Goal: Information Seeking & Learning: Learn about a topic

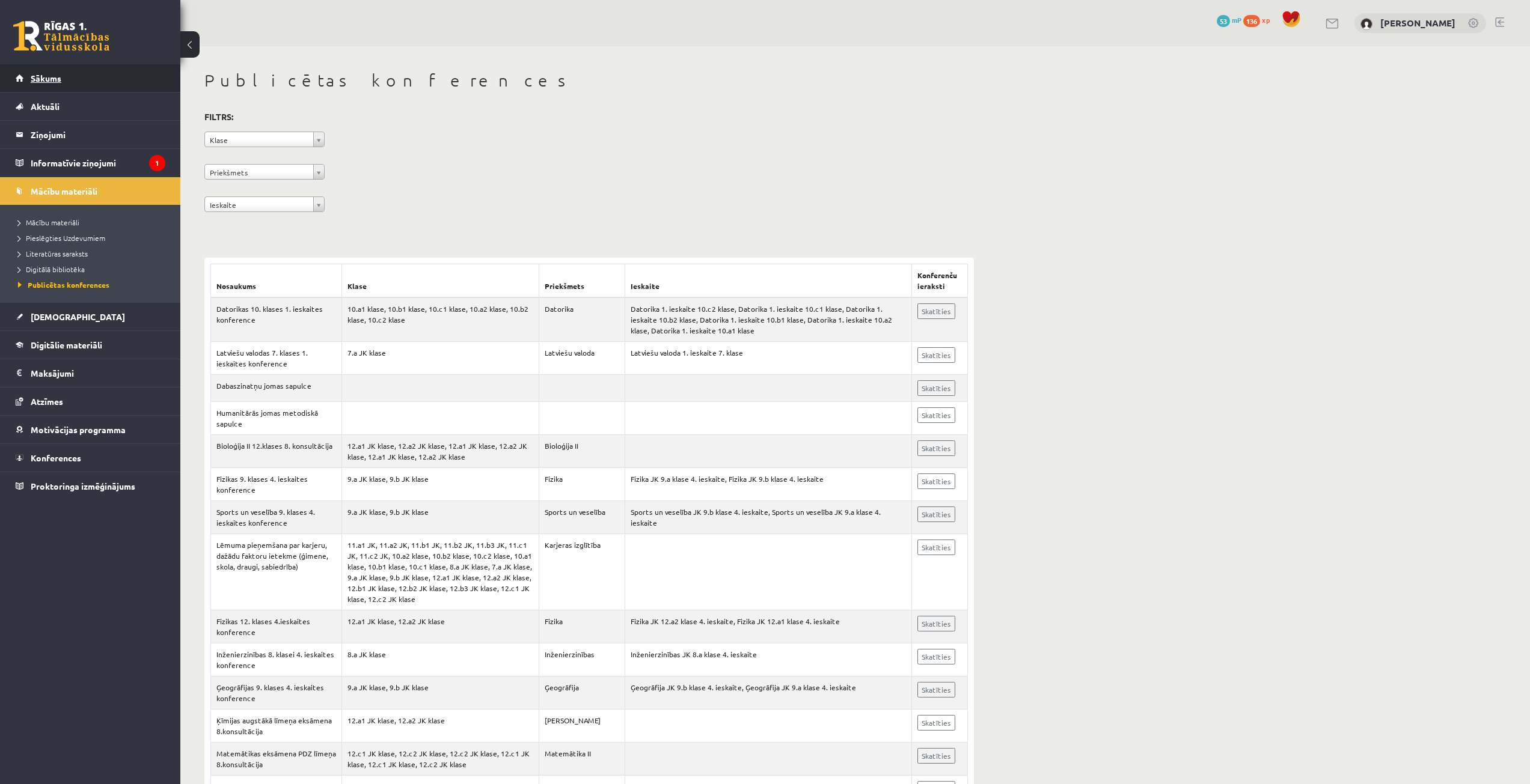
click at [52, 71] on link "Sākums" at bounding box center [90, 77] width 150 height 28
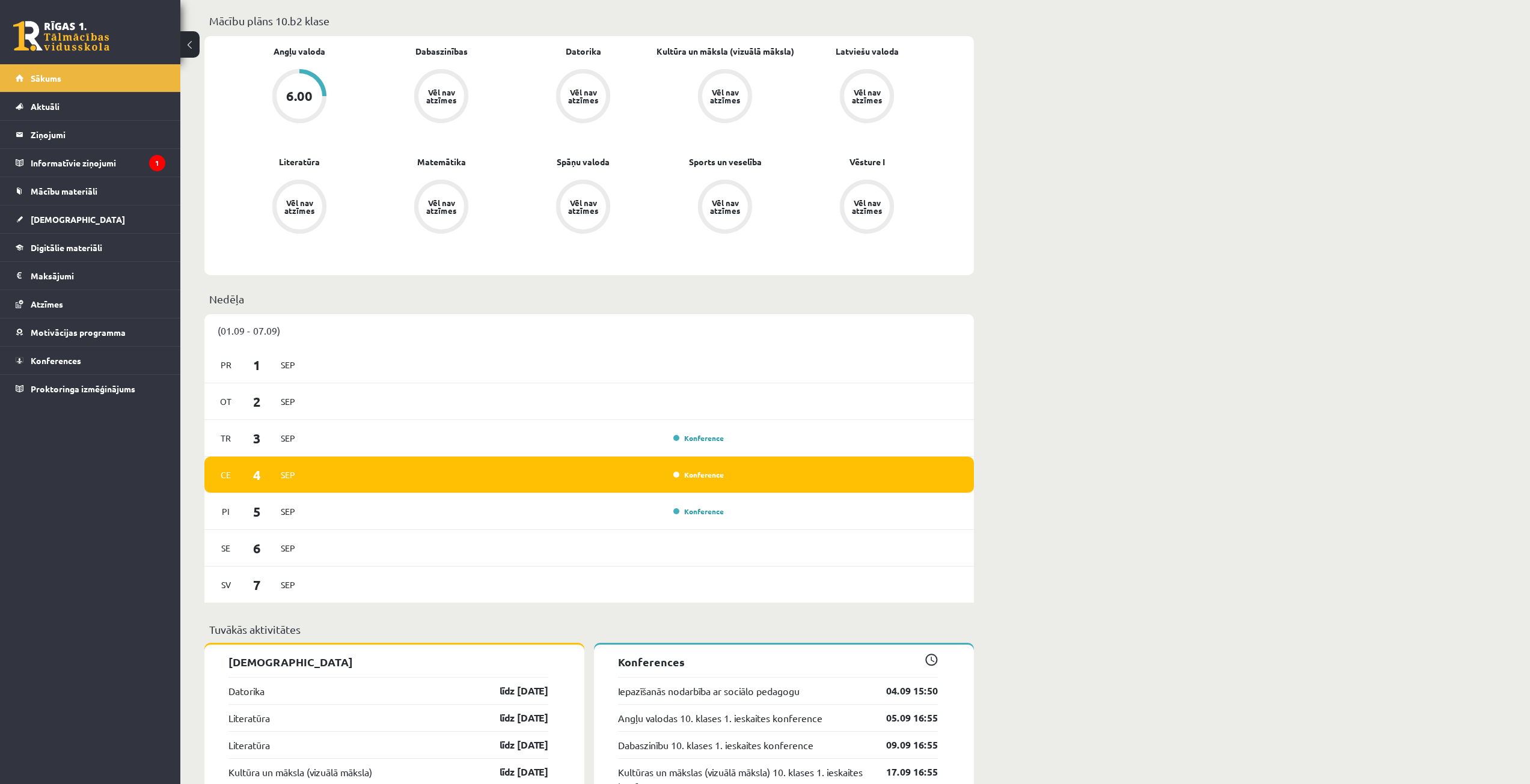
scroll to position [661, 0]
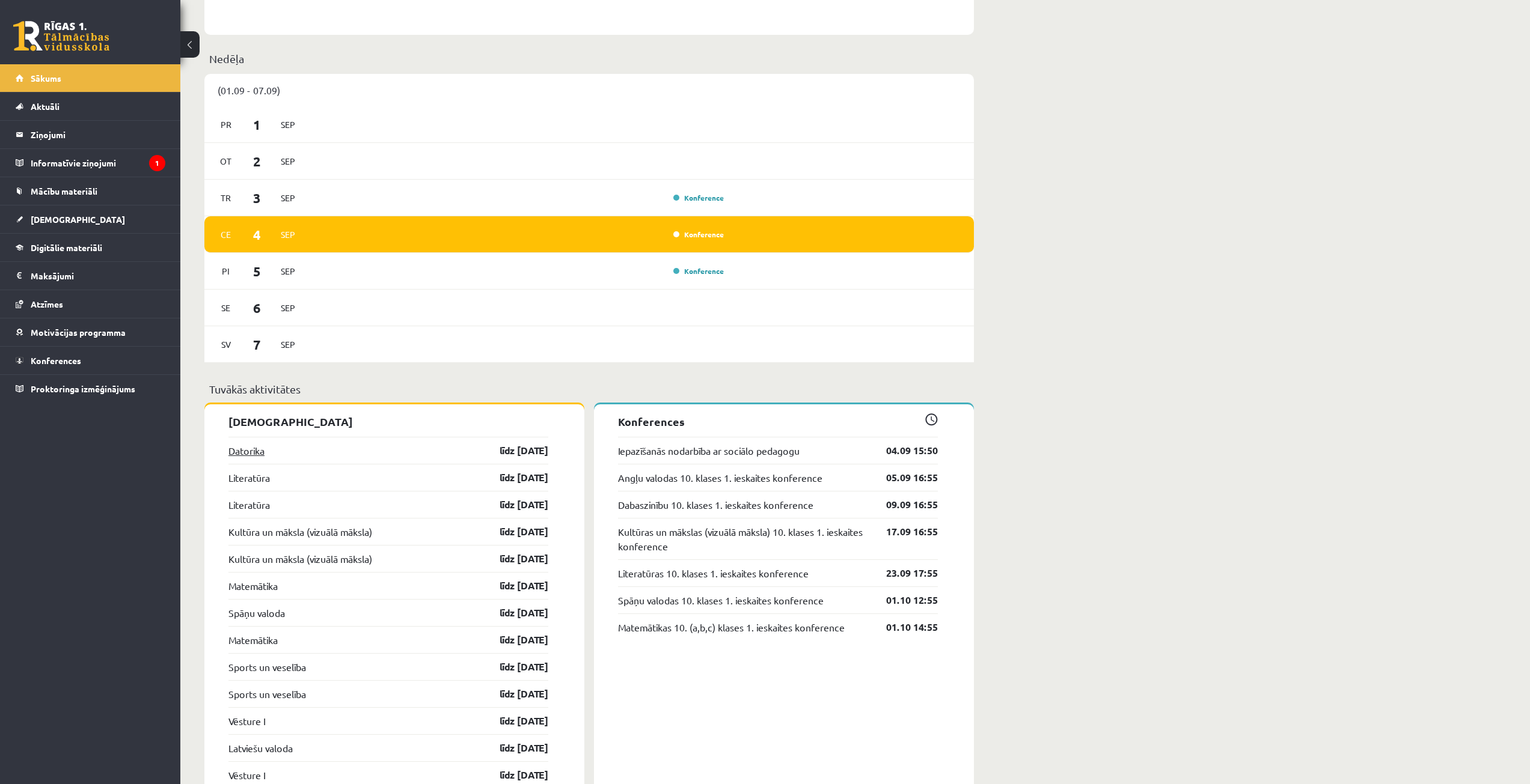
click at [239, 457] on link "Datorika" at bounding box center [246, 451] width 36 height 14
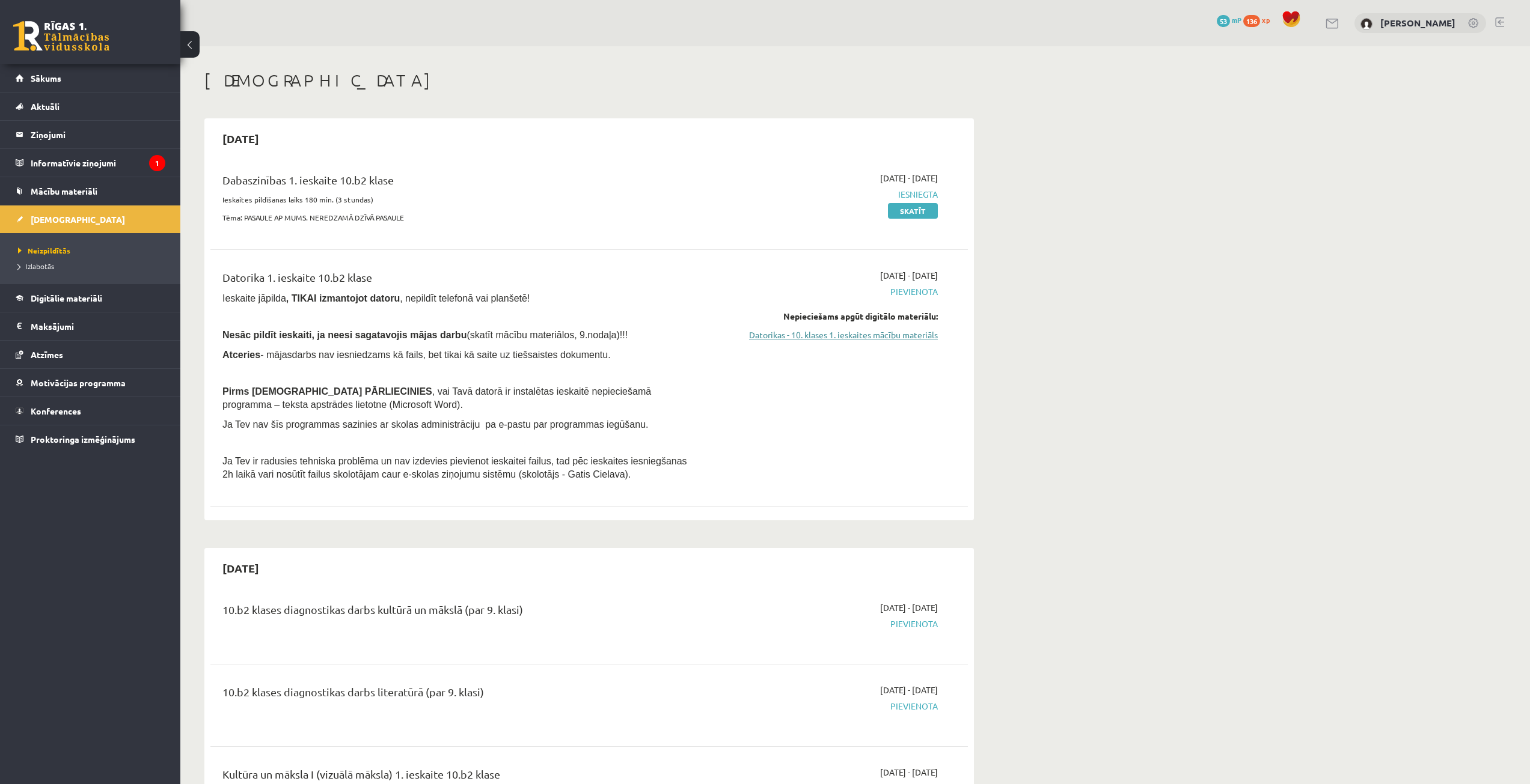
click at [860, 334] on link "Datorikas - 10. klases 1. ieskaites mācību materiāls" at bounding box center [824, 335] width 226 height 13
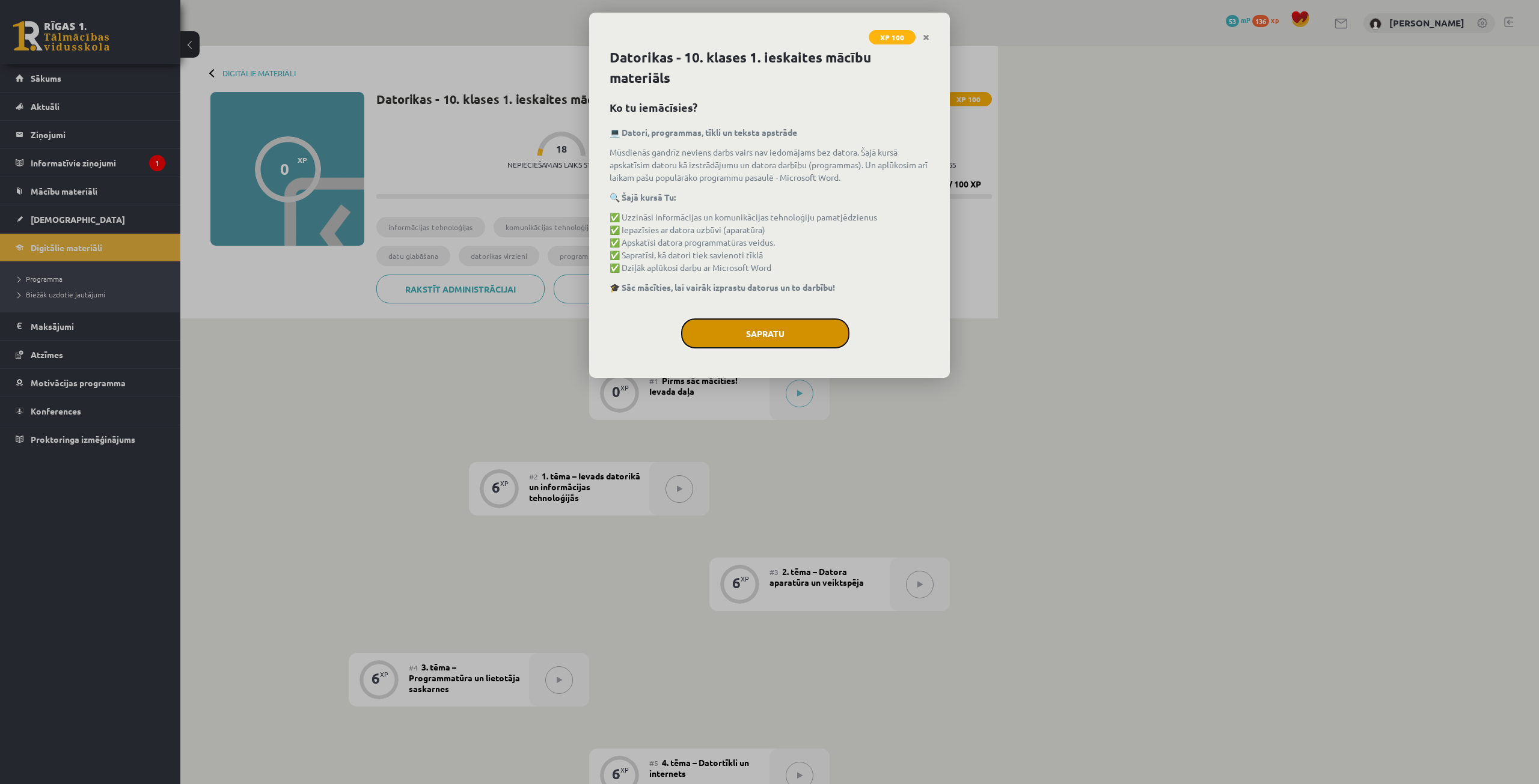
click at [734, 325] on button "Sapratu" at bounding box center [765, 333] width 169 height 30
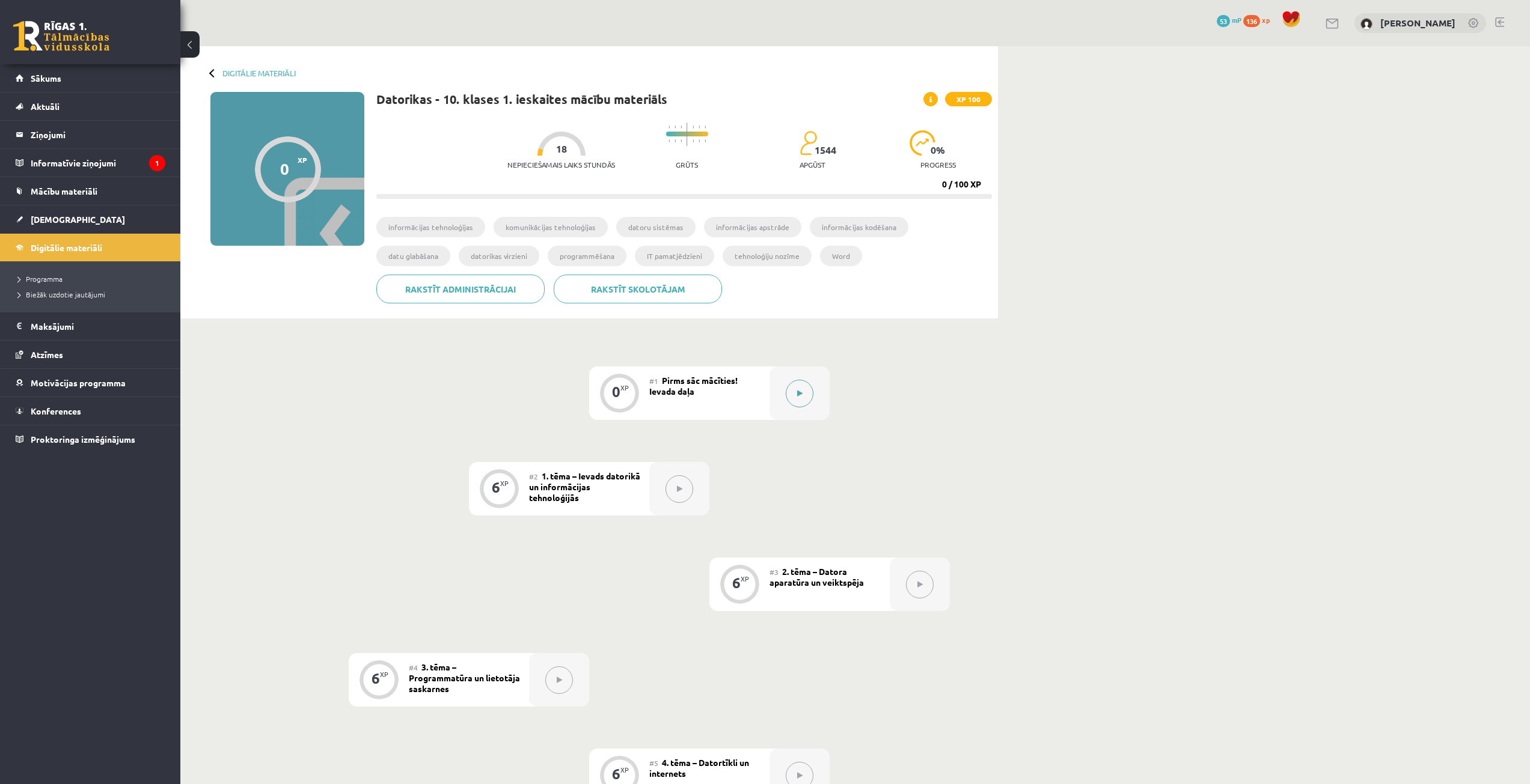
click at [802, 394] on icon at bounding box center [800, 394] width 5 height 7
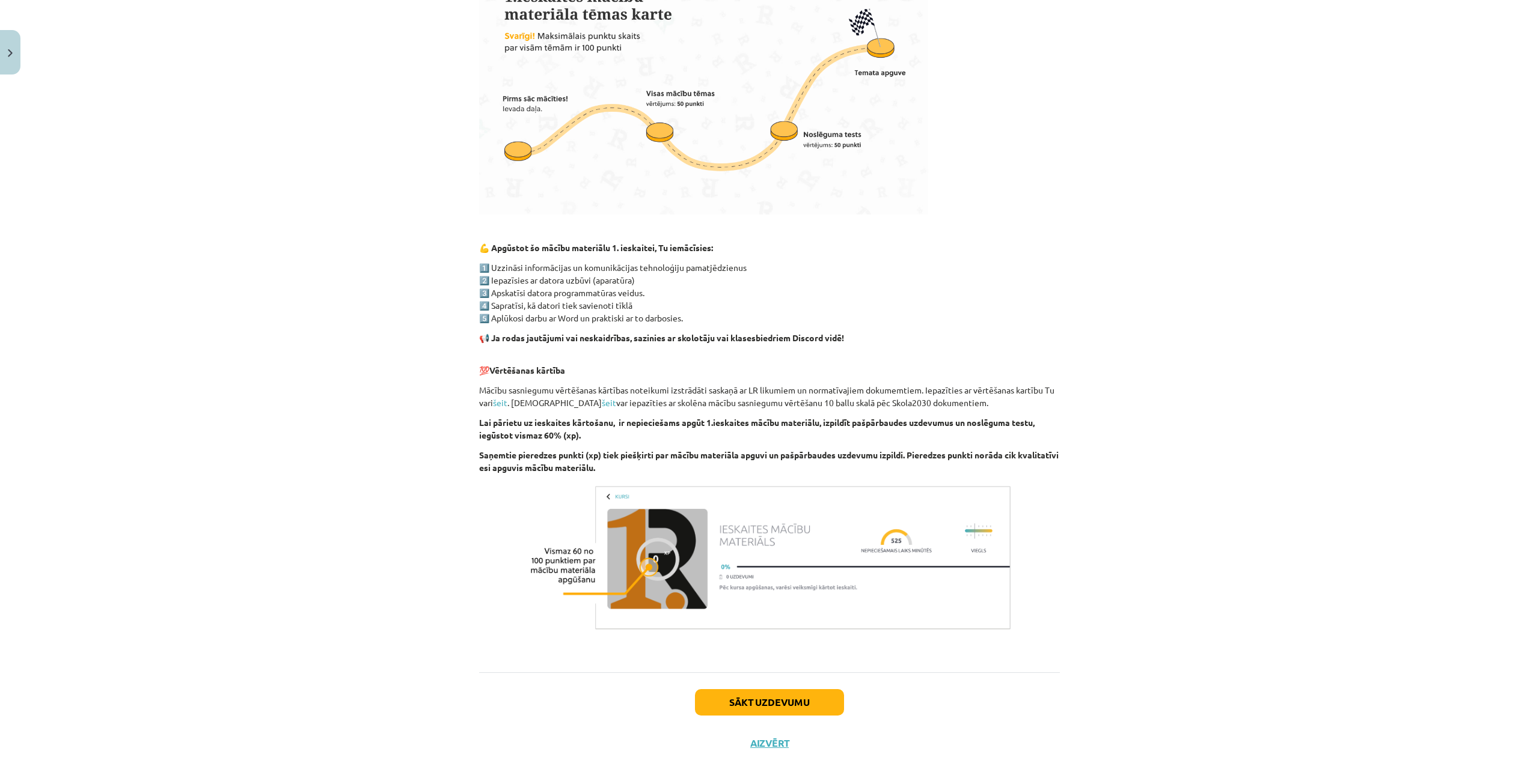
scroll to position [490, 0]
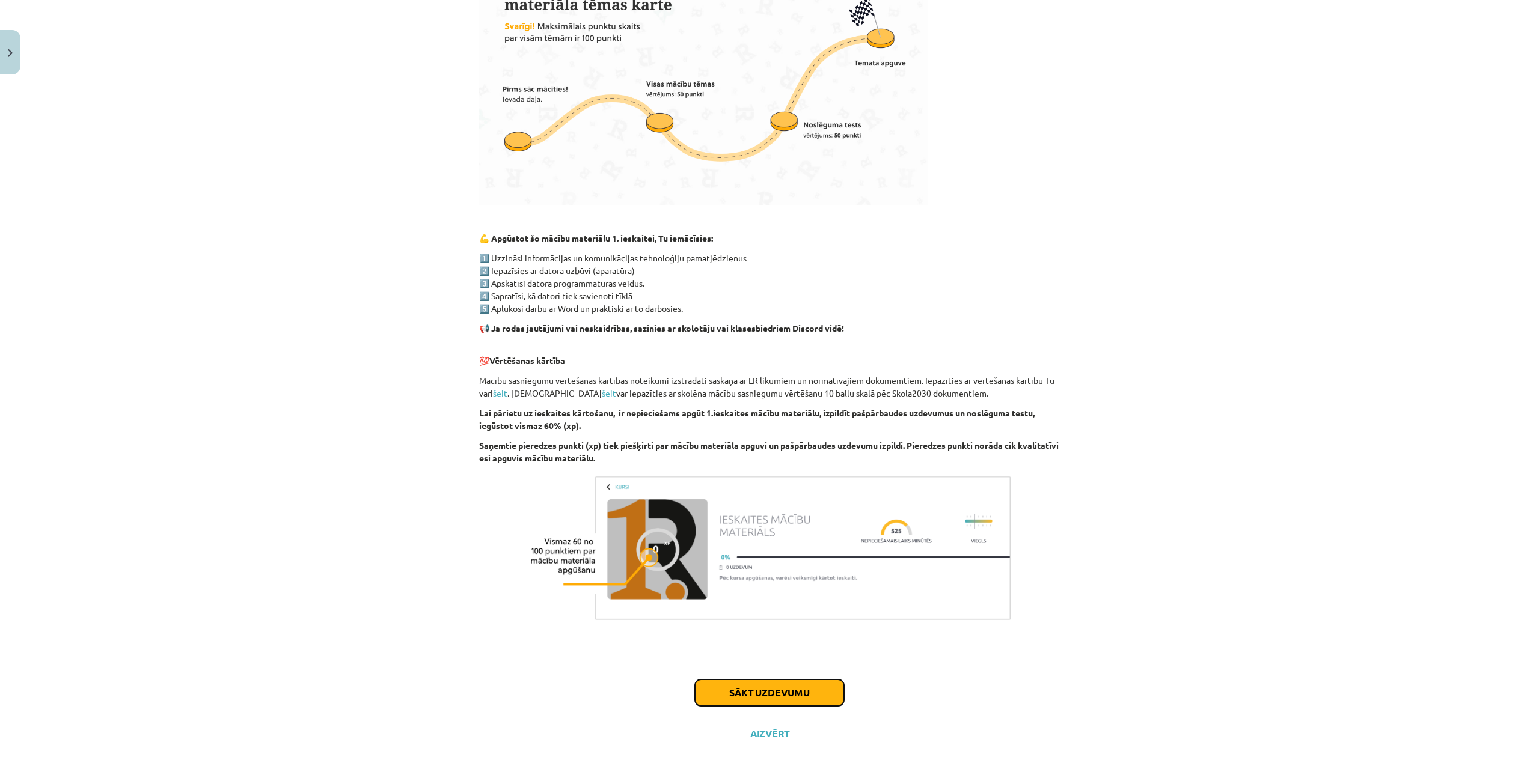
click at [731, 688] on button "Sākt uzdevumu" at bounding box center [769, 692] width 149 height 26
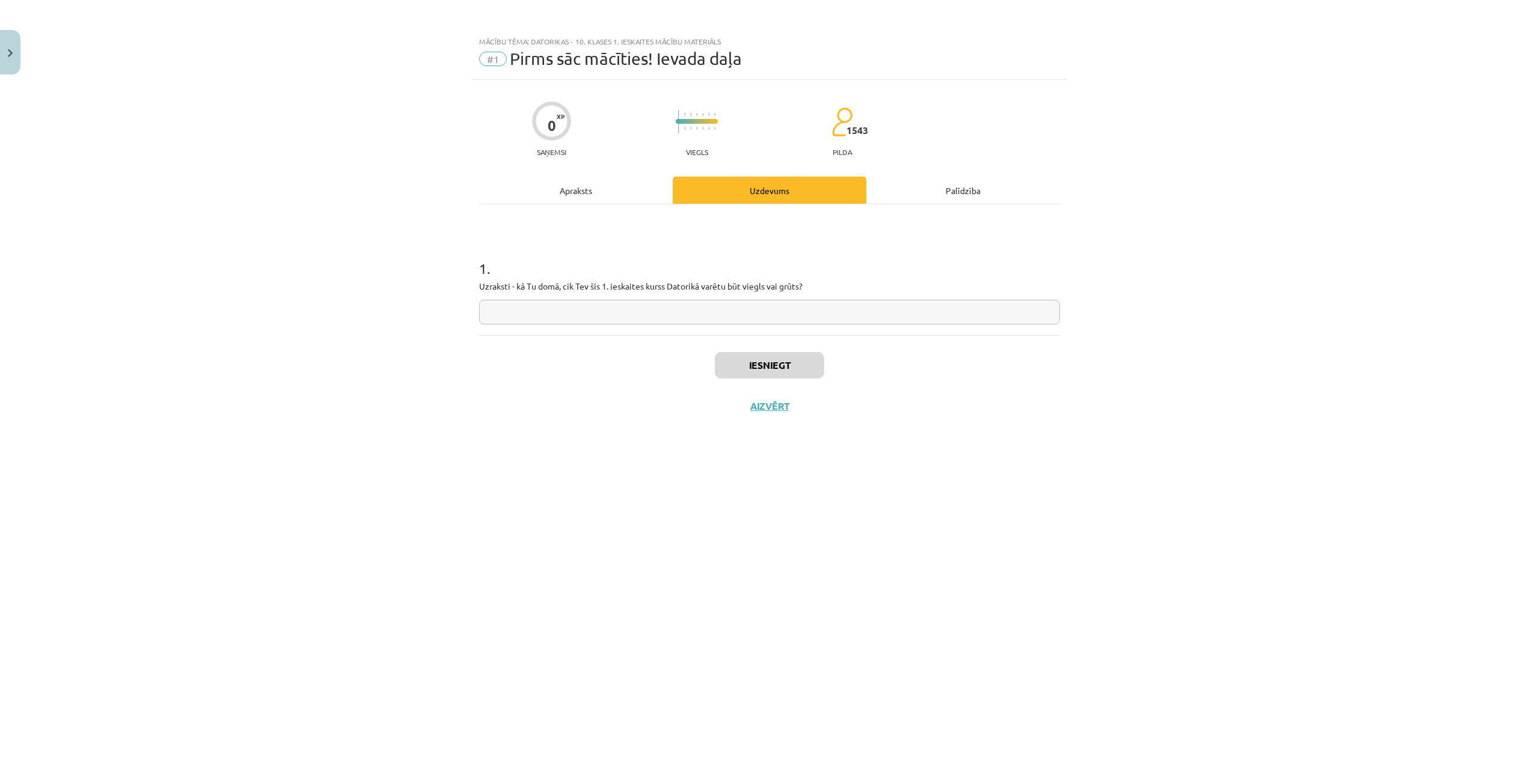
scroll to position [0, 0]
click at [692, 309] on input "text" at bounding box center [770, 312] width 581 height 24
type input "*"
type input "**********"
click at [750, 367] on button "Iesniegt" at bounding box center [769, 365] width 109 height 26
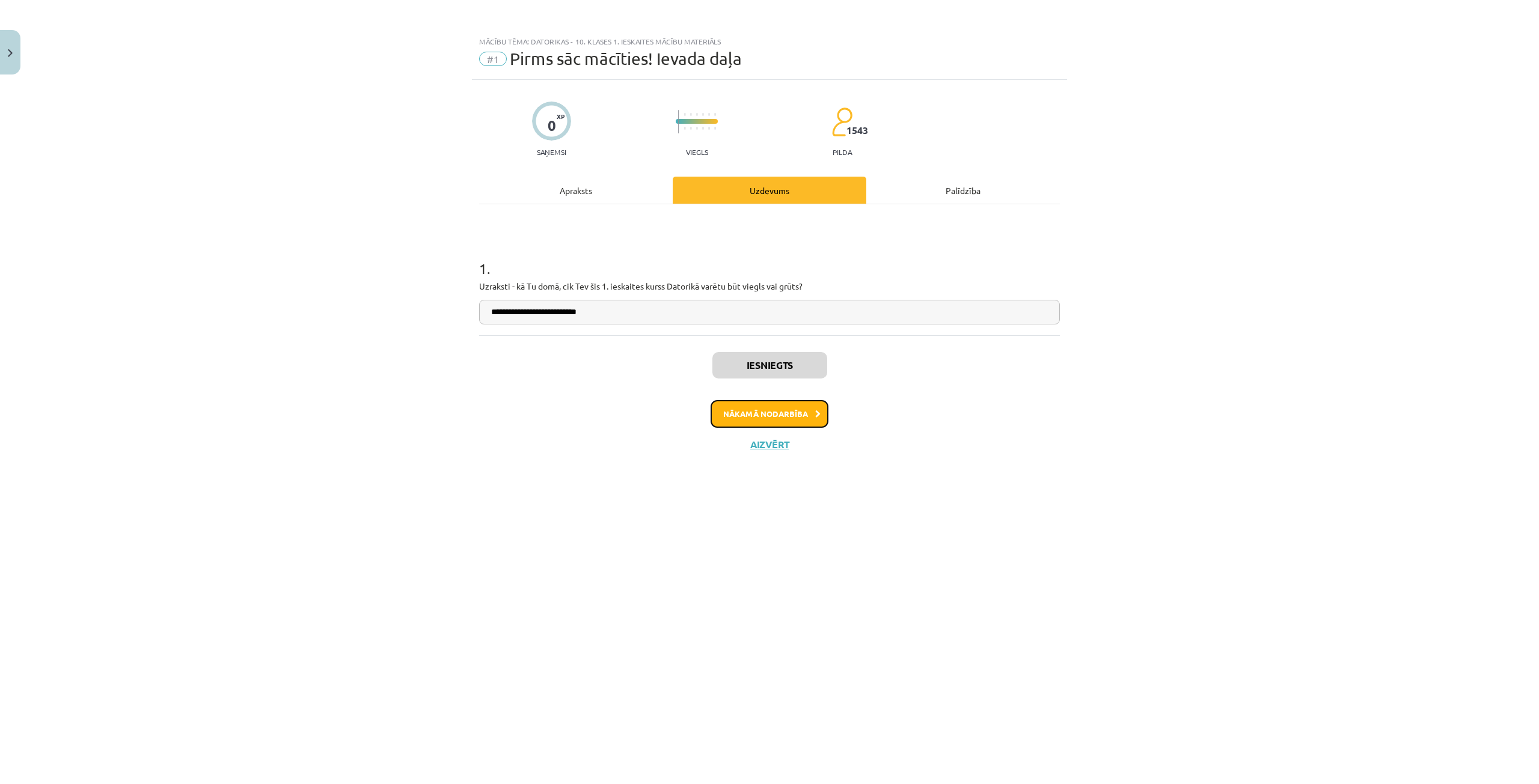
click at [789, 414] on button "Nākamā nodarbība" at bounding box center [769, 414] width 118 height 28
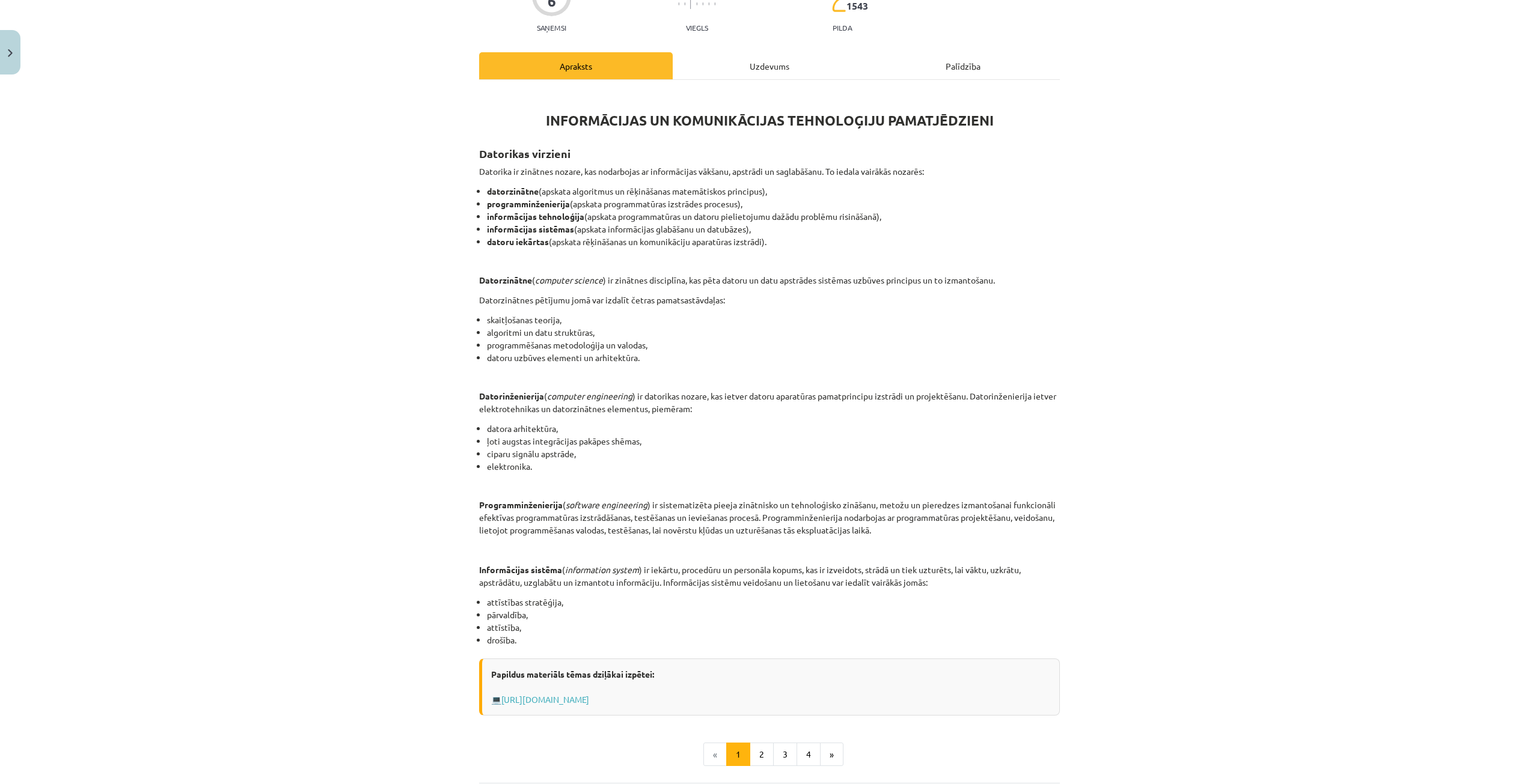
scroll to position [244, 0]
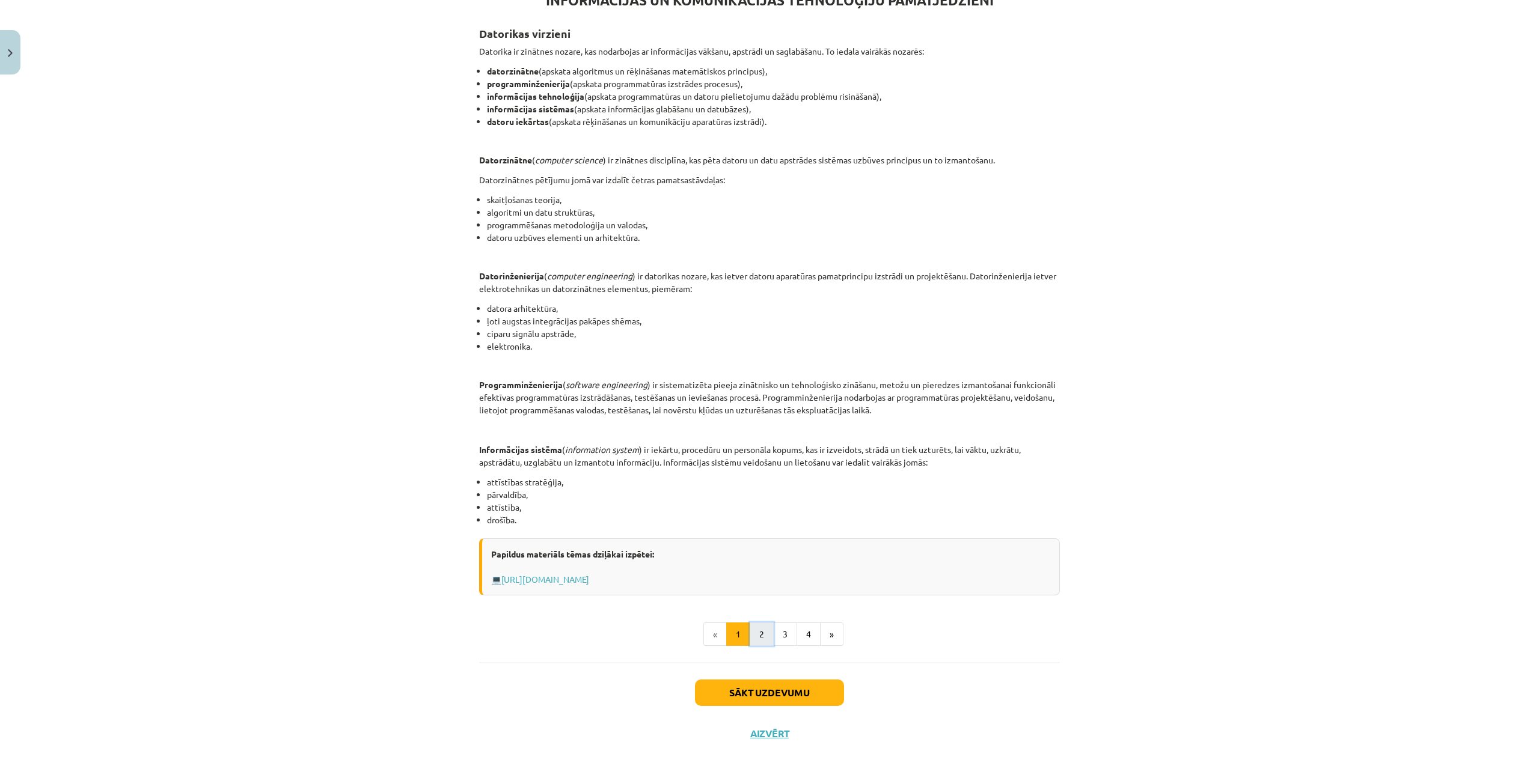
click at [750, 632] on button "2" at bounding box center [762, 634] width 24 height 24
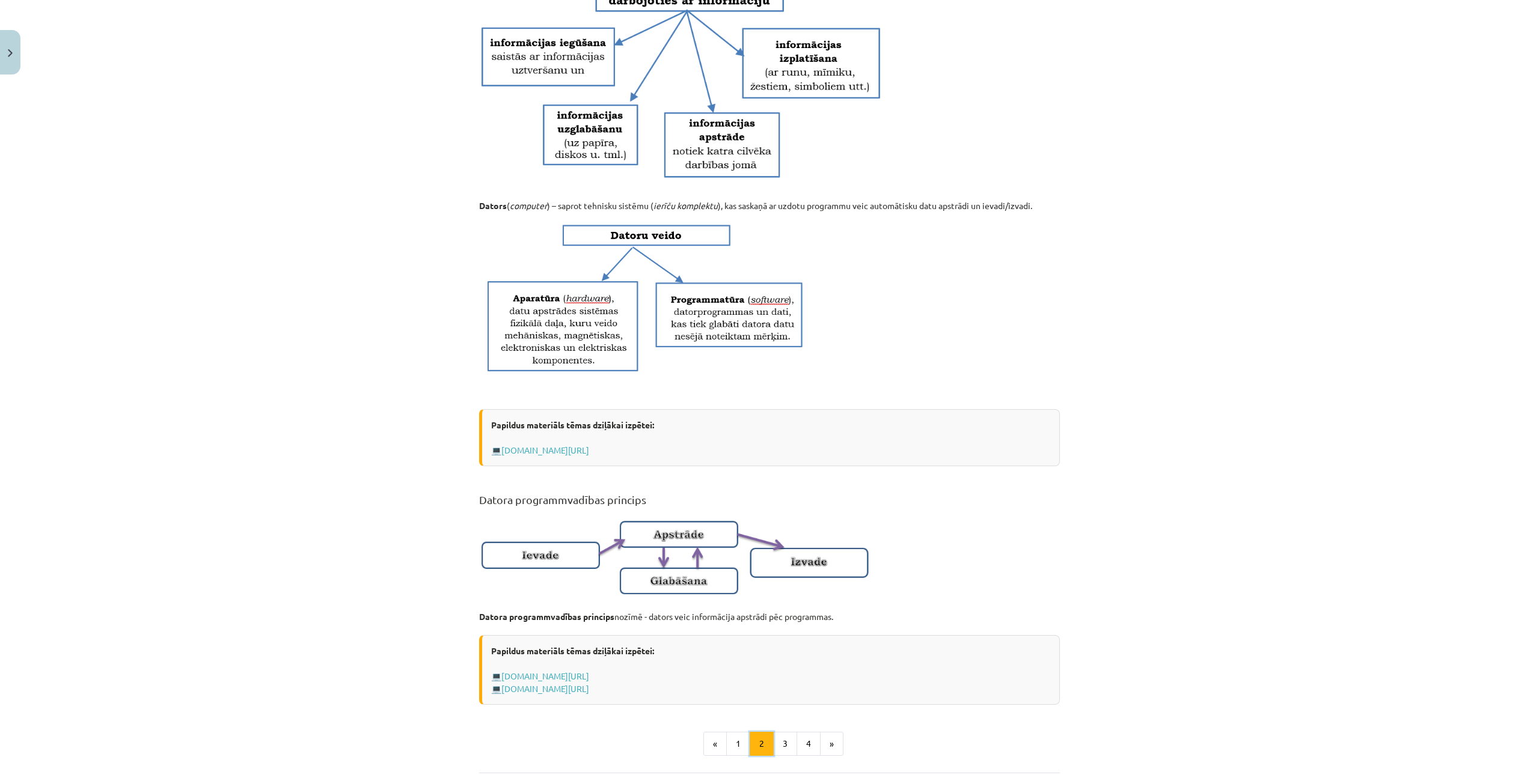
scroll to position [445, 0]
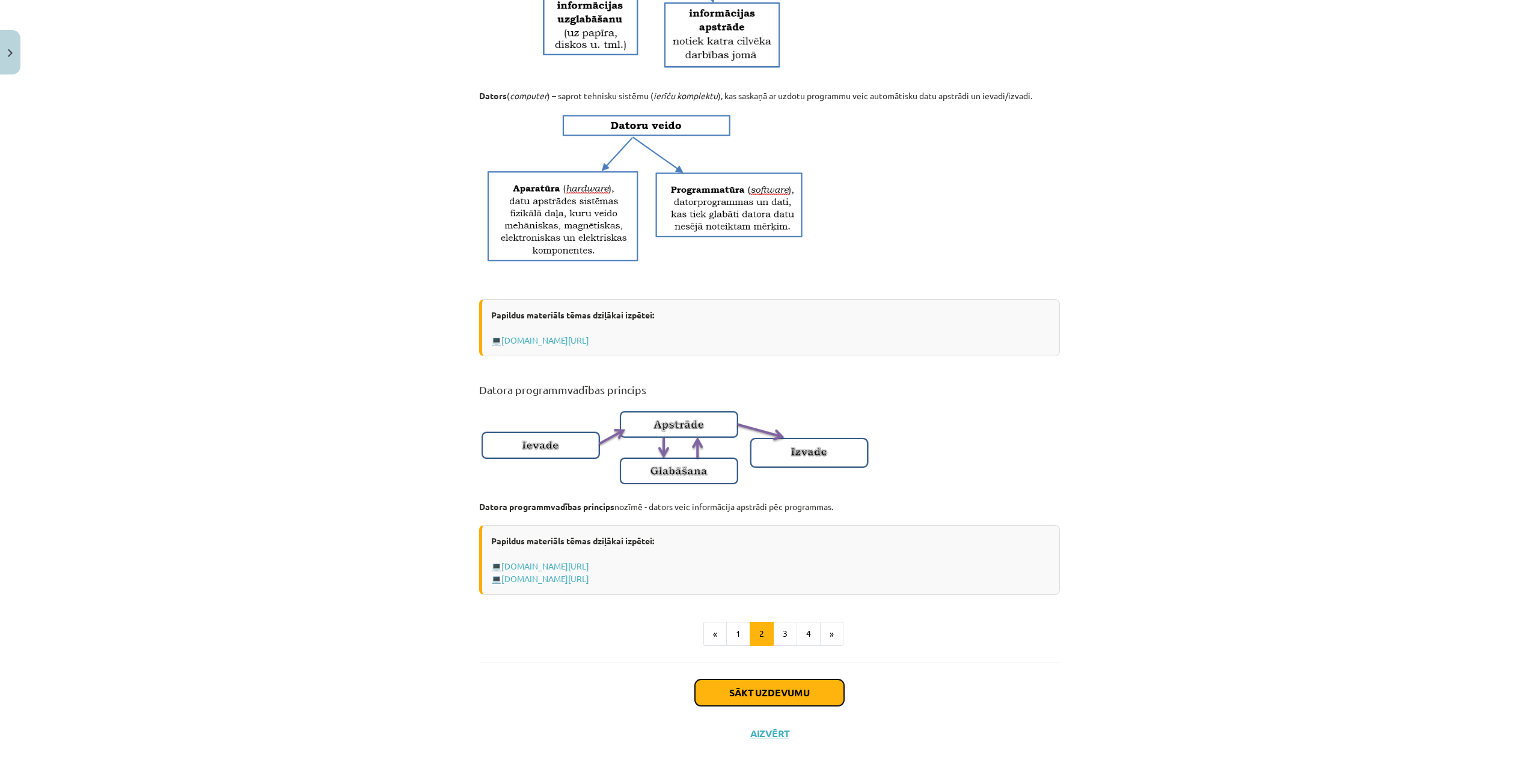
click at [808, 690] on button "Sākt uzdevumu" at bounding box center [769, 692] width 149 height 26
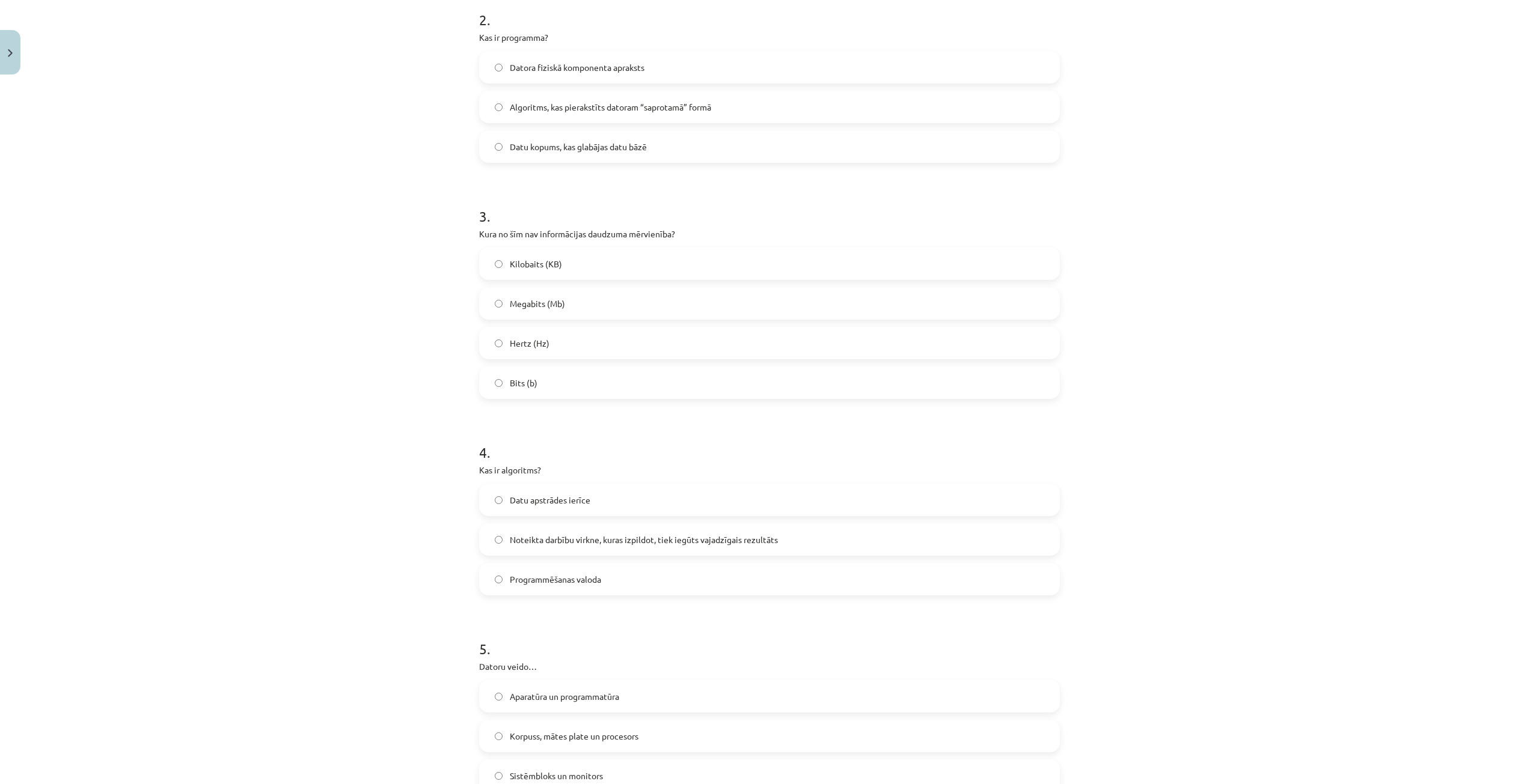
scroll to position [30, 0]
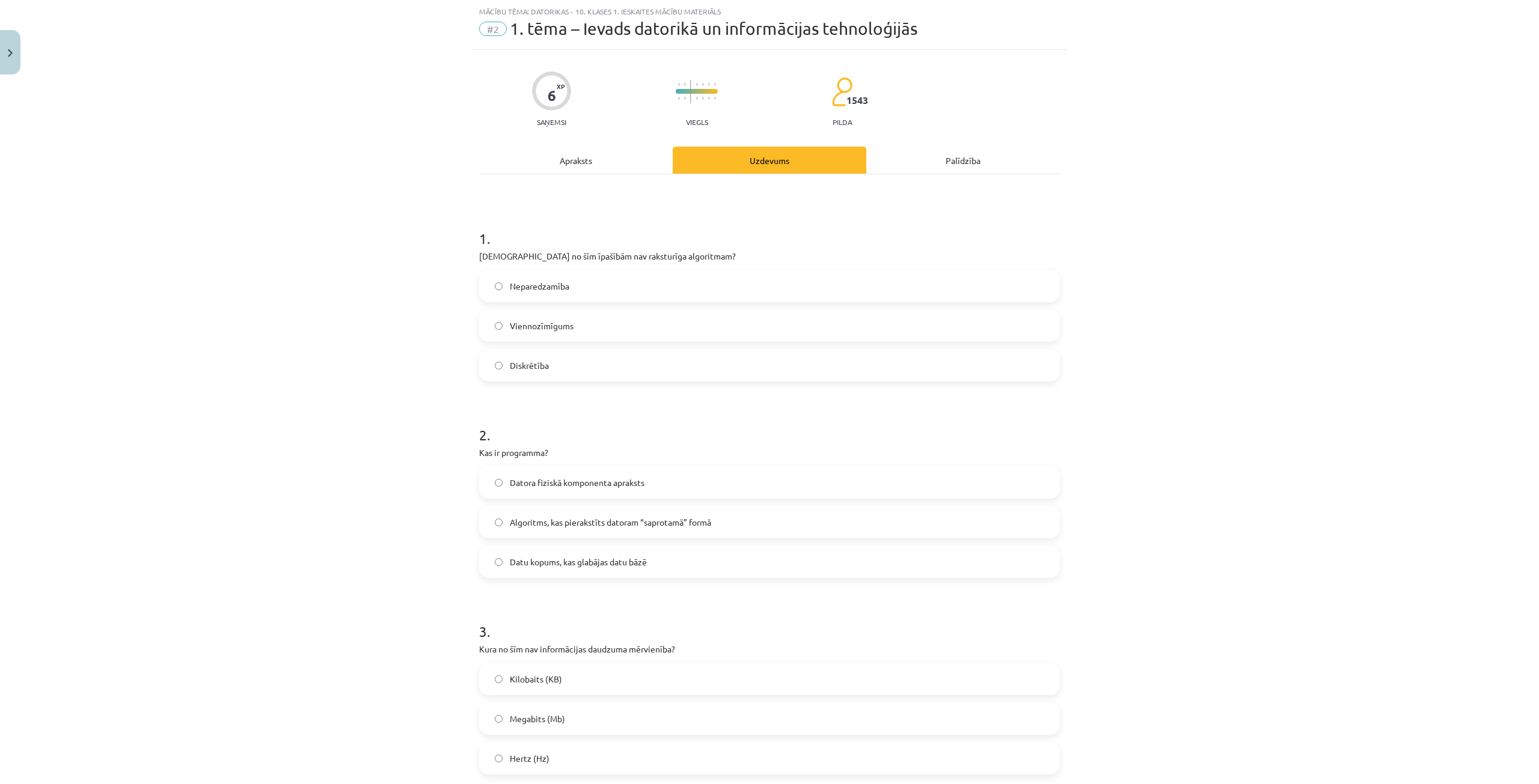
click at [547, 291] on span "Neparedzamība" at bounding box center [540, 287] width 60 height 13
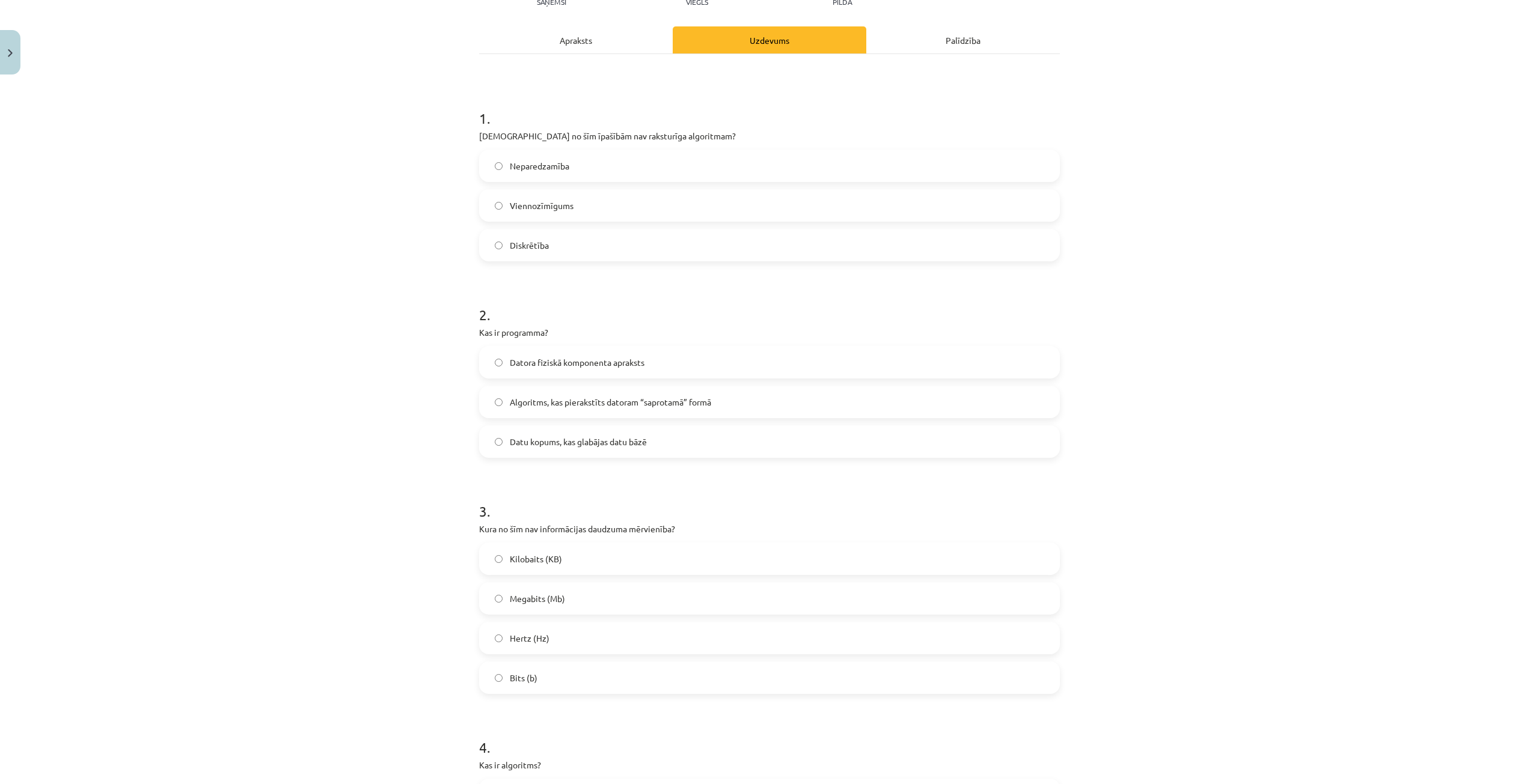
click at [633, 398] on span "Algoritms, kas pierakstīts datoram “saprotamā” formā" at bounding box center [610, 402] width 201 height 13
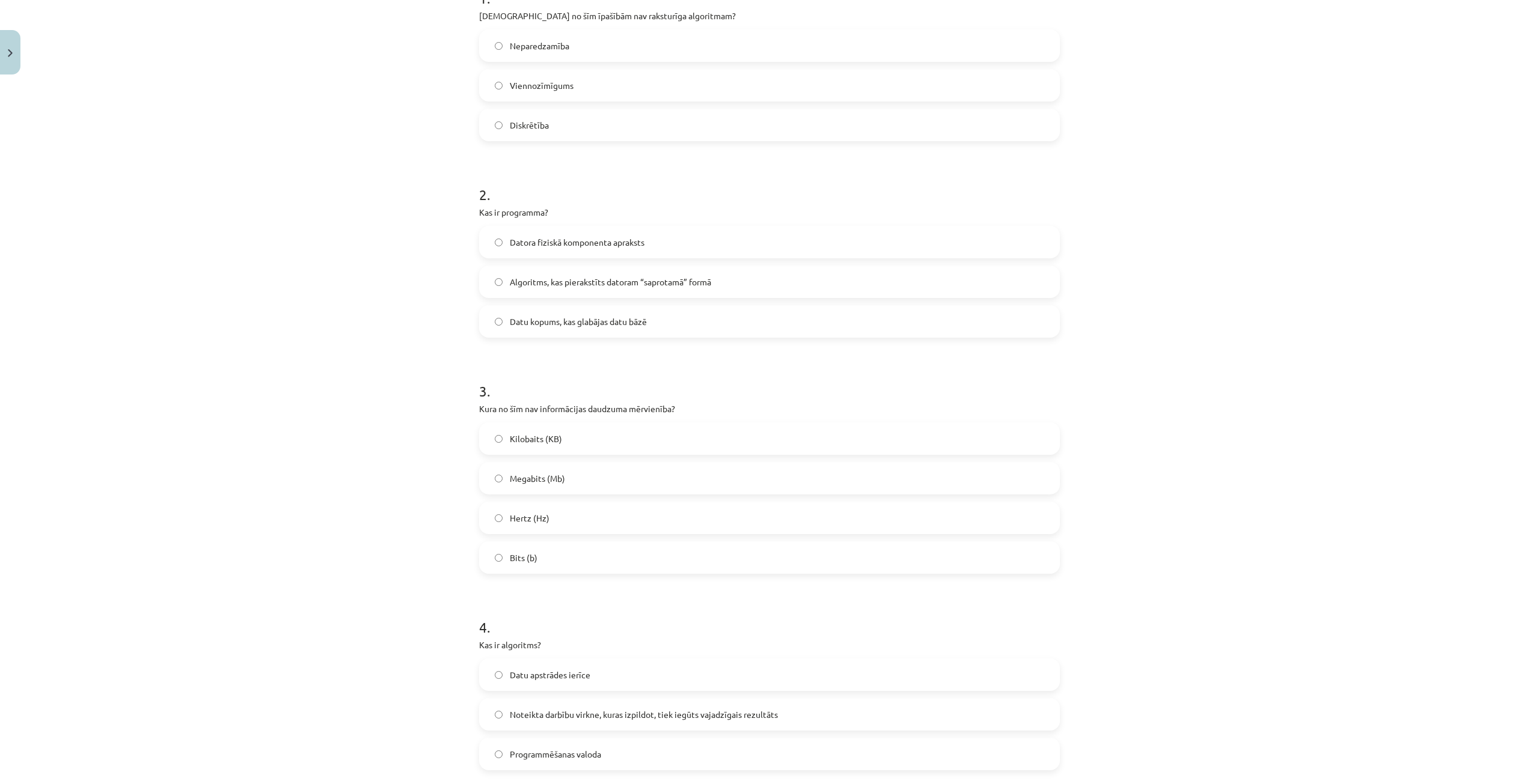
scroll to position [331, 0]
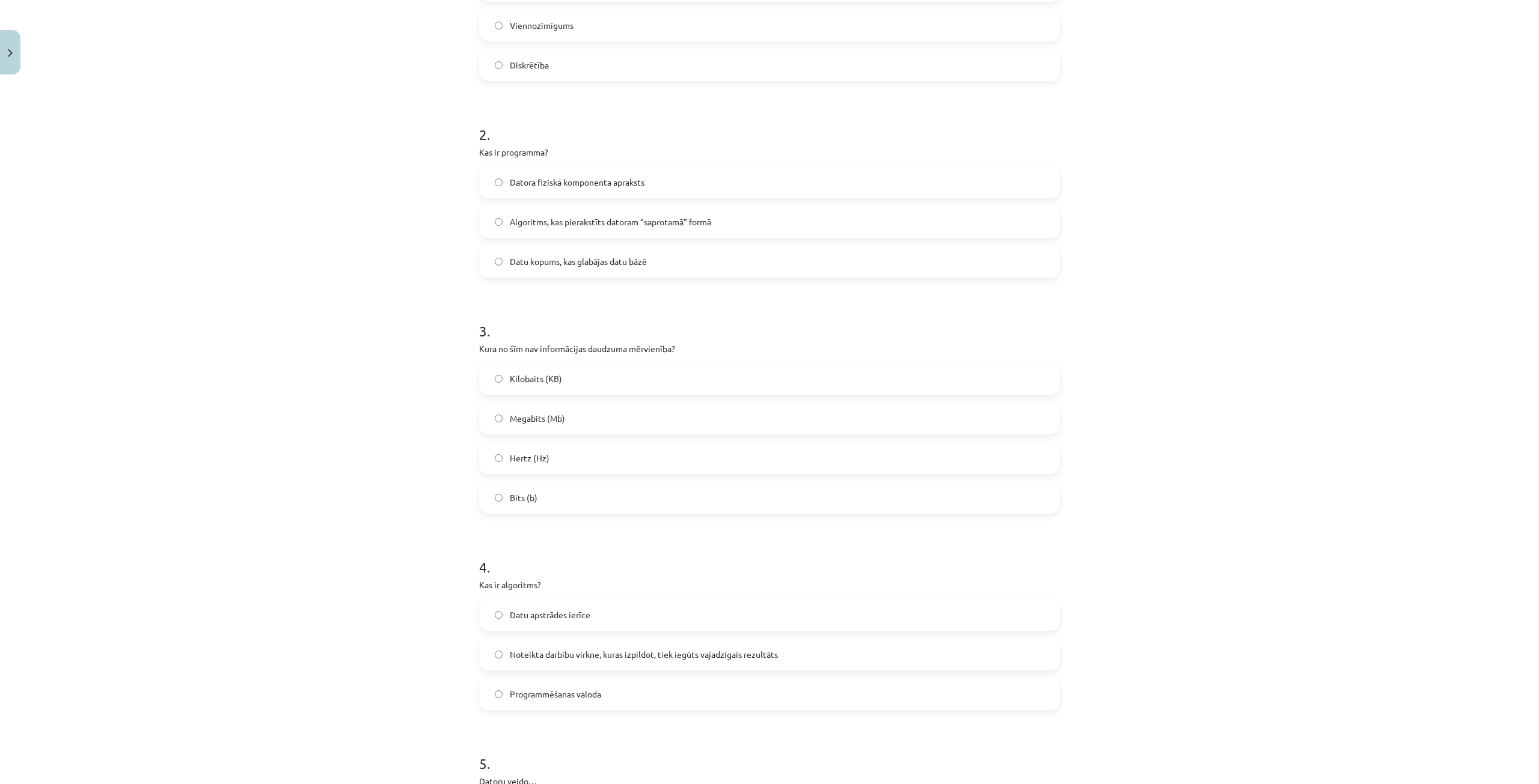
click at [545, 459] on span "Hertz (Hz)" at bounding box center [530, 458] width 40 height 13
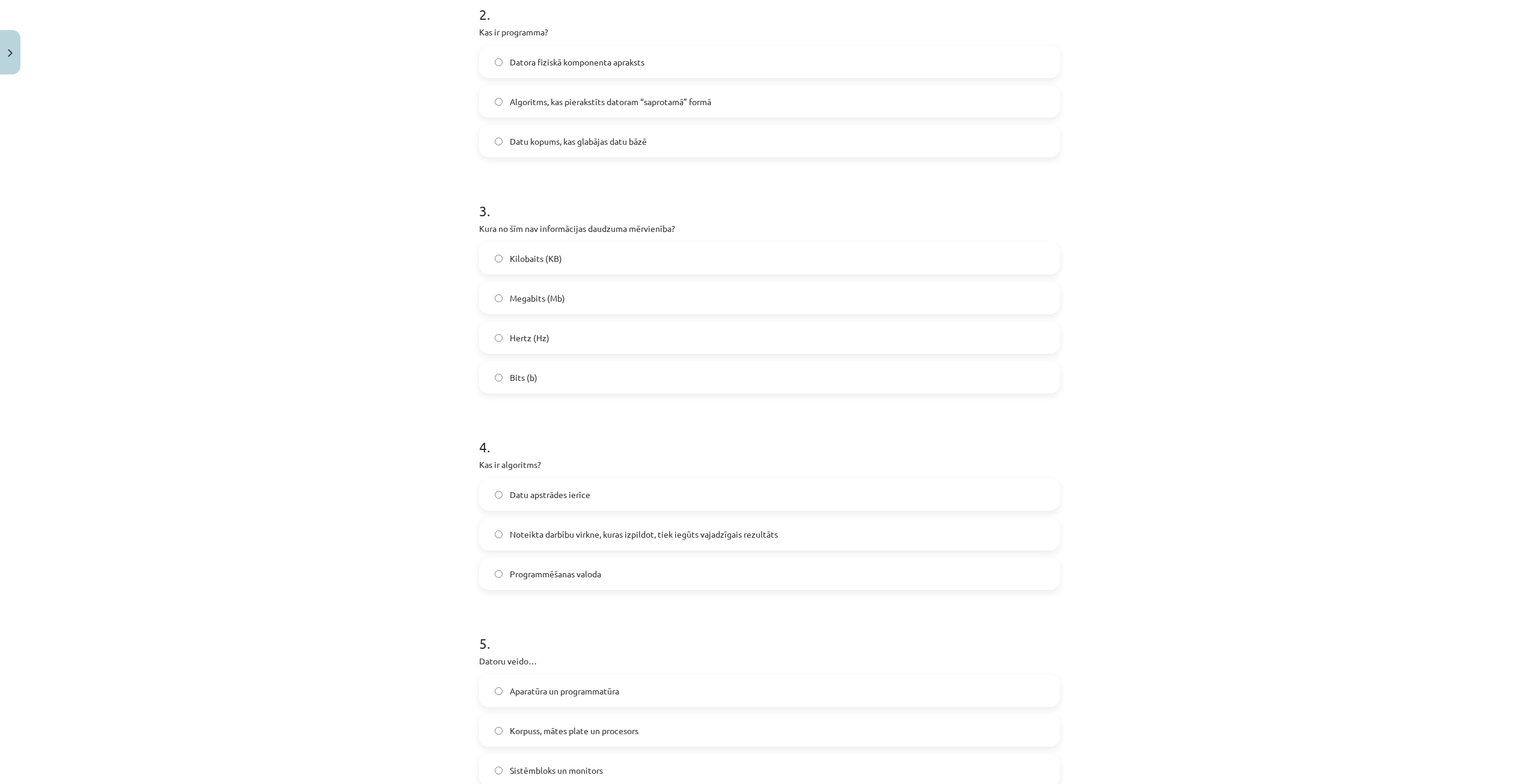
scroll to position [511, 0]
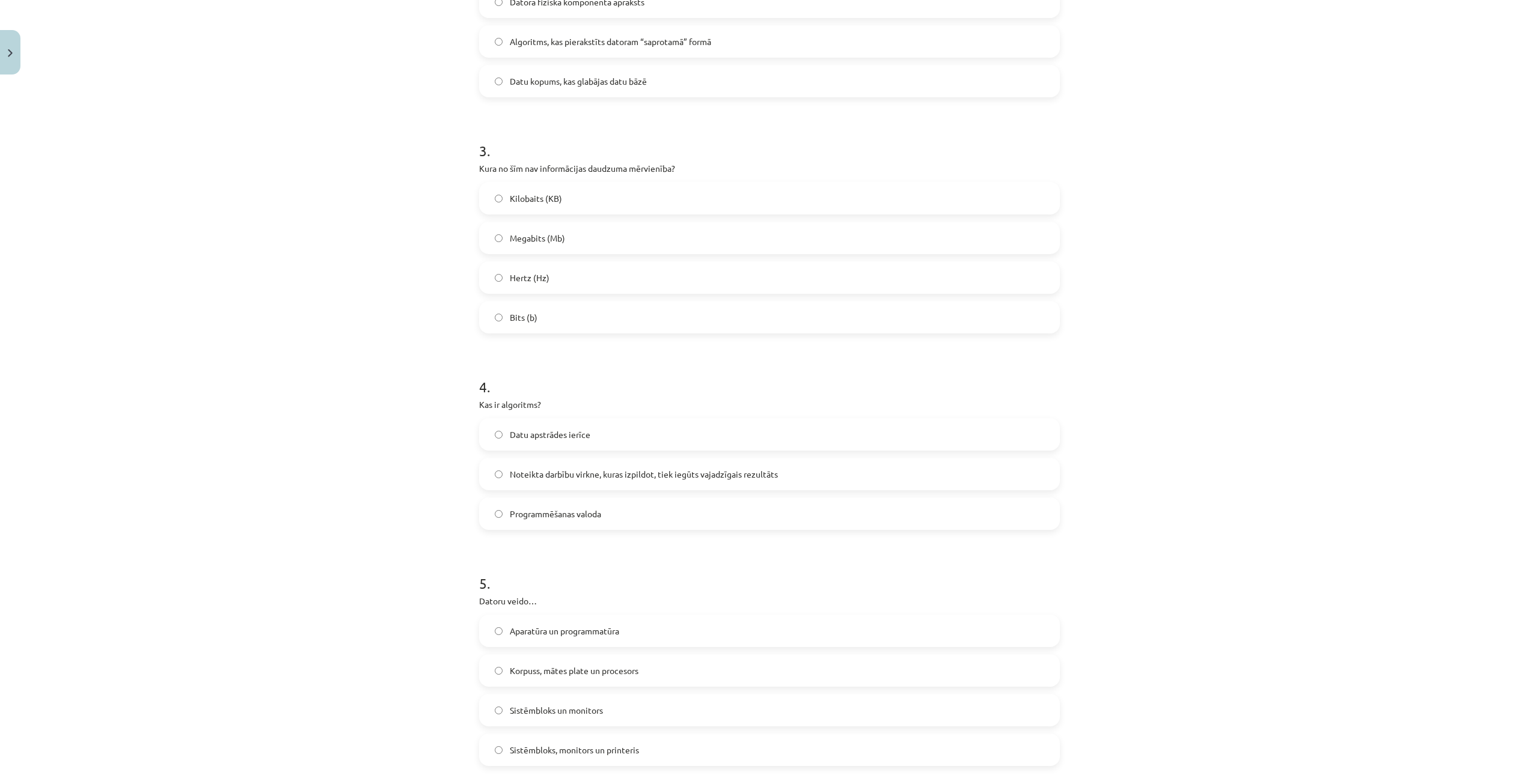
click at [601, 473] on span "Noteikta darbību virkne, kuras izpildot, tiek iegūts vajadzīgais rezultāts" at bounding box center [644, 475] width 268 height 13
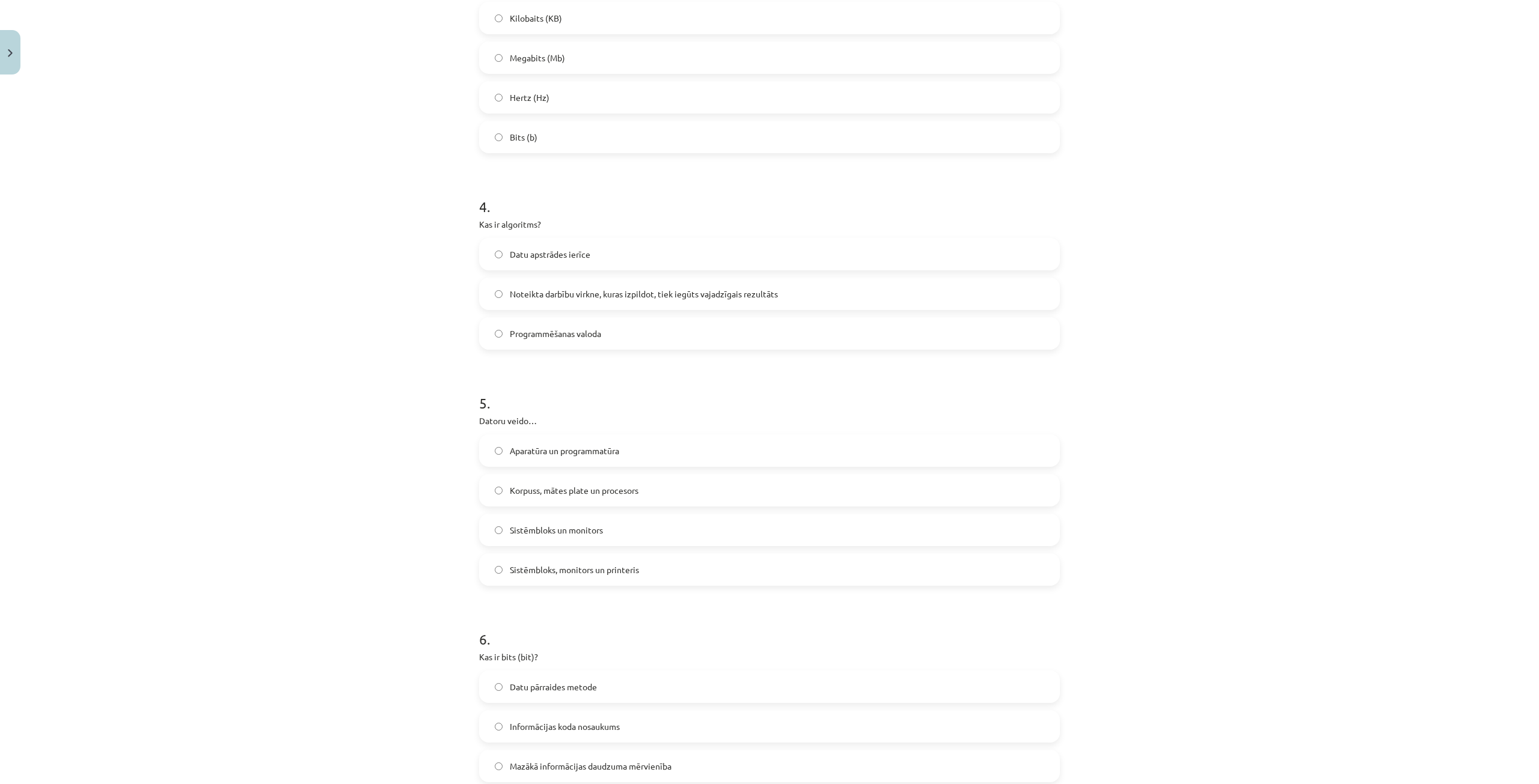
scroll to position [752, 0]
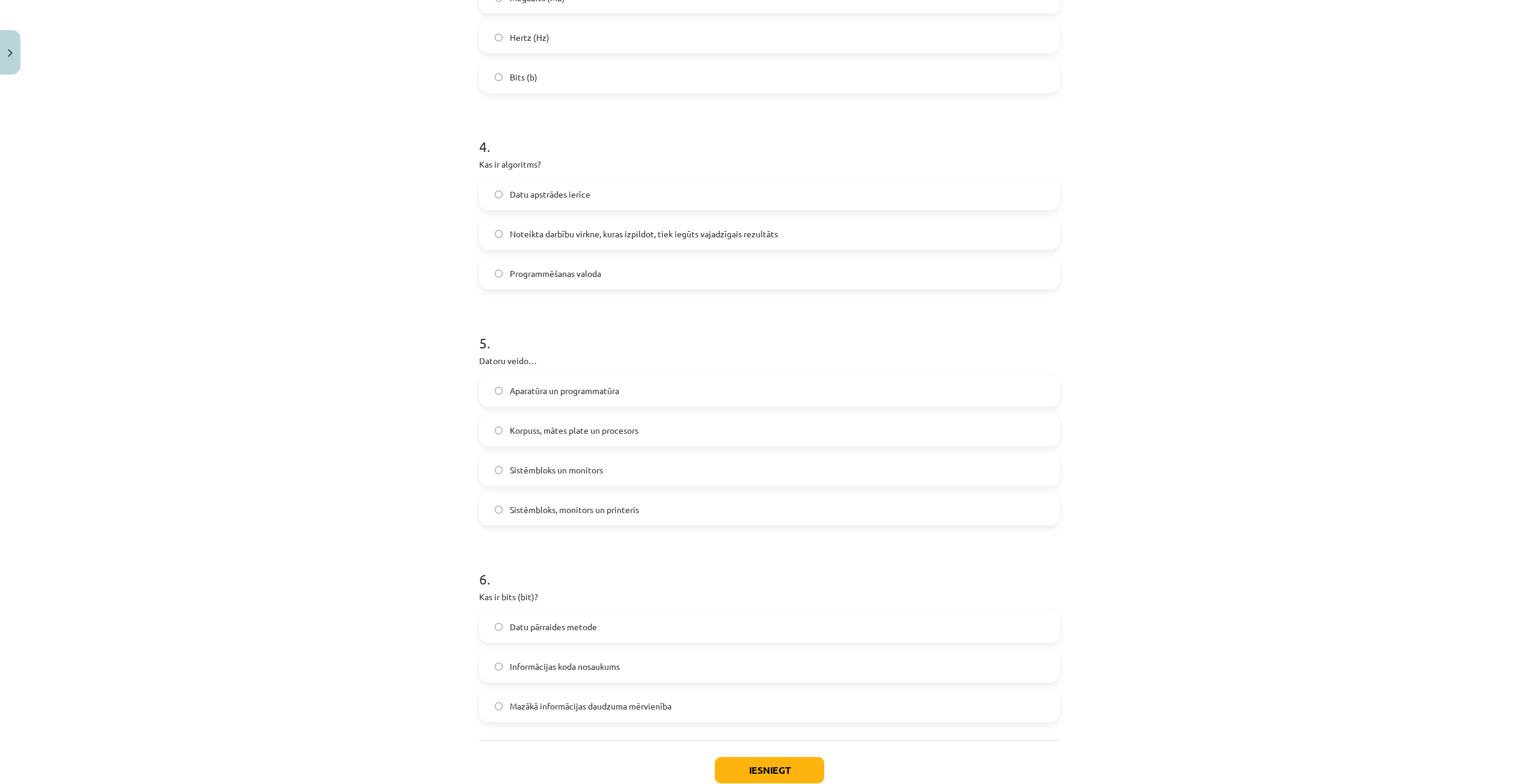
click at [559, 390] on span "Aparatūra un programmatūra" at bounding box center [564, 391] width 109 height 13
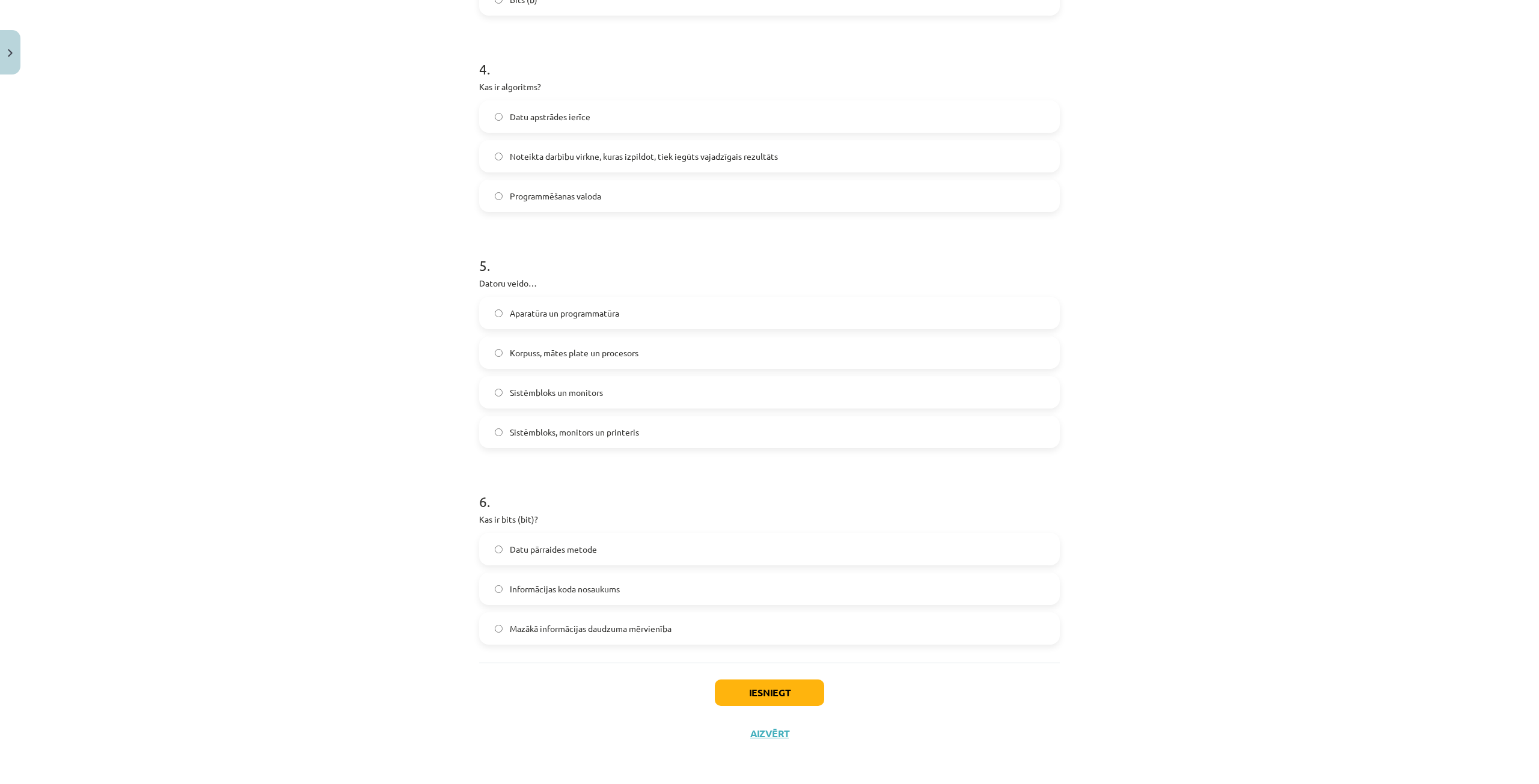
click at [570, 634] on span "Mazākā informācijas daudzuma mērvienība" at bounding box center [591, 629] width 161 height 13
click at [795, 688] on button "Iesniegt" at bounding box center [769, 692] width 109 height 26
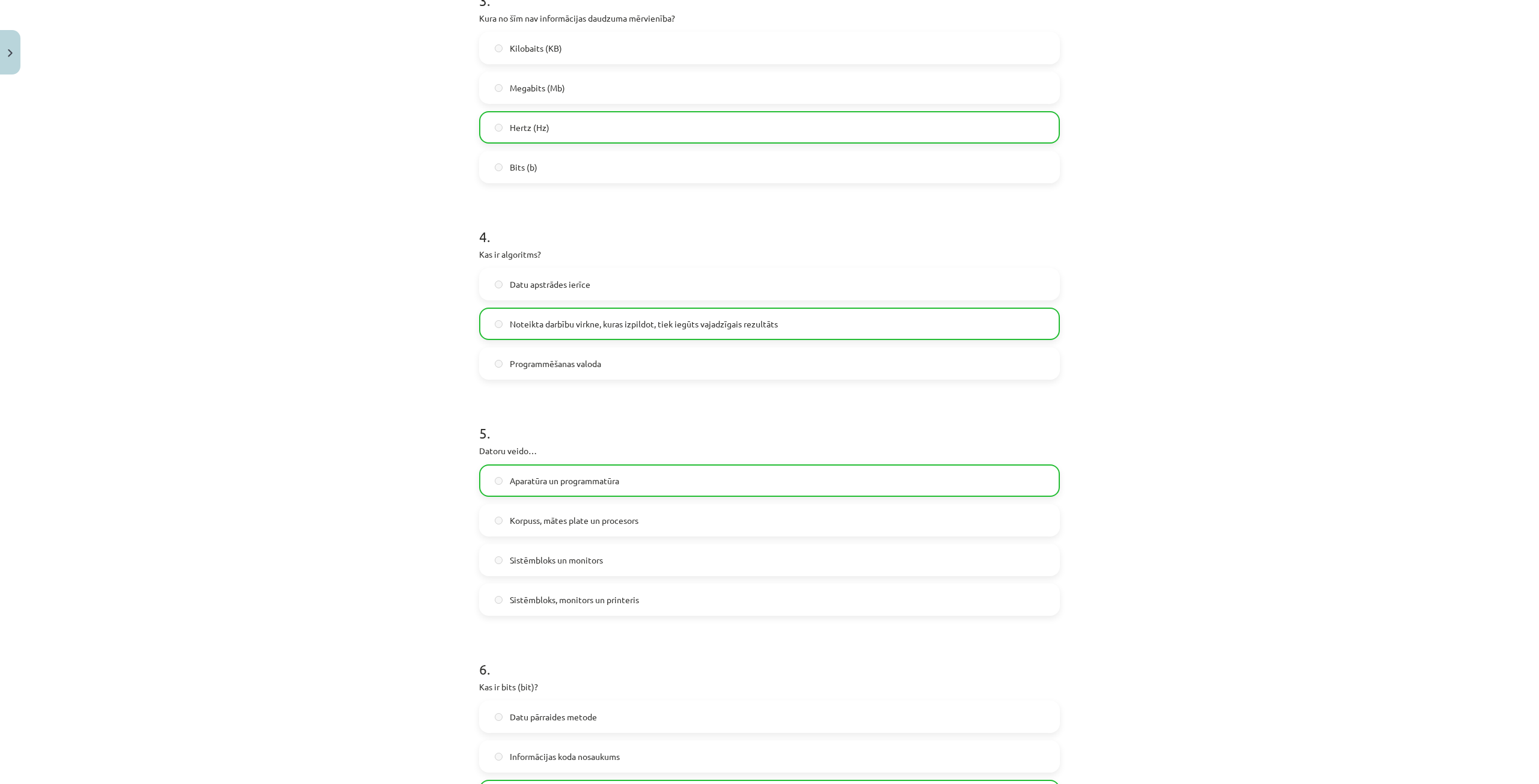
scroll to position [867, 0]
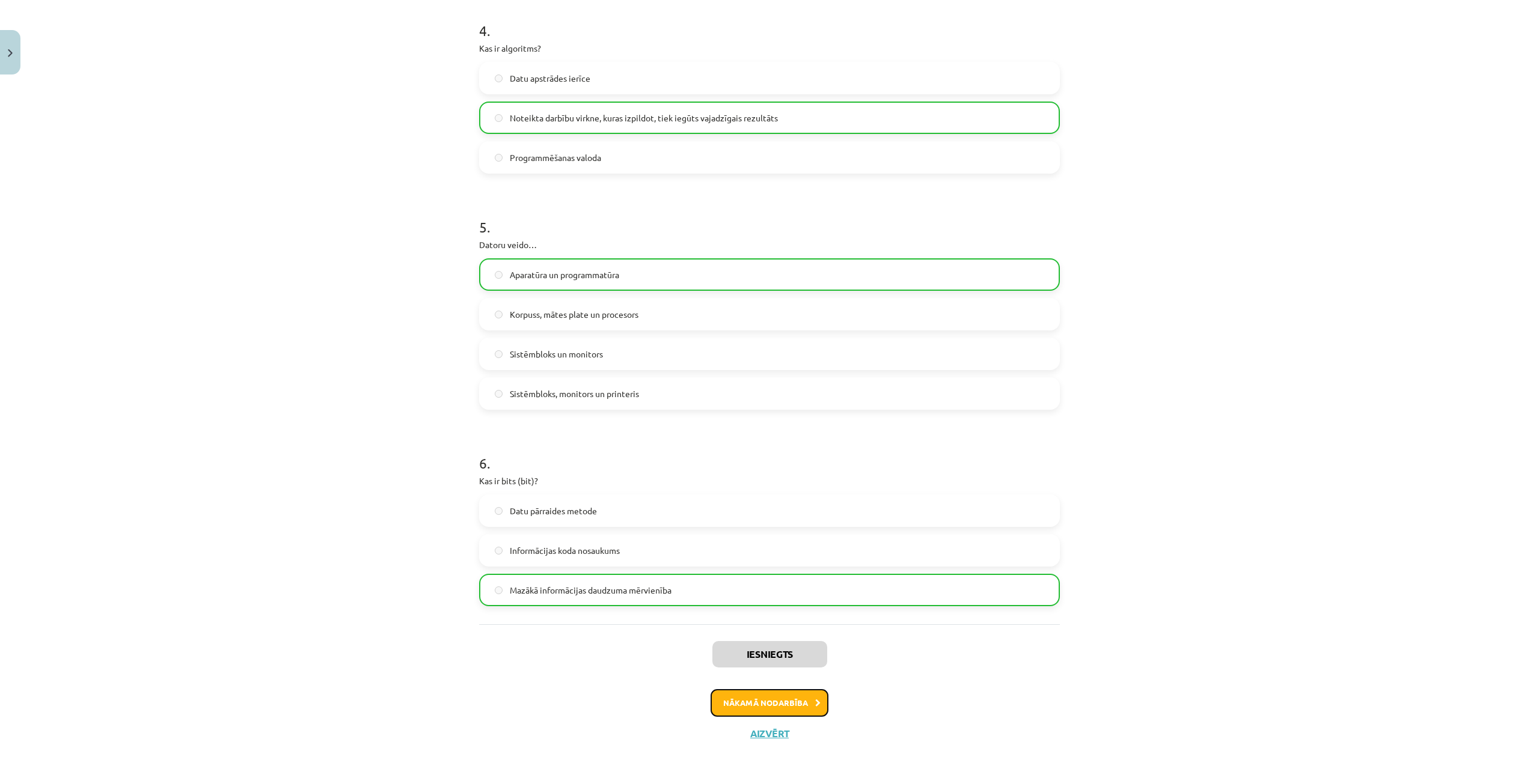
click at [786, 705] on button "Nākamā nodarbība" at bounding box center [769, 703] width 118 height 28
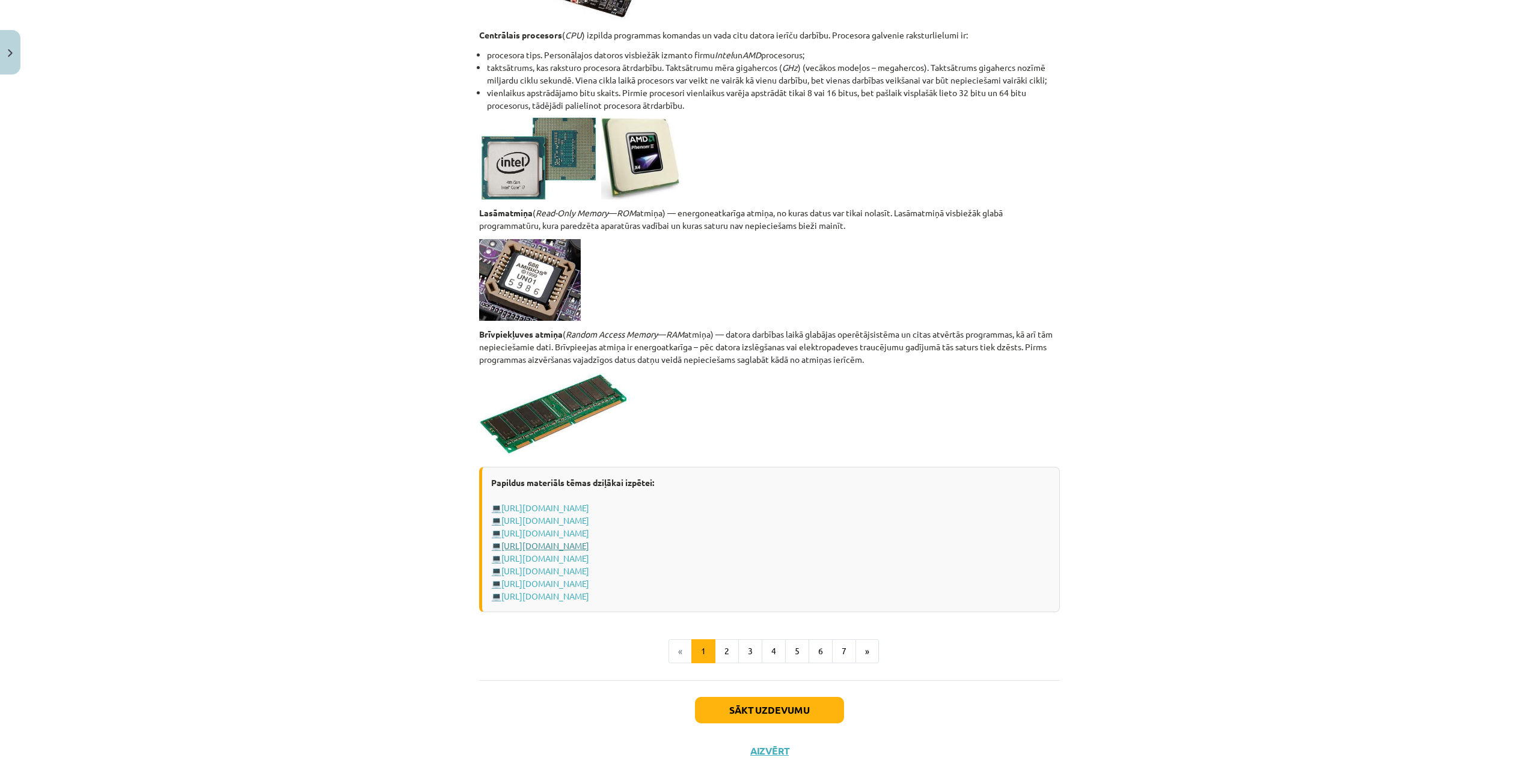
scroll to position [1791, 0]
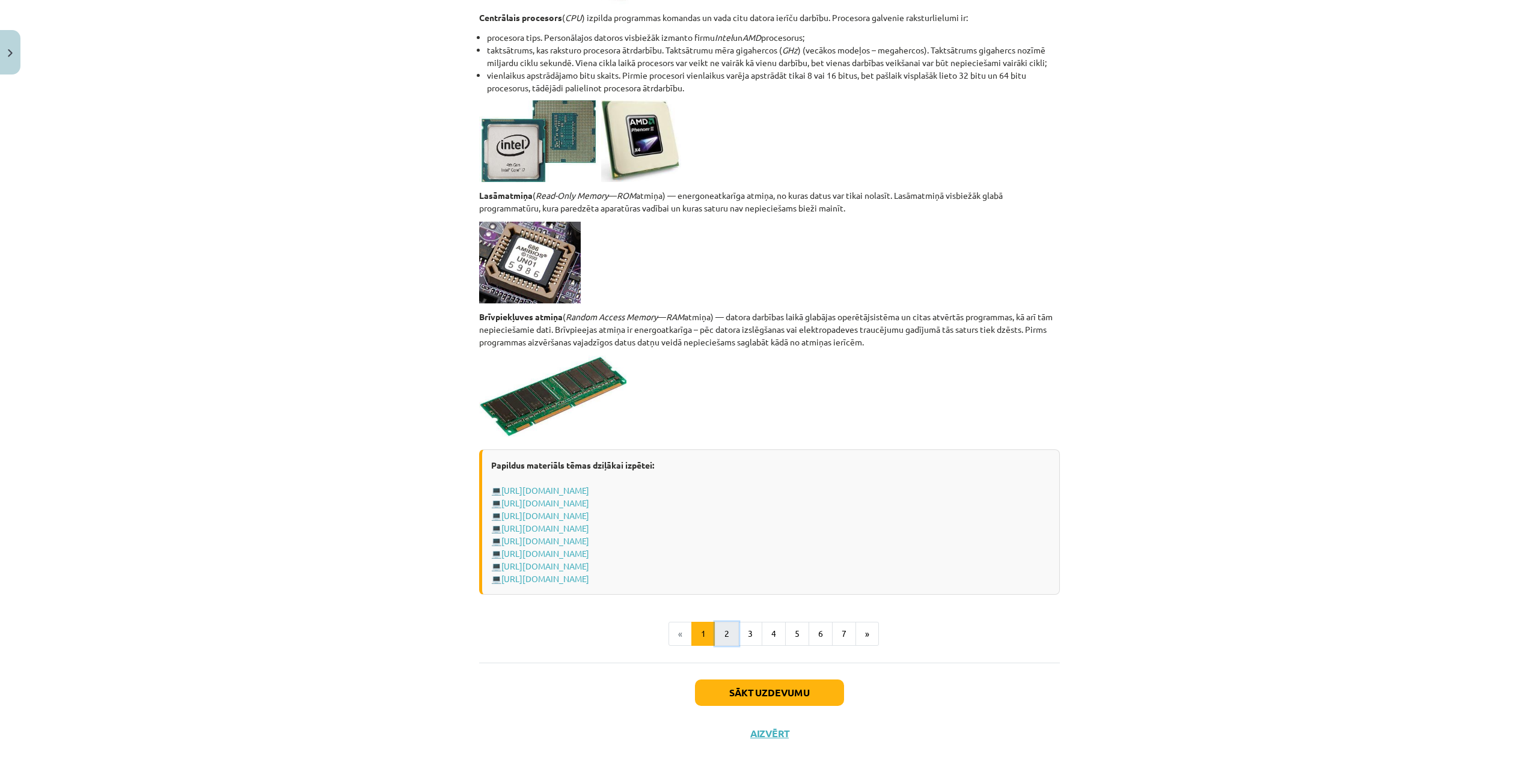
click at [723, 636] on button "2" at bounding box center [727, 634] width 24 height 24
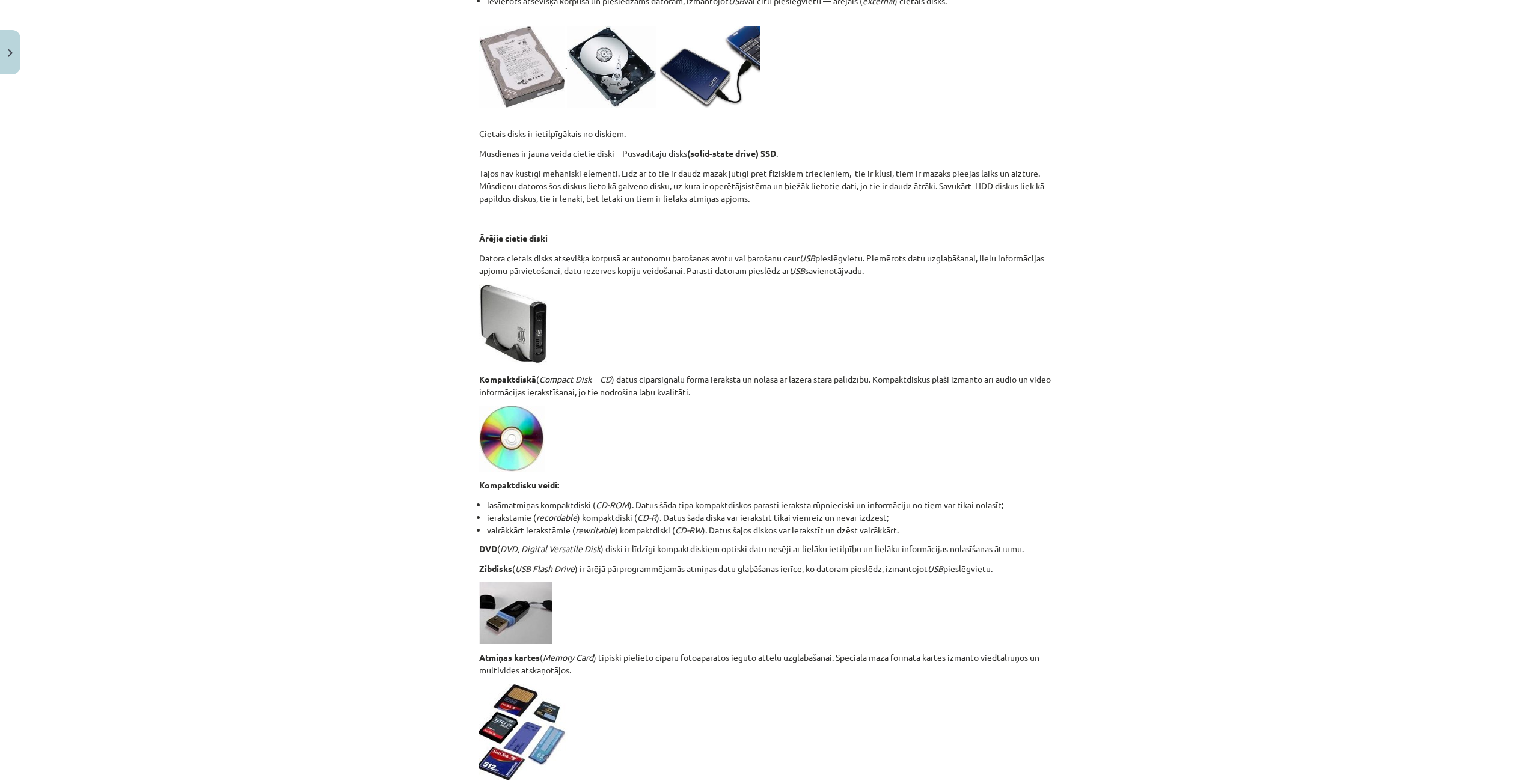
scroll to position [710, 0]
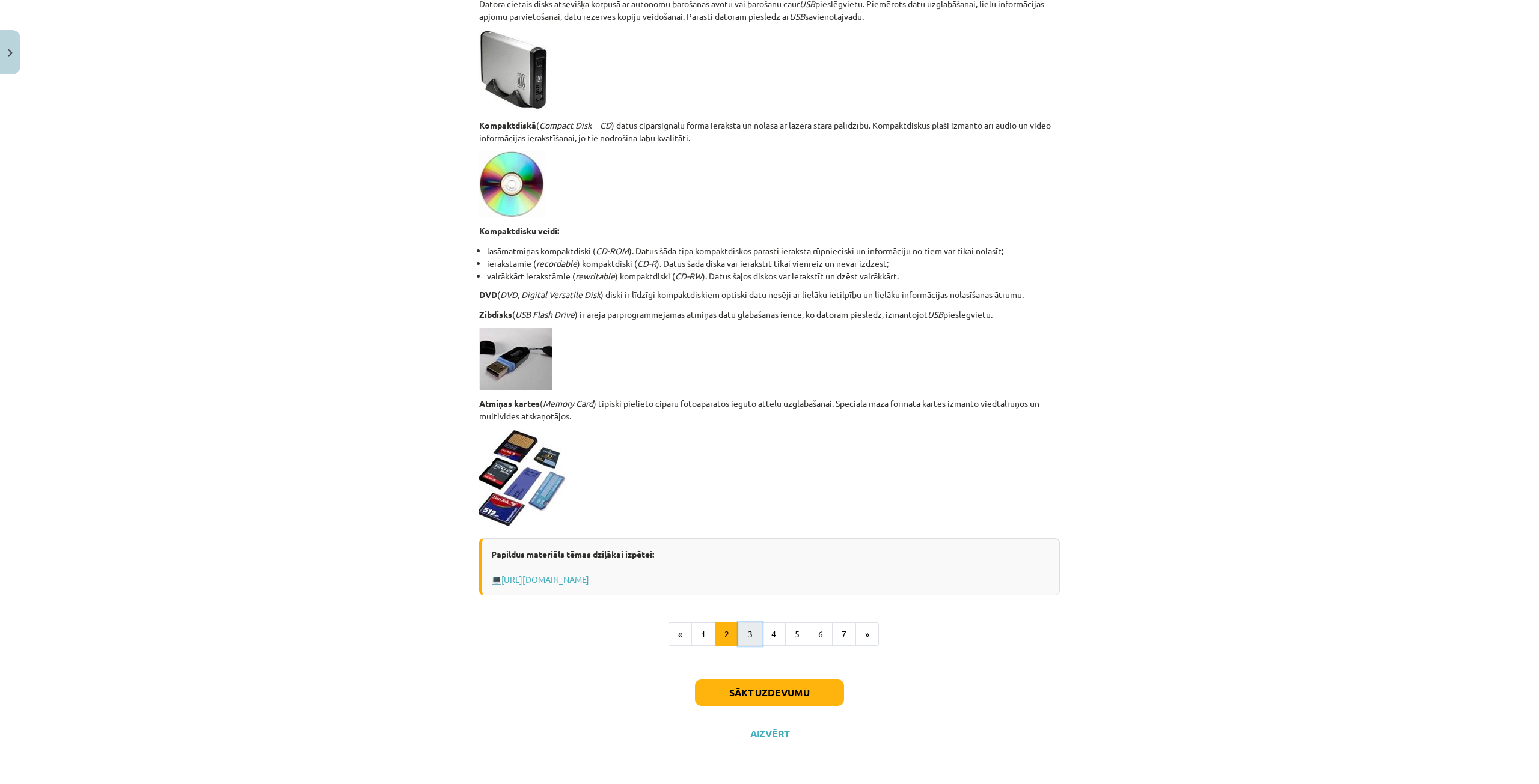
click at [743, 631] on button "3" at bounding box center [750, 634] width 24 height 24
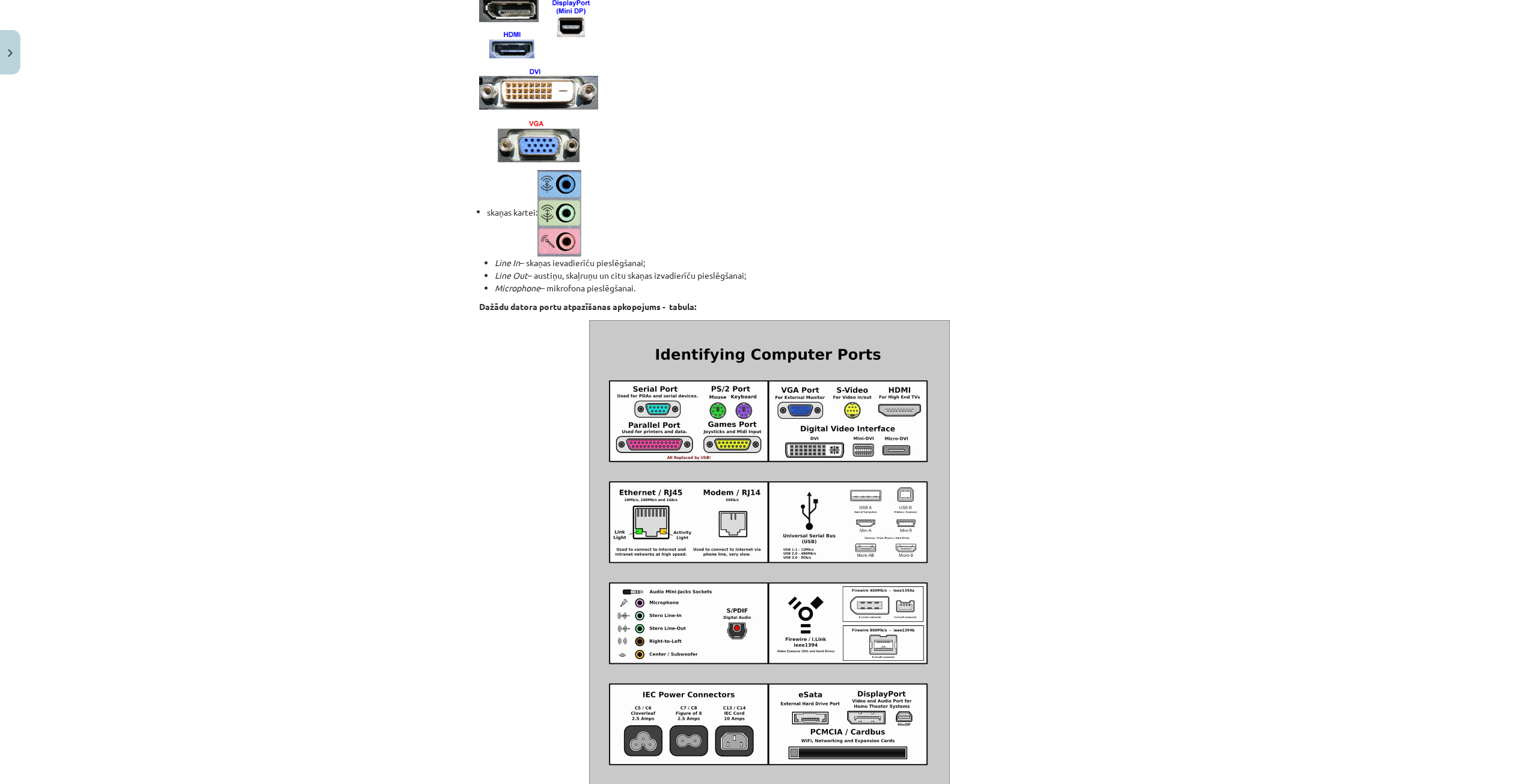
scroll to position [1053, 0]
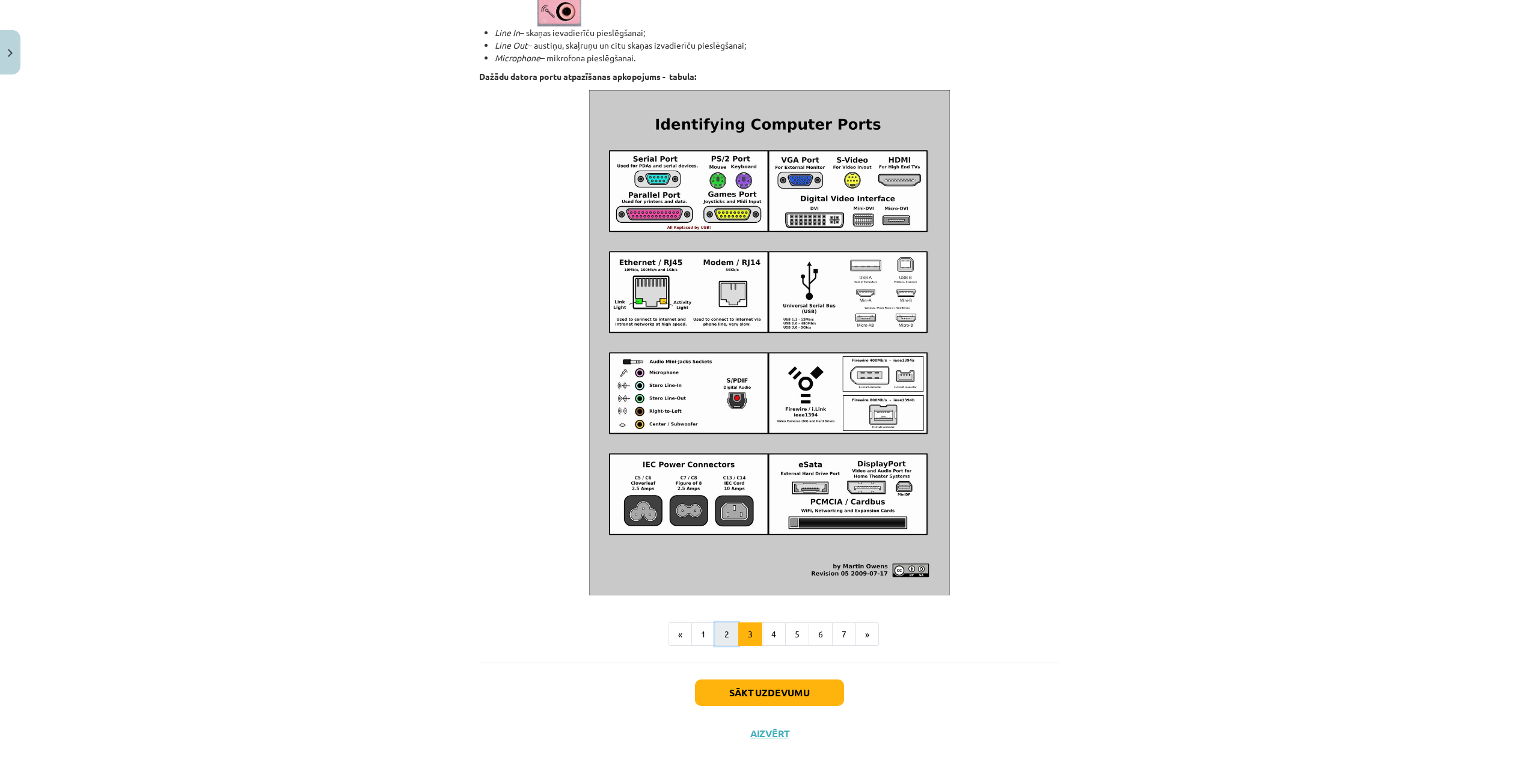
click at [716, 640] on button "2" at bounding box center [727, 634] width 24 height 24
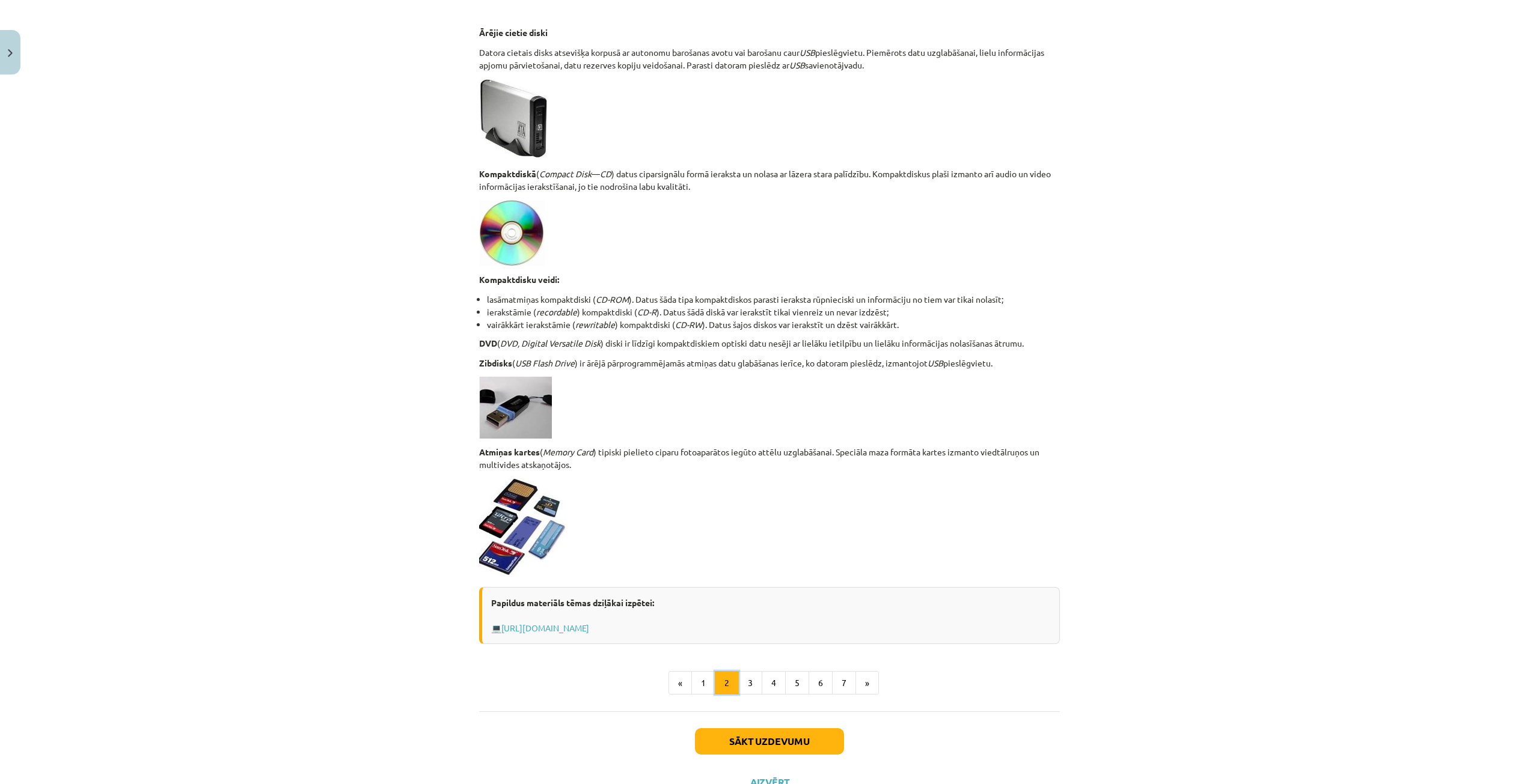
scroll to position [710, 0]
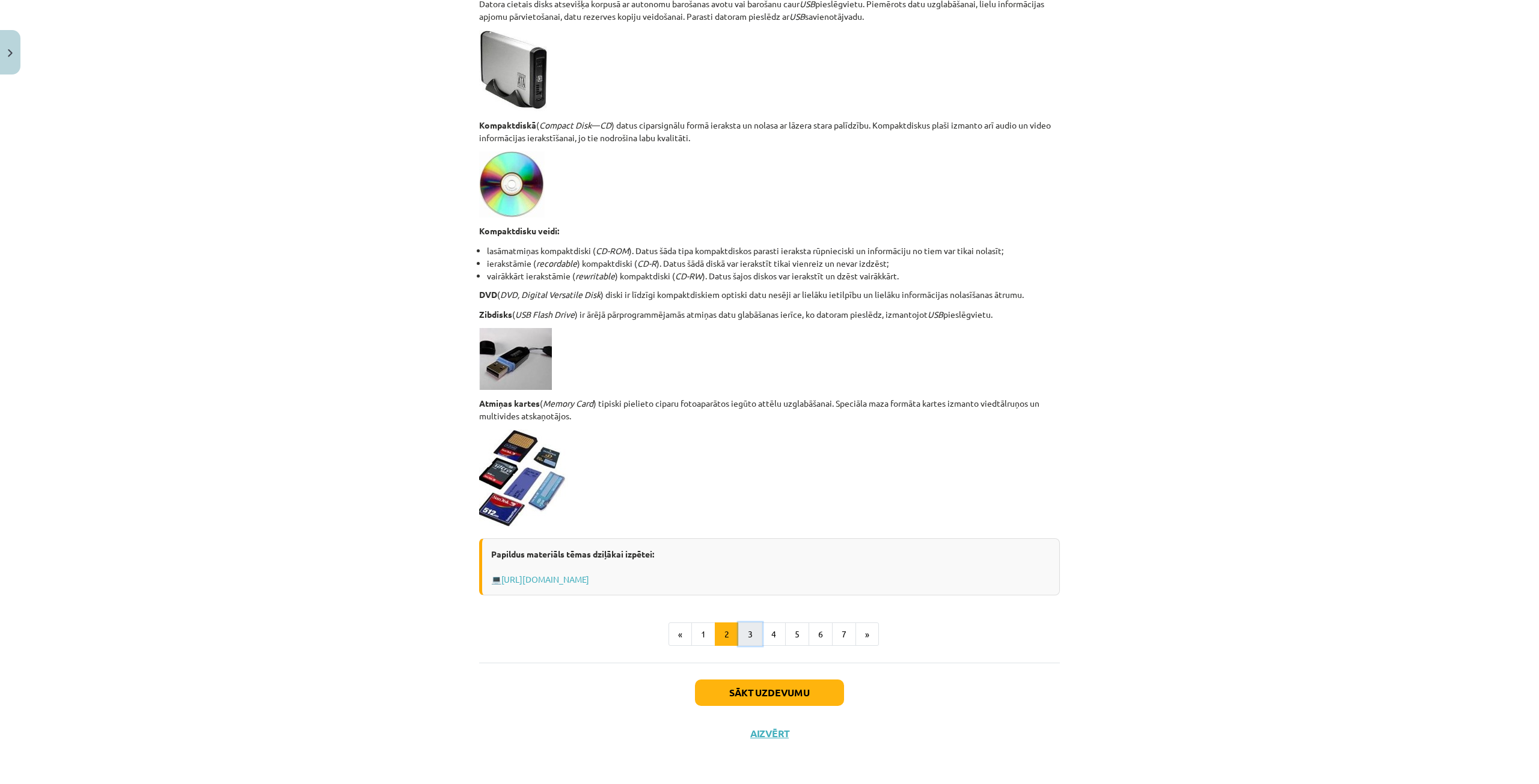
click at [751, 634] on button "3" at bounding box center [750, 634] width 24 height 24
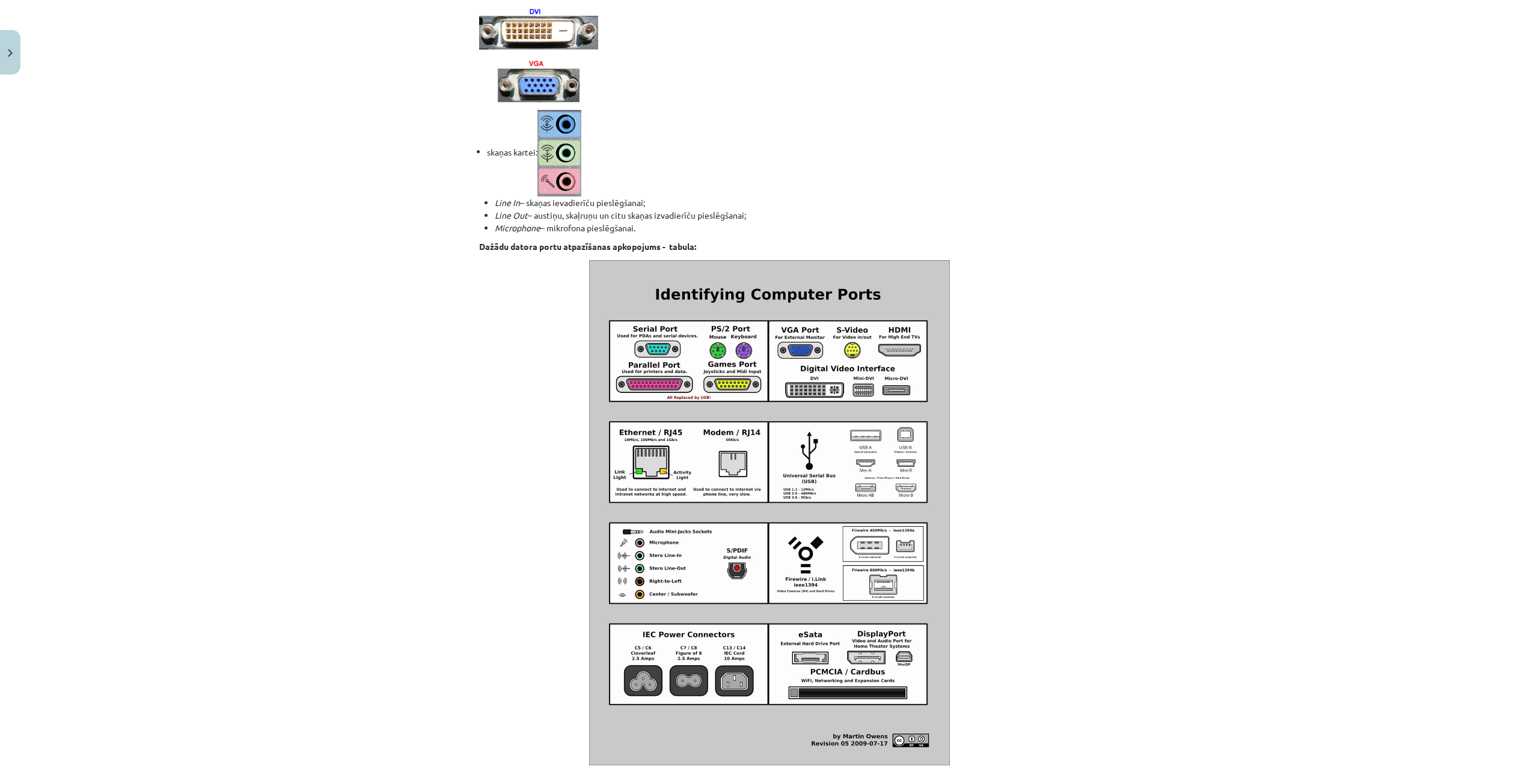
scroll to position [1053, 0]
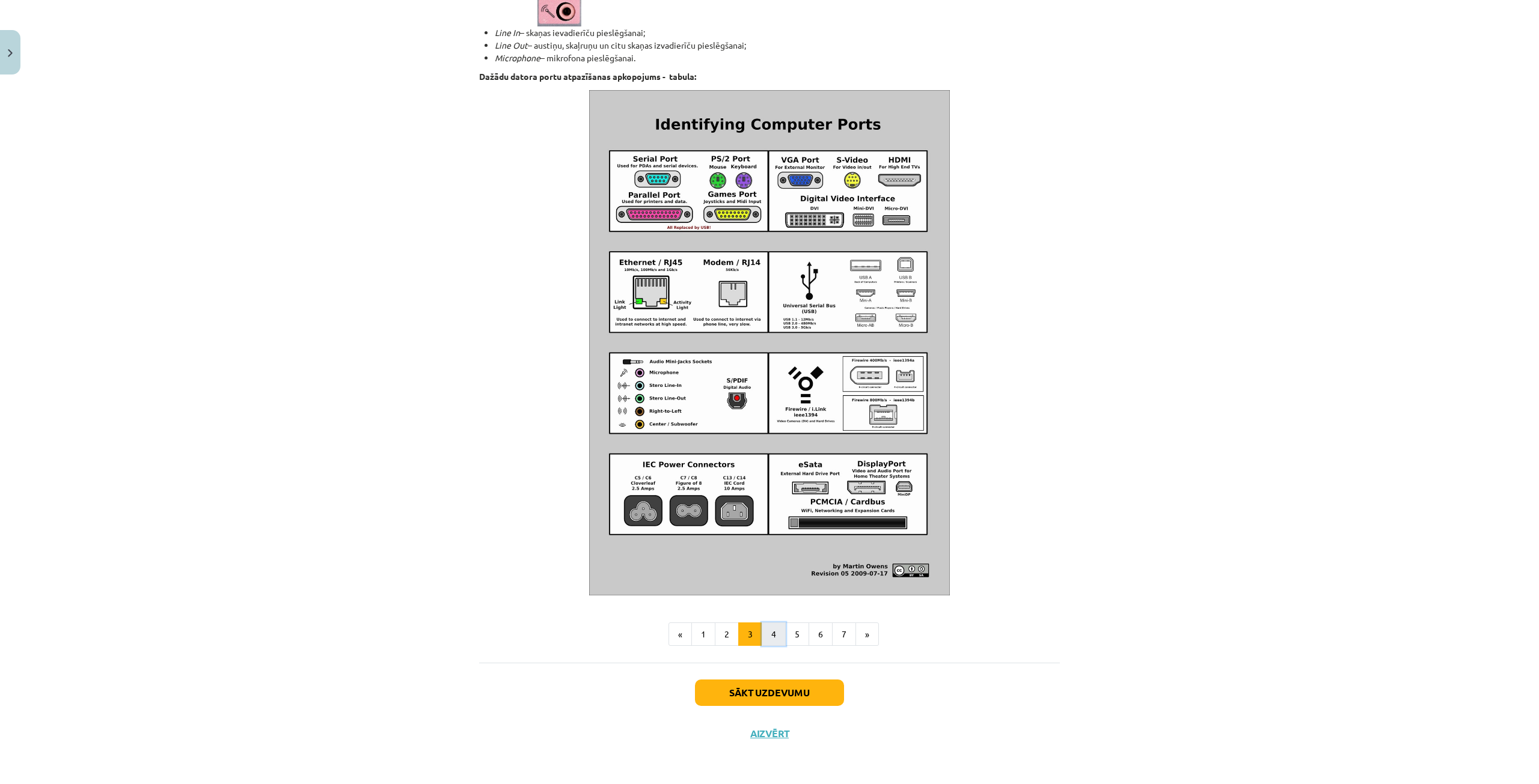
click at [768, 625] on button "4" at bounding box center [774, 634] width 24 height 24
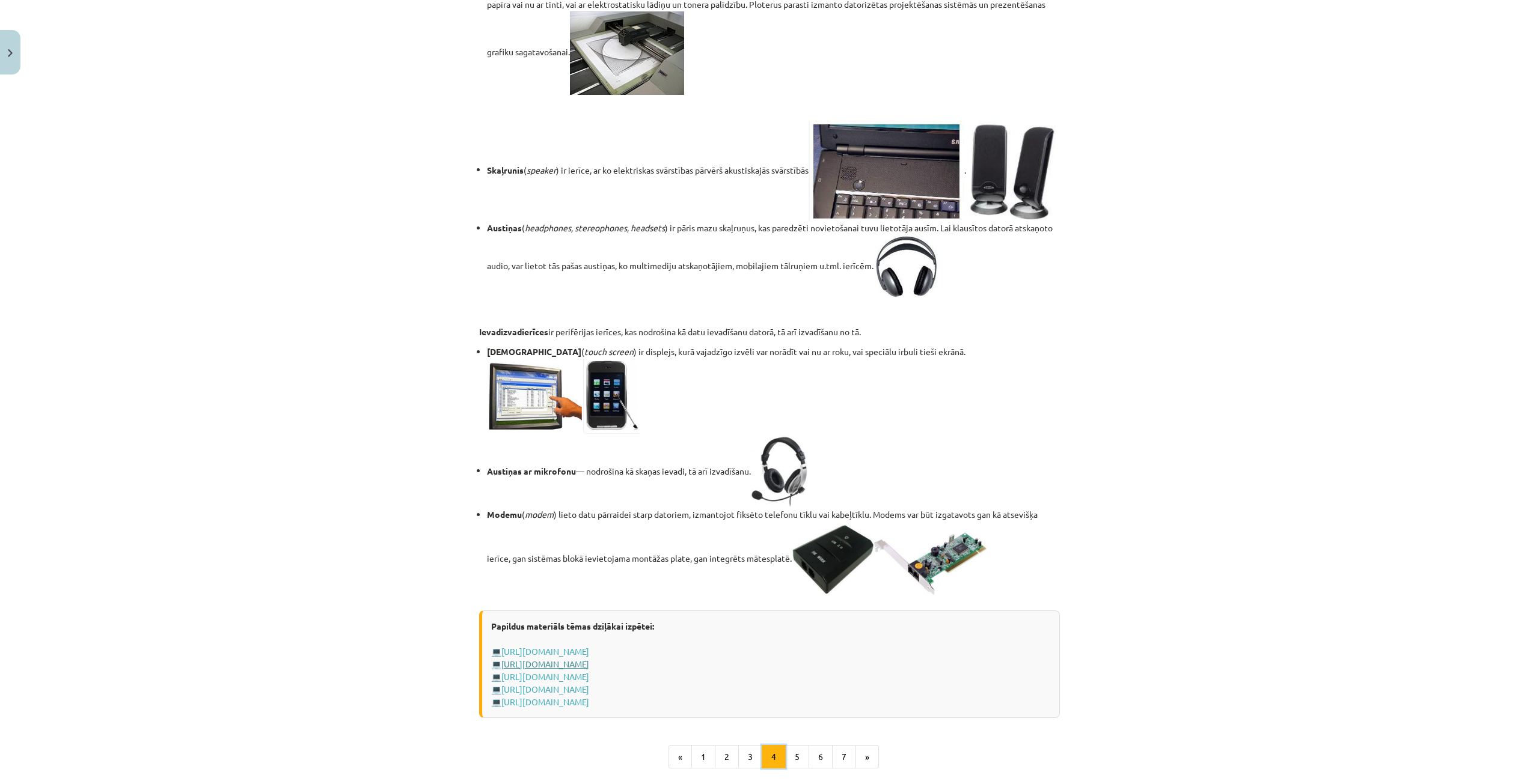
scroll to position [1726, 0]
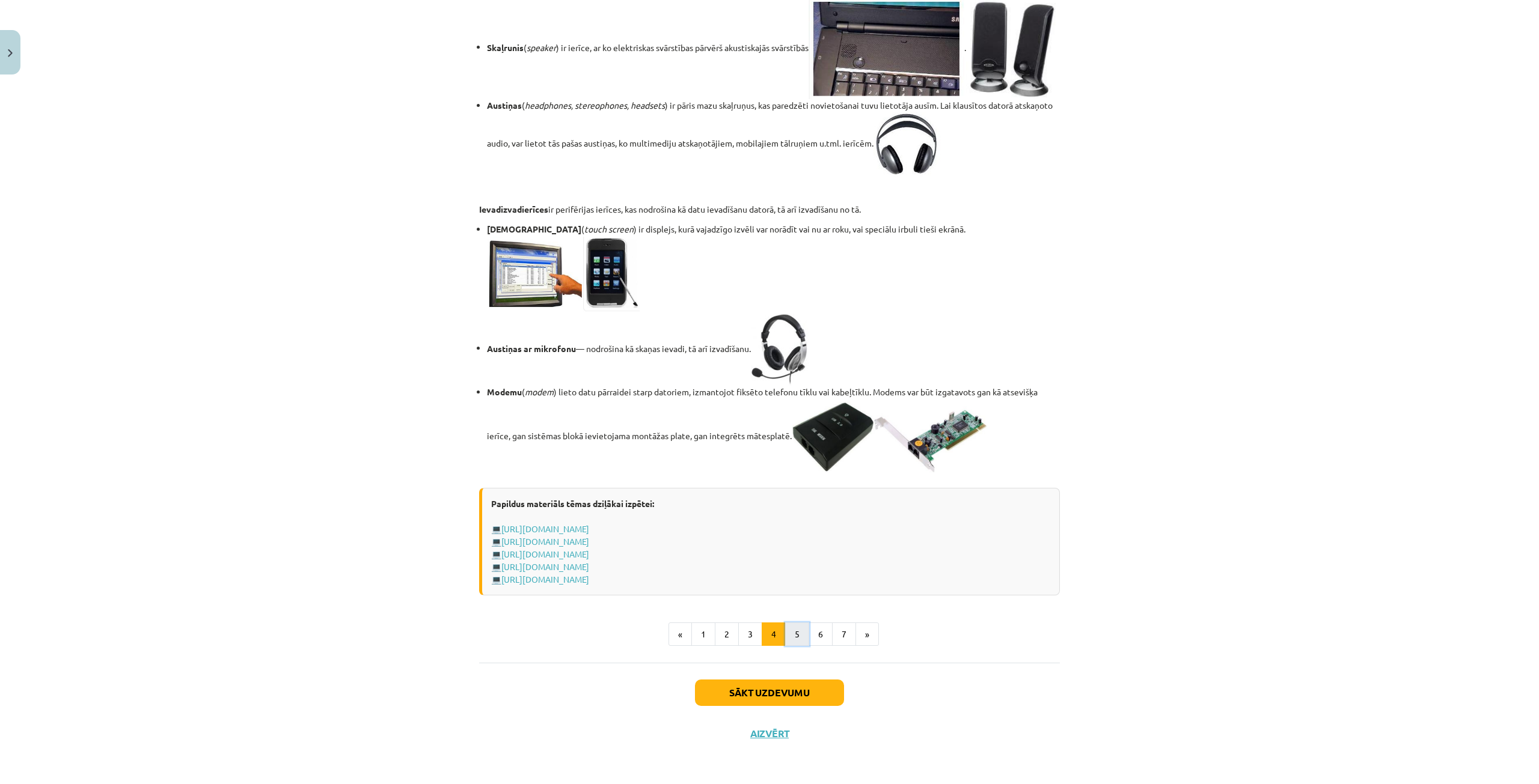
click at [792, 631] on button "5" at bounding box center [797, 634] width 24 height 24
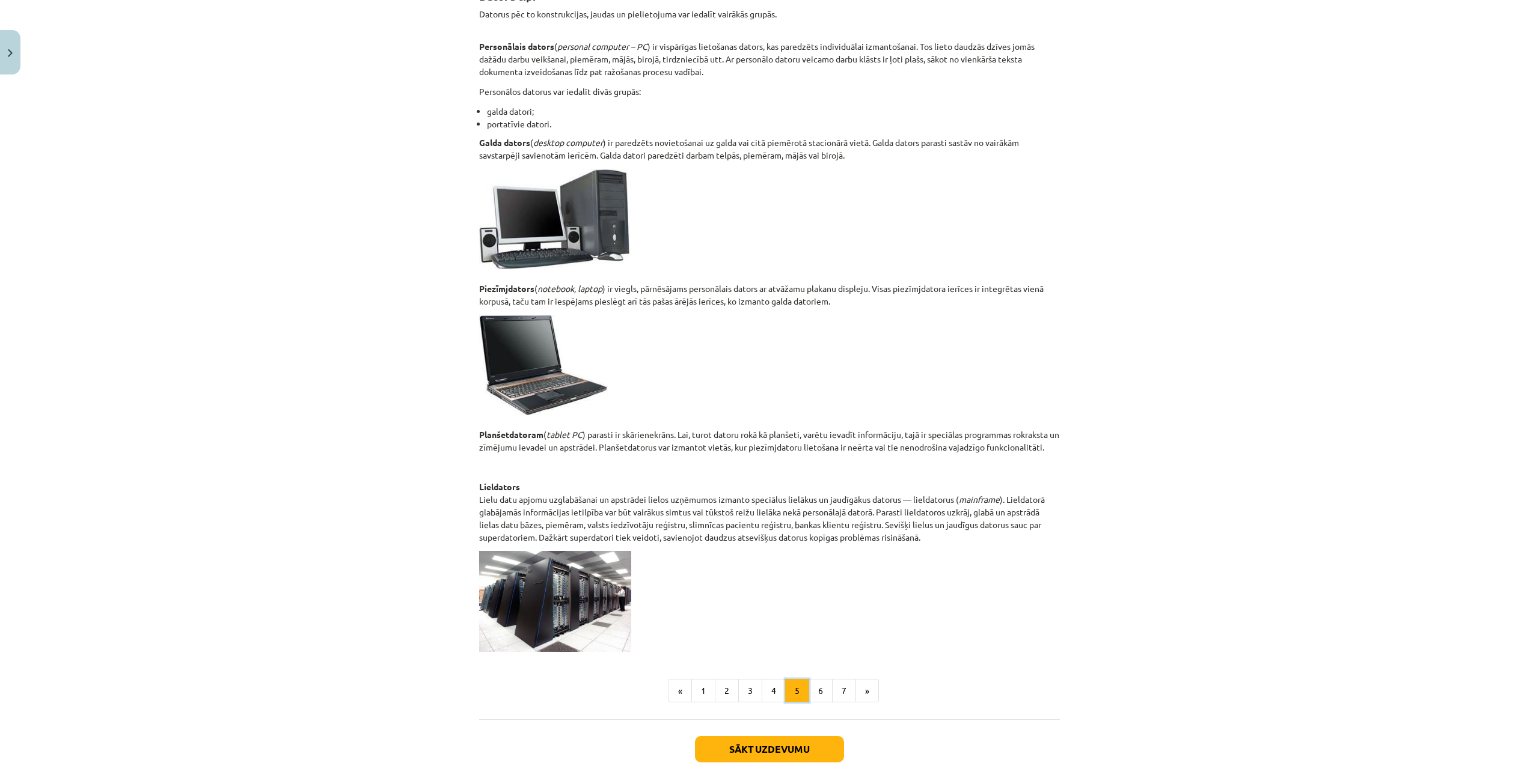
scroll to position [296, 0]
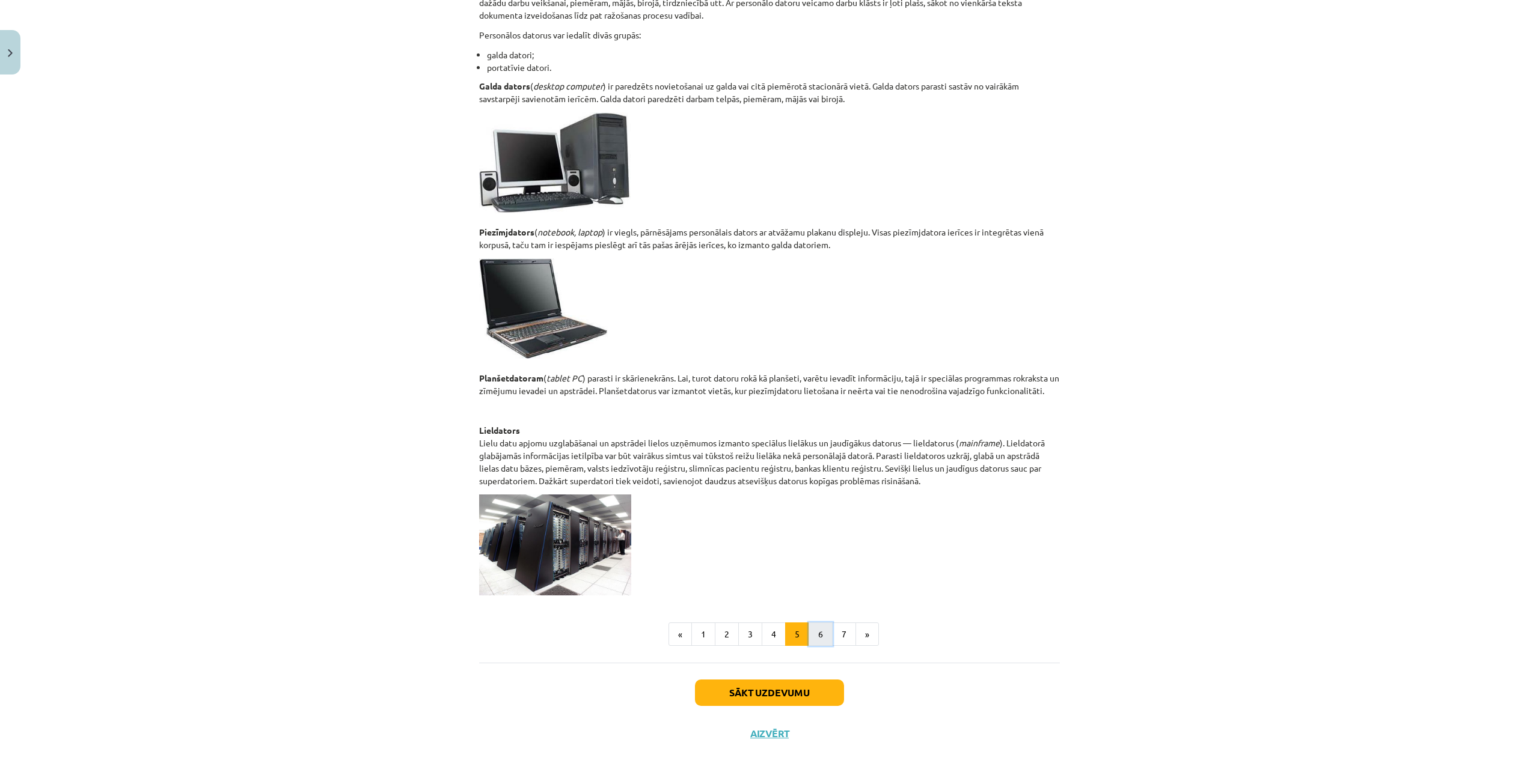
click at [817, 629] on button "6" at bounding box center [820, 634] width 24 height 24
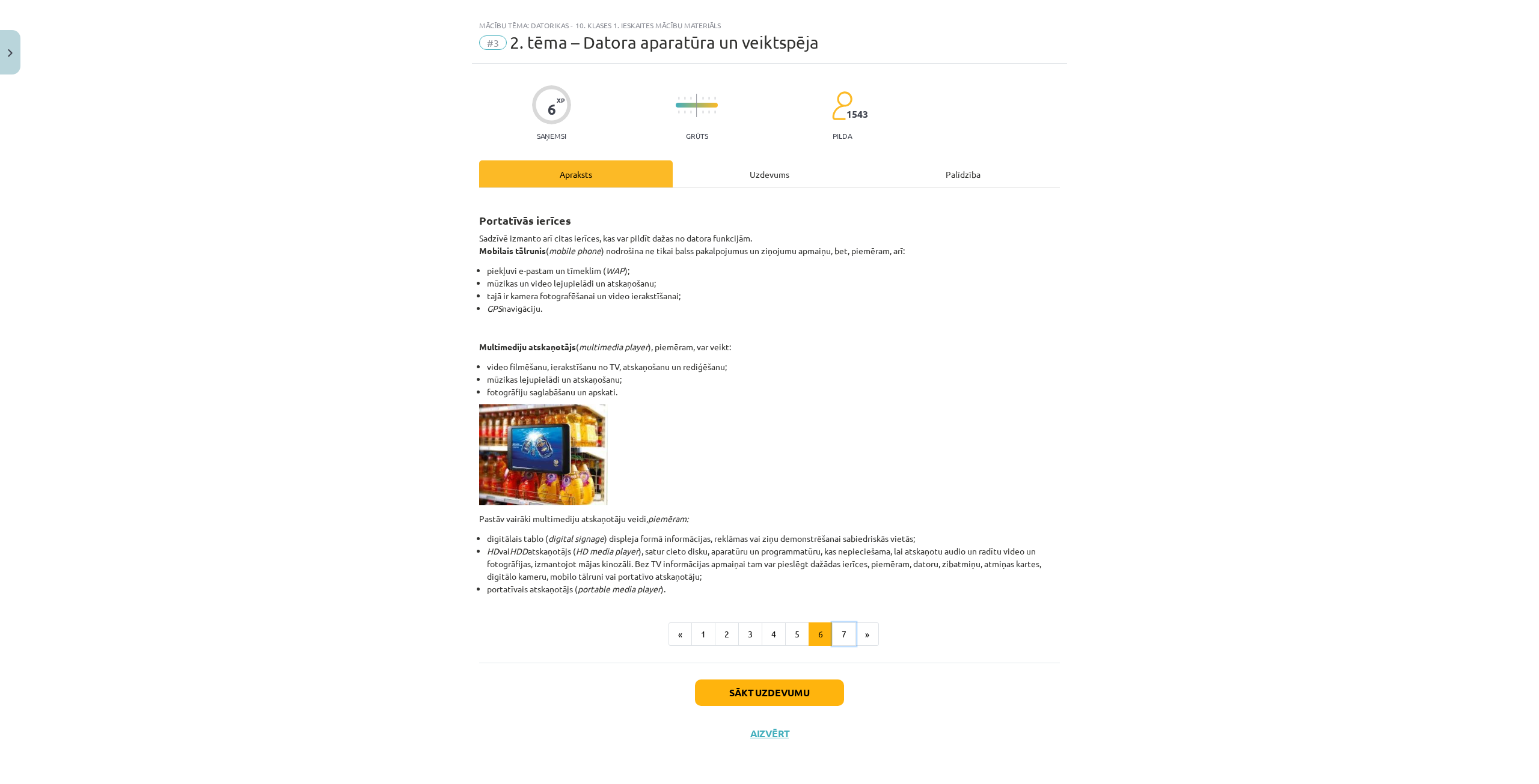
click at [838, 629] on button "7" at bounding box center [844, 634] width 24 height 24
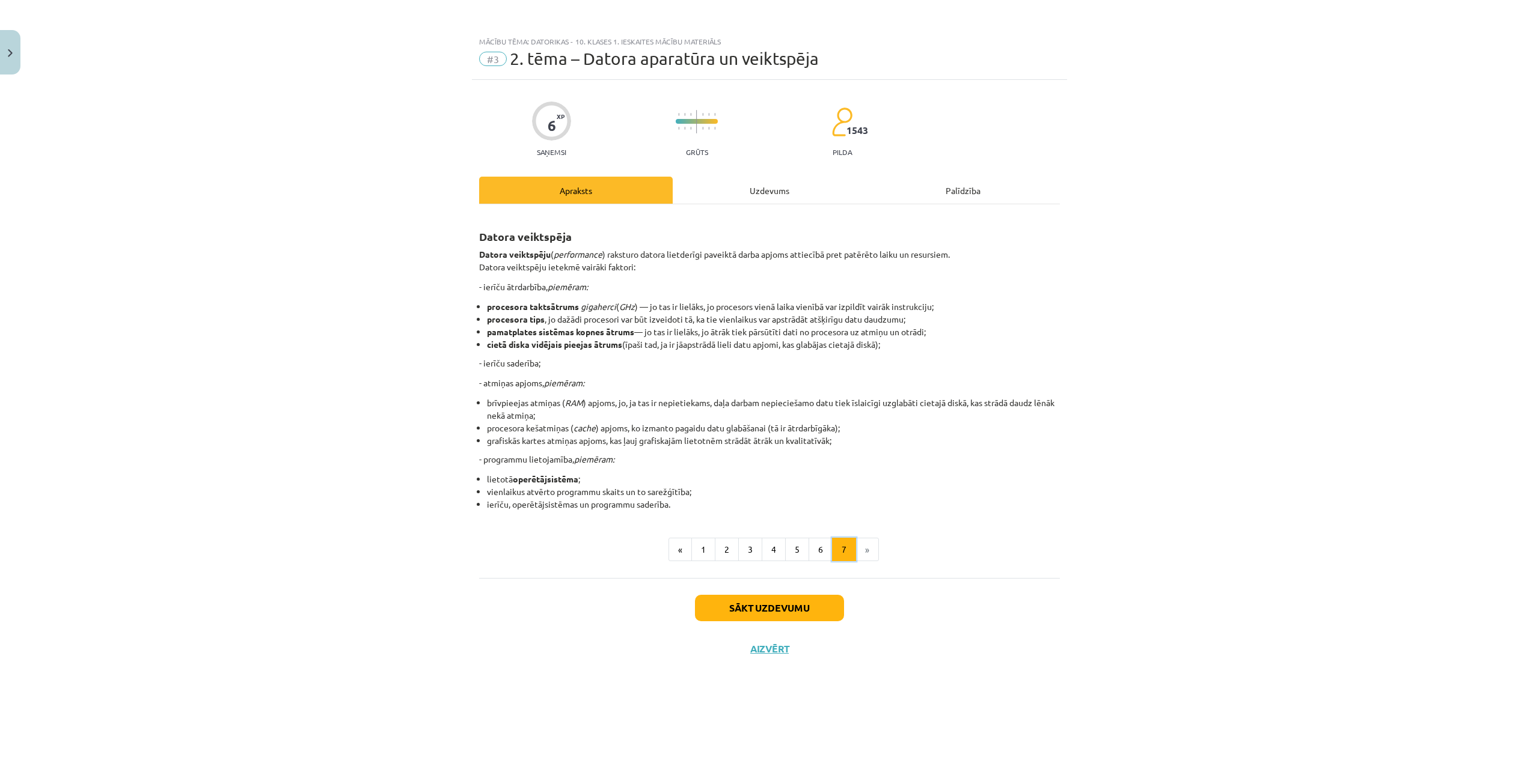
scroll to position [0, 0]
click at [765, 605] on button "Sākt uzdevumu" at bounding box center [769, 607] width 149 height 26
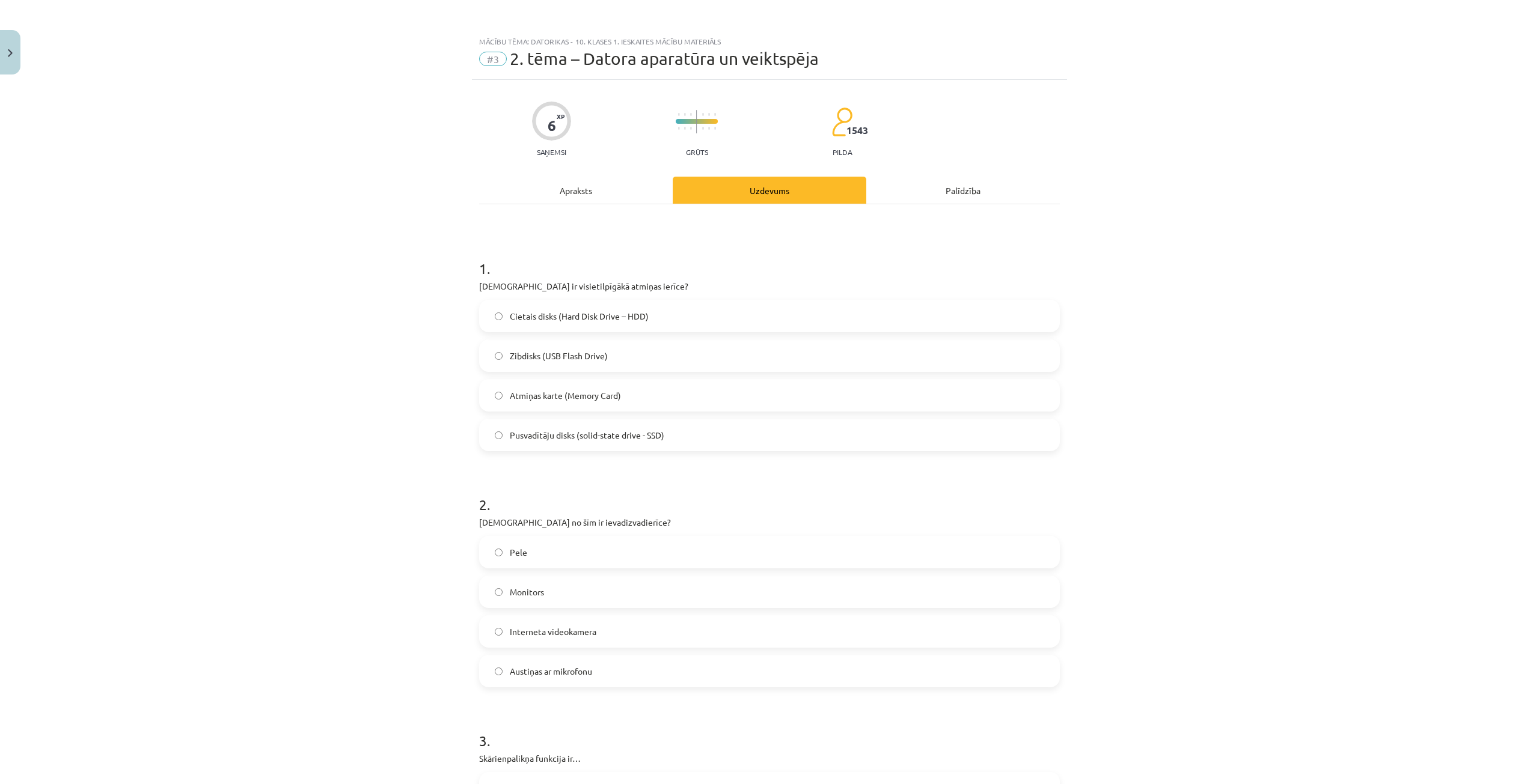
click at [595, 323] on label "Cietais disks (Hard Disk Drive – HDD)" at bounding box center [770, 315] width 579 height 30
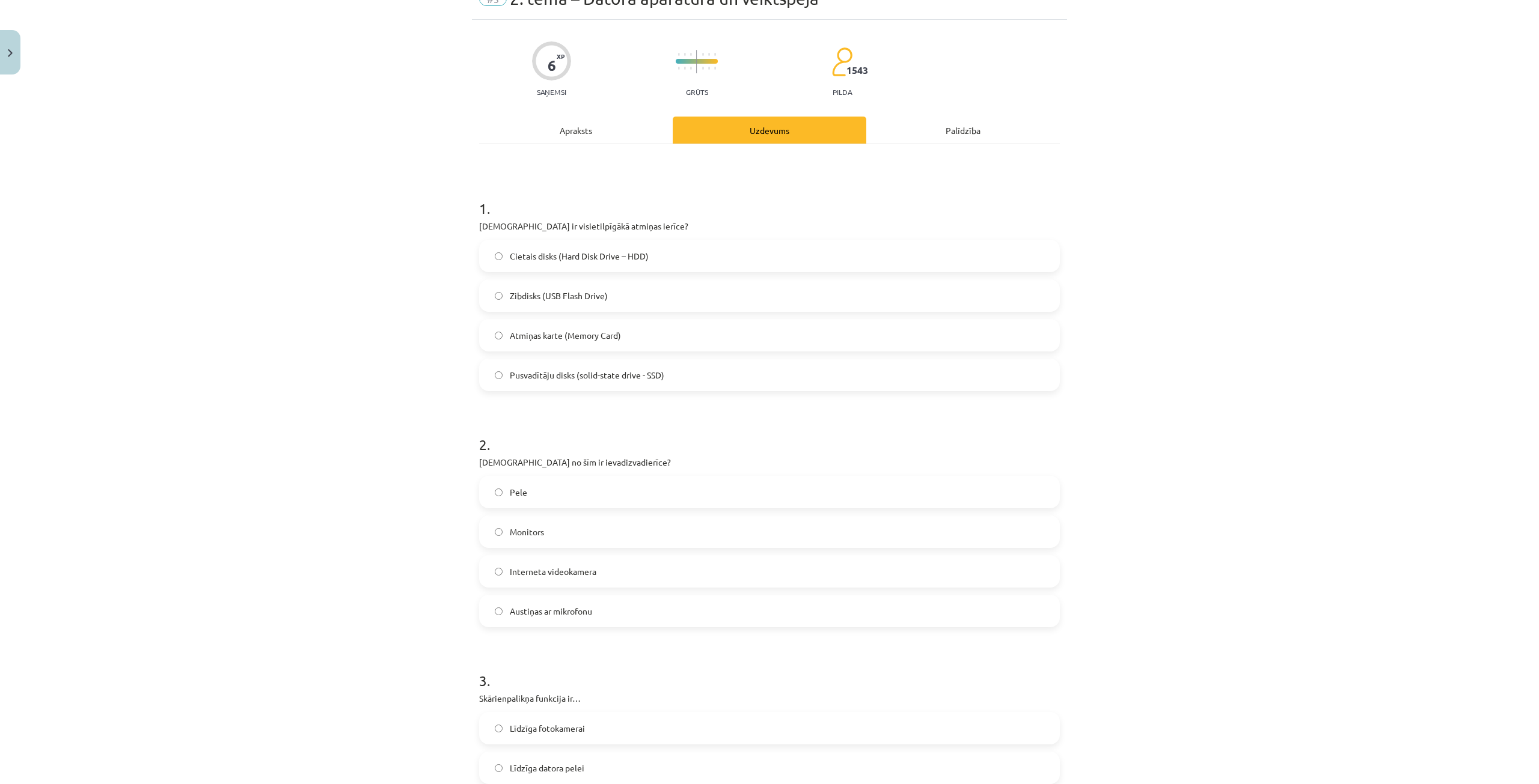
scroll to position [120, 0]
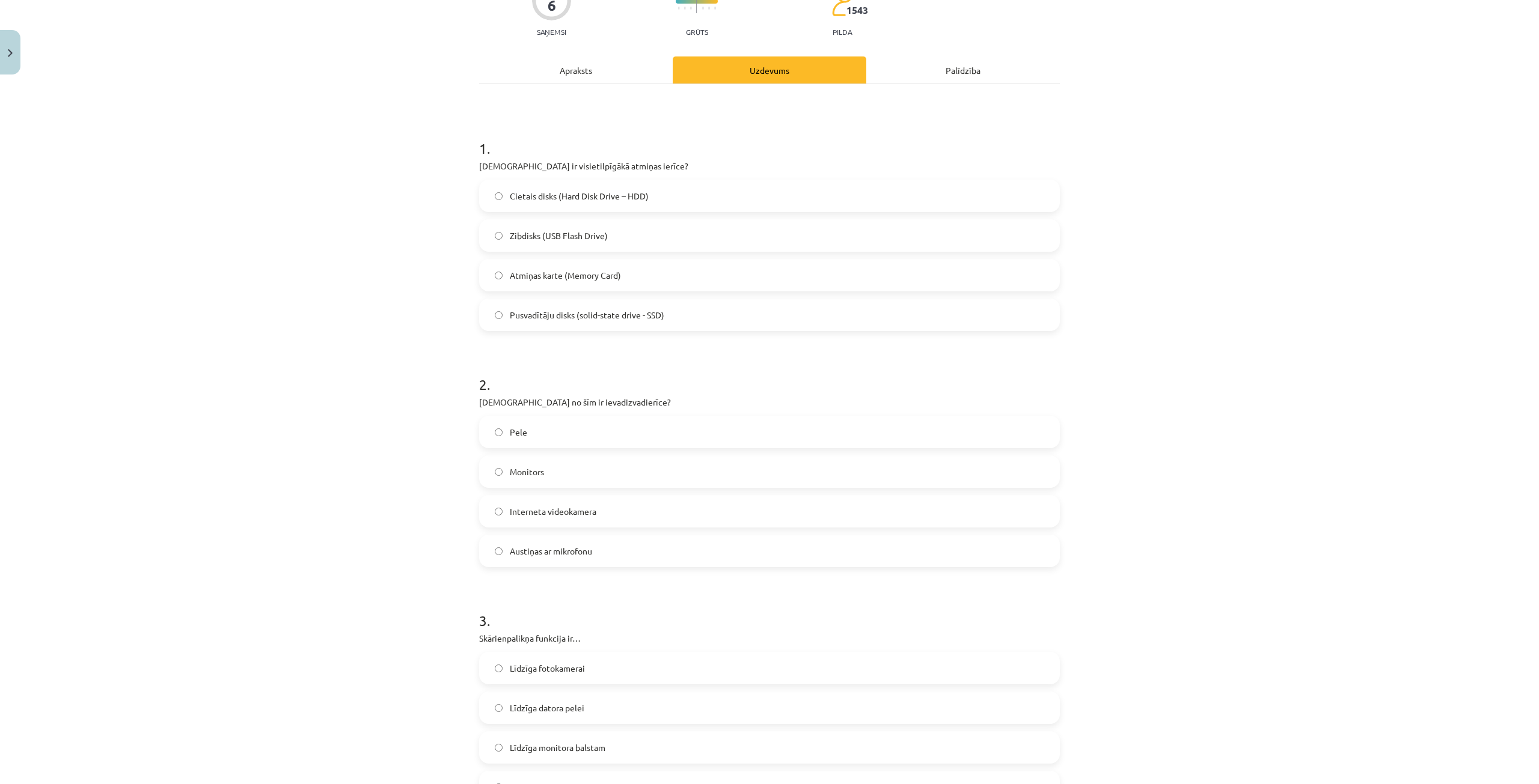
click at [559, 554] on span "Austiņas ar mikrofonu" at bounding box center [551, 552] width 82 height 13
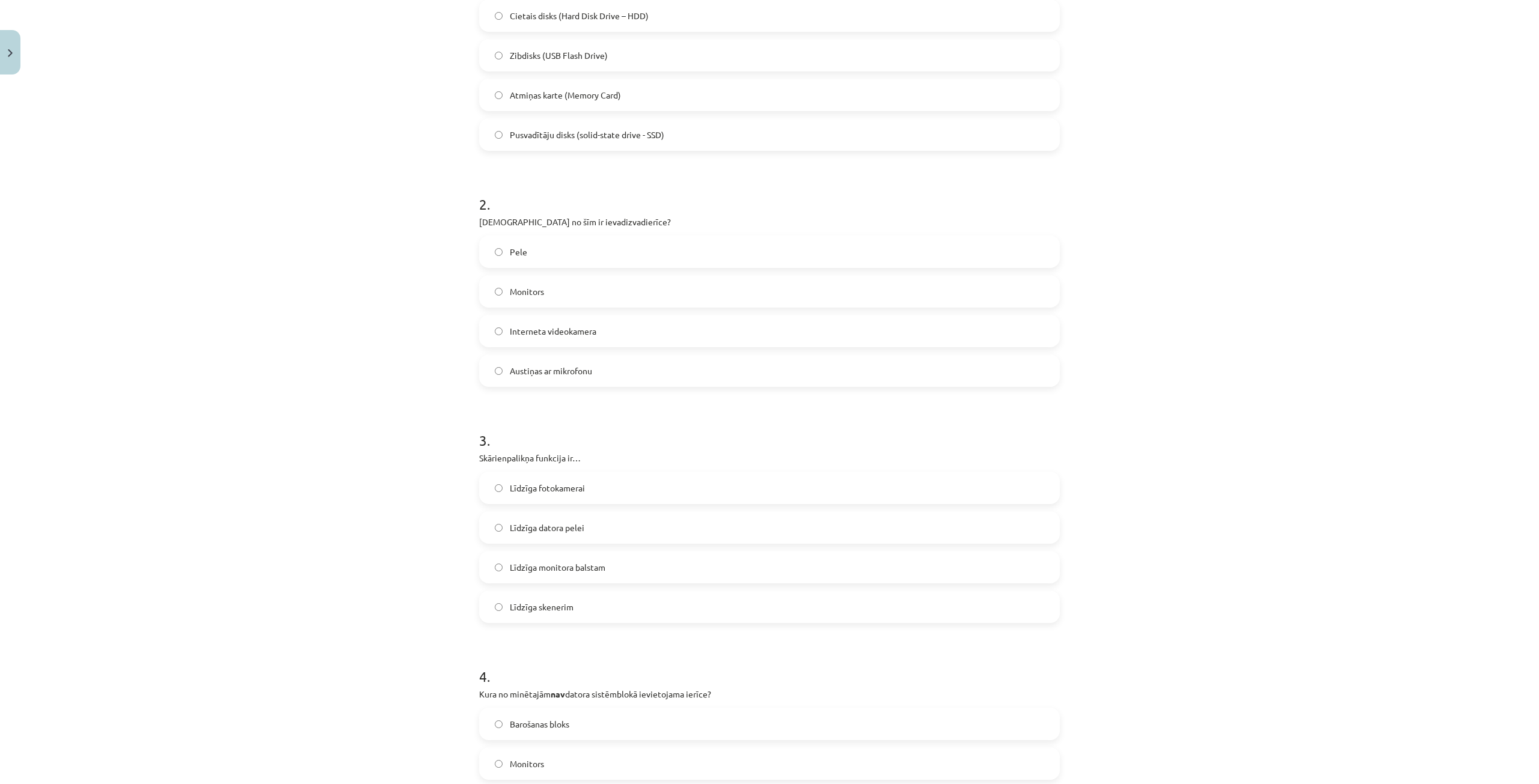
scroll to position [360, 0]
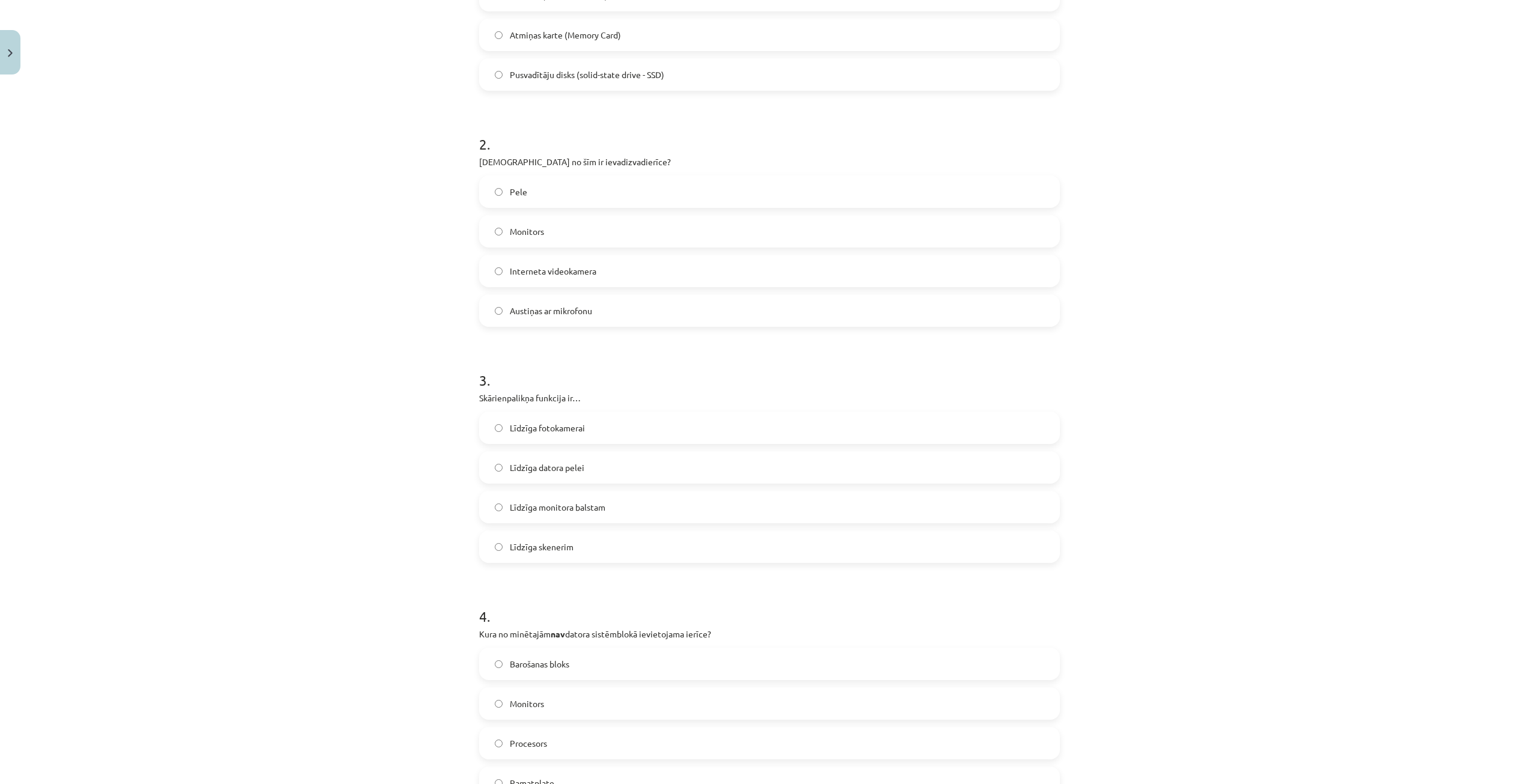
click at [571, 426] on span "Līdzīga fotokamerai" at bounding box center [547, 428] width 75 height 13
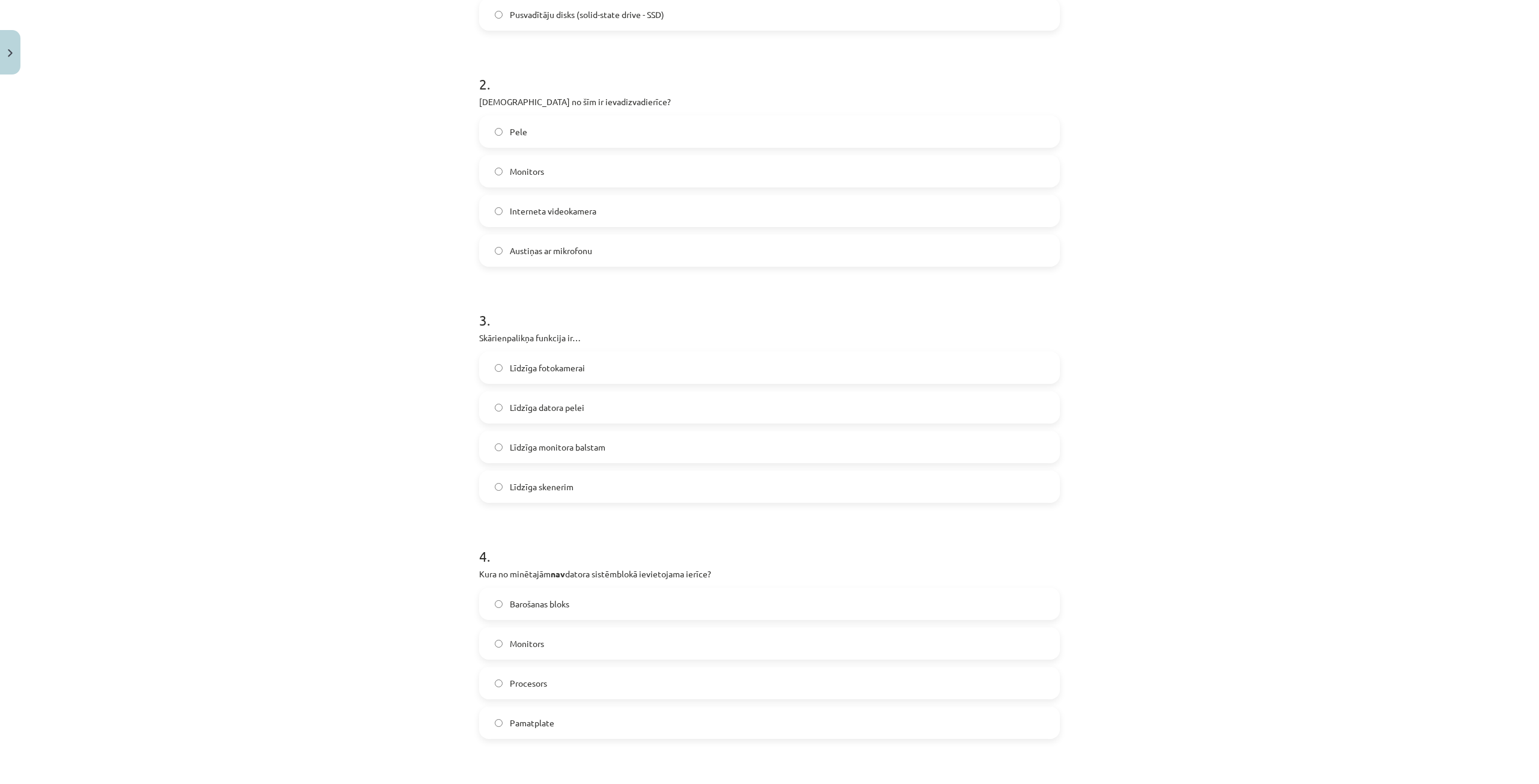
scroll to position [481, 0]
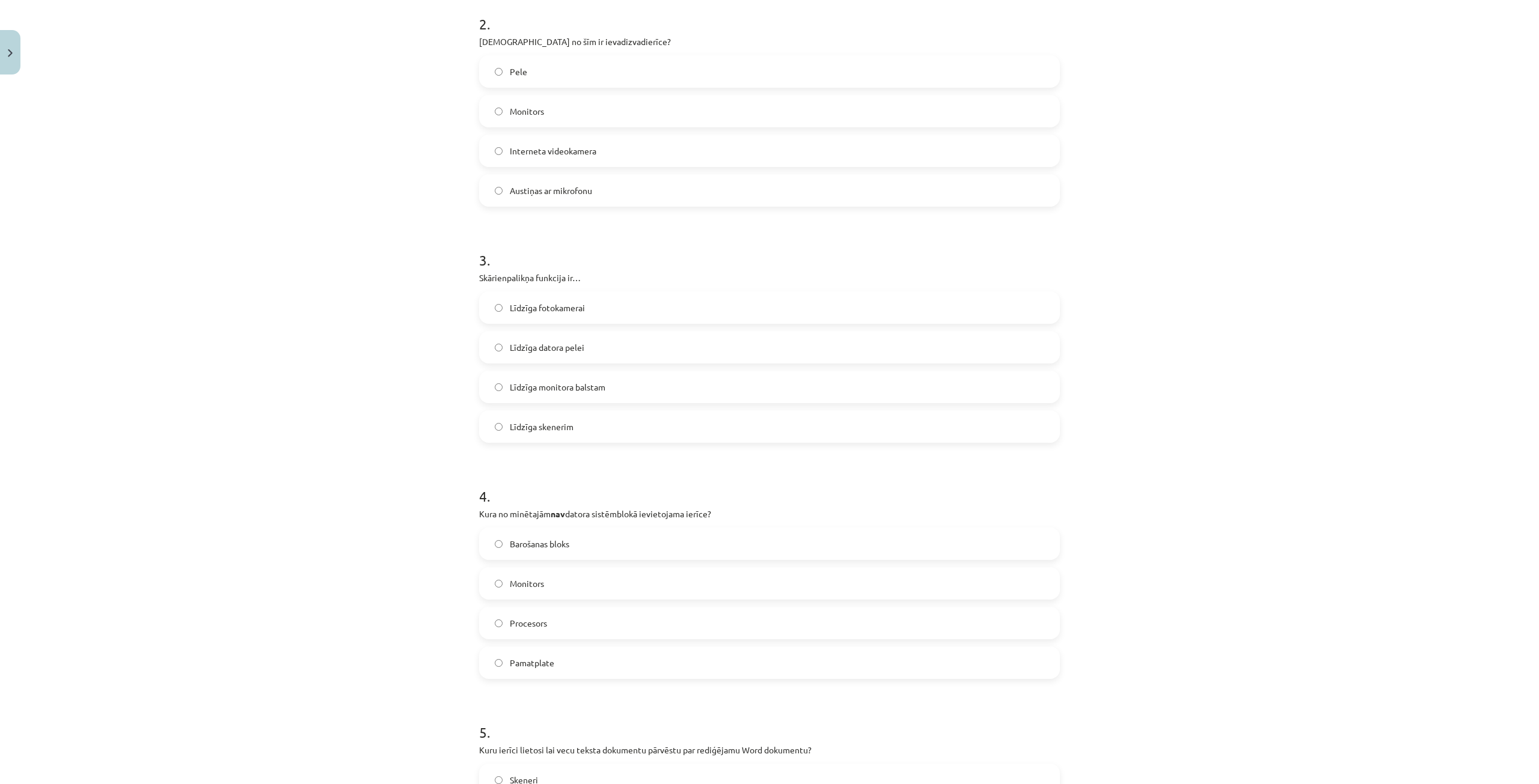
click at [552, 576] on label "Monitors" at bounding box center [770, 583] width 579 height 30
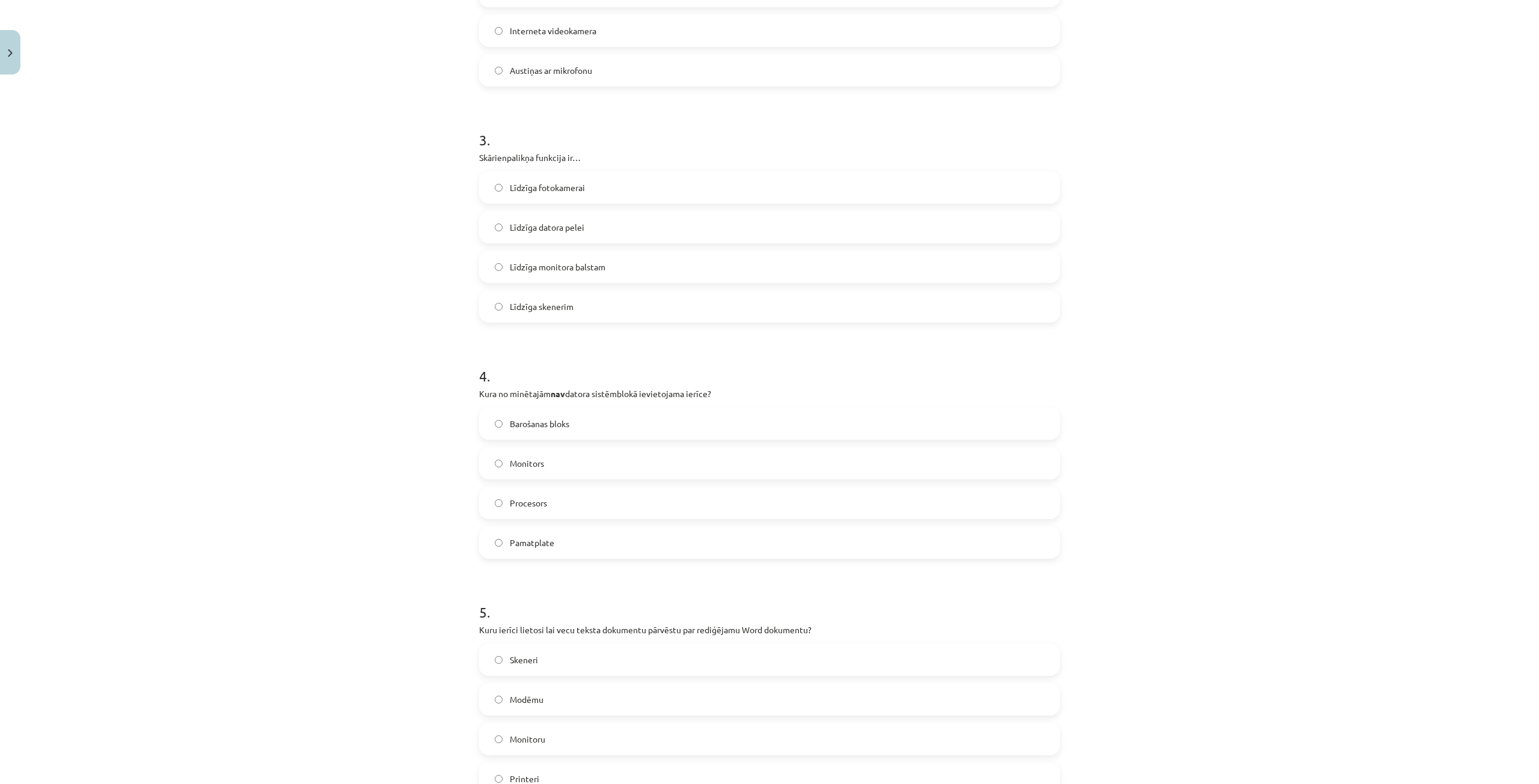
scroll to position [721, 0]
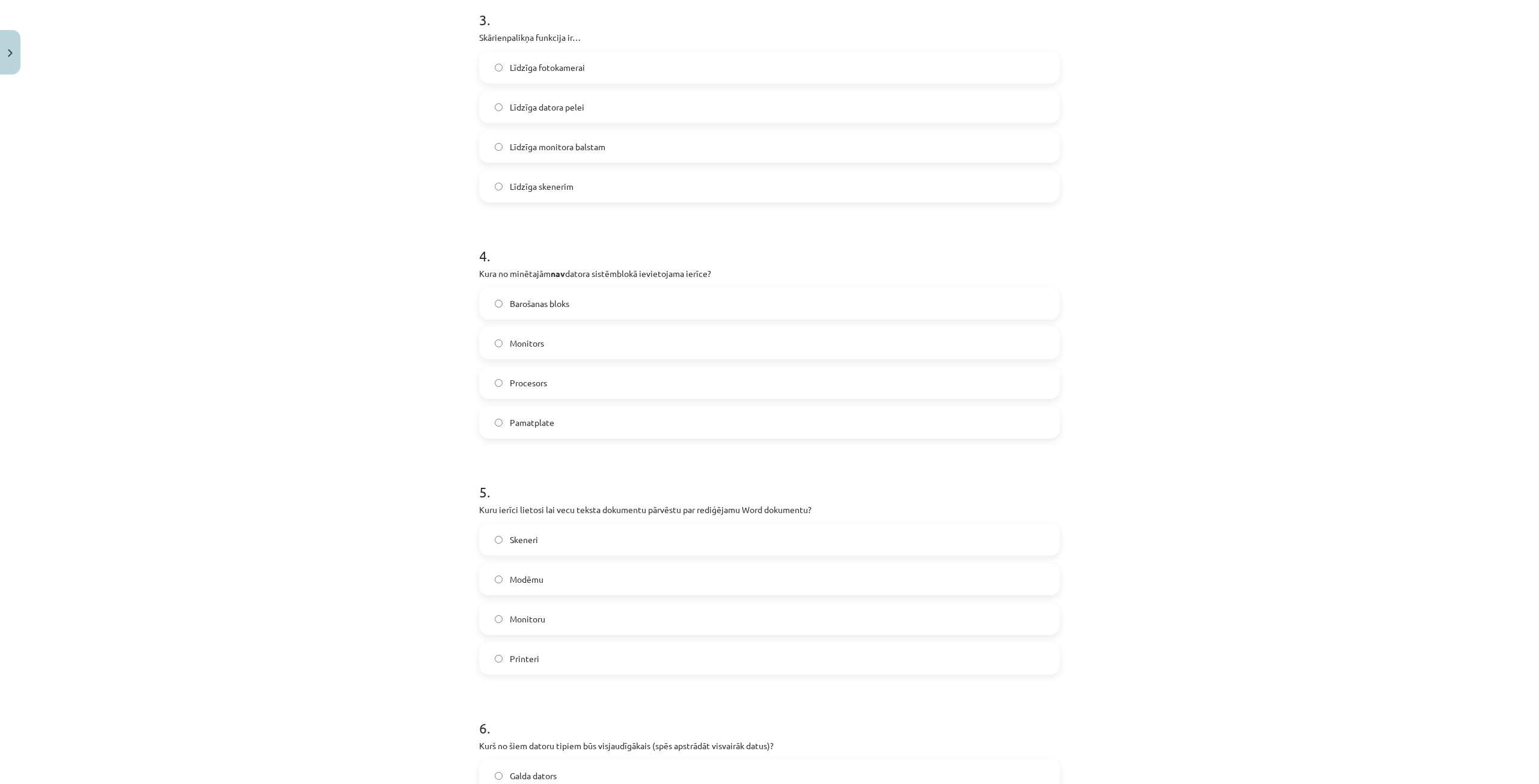
click at [536, 546] on label "Skeneri" at bounding box center [770, 539] width 579 height 30
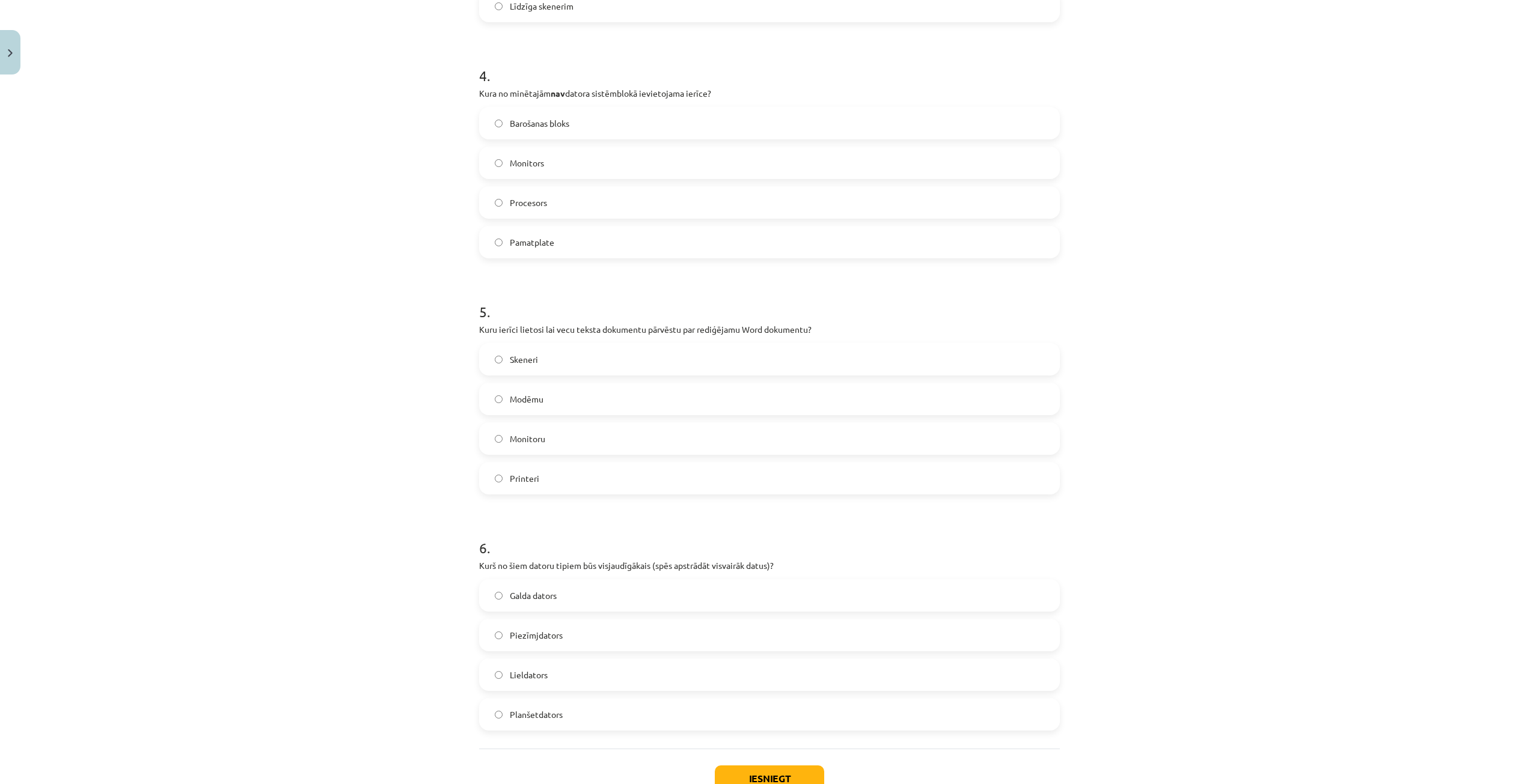
scroll to position [962, 0]
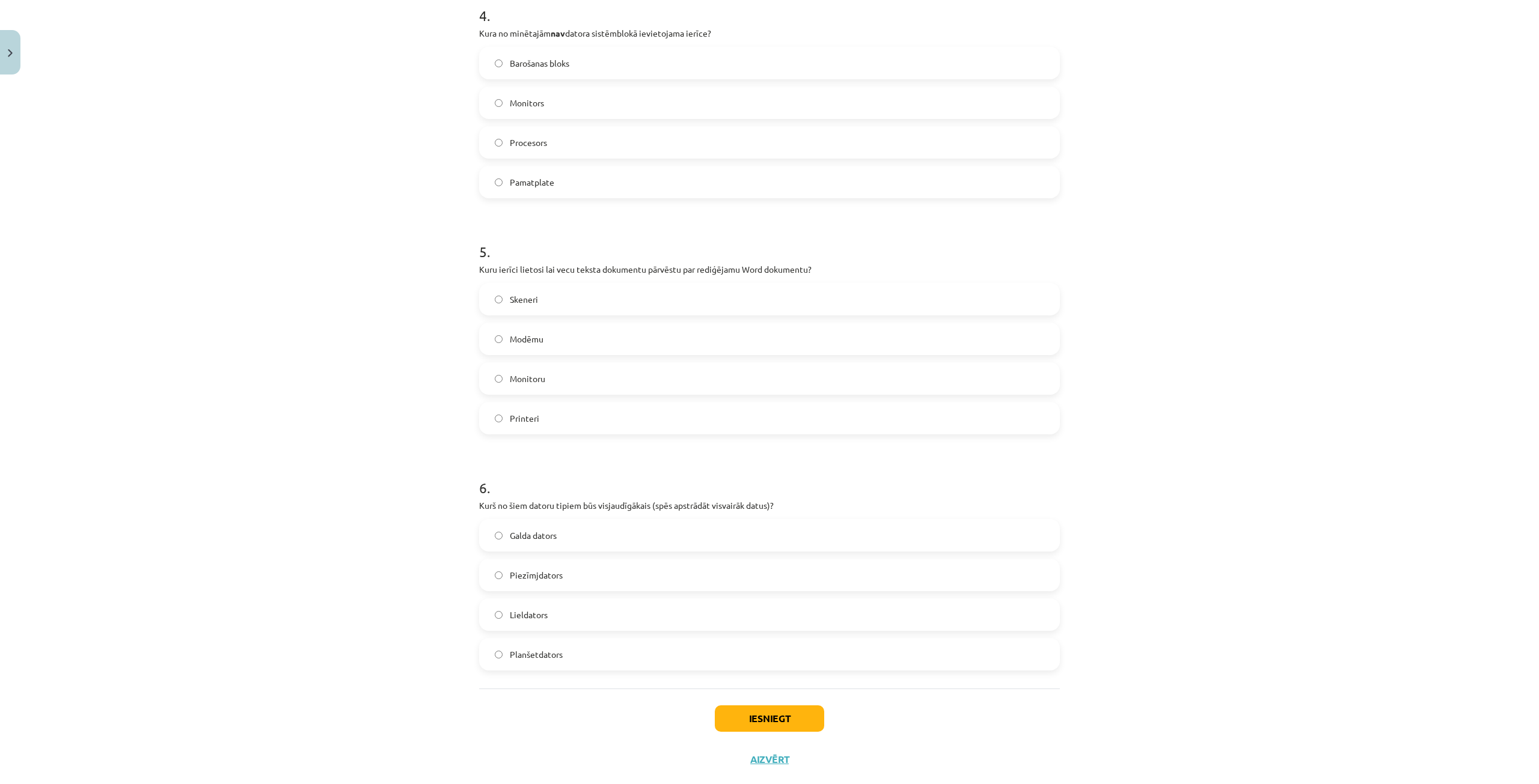
click at [547, 619] on label "Lieldators" at bounding box center [770, 615] width 579 height 30
click at [750, 719] on button "Iesniegt" at bounding box center [769, 718] width 109 height 26
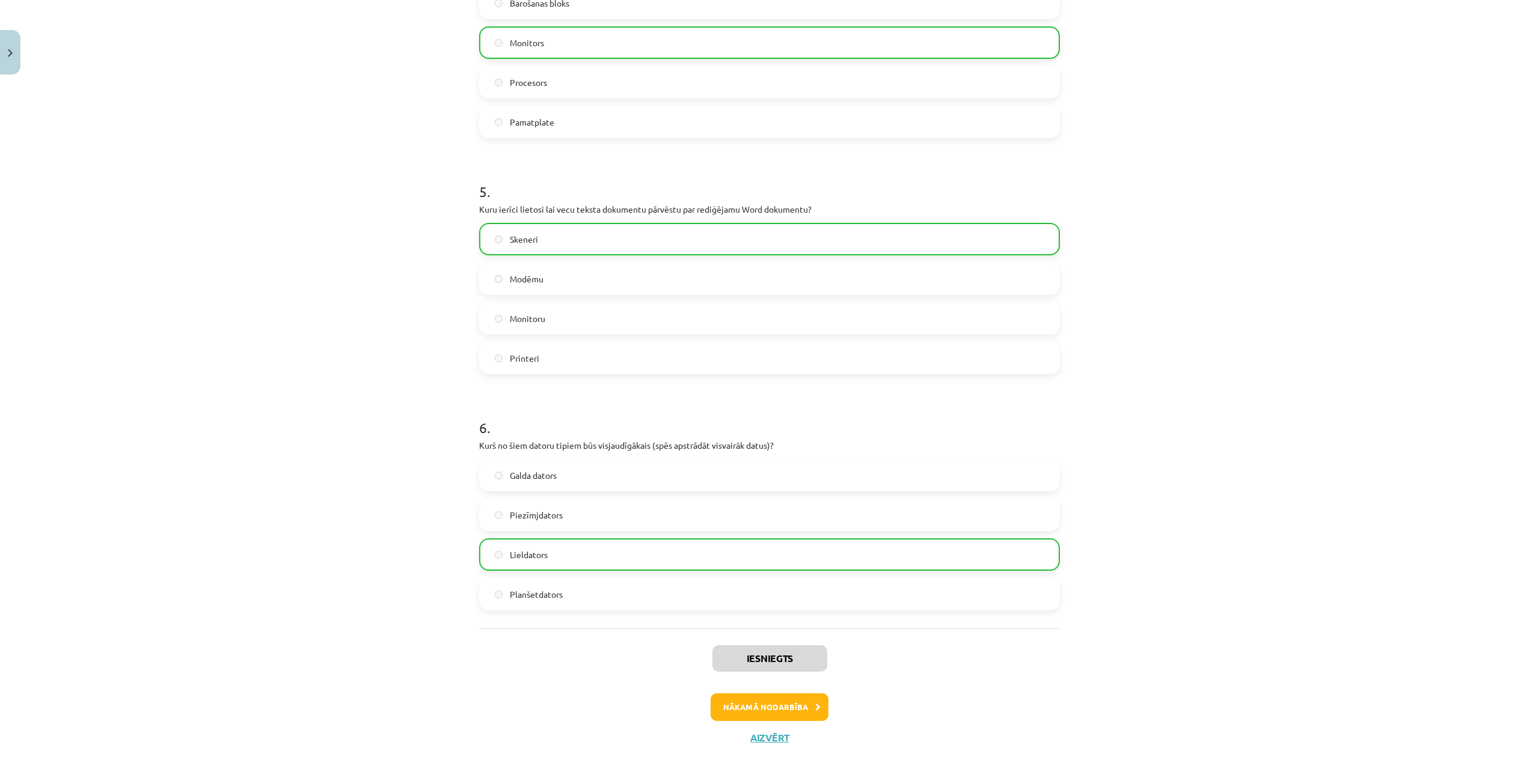
scroll to position [1026, 0]
click at [784, 705] on button "Nākamā nodarbība" at bounding box center [769, 703] width 118 height 28
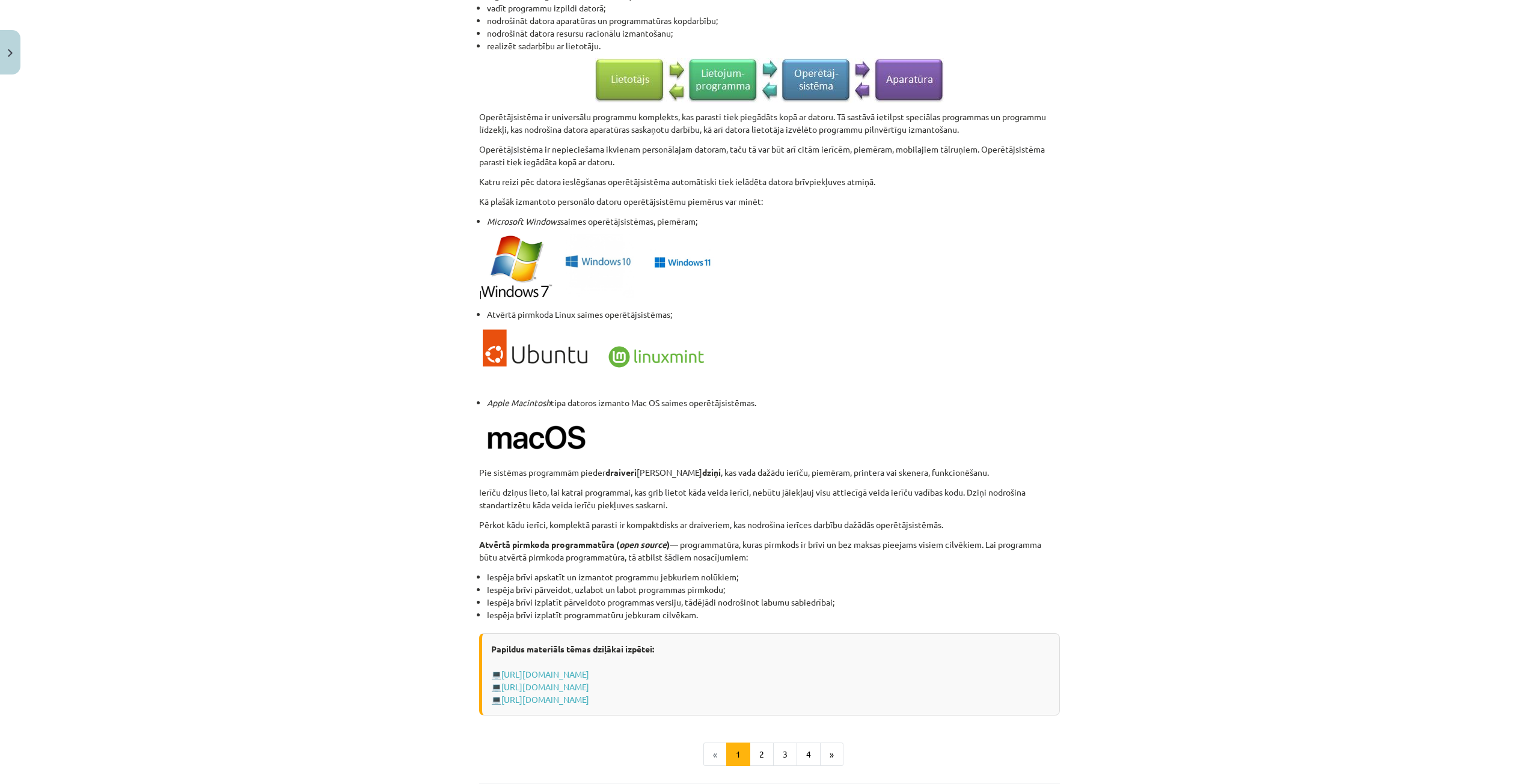
scroll to position [858, 0]
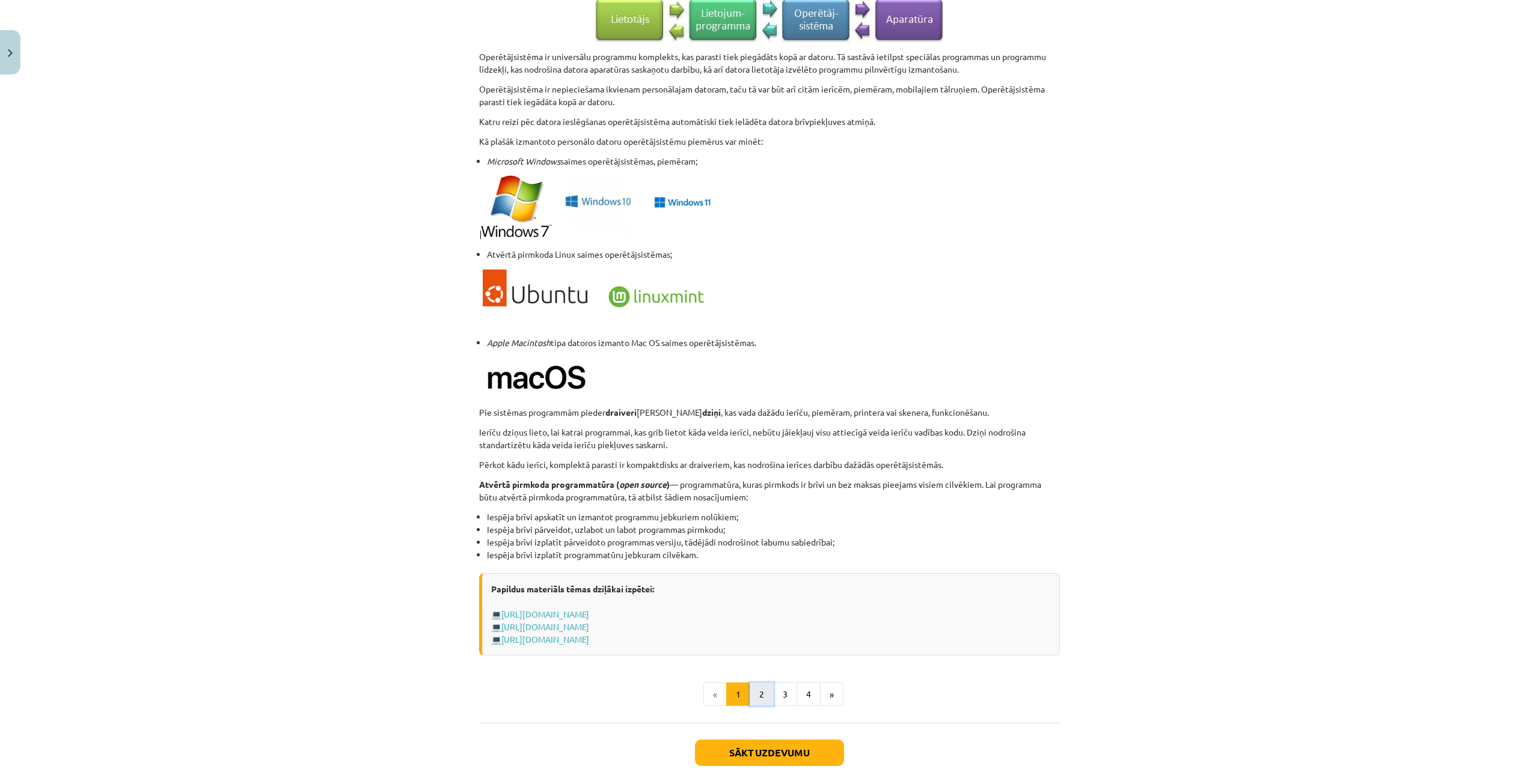
click at [756, 696] on button "2" at bounding box center [762, 695] width 24 height 24
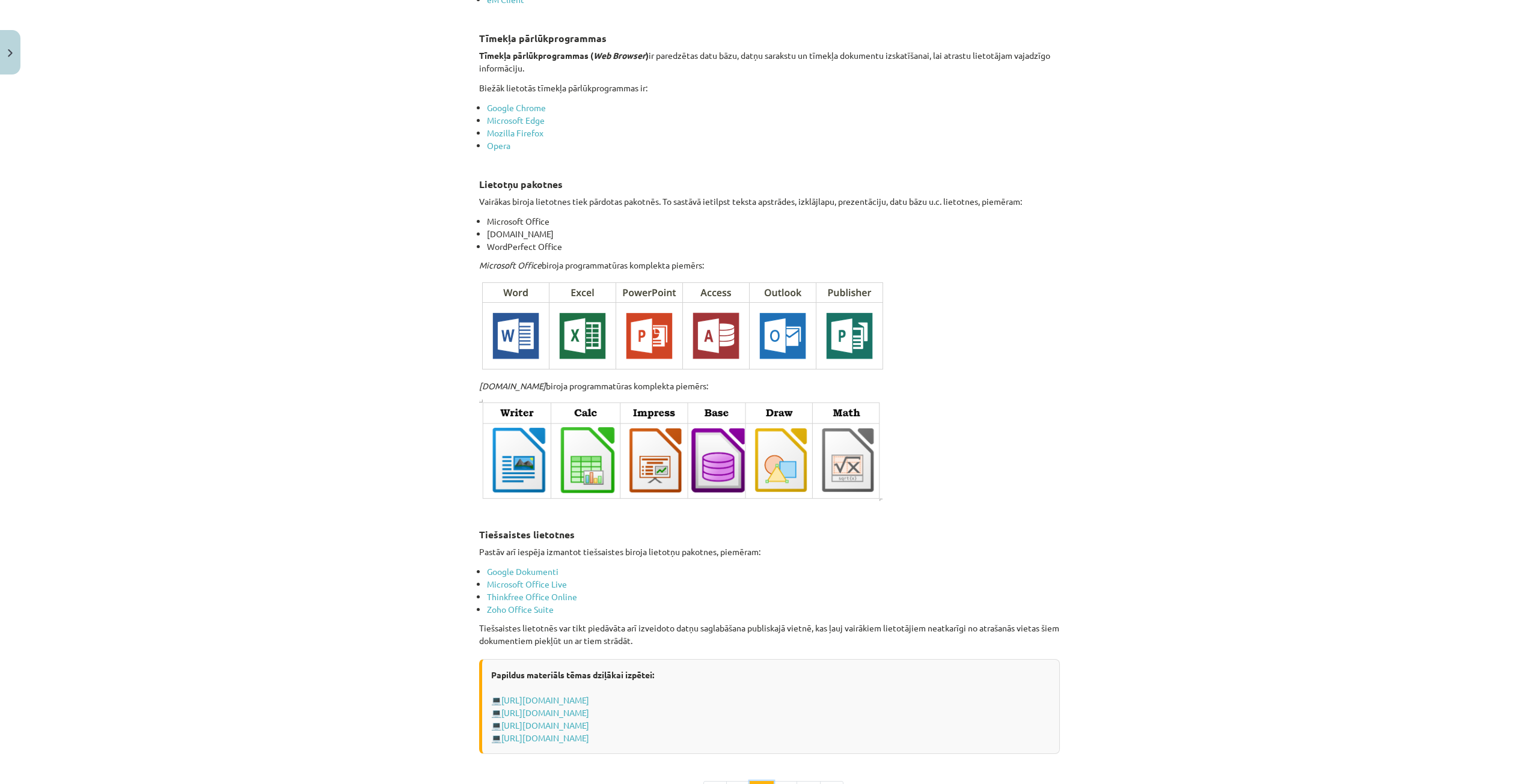
scroll to position [1623, 0]
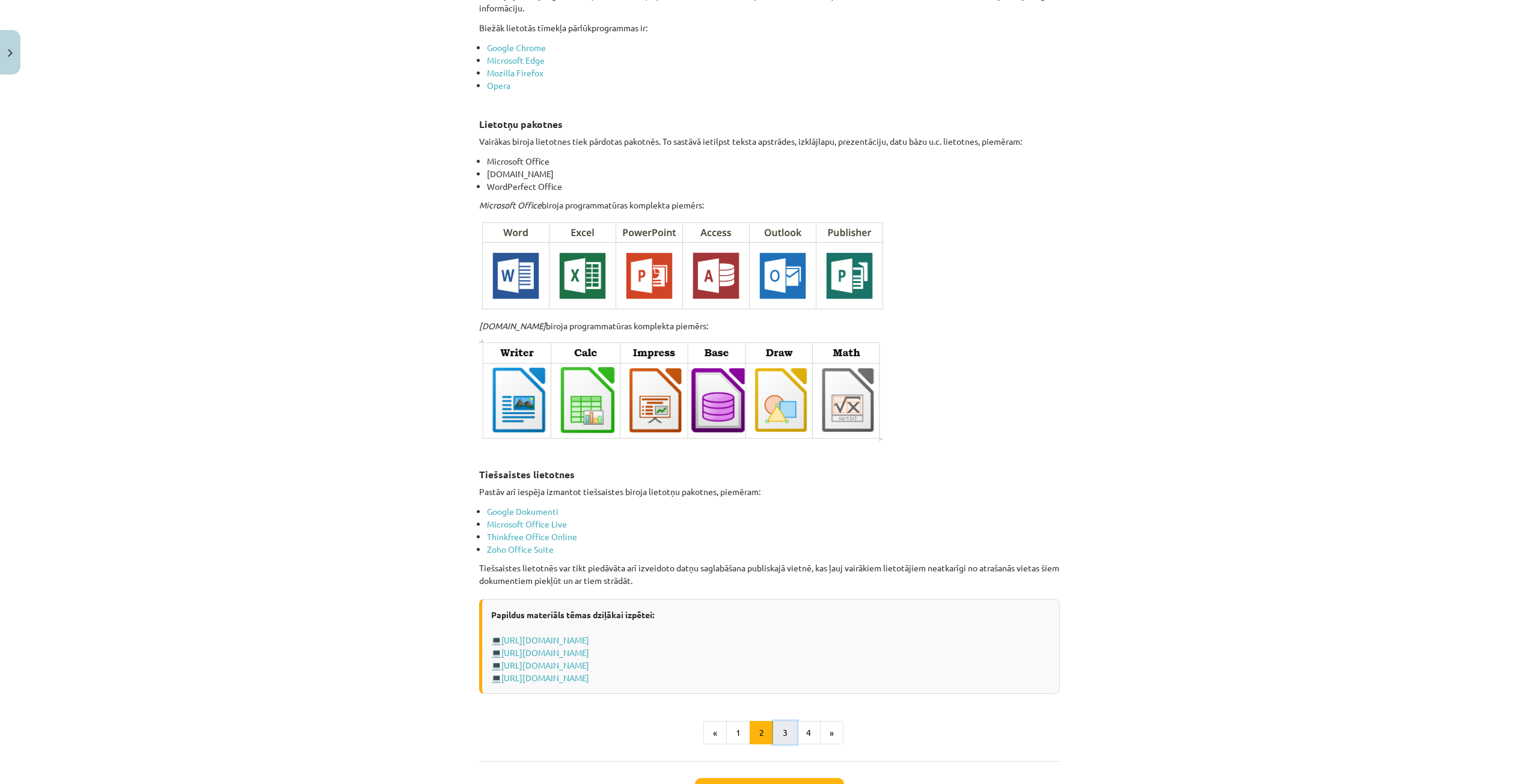
click at [787, 741] on button "3" at bounding box center [785, 733] width 24 height 24
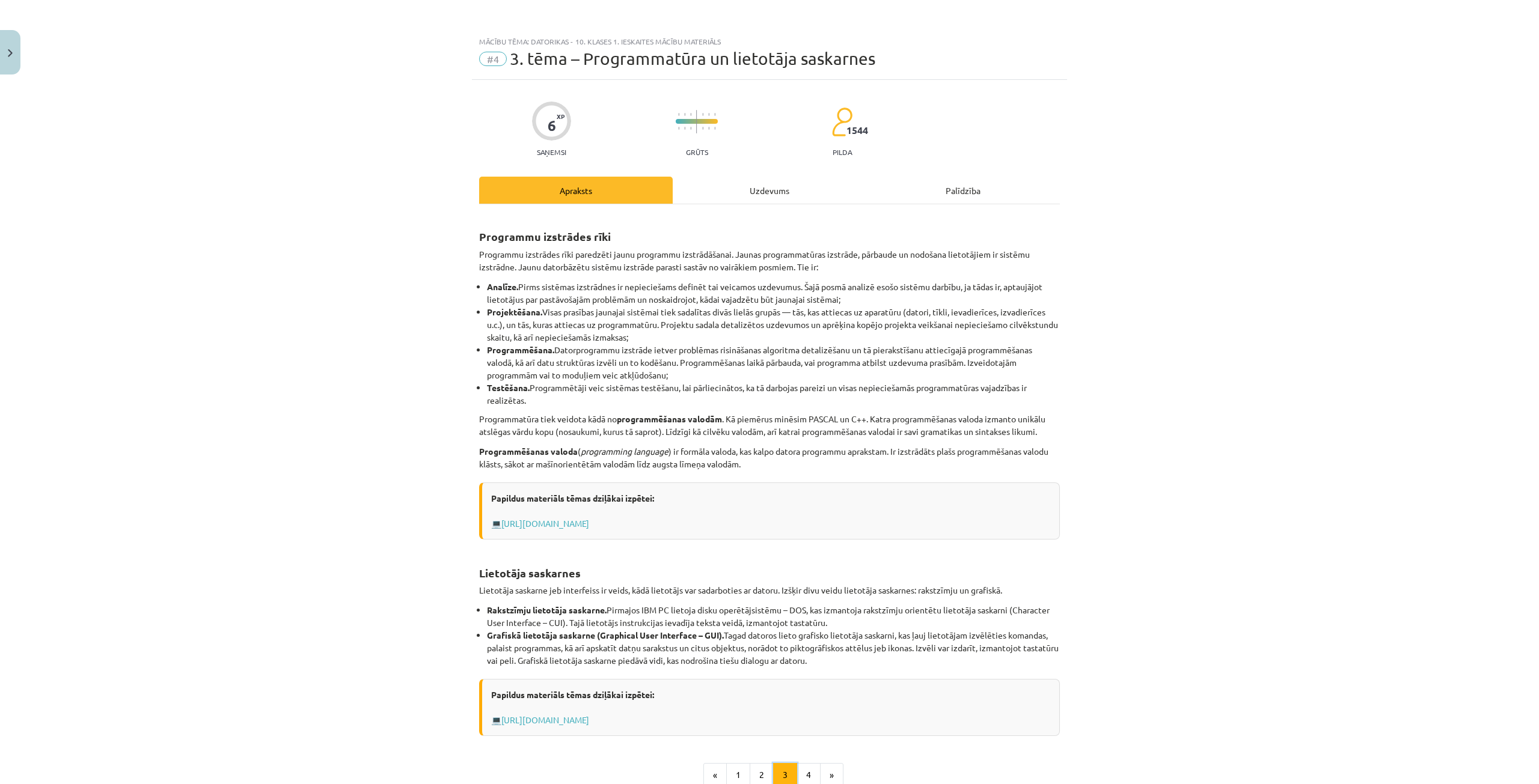
scroll to position [141, 0]
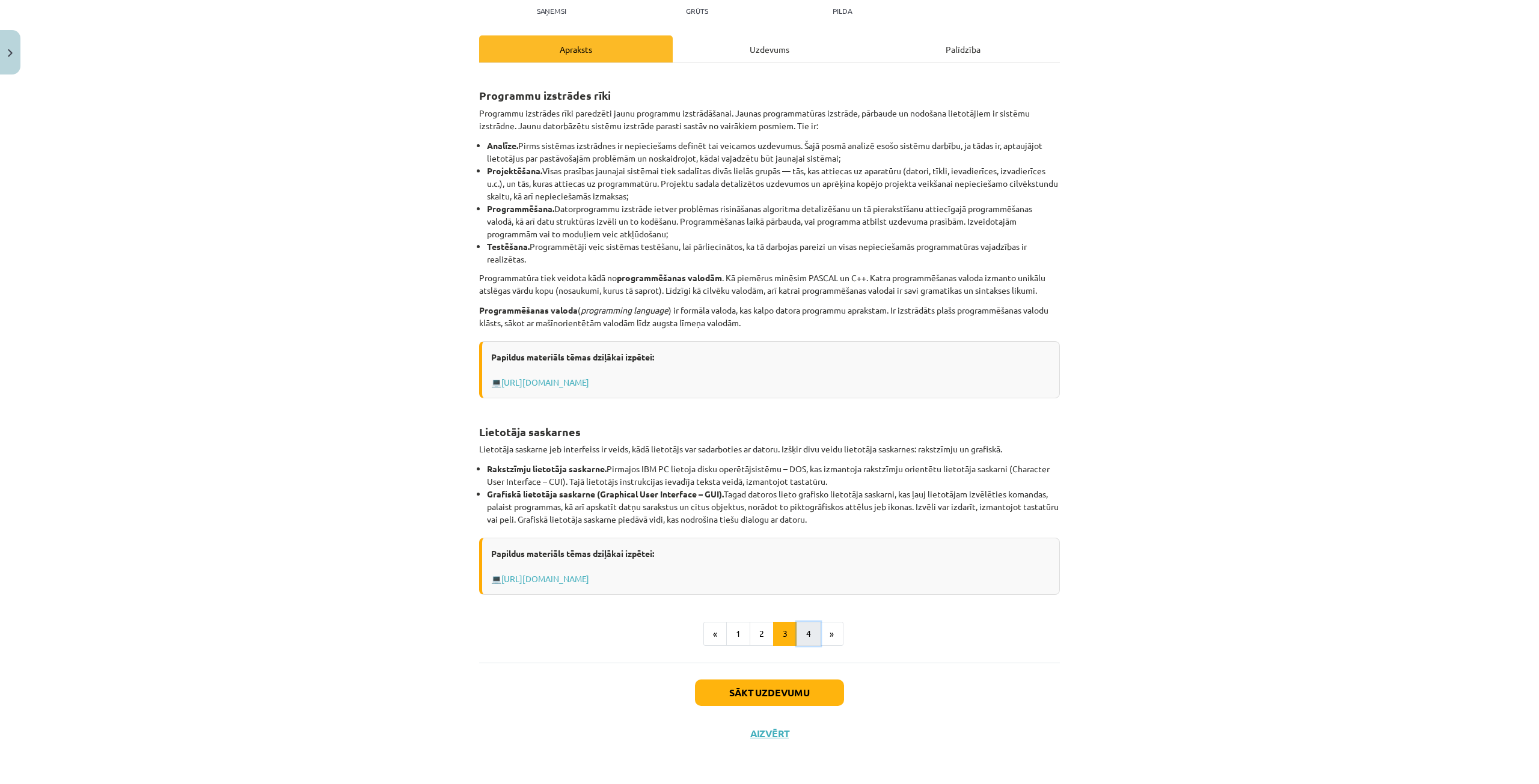
click at [811, 641] on button "4" at bounding box center [809, 634] width 24 height 24
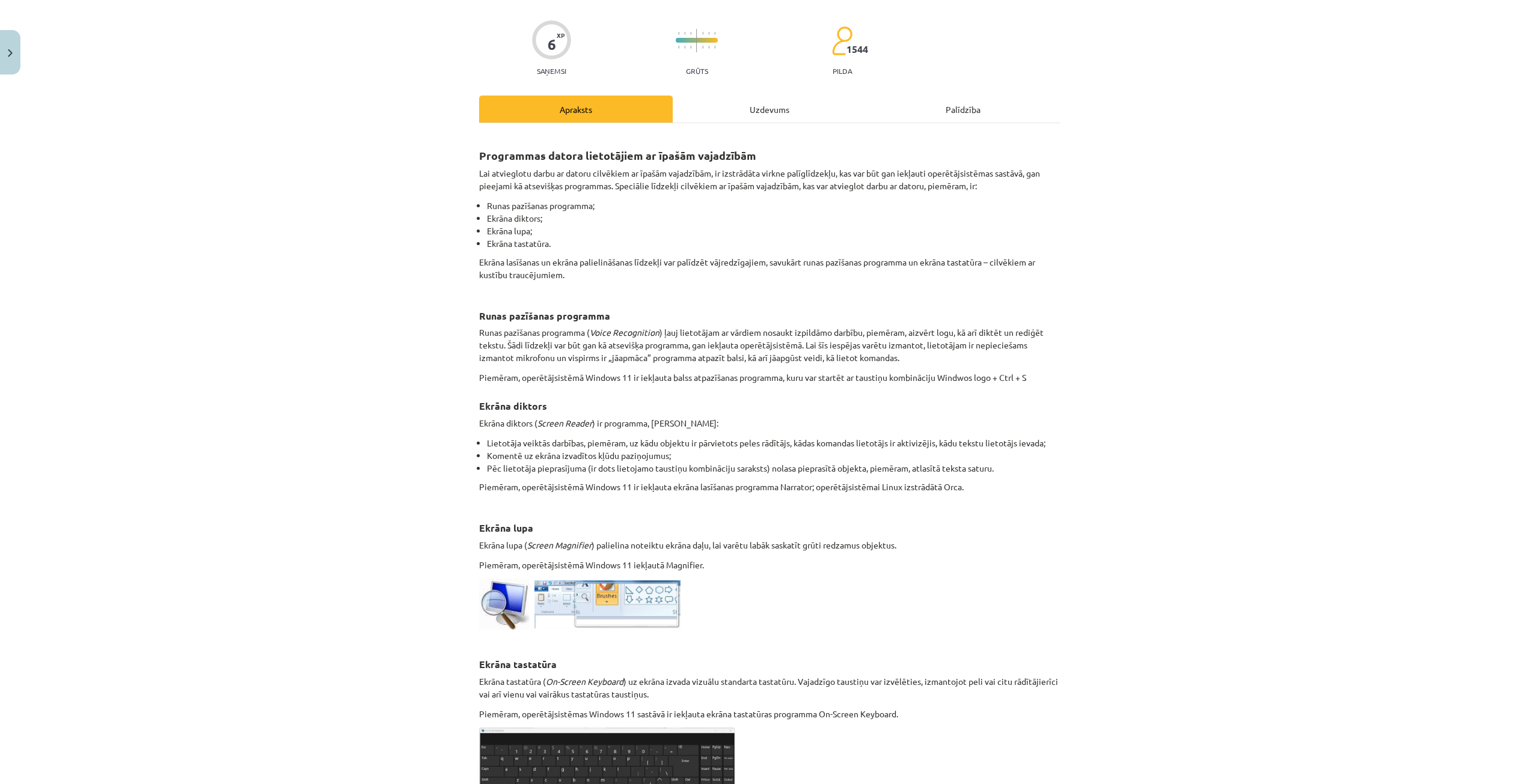
scroll to position [261, 0]
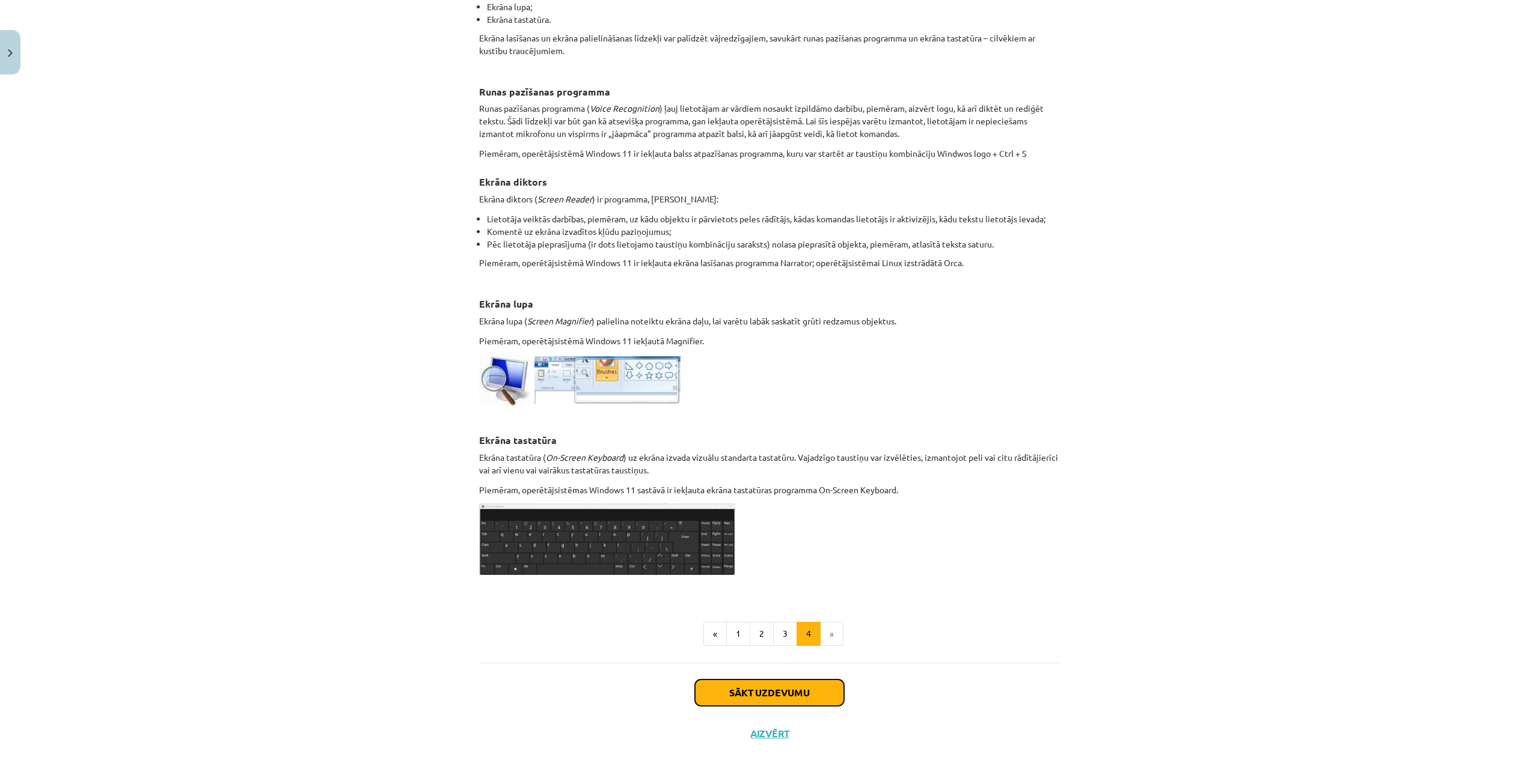
click at [730, 701] on button "Sākt uzdevumu" at bounding box center [769, 692] width 149 height 26
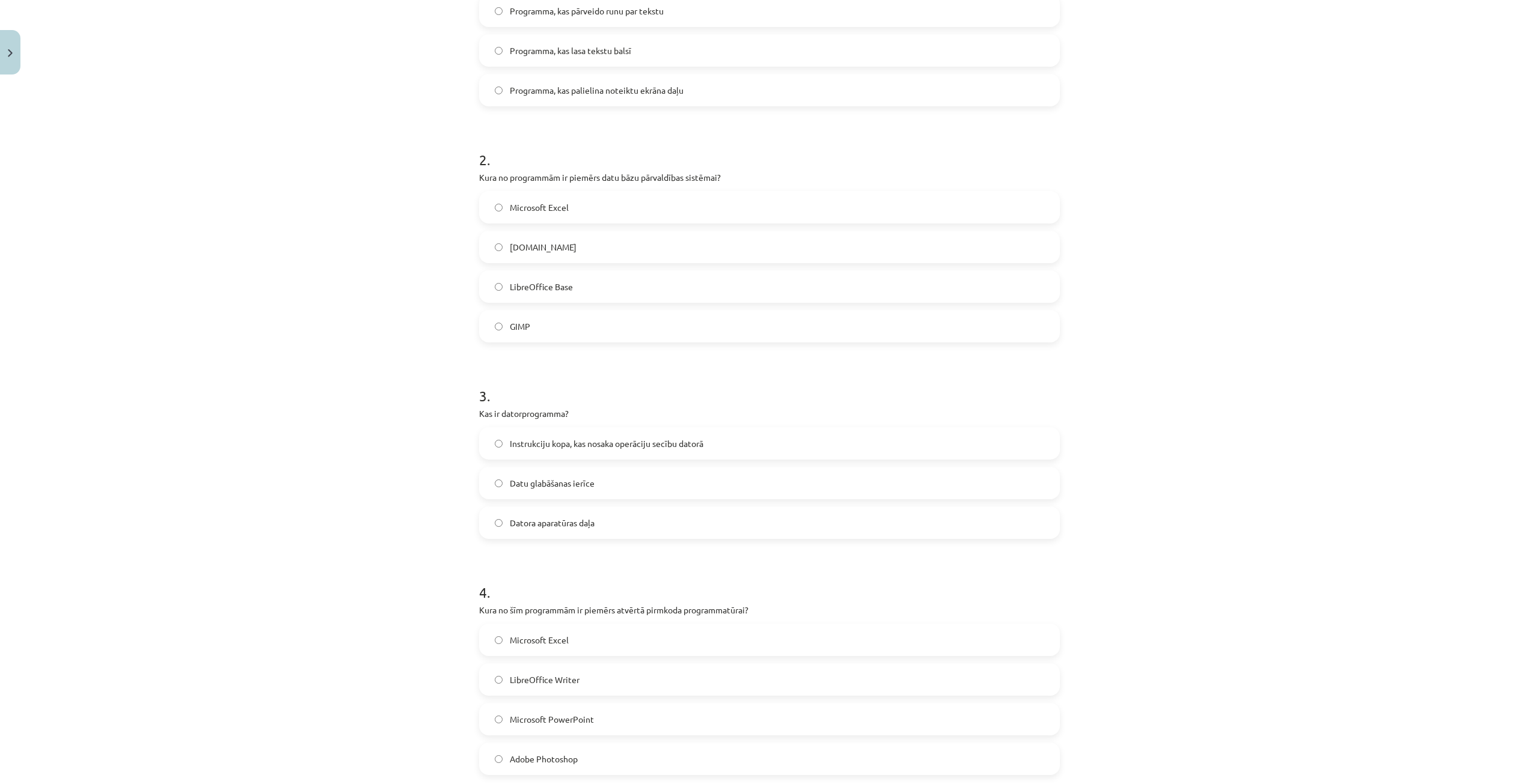
scroll to position [30, 0]
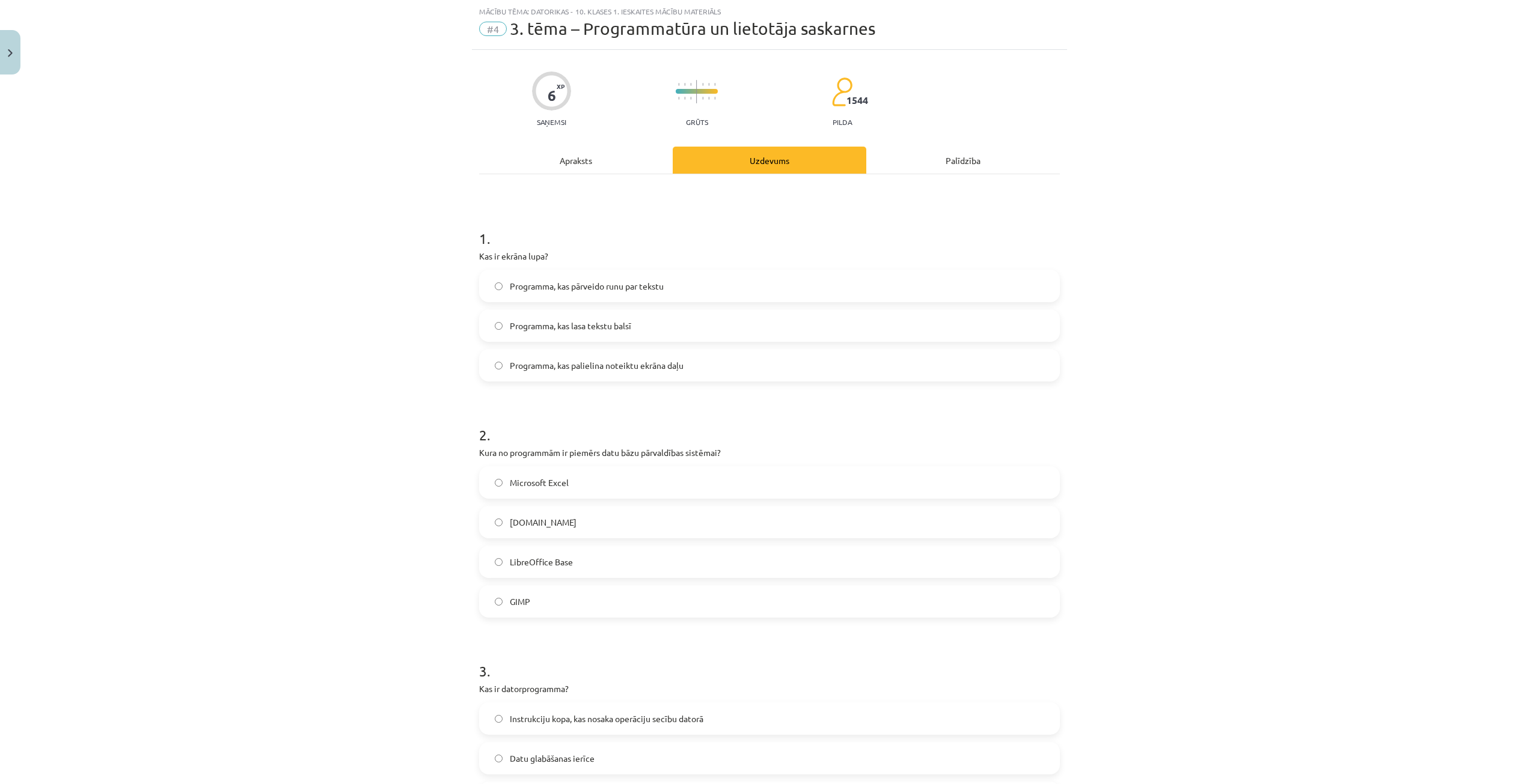
click at [615, 369] on span "Programma, kas palielina noteiktu ekrāna daļu" at bounding box center [597, 366] width 174 height 13
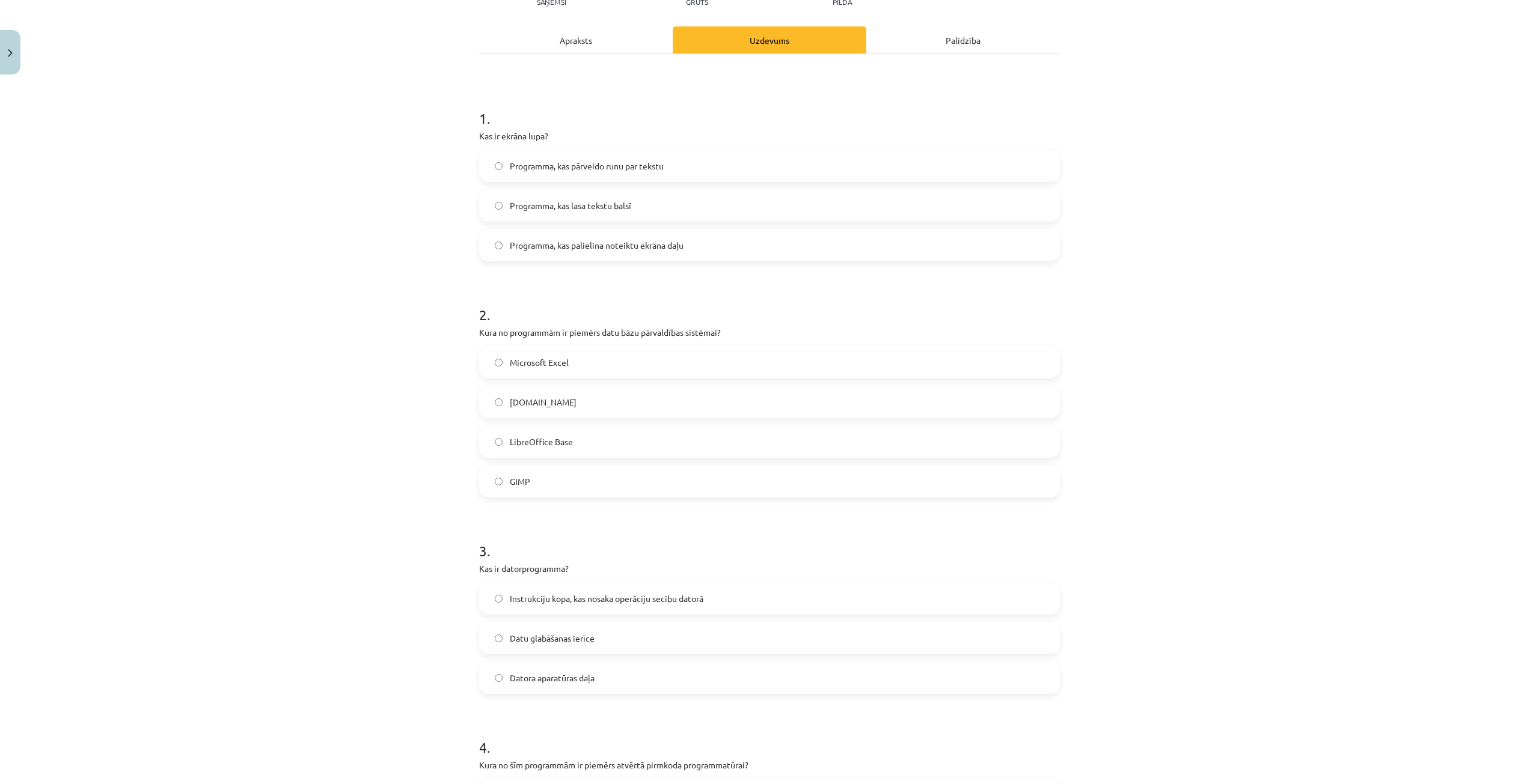
click at [539, 470] on label "GIMP" at bounding box center [770, 481] width 579 height 30
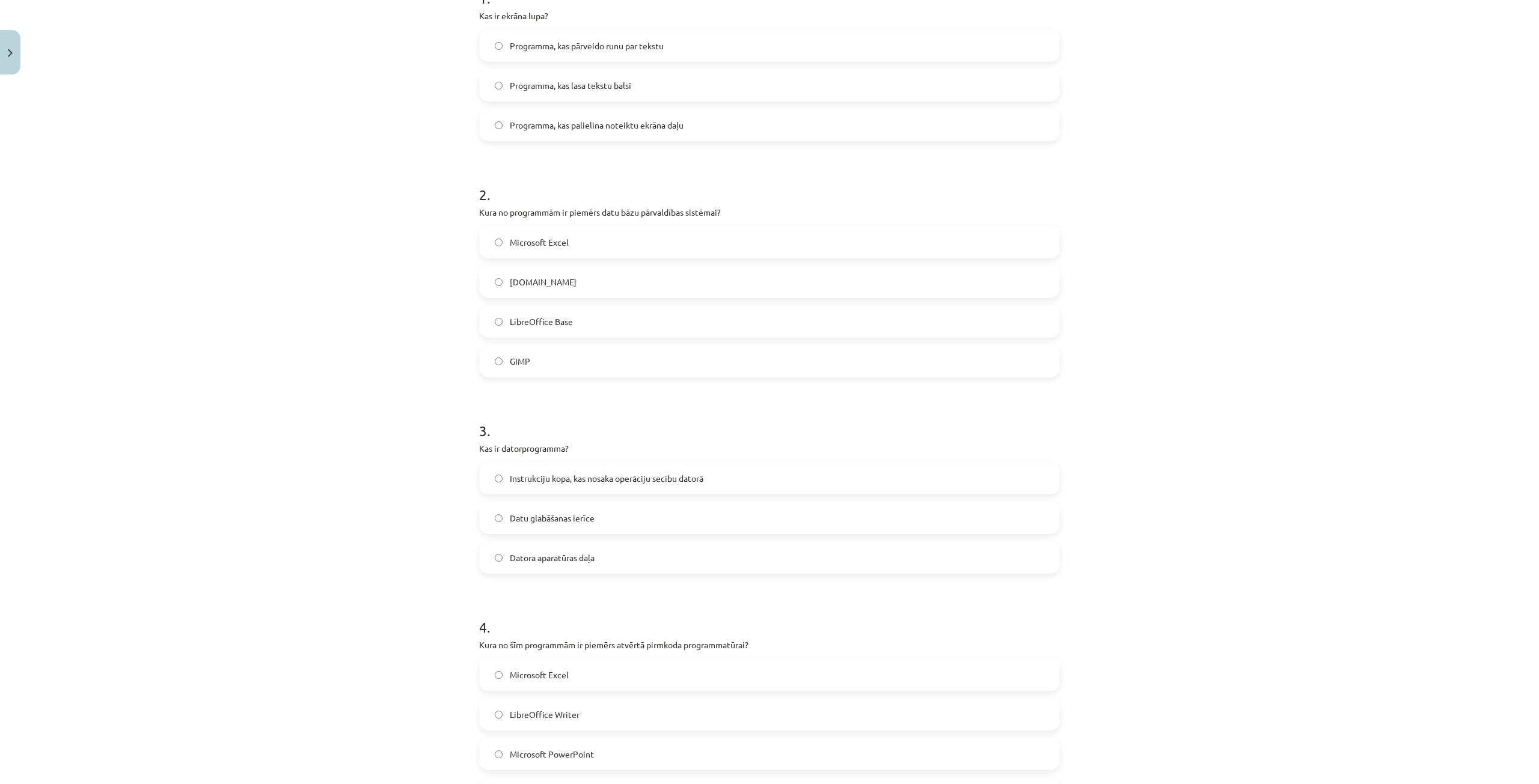
scroll to position [331, 0]
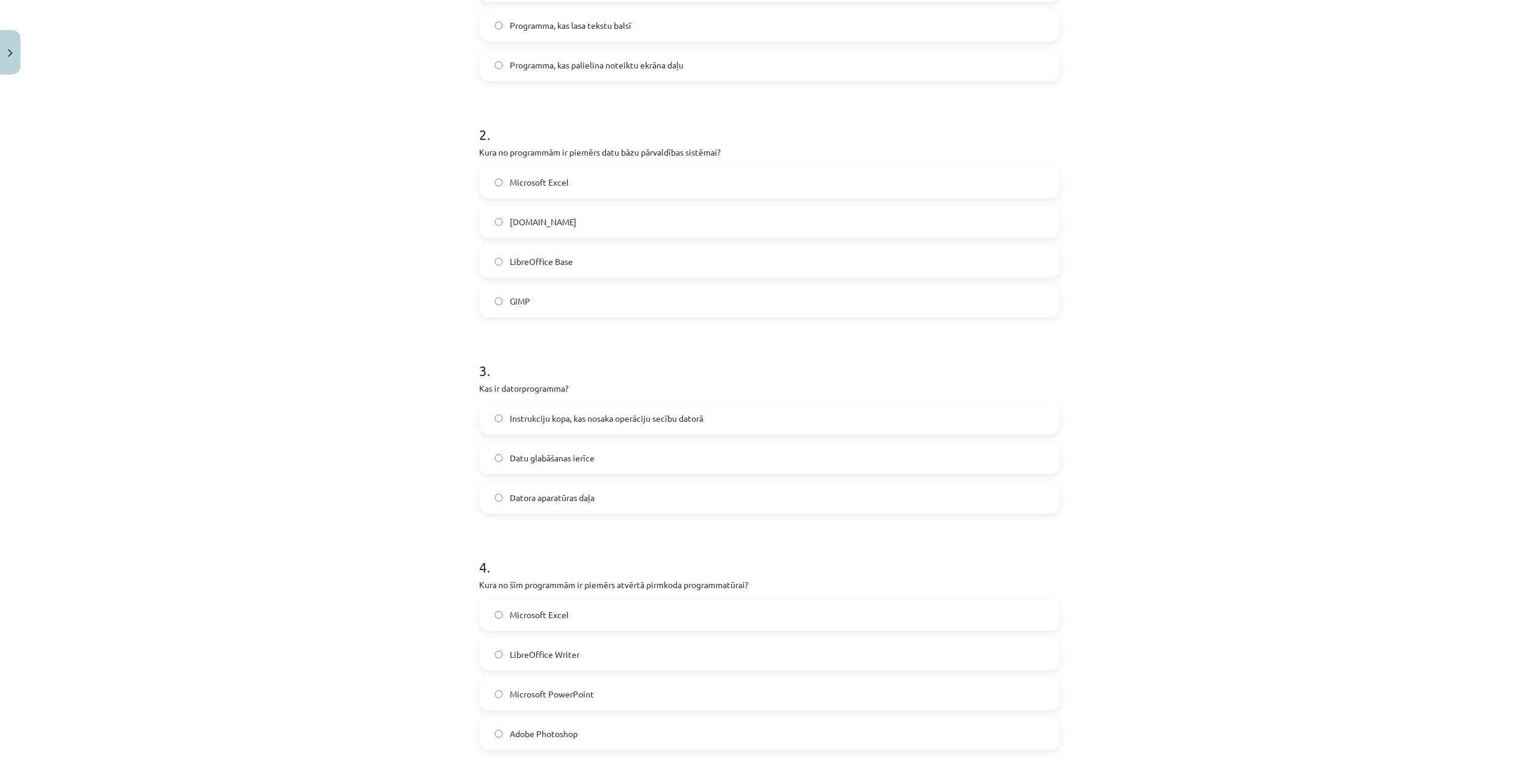
click at [627, 417] on span "Instrukciju kopa, kas nosaka operāciju secību datorā" at bounding box center [607, 418] width 194 height 13
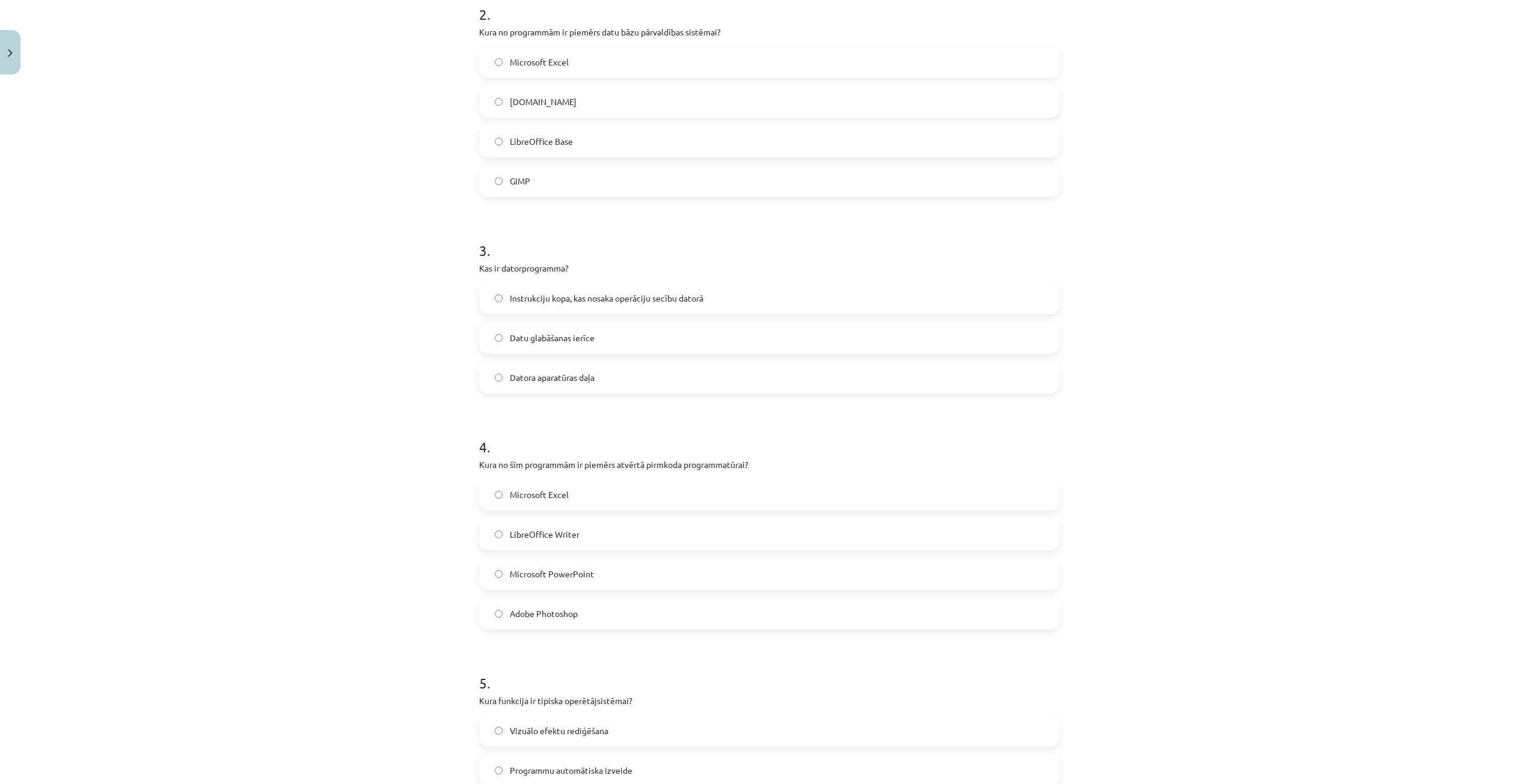
scroll to position [511, 0]
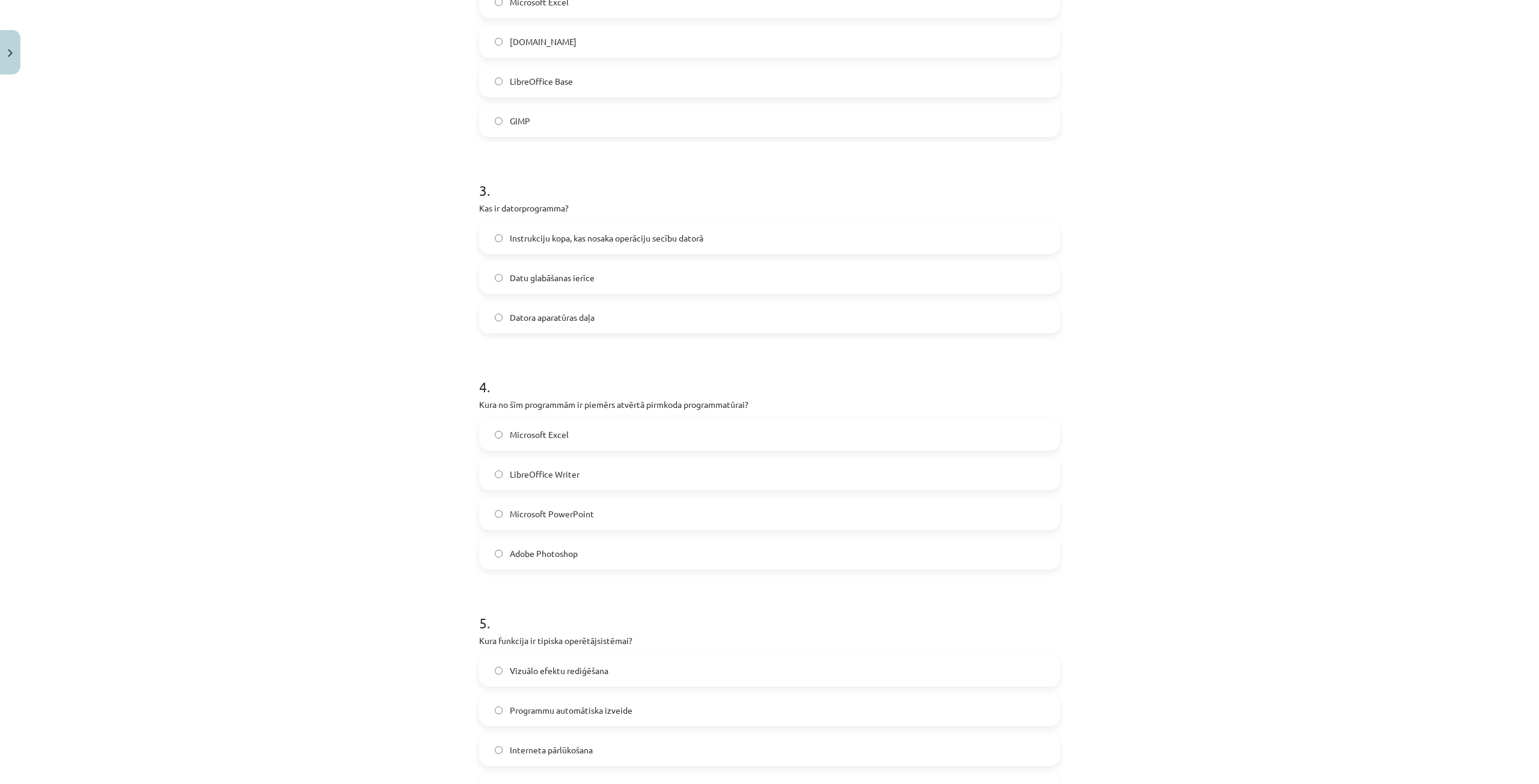
click at [575, 467] on label "LibreOffice Writer" at bounding box center [770, 474] width 579 height 30
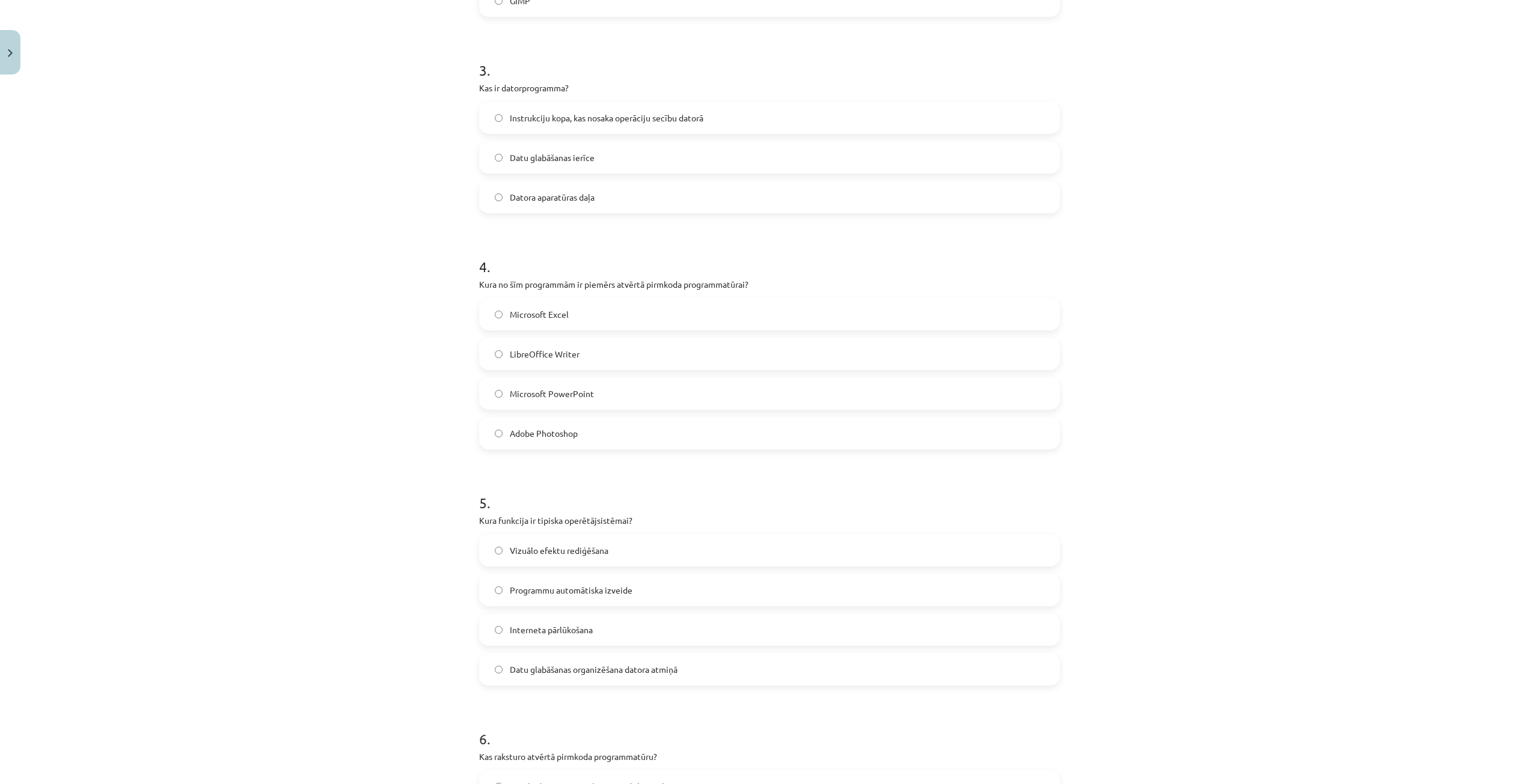
click at [523, 675] on span "Datu glabāšanas organizēšana datora atmiņā" at bounding box center [594, 670] width 168 height 13
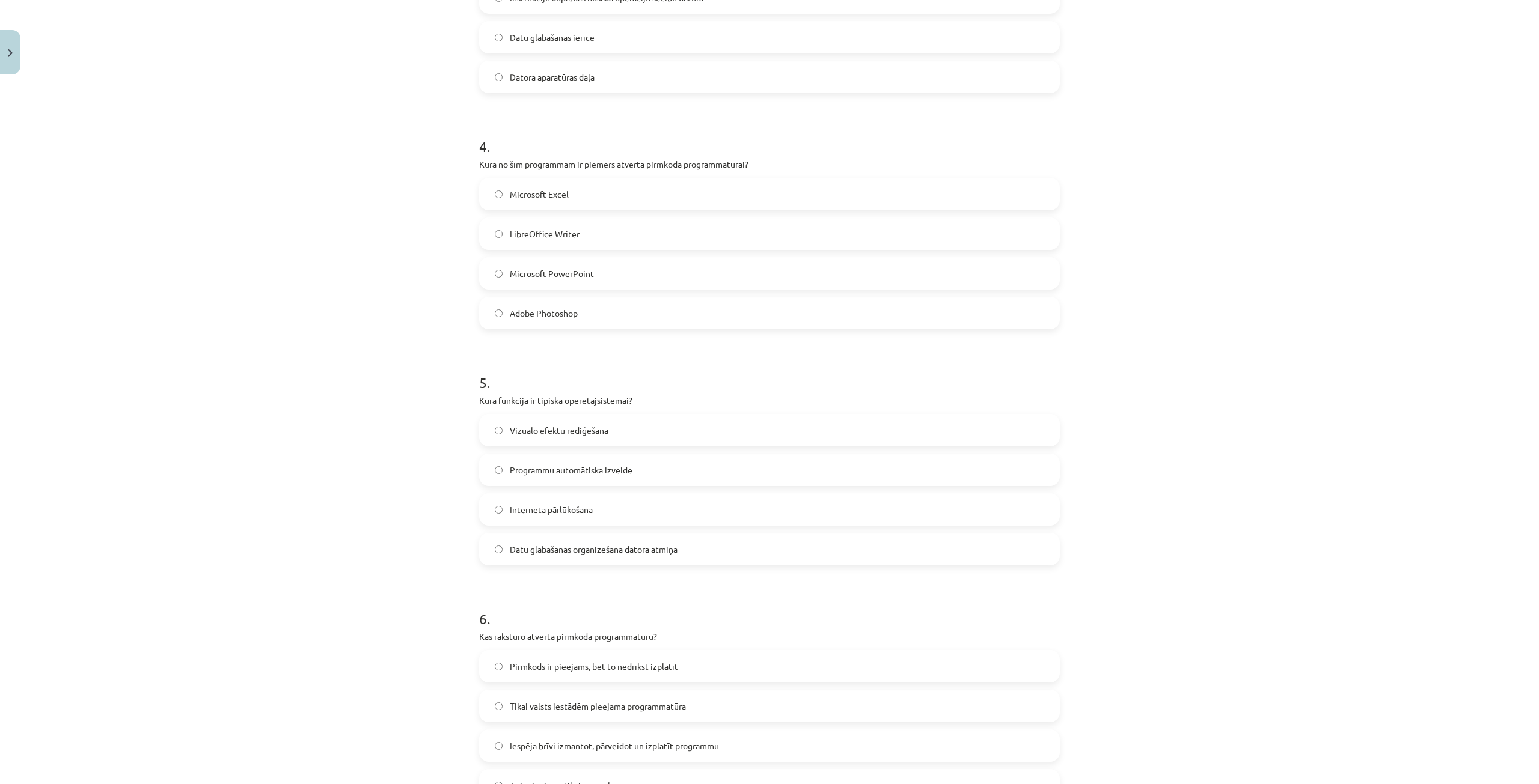
scroll to position [871, 0]
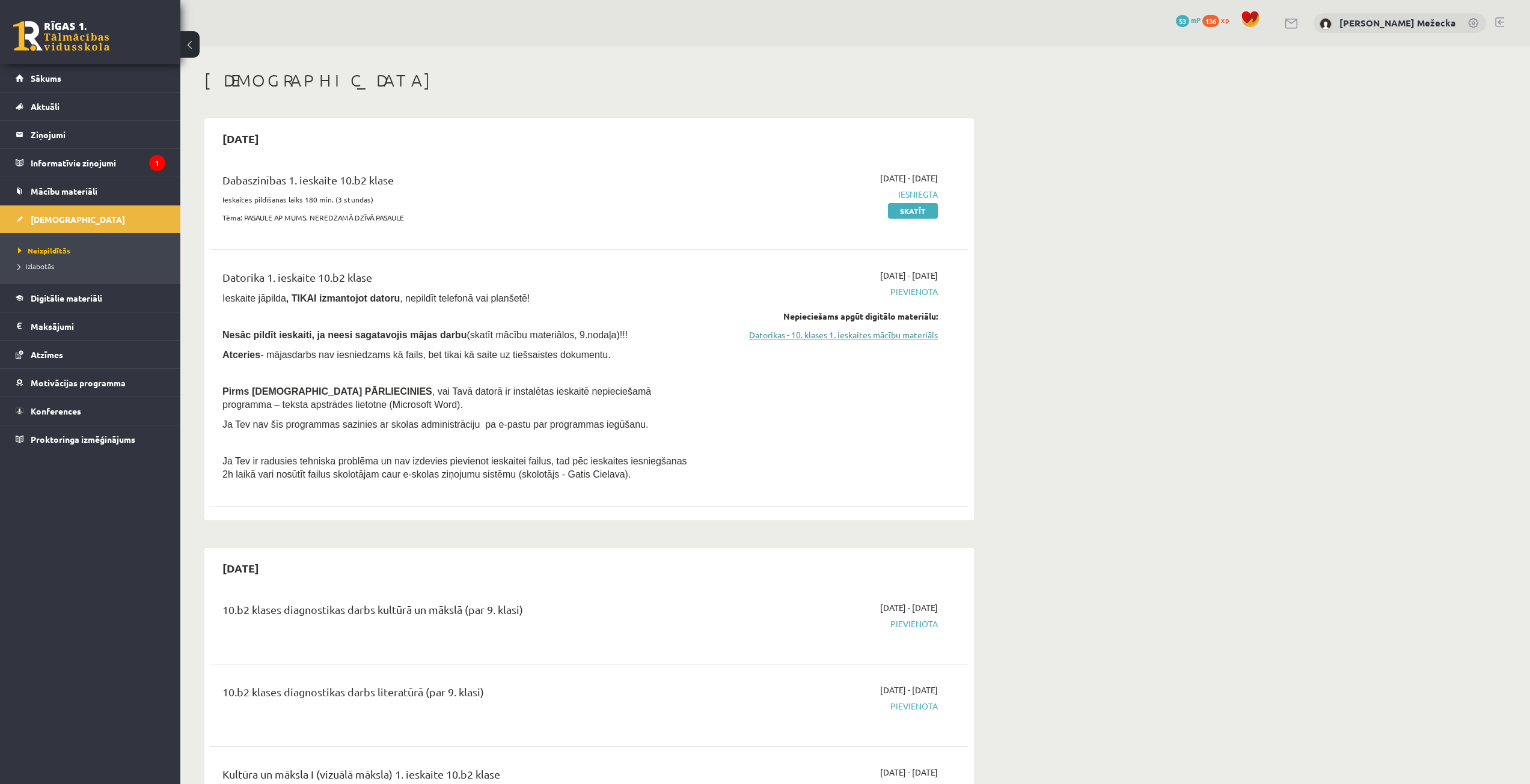
click at [793, 335] on link "Datorikas - 10. klases 1. ieskaites mācību materiāls" at bounding box center [824, 335] width 226 height 13
click at [773, 337] on link "Datorikas - 10. klases 1. ieskaites mācību materiāls" at bounding box center [824, 335] width 226 height 13
click at [712, 176] on div "2025-09-01 - 2025-09-15 Iesniegta Skatīt" at bounding box center [824, 201] width 244 height 59
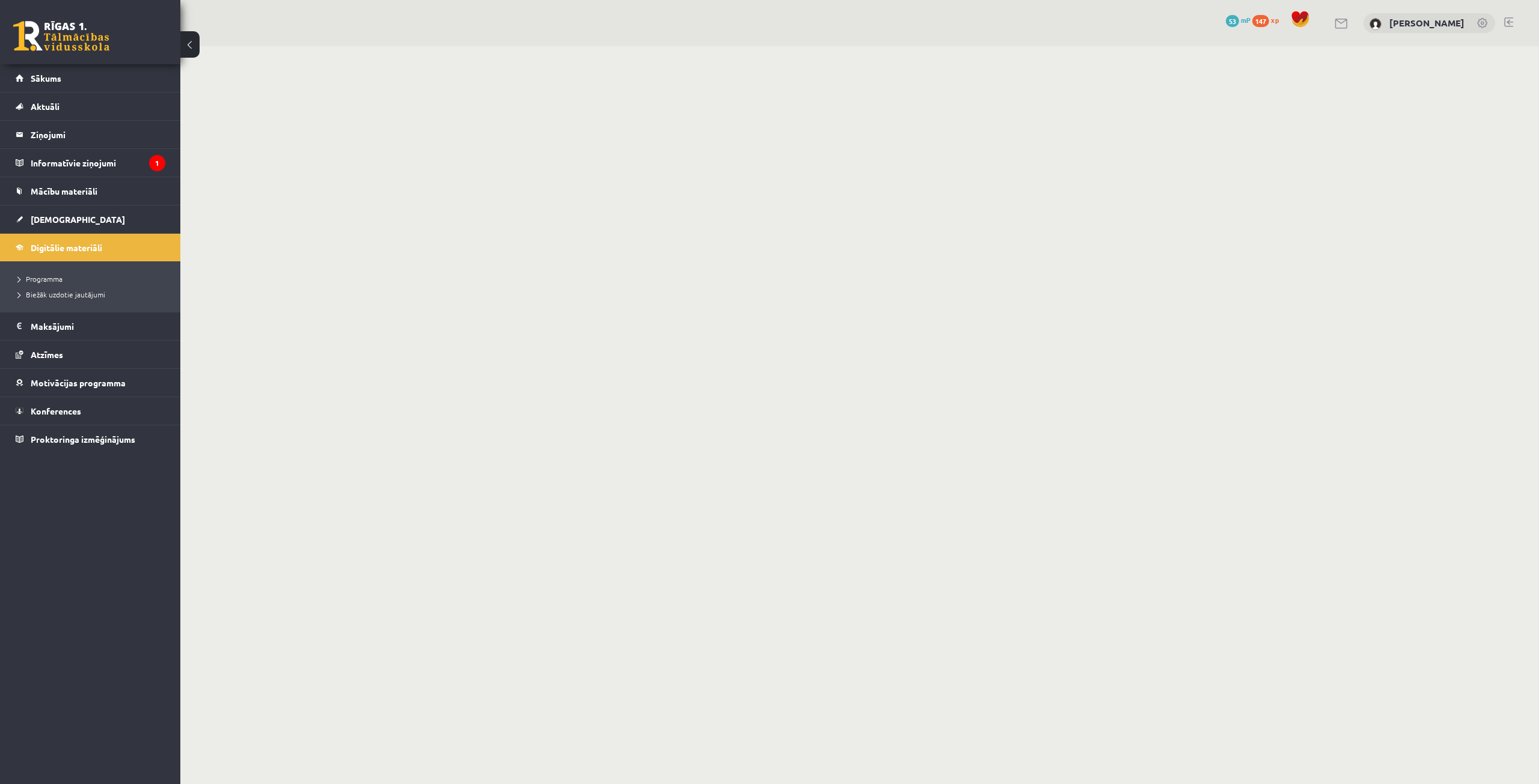
drag, startPoint x: 0, startPoint y: 0, endPoint x: 637, endPoint y: 179, distance: 661.7
click at [637, 179] on body "0 Dāvanas 53 mP 147 xp Diāna Mežecka Sākums Aktuāli Kā mācīties eSKOLĀ Kontakti…" at bounding box center [769, 392] width 1539 height 784
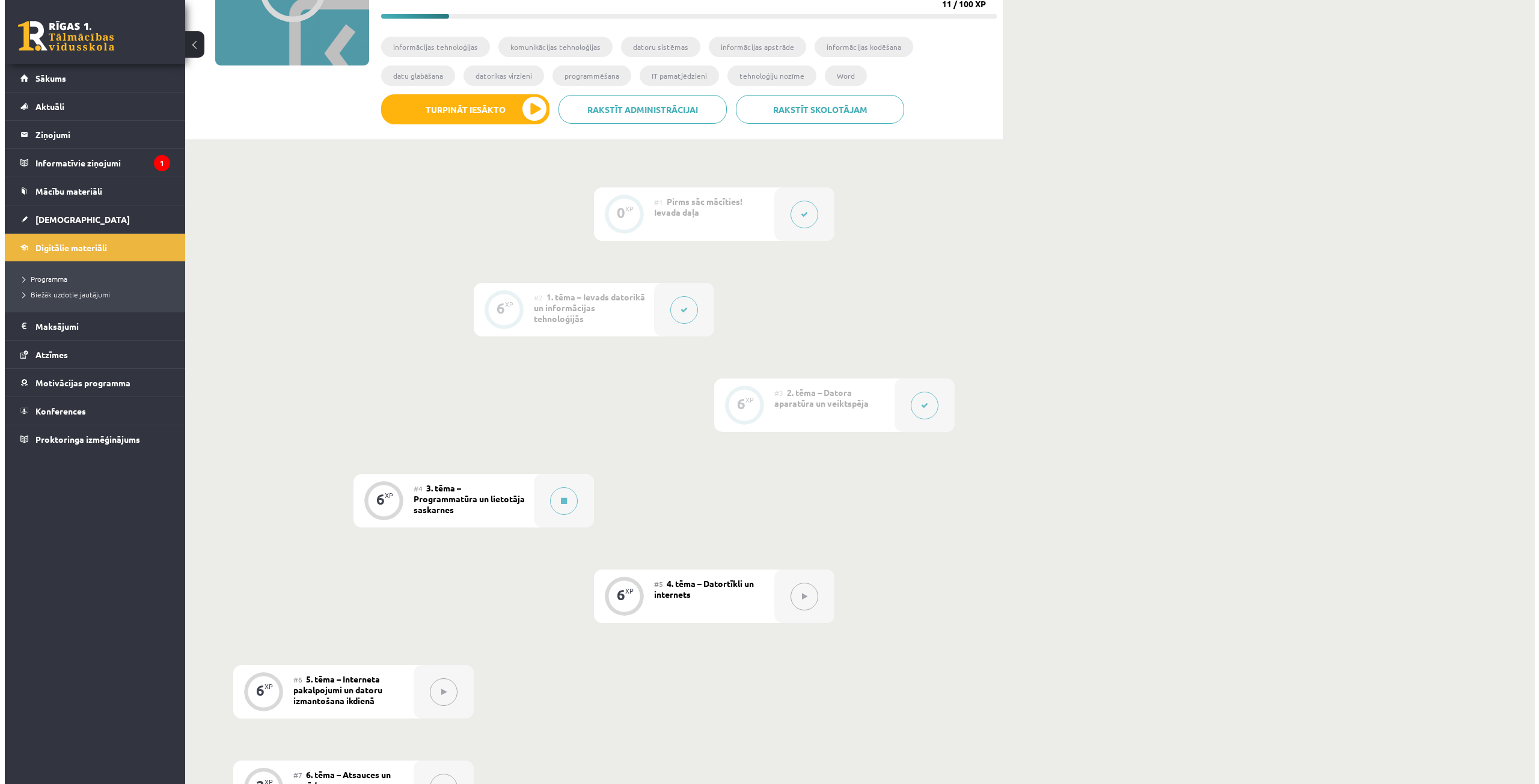
scroll to position [241, 0]
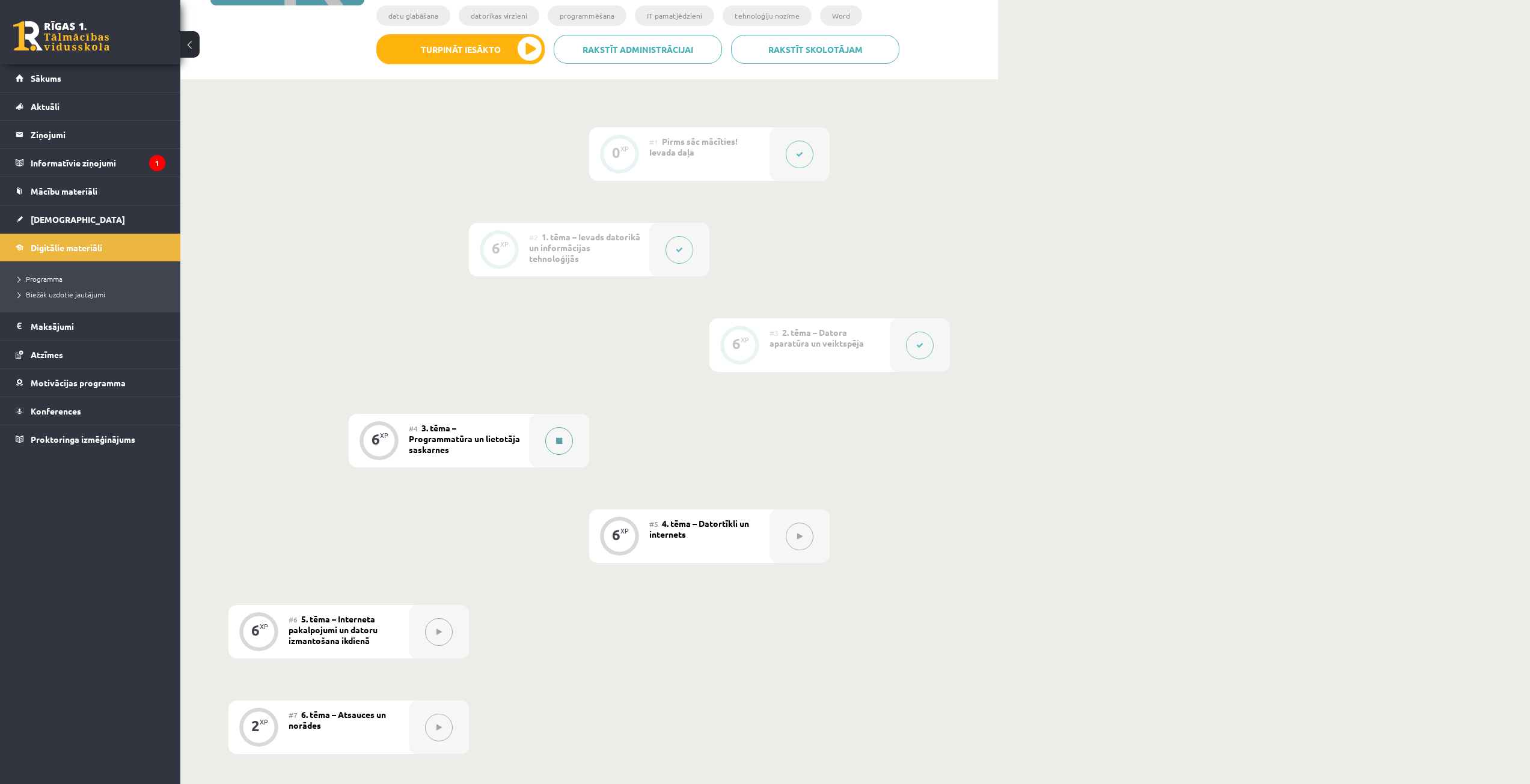
click at [552, 441] on button at bounding box center [559, 441] width 28 height 28
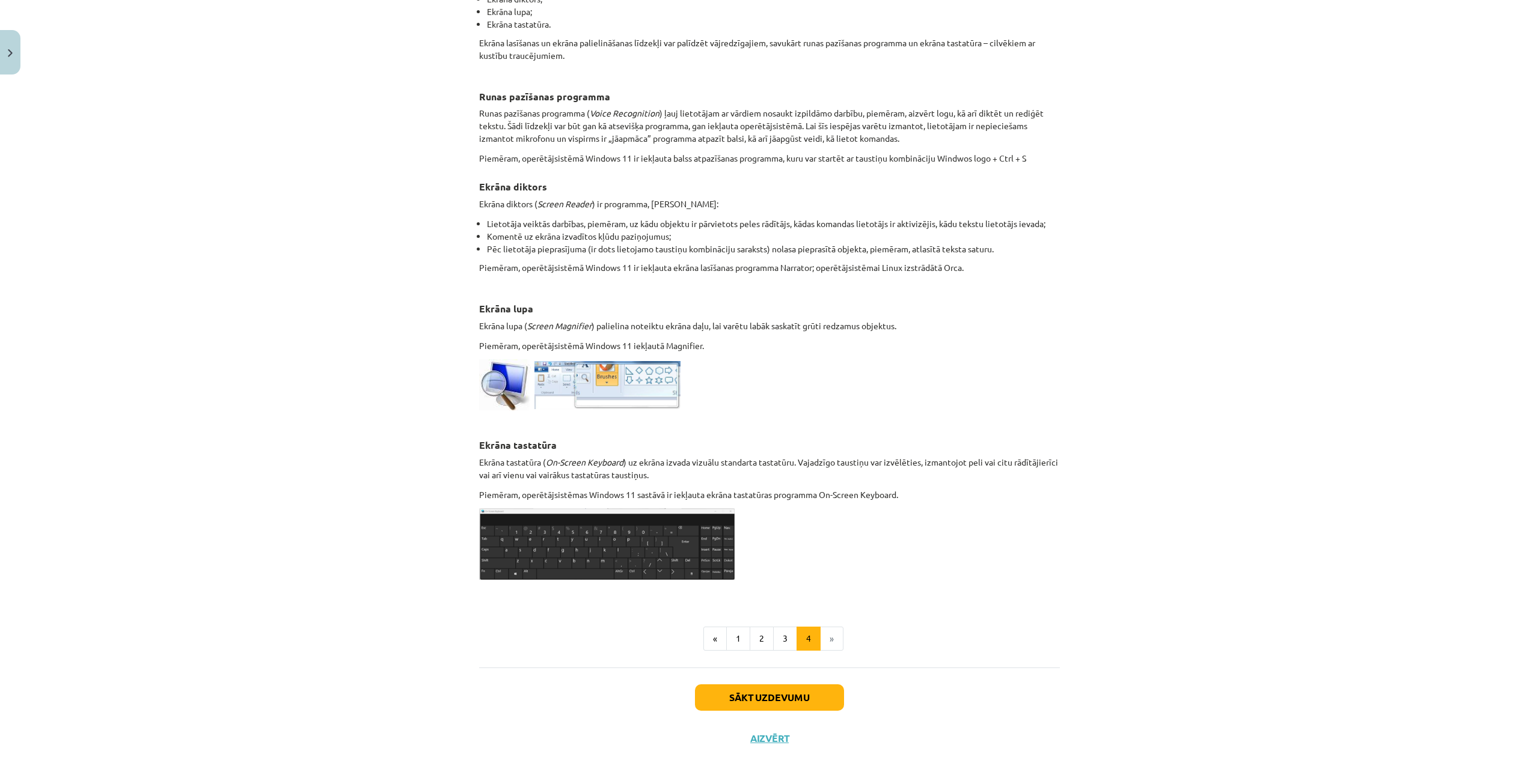
scroll to position [305, 0]
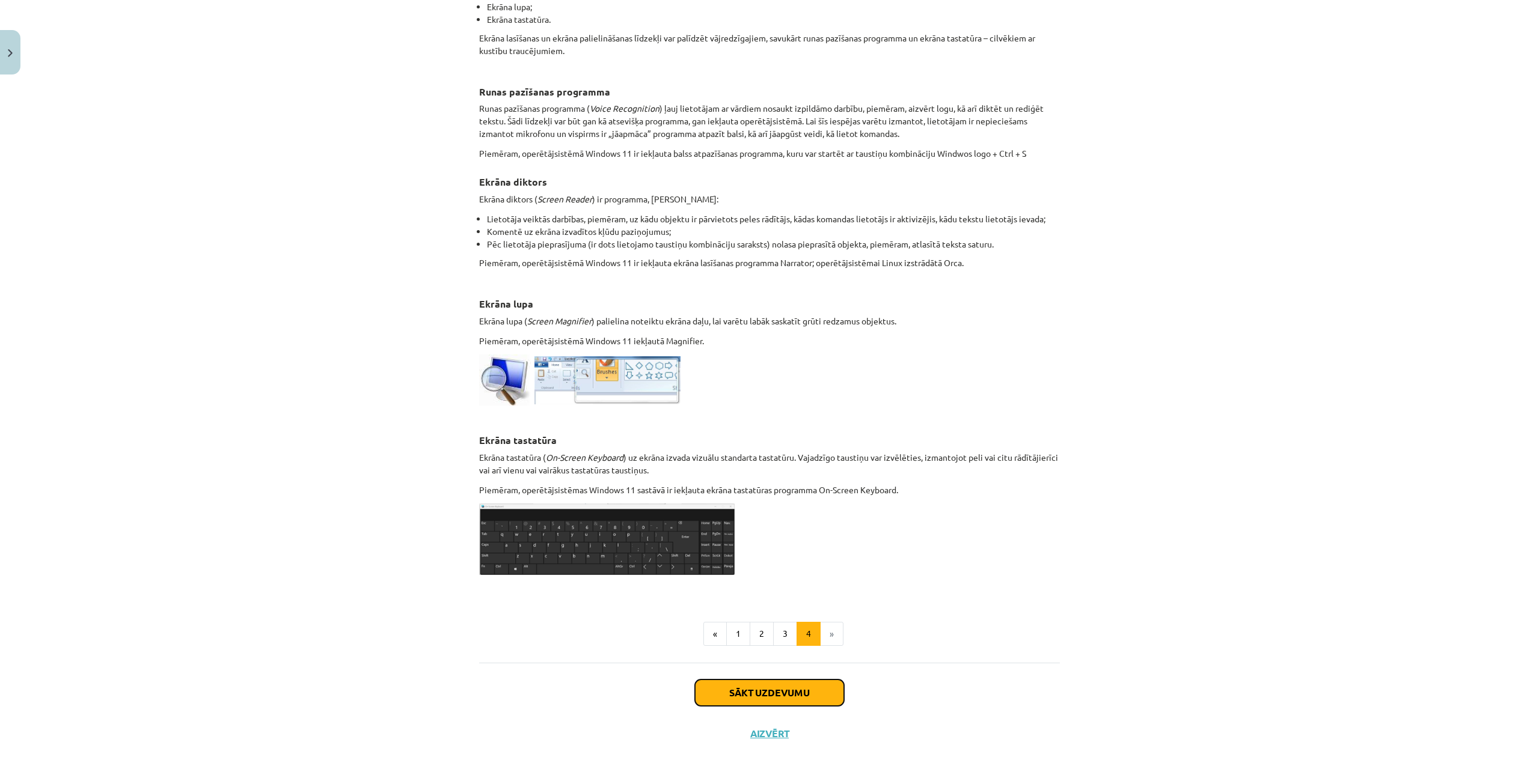
click at [767, 693] on button "Sākt uzdevumu" at bounding box center [769, 692] width 149 height 26
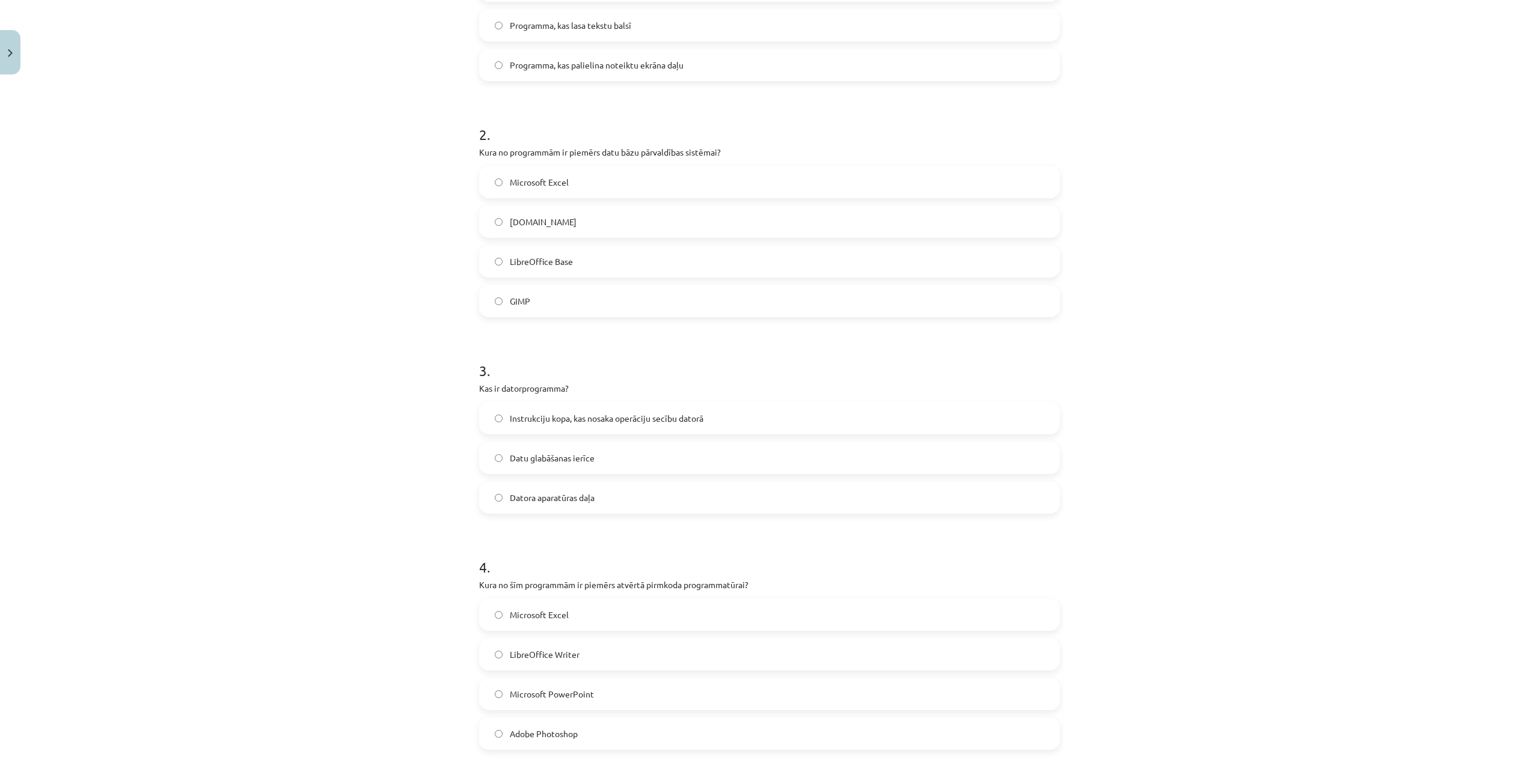
scroll to position [390, 0]
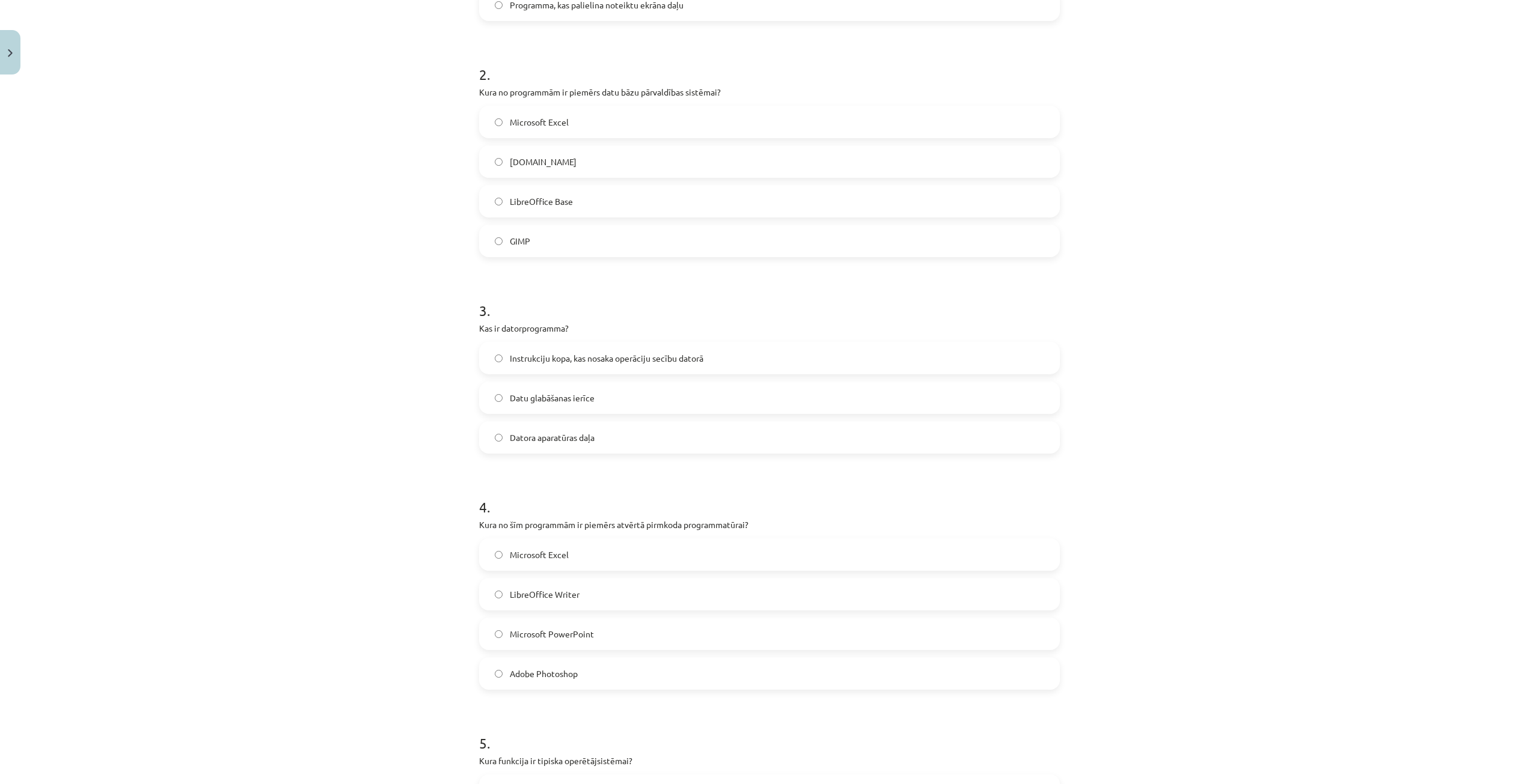
click at [528, 350] on label "Instrukciju kopa, kas nosaka operāciju secību datorā" at bounding box center [770, 358] width 579 height 30
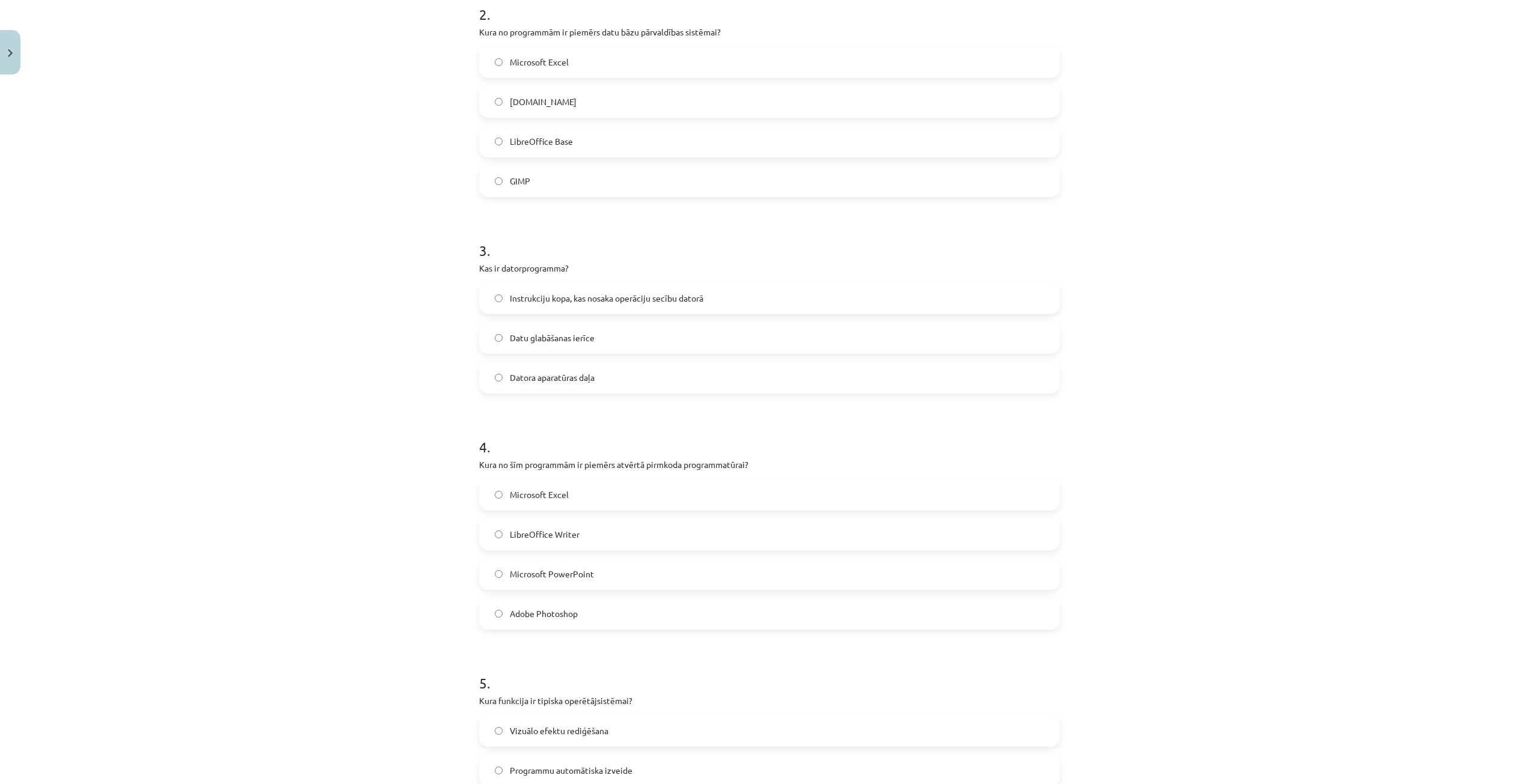
scroll to position [511, 0]
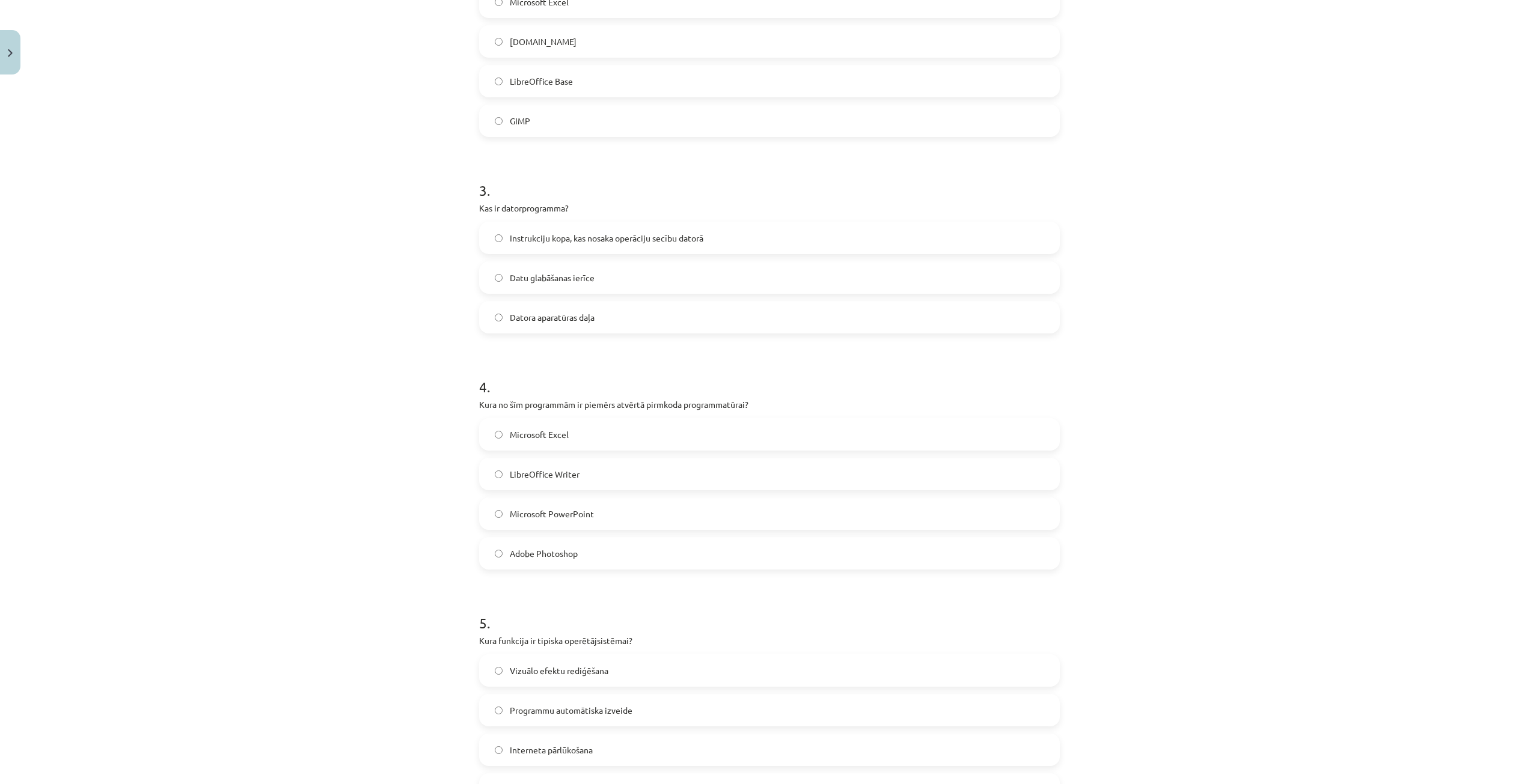
click at [545, 481] on label "LibreOffice Writer" at bounding box center [770, 474] width 579 height 30
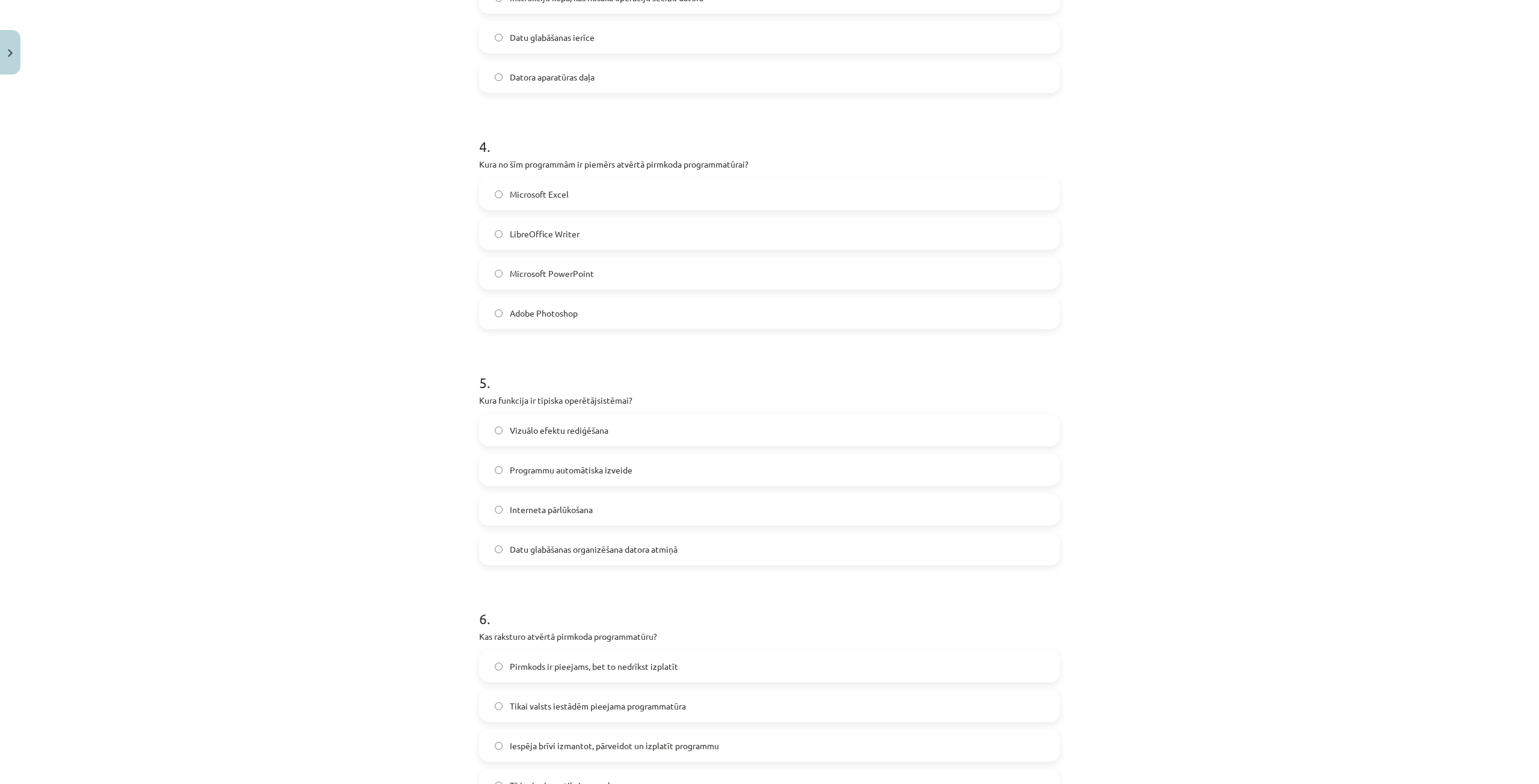
click at [573, 543] on span "Datu glabāšanas organizēšana datora atmiņā" at bounding box center [594, 550] width 168 height 13
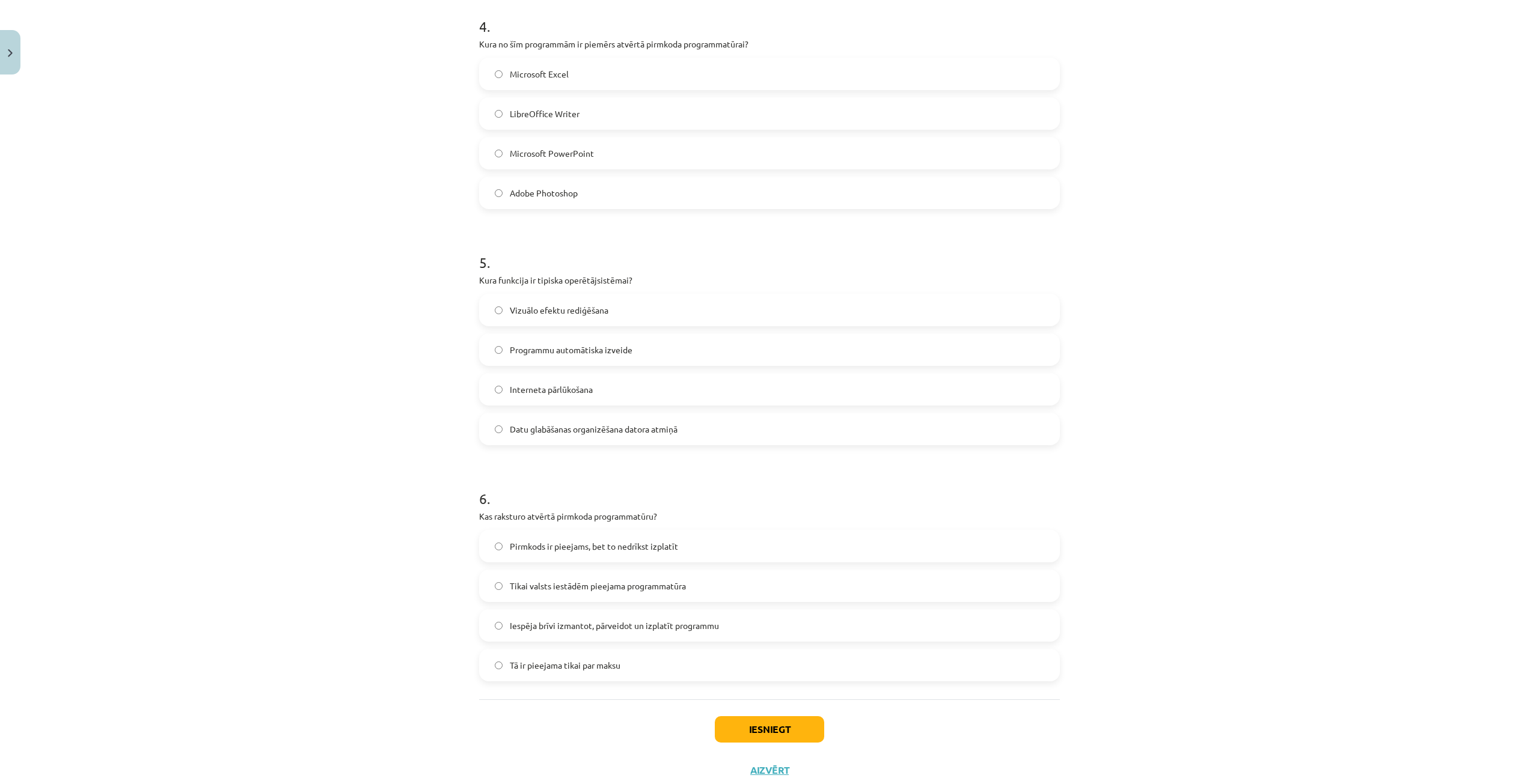
scroll to position [908, 0]
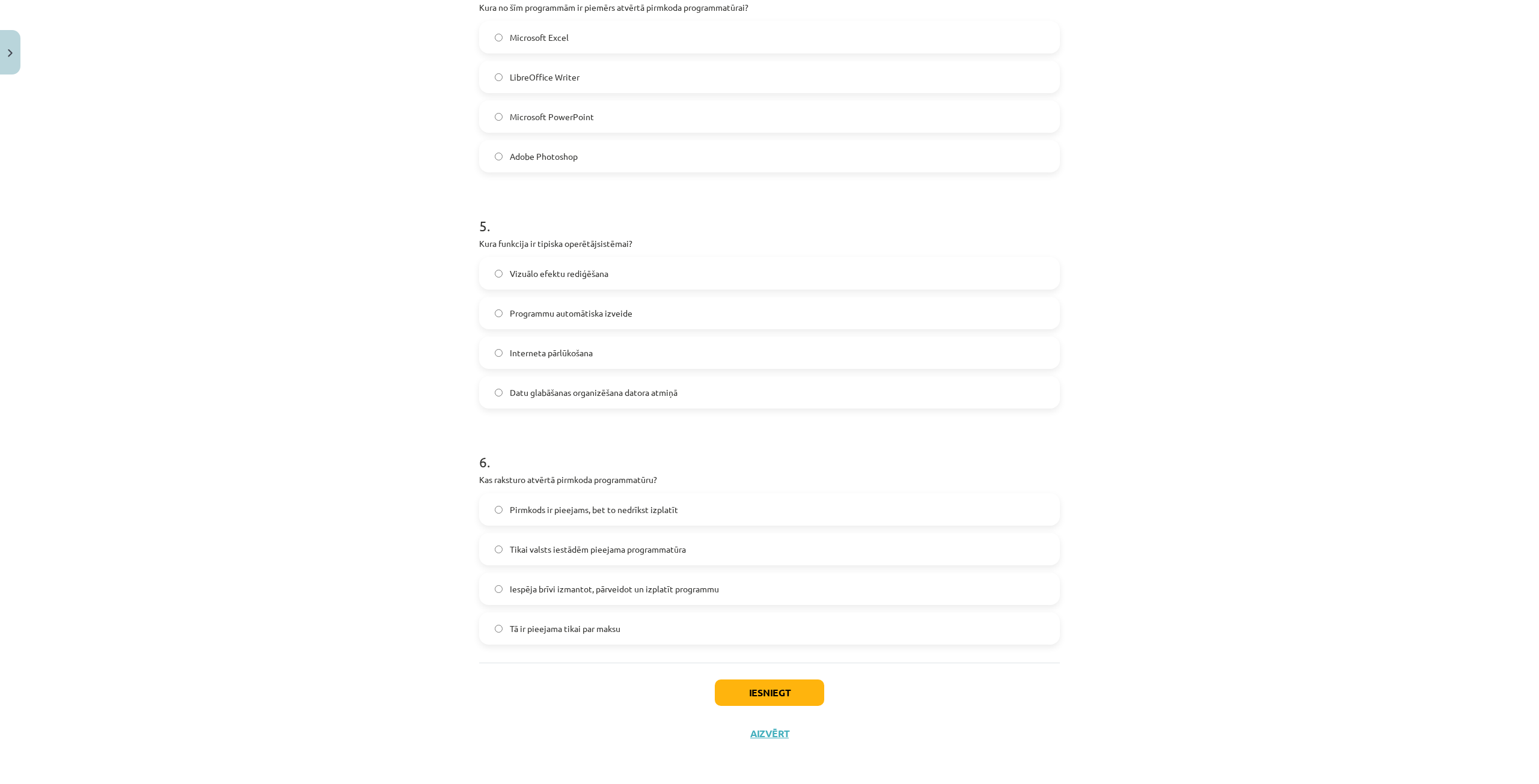
click at [608, 591] on span "Iespēja brīvi izmantot, pārveidot un izplatīt programmu" at bounding box center [615, 589] width 209 height 13
click at [739, 688] on button "Iesniegt" at bounding box center [769, 692] width 109 height 26
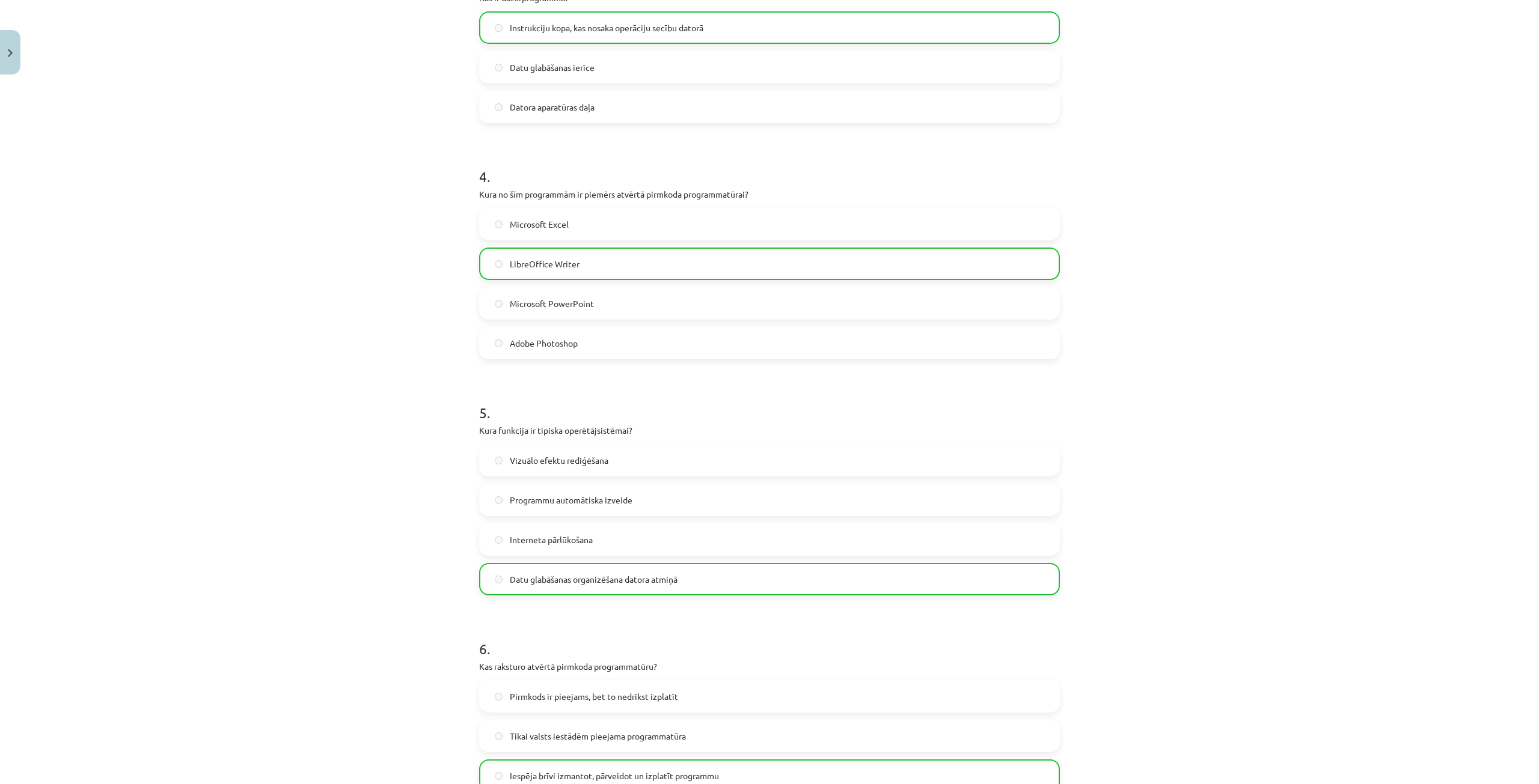
scroll to position [946, 0]
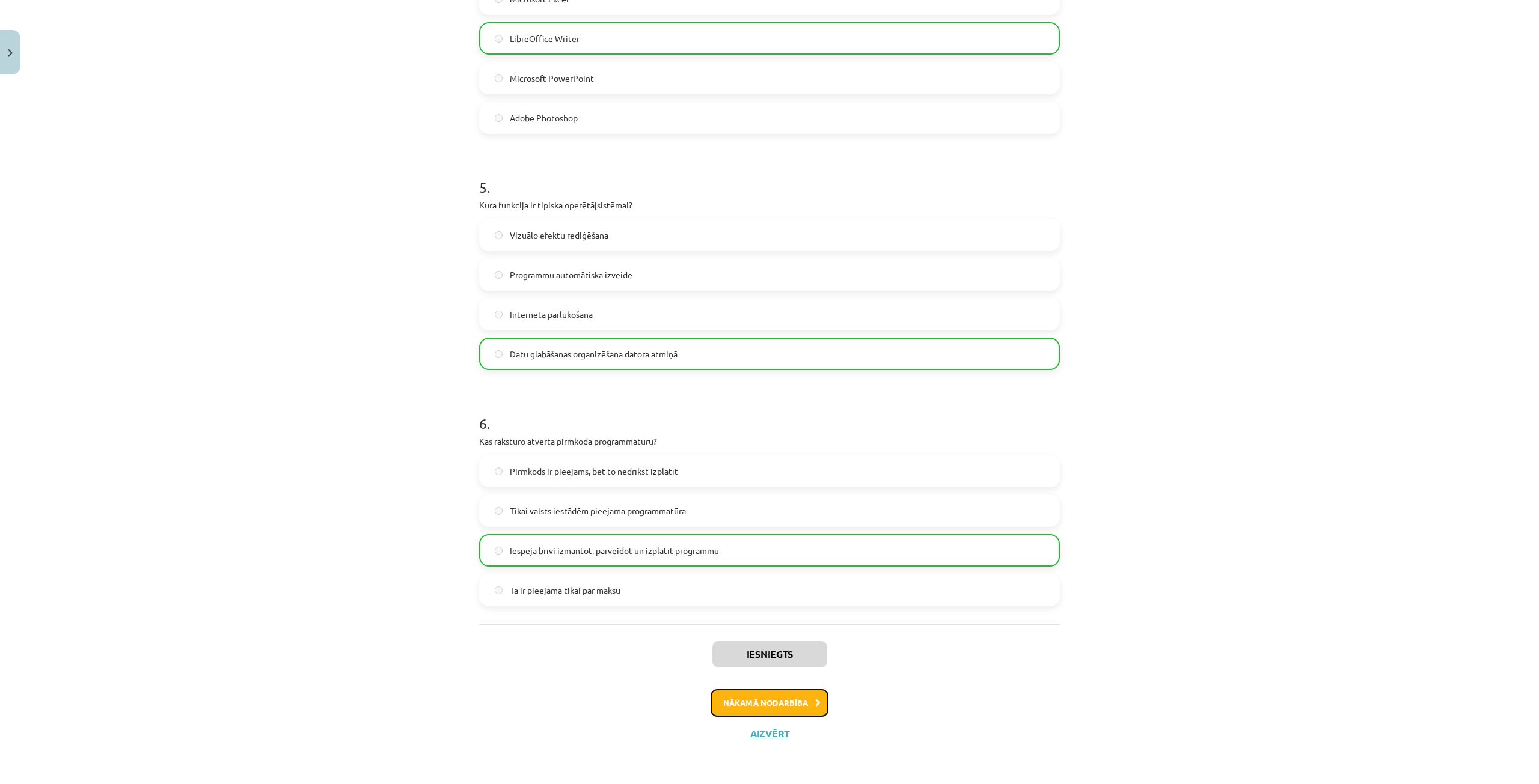
click at [802, 697] on button "Nākamā nodarbība" at bounding box center [769, 703] width 118 height 28
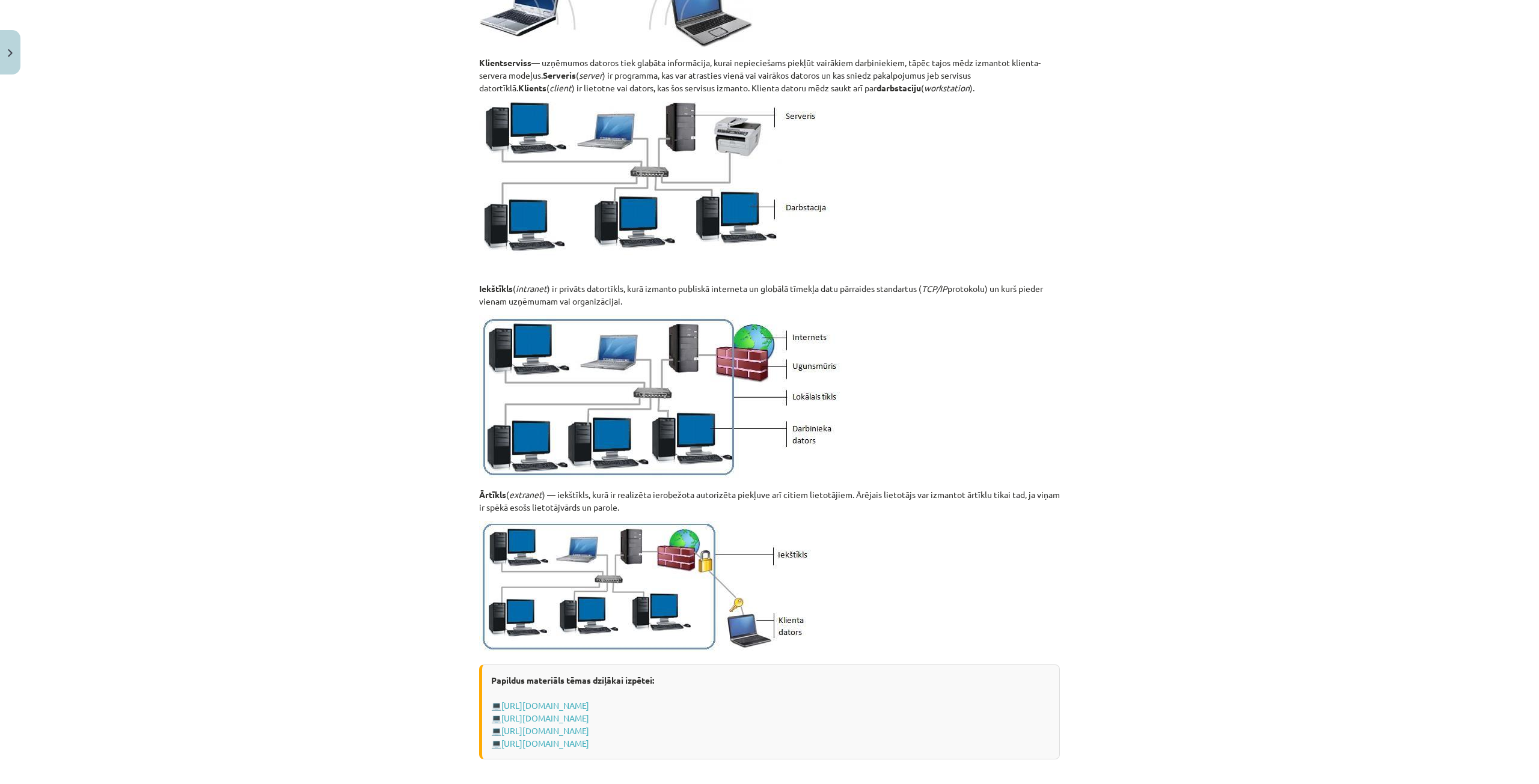
scroll to position [1081, 0]
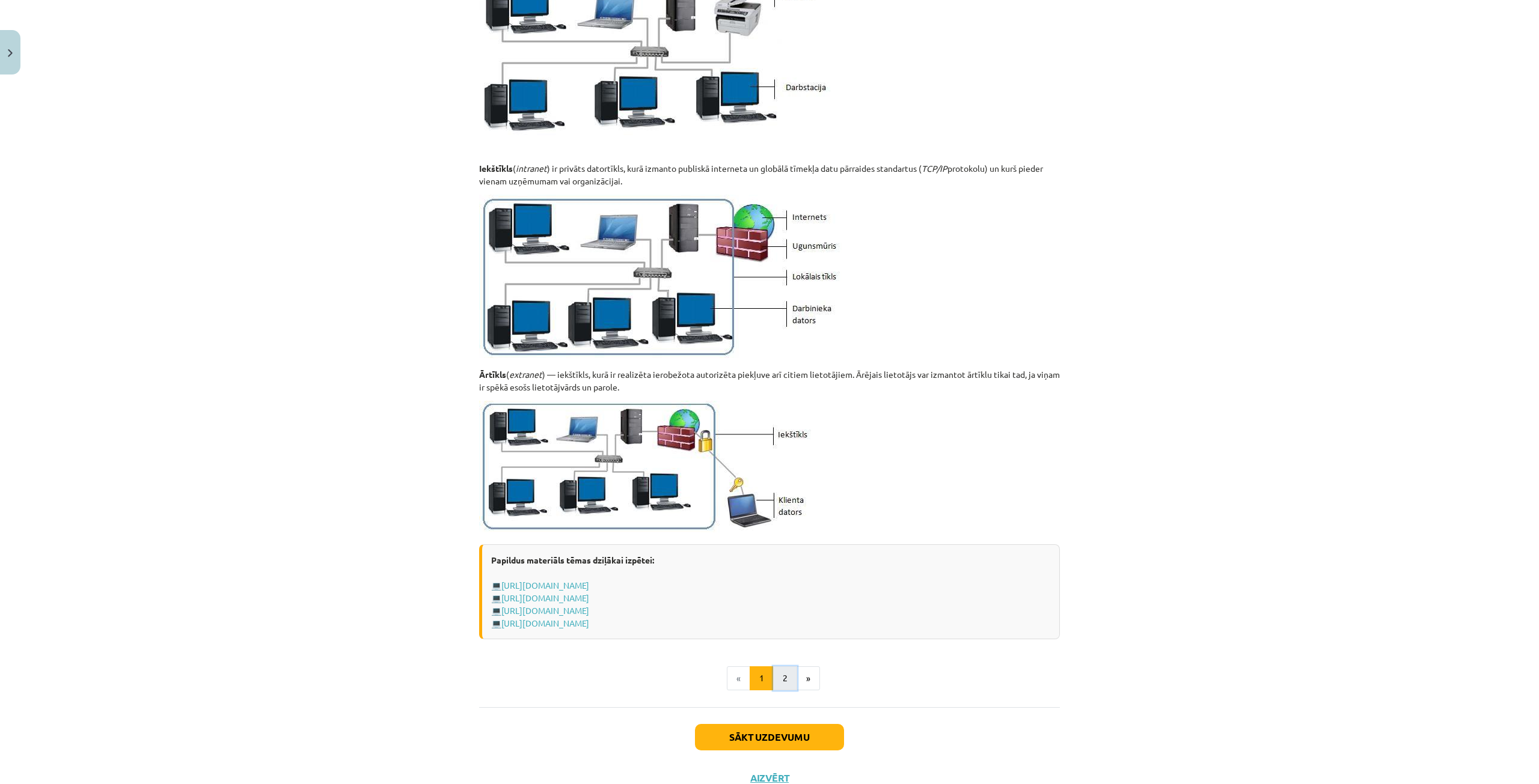
click at [782, 681] on button "2" at bounding box center [785, 679] width 24 height 24
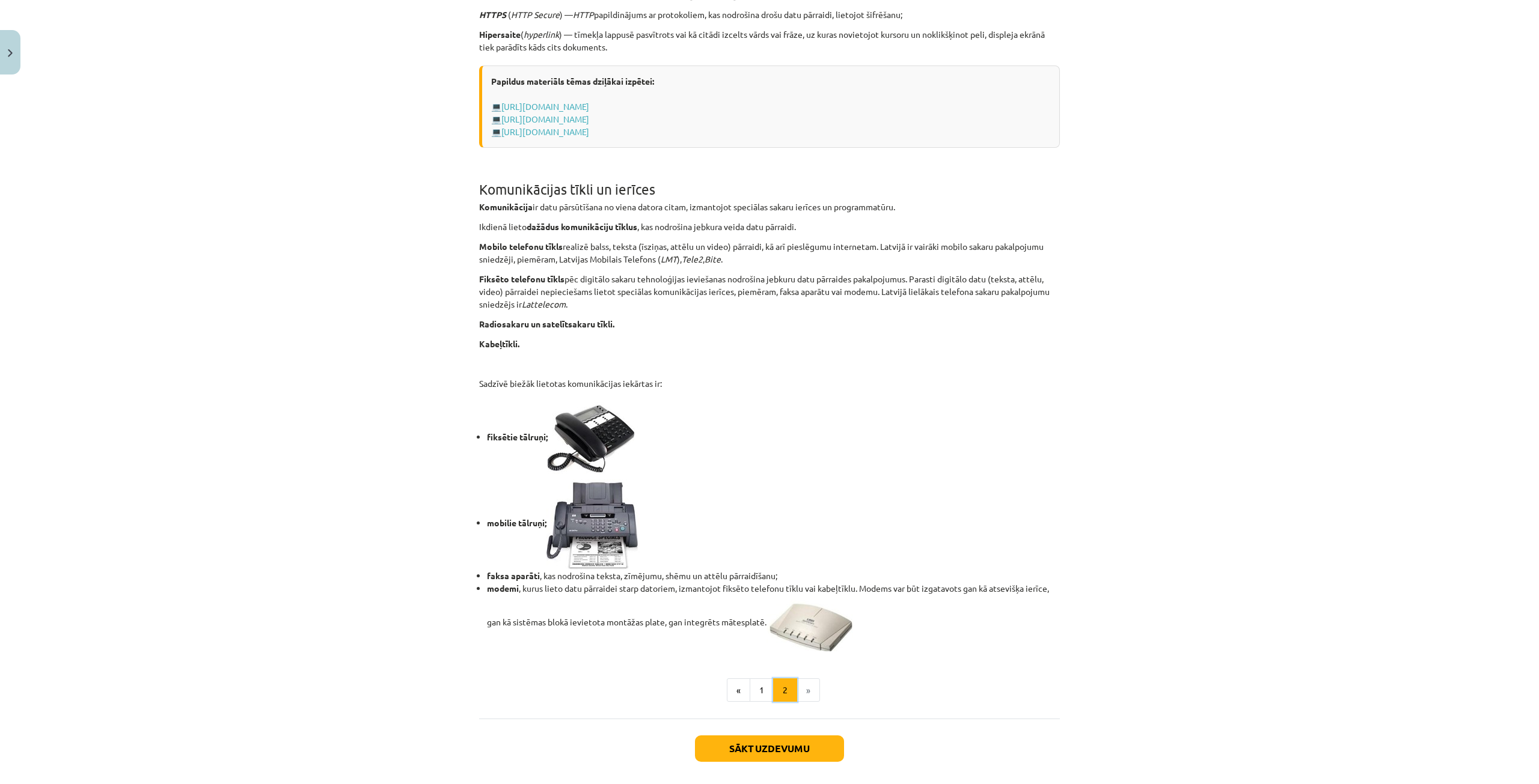
scroll to position [692, 0]
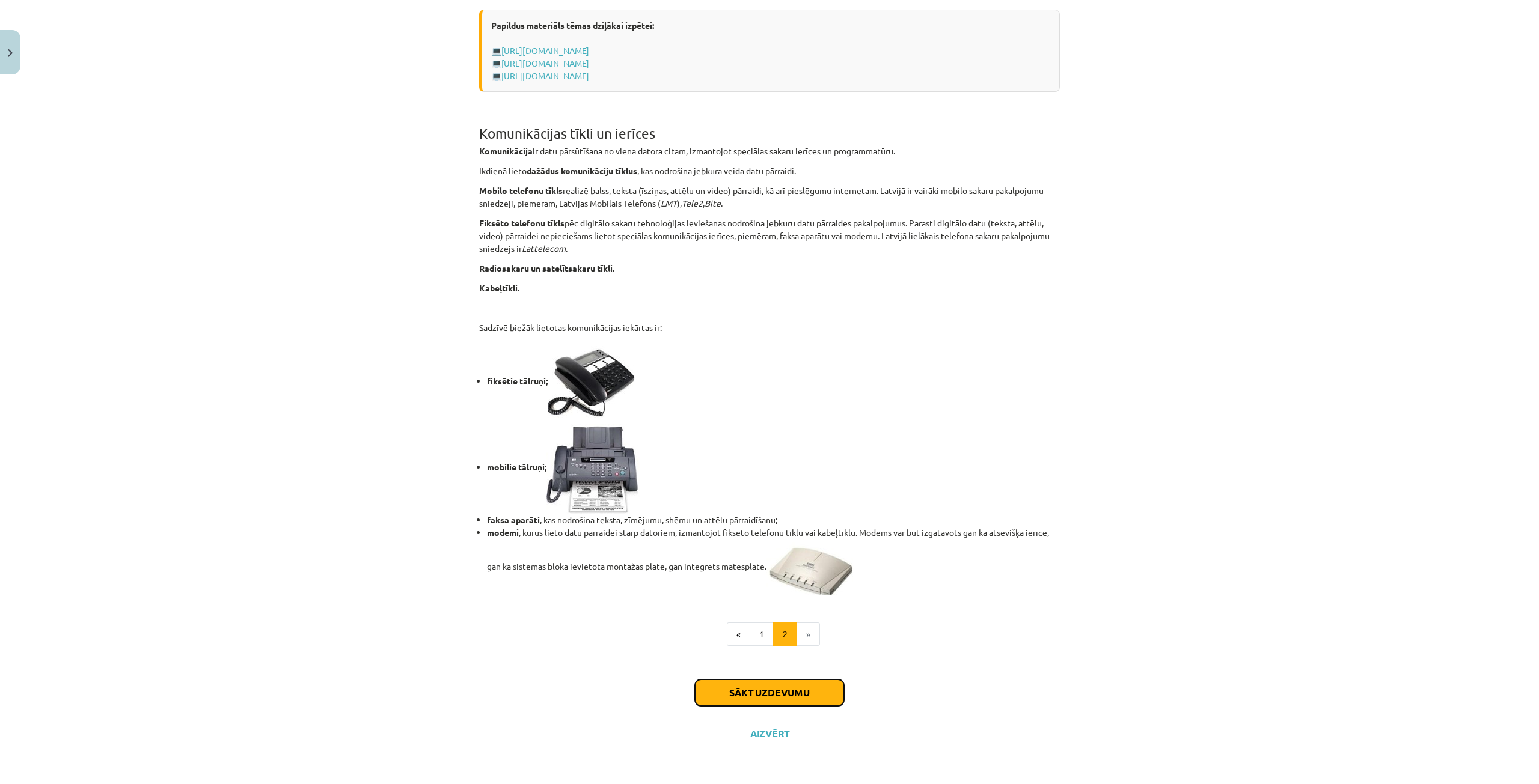
click at [783, 688] on button "Sākt uzdevumu" at bounding box center [769, 692] width 149 height 26
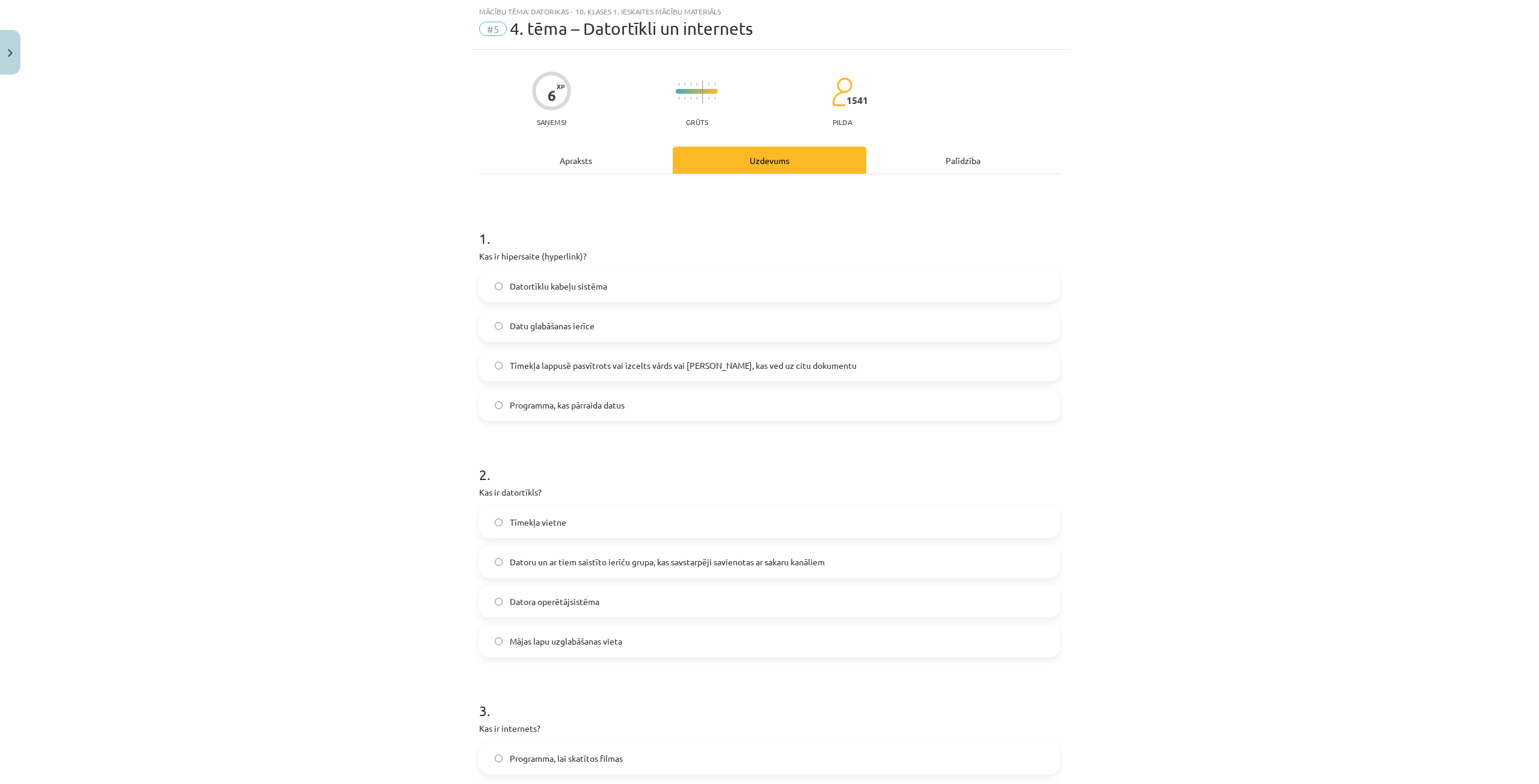
click at [715, 368] on span "Tīmekļa lappusē pasvītrots vai izcelts vārds vai frāze, kas ved uz citu dokumen…" at bounding box center [683, 366] width 347 height 13
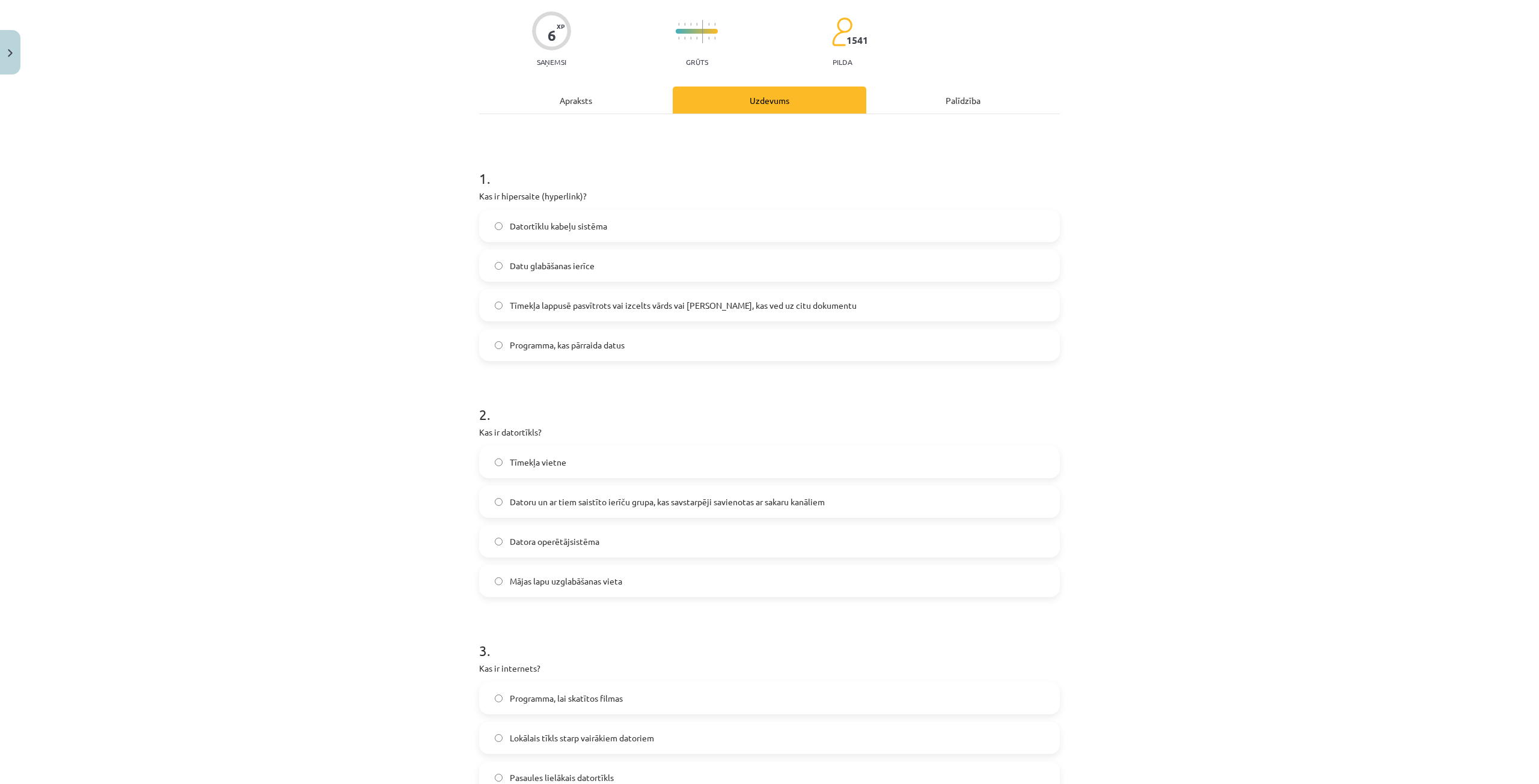
scroll to position [150, 0]
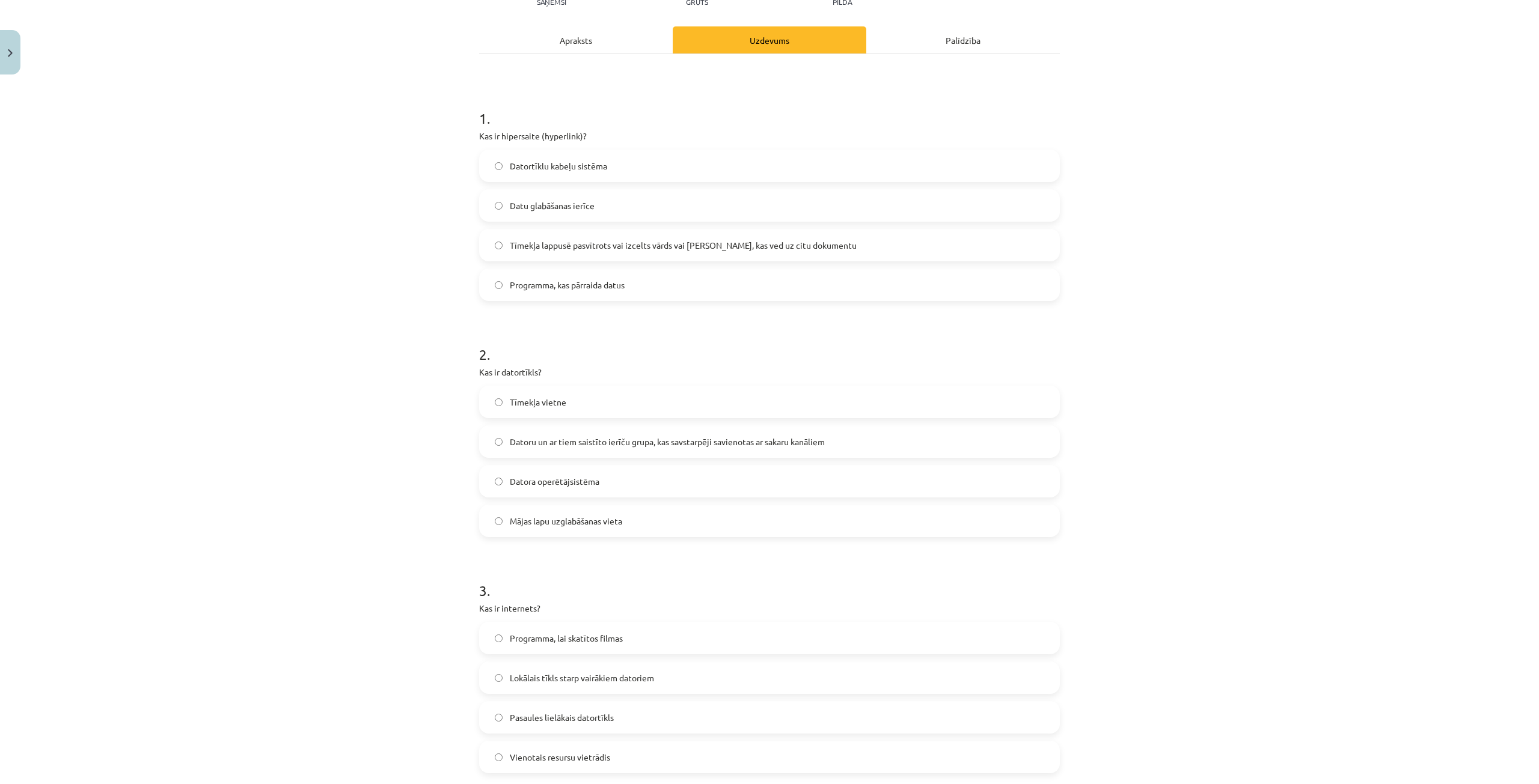
click at [581, 439] on span "Datoru un ar tiem saistīto ierīču grupa, kas savstarpēji savienotas ar sakaru k…" at bounding box center [667, 442] width 315 height 13
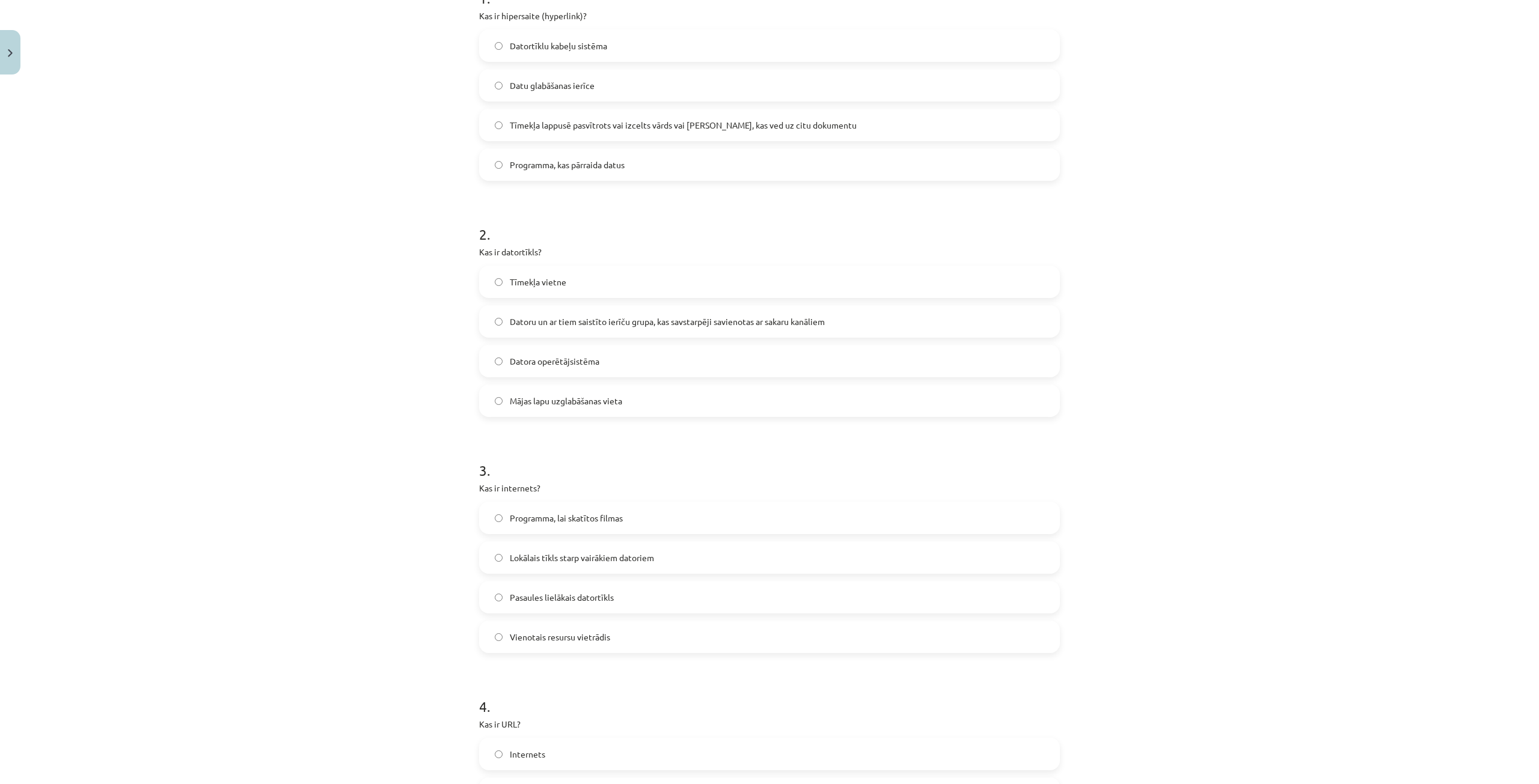
scroll to position [331, 0]
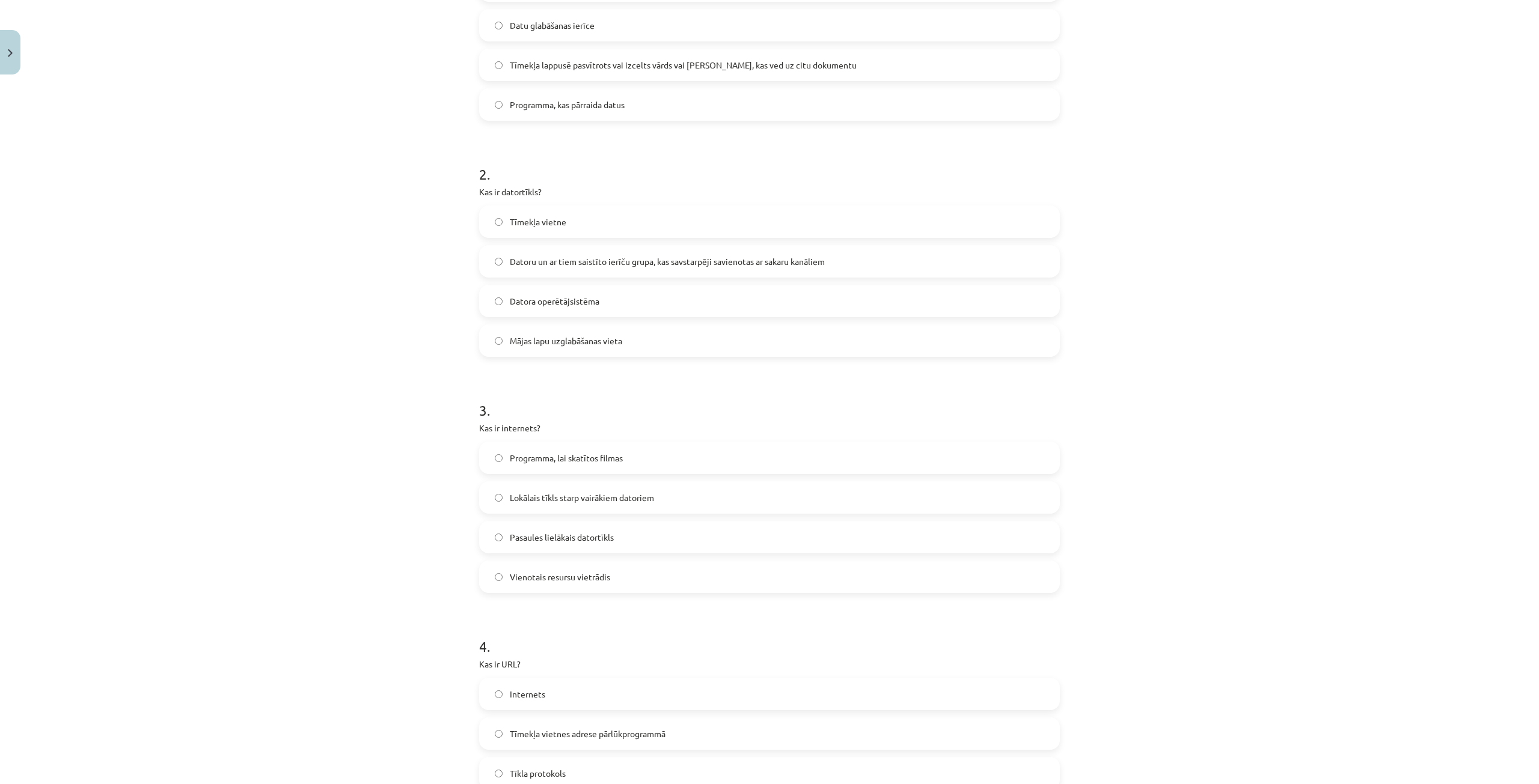
click at [573, 502] on span "Lokālais tīkls starp vairākiem datoriem" at bounding box center [582, 498] width 144 height 13
click at [567, 526] on label "Pasaules lielākais datortīkls" at bounding box center [770, 537] width 579 height 30
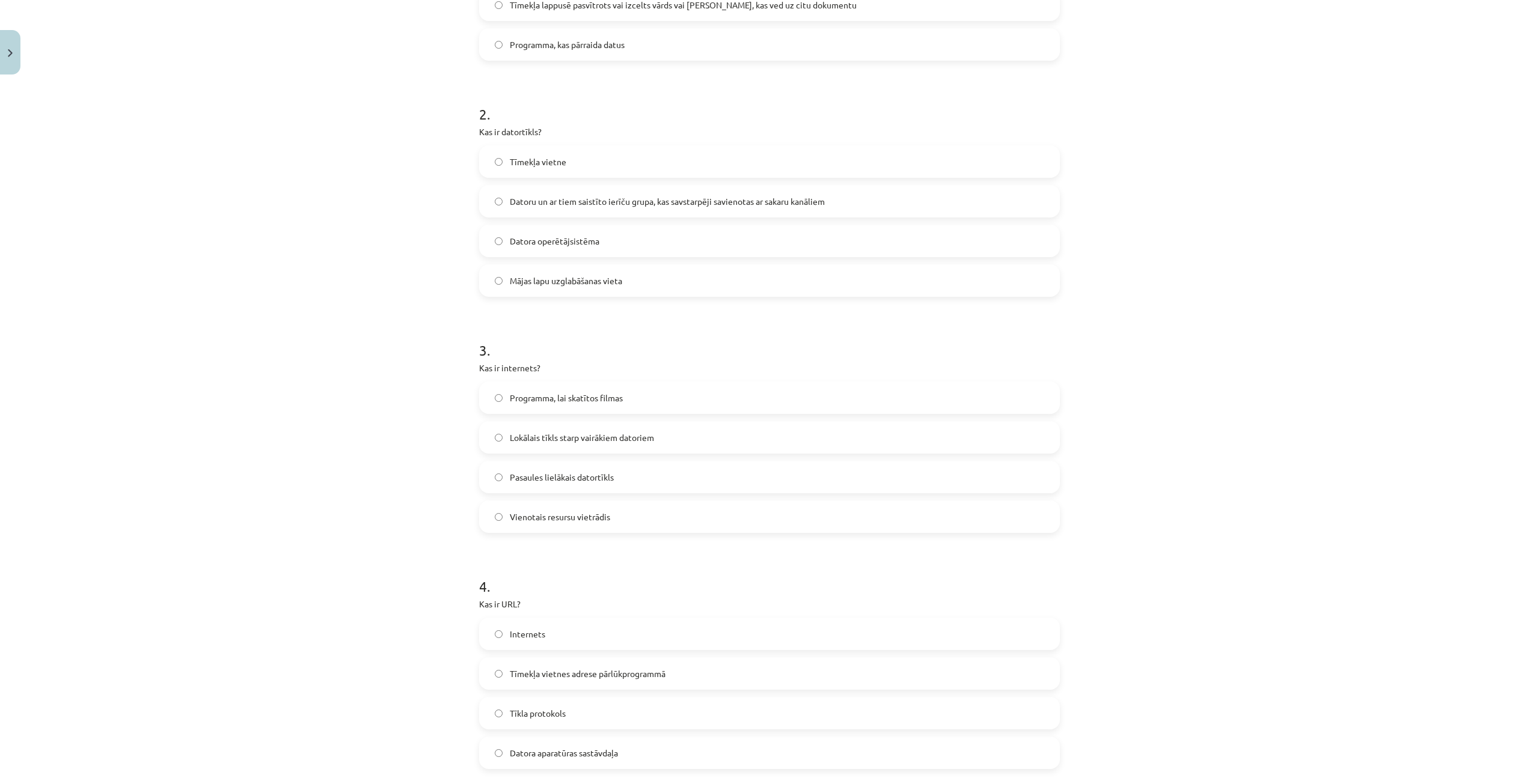
scroll to position [571, 0]
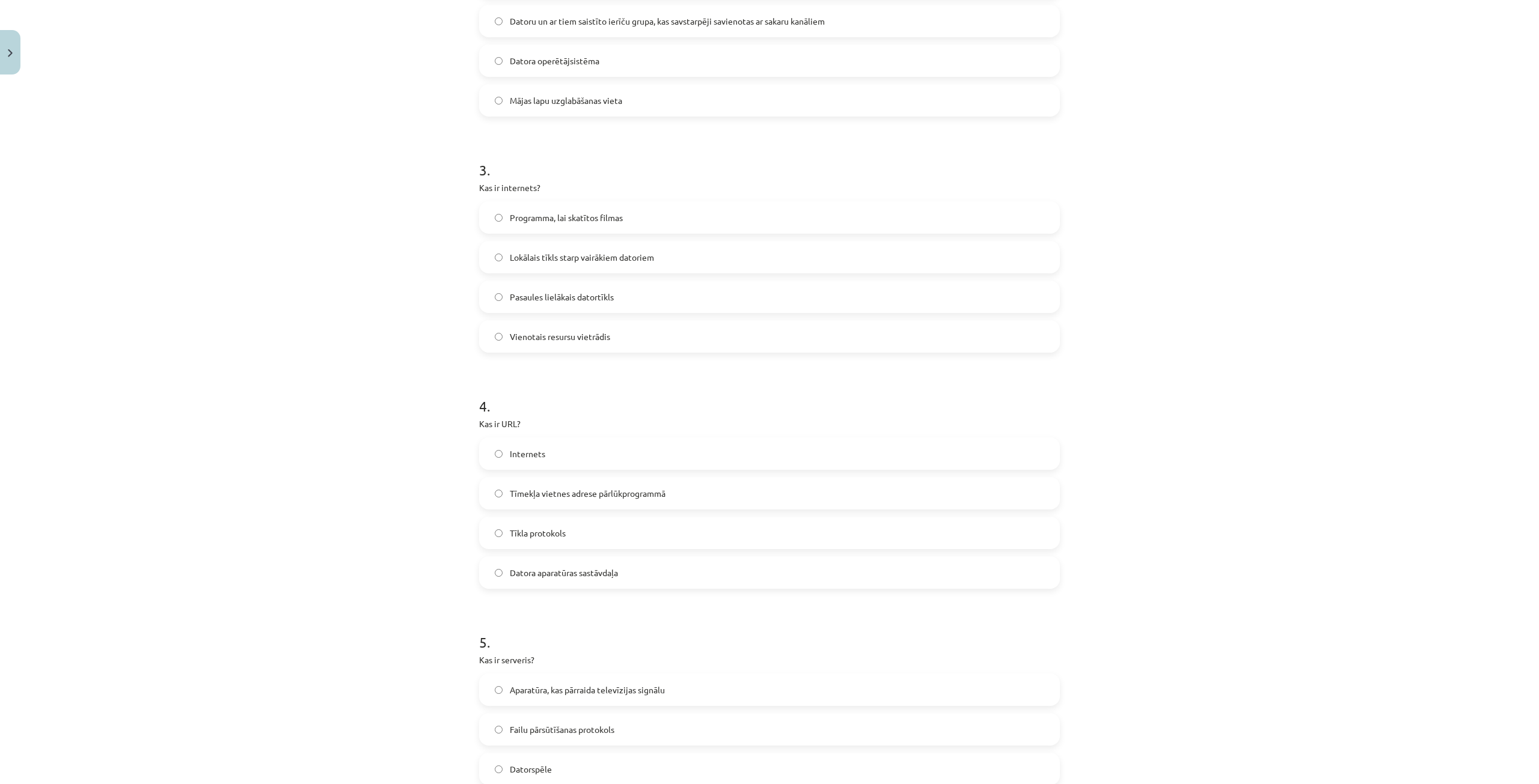
click at [573, 580] on label "Datora aparatūras sastāvdaļa" at bounding box center [770, 572] width 579 height 30
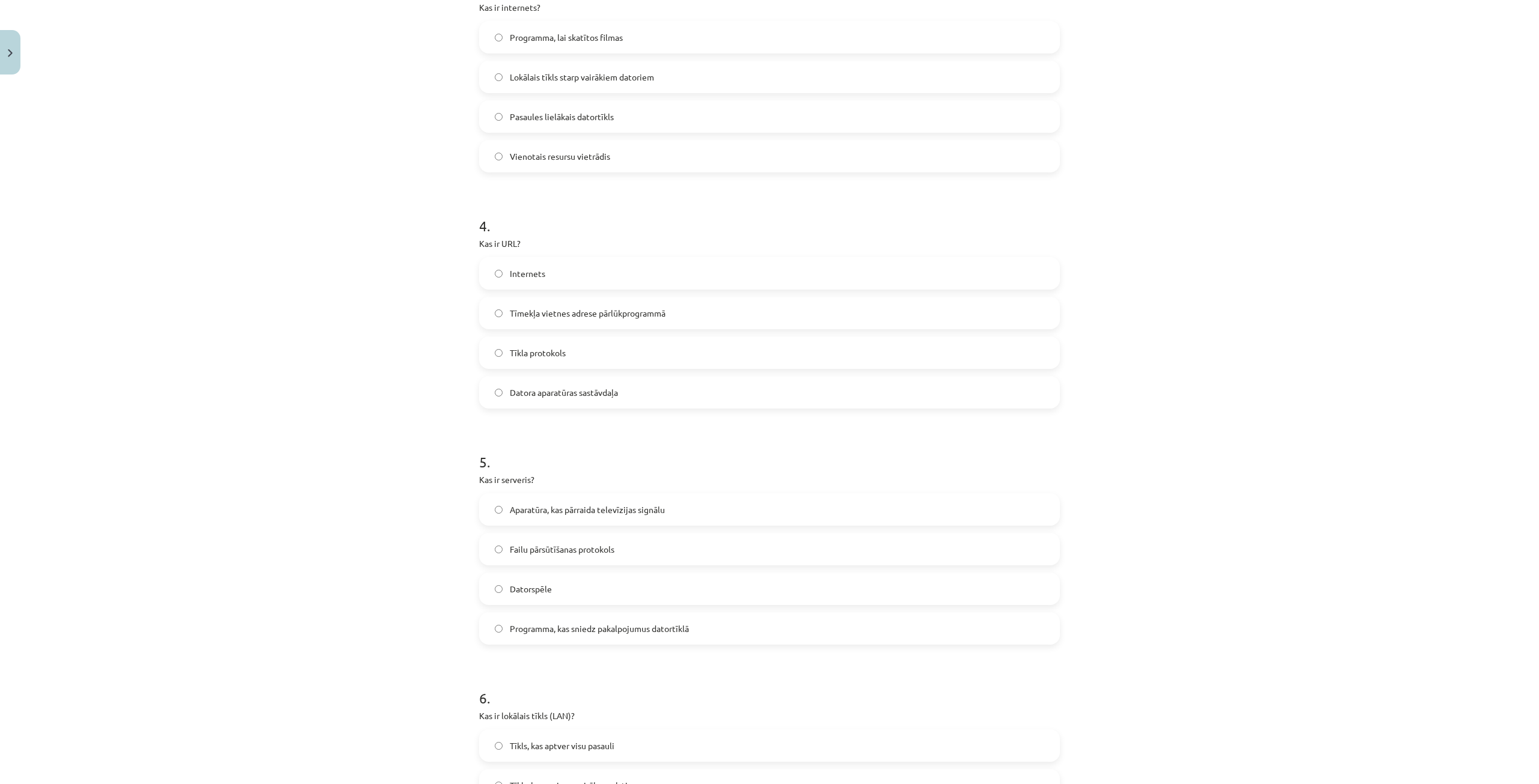
scroll to position [811, 0]
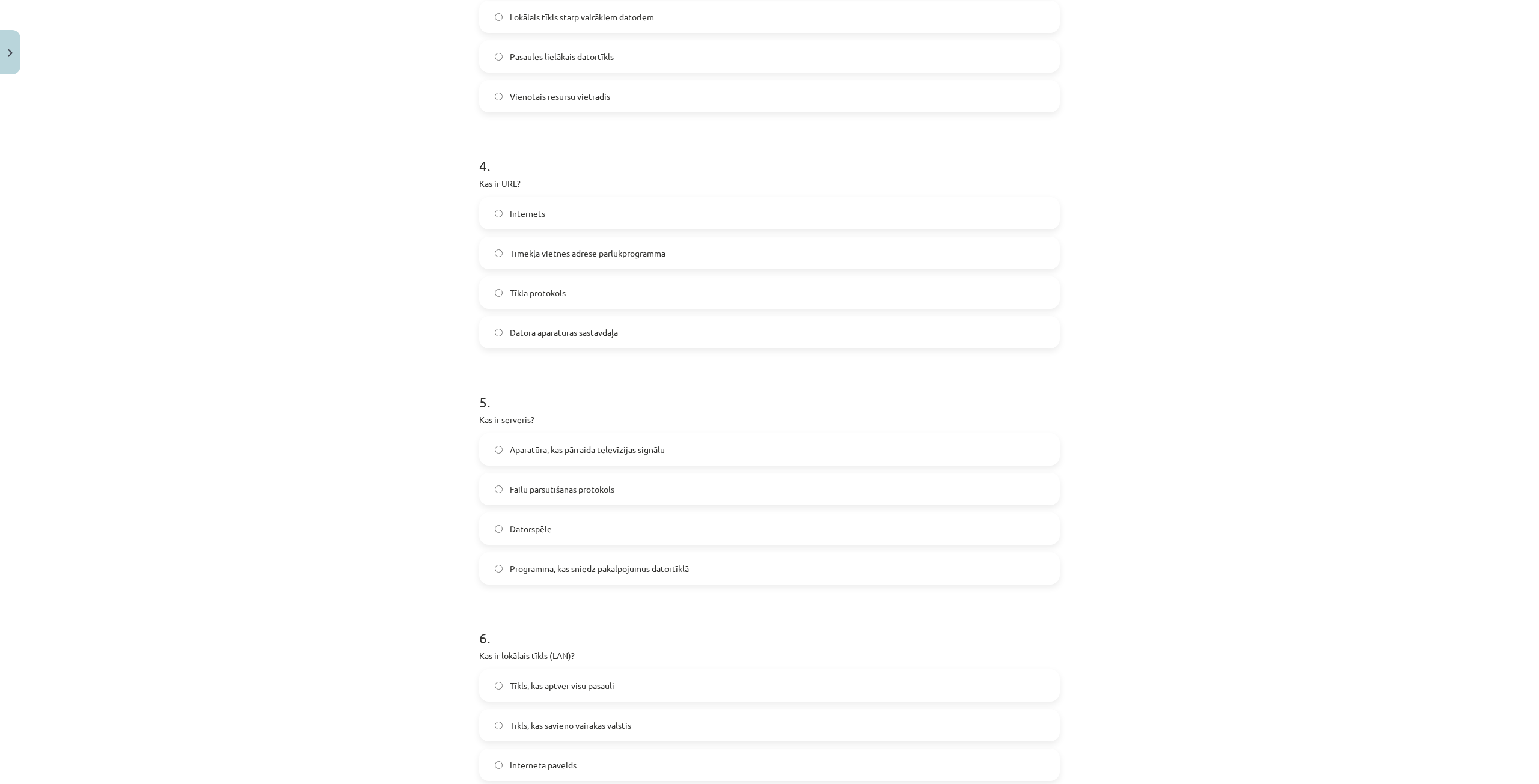
click at [555, 568] on span "Programma, kas sniedz pakalpojumus datortīklā" at bounding box center [600, 569] width 179 height 13
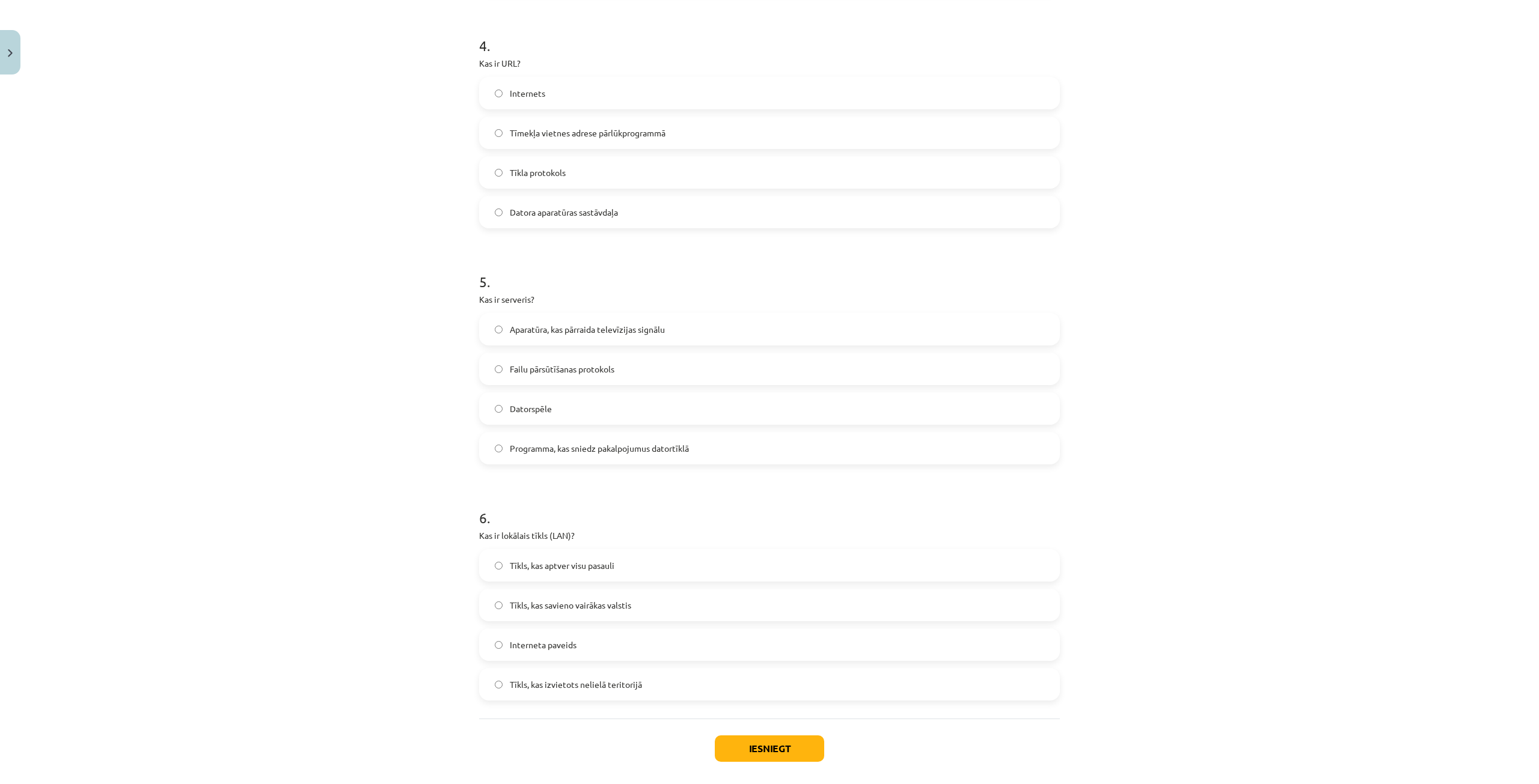
scroll to position [988, 0]
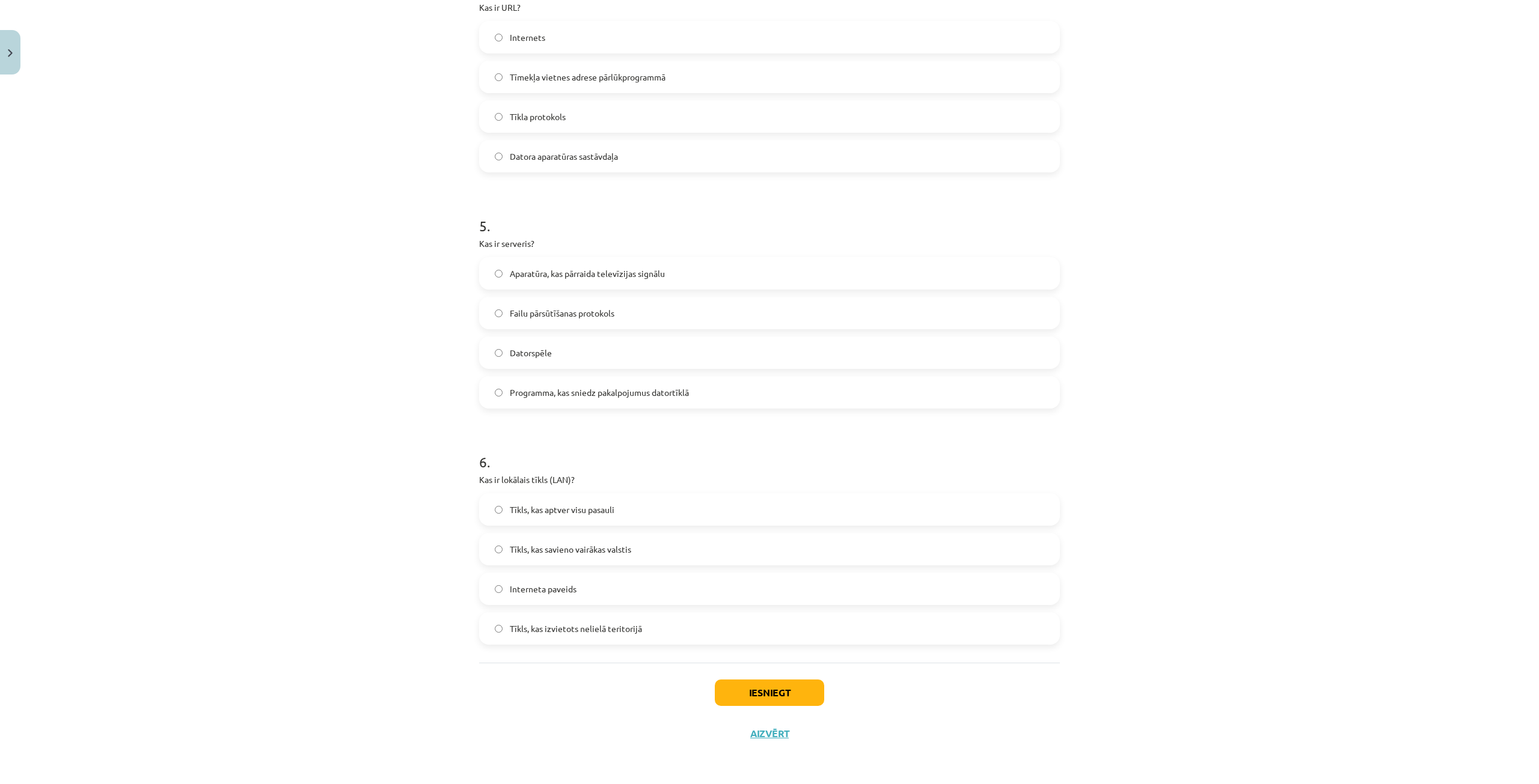
click at [557, 635] on label "Tīkls, kas izvietots nelielā teritorijā" at bounding box center [770, 628] width 579 height 30
click at [723, 690] on button "Iesniegt" at bounding box center [769, 692] width 109 height 26
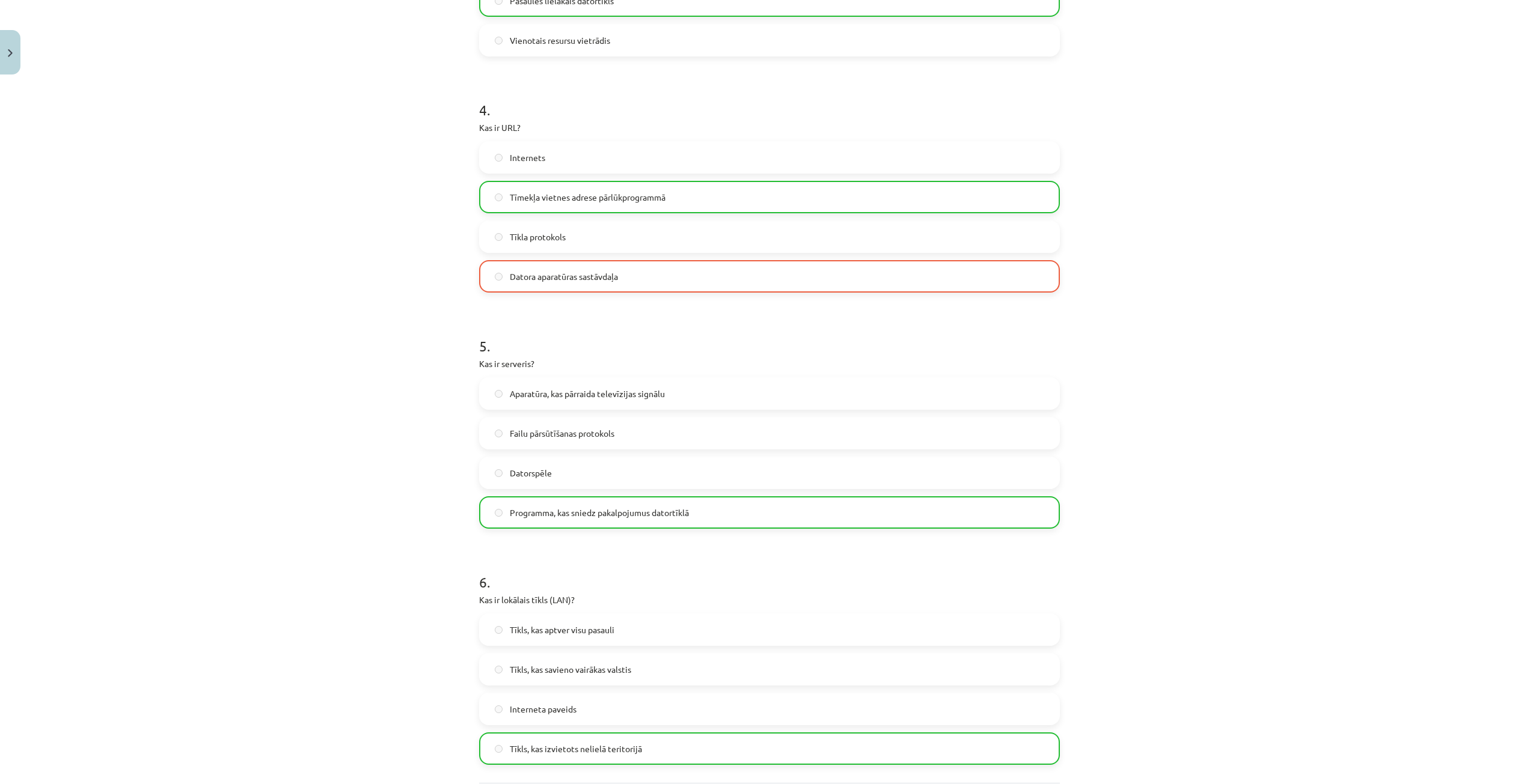
scroll to position [1026, 0]
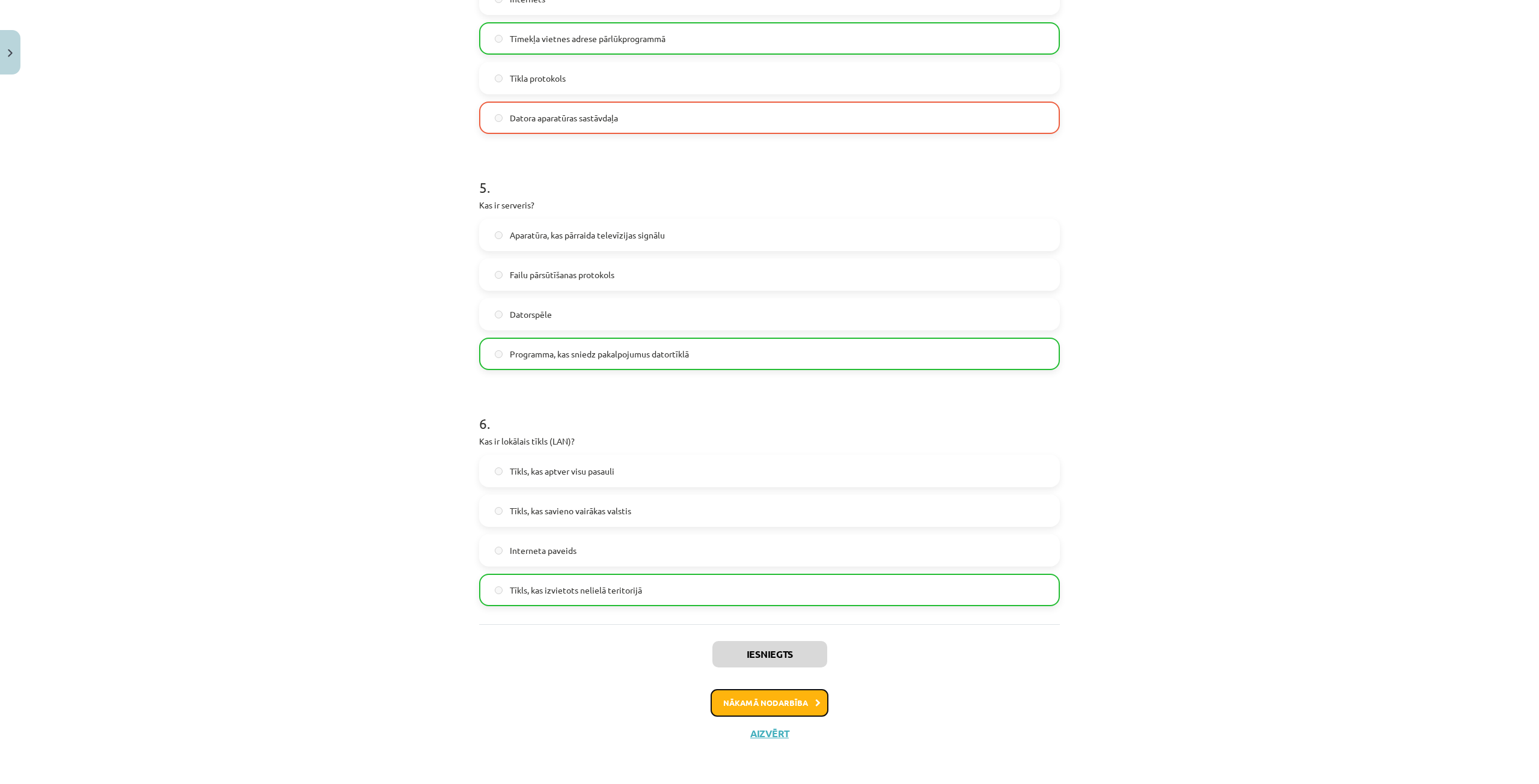
click at [784, 703] on button "Nākamā nodarbība" at bounding box center [769, 703] width 118 height 28
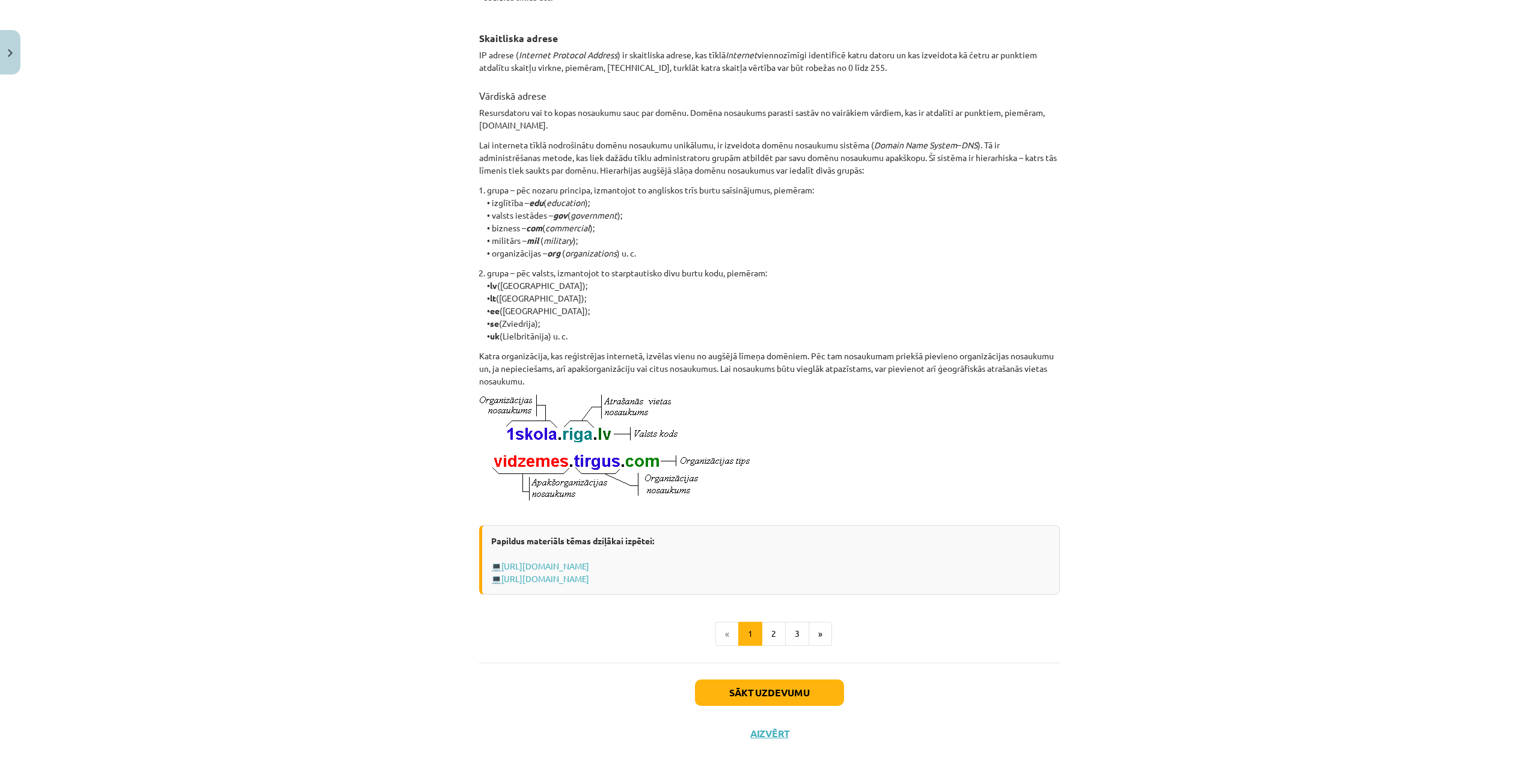
scroll to position [30, 0]
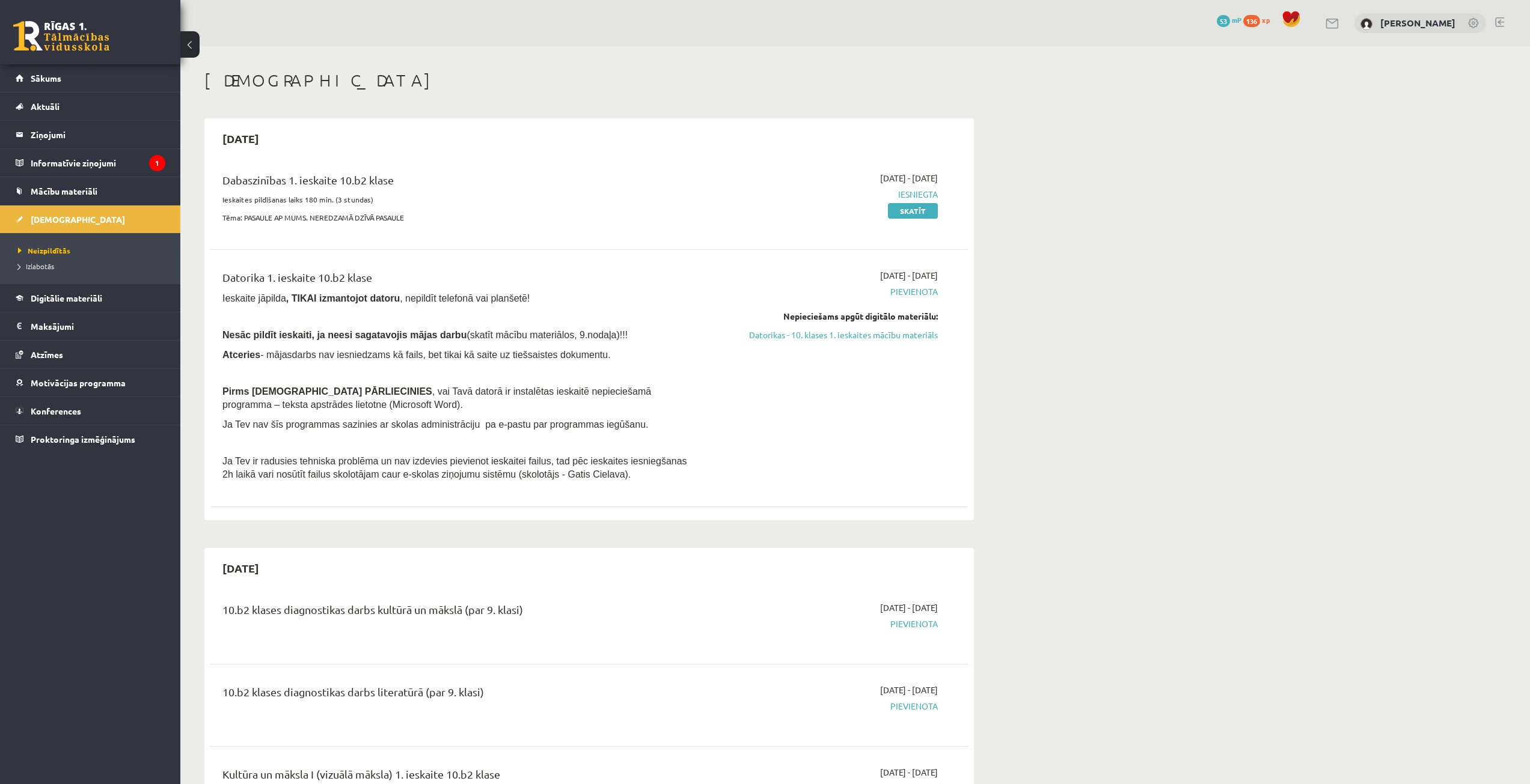
drag, startPoint x: 773, startPoint y: 336, endPoint x: 824, endPoint y: 69, distance: 271.8
click at [773, 337] on link "Datorikas - 10. klases 1. ieskaites mācību materiāls" at bounding box center [824, 335] width 226 height 13
click at [826, 336] on link "Datorikas - 10. klases 1. ieskaites mācību materiāls" at bounding box center [824, 335] width 226 height 13
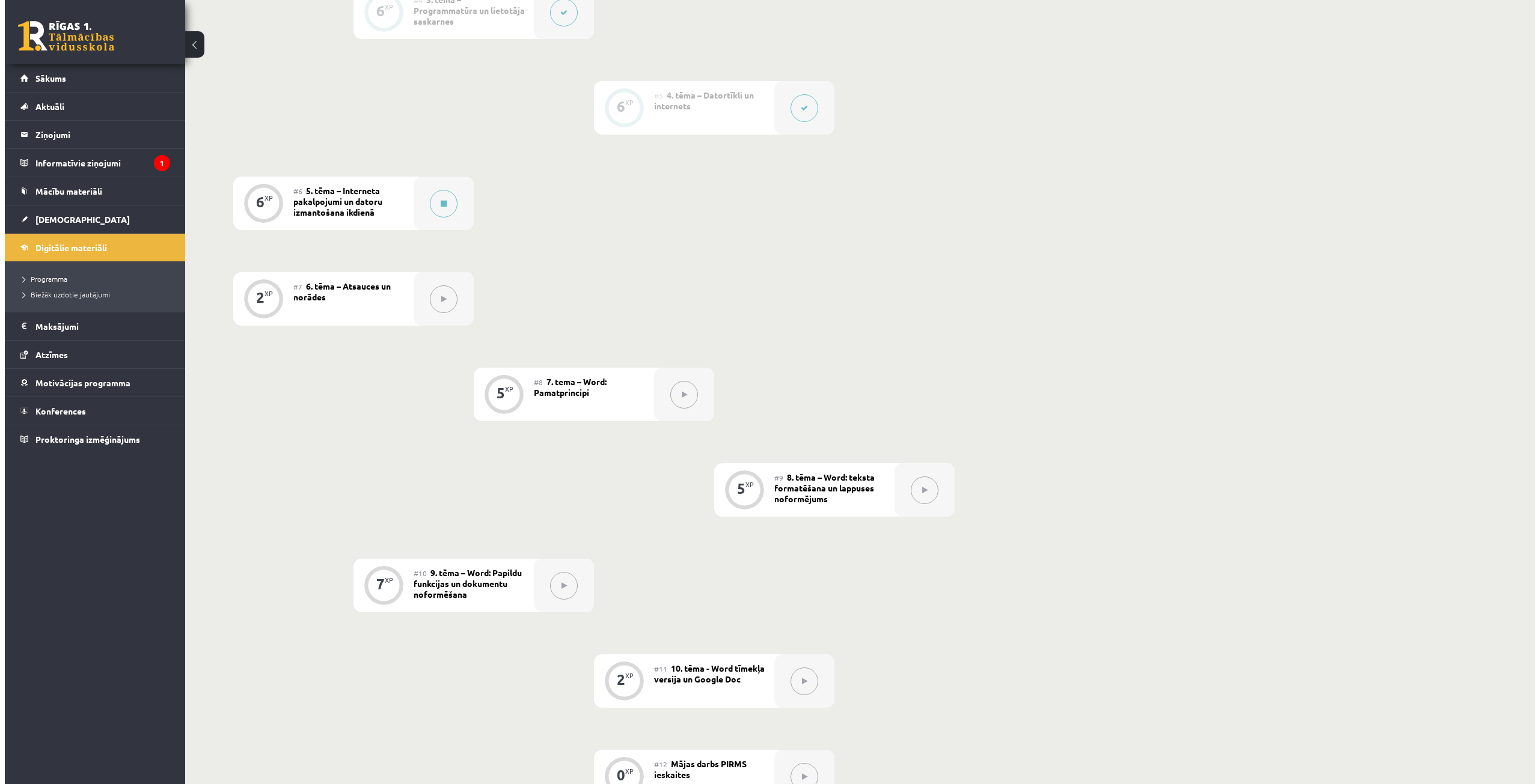
scroll to position [488, 0]
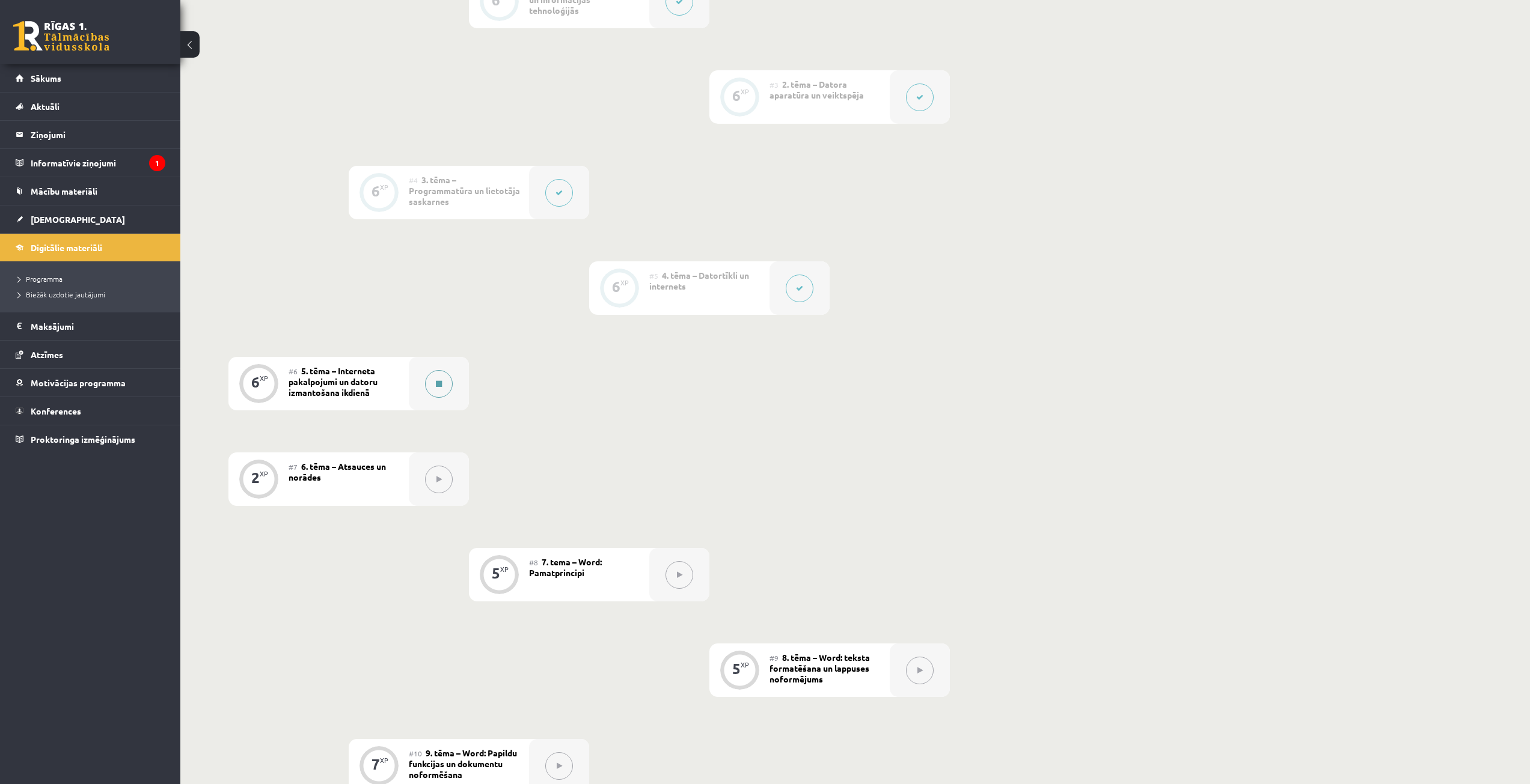
click at [428, 379] on button at bounding box center [438, 384] width 28 height 28
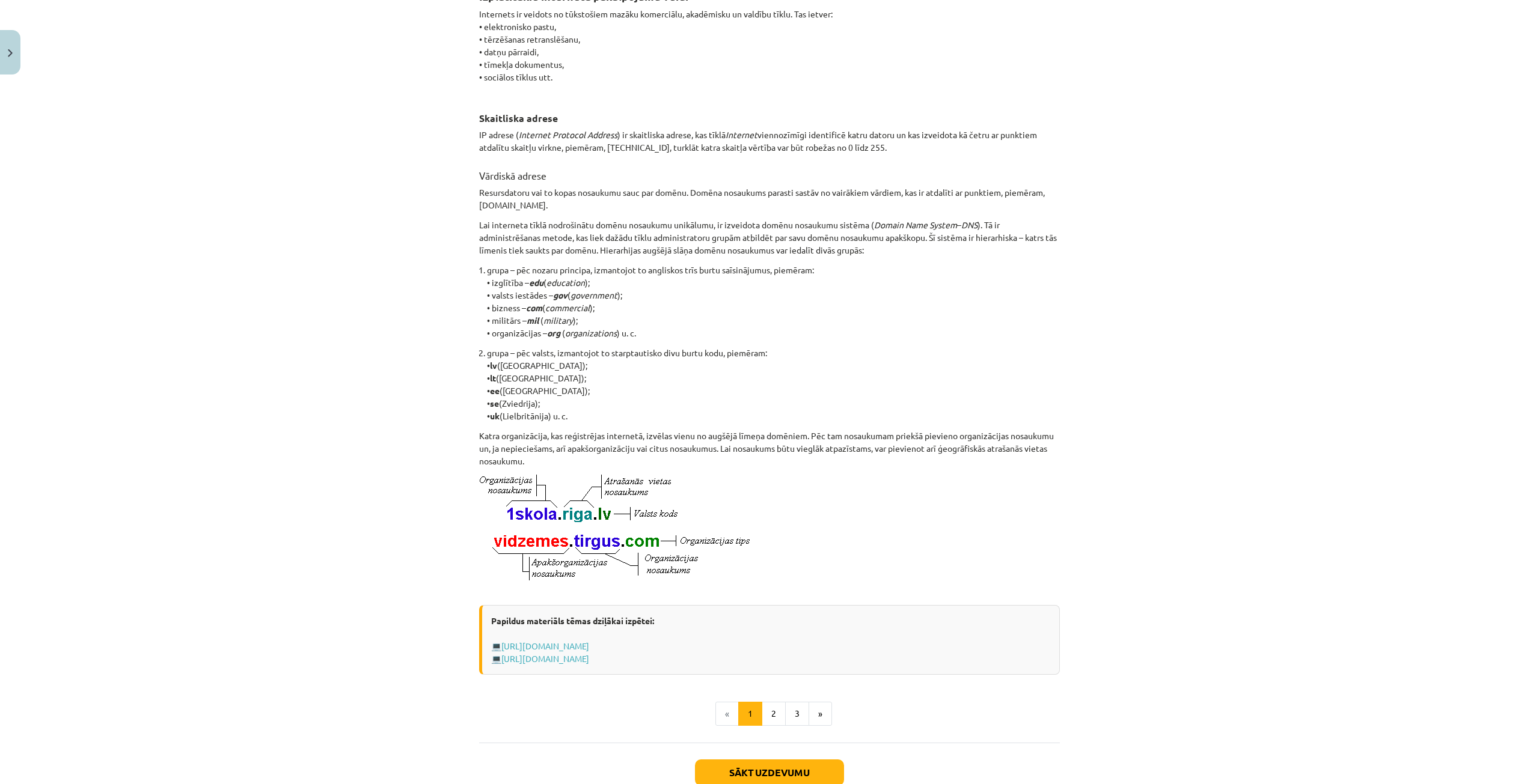
scroll to position [333, 0]
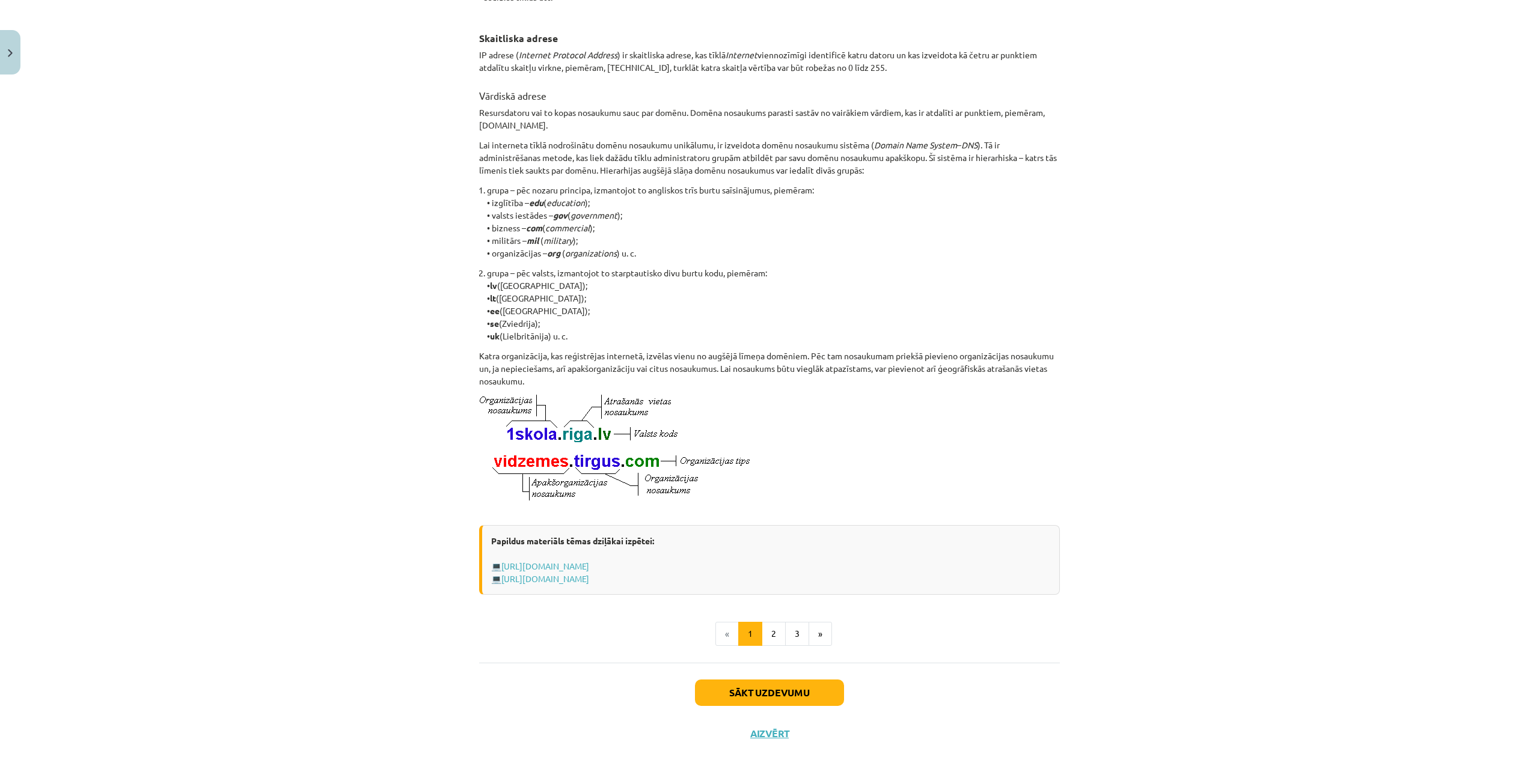
click at [772, 649] on div "Izplatītākie interneta pakalpojumu veidi Internets ir veidots no tūkstošiem maz…" at bounding box center [770, 273] width 581 height 779
click at [772, 632] on button "2" at bounding box center [774, 634] width 24 height 24
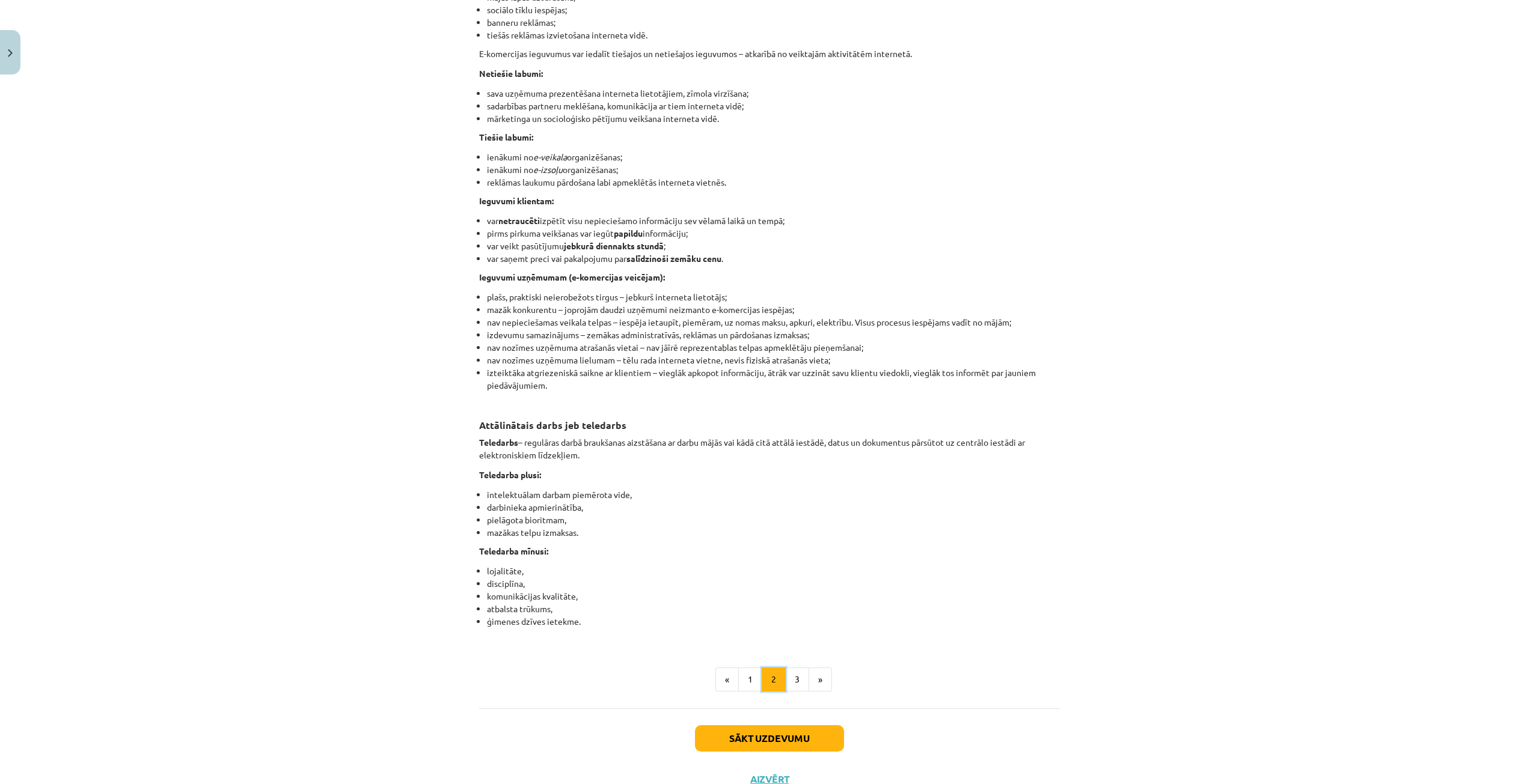
scroll to position [1598, 0]
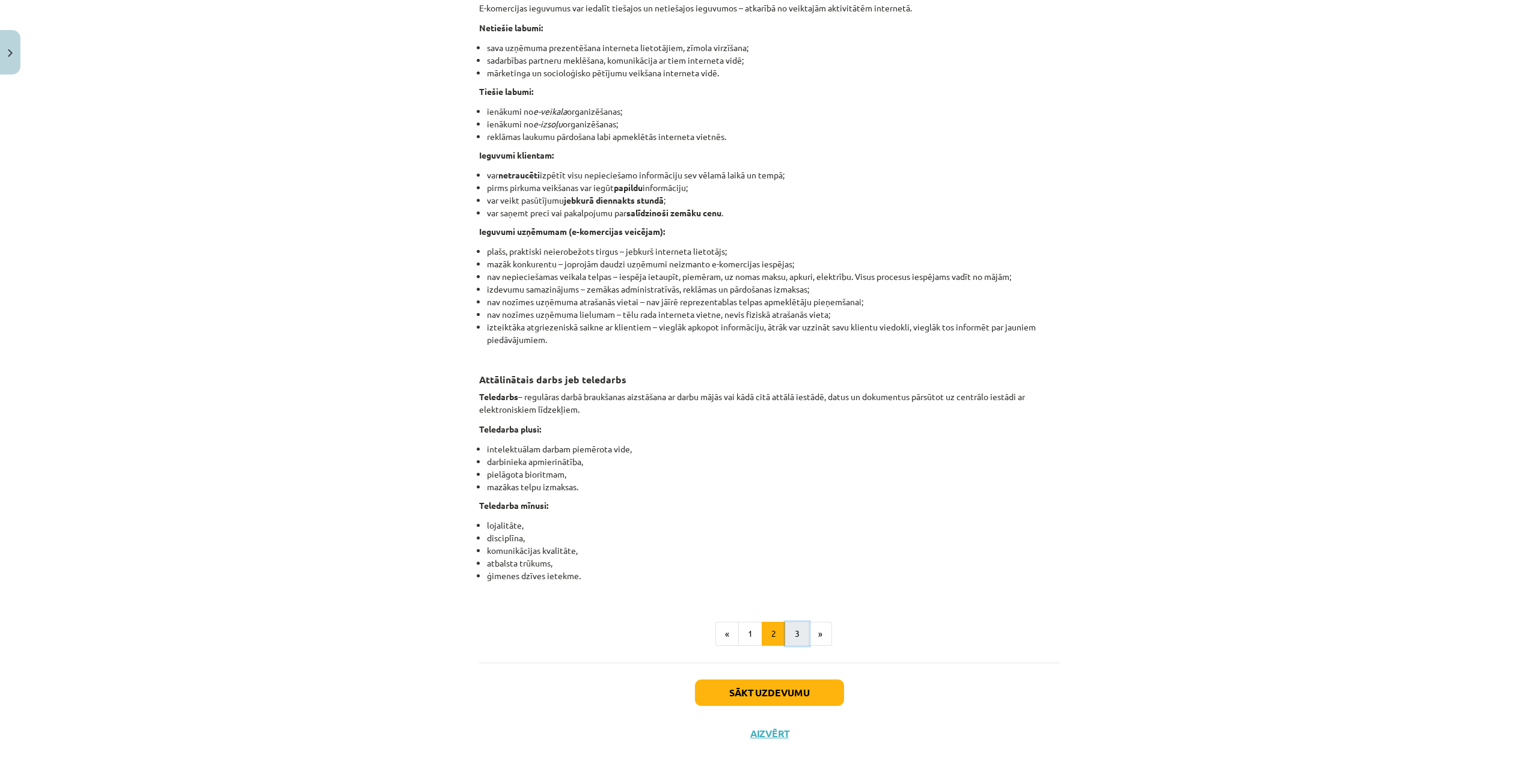
click at [795, 643] on button "3" at bounding box center [797, 634] width 24 height 24
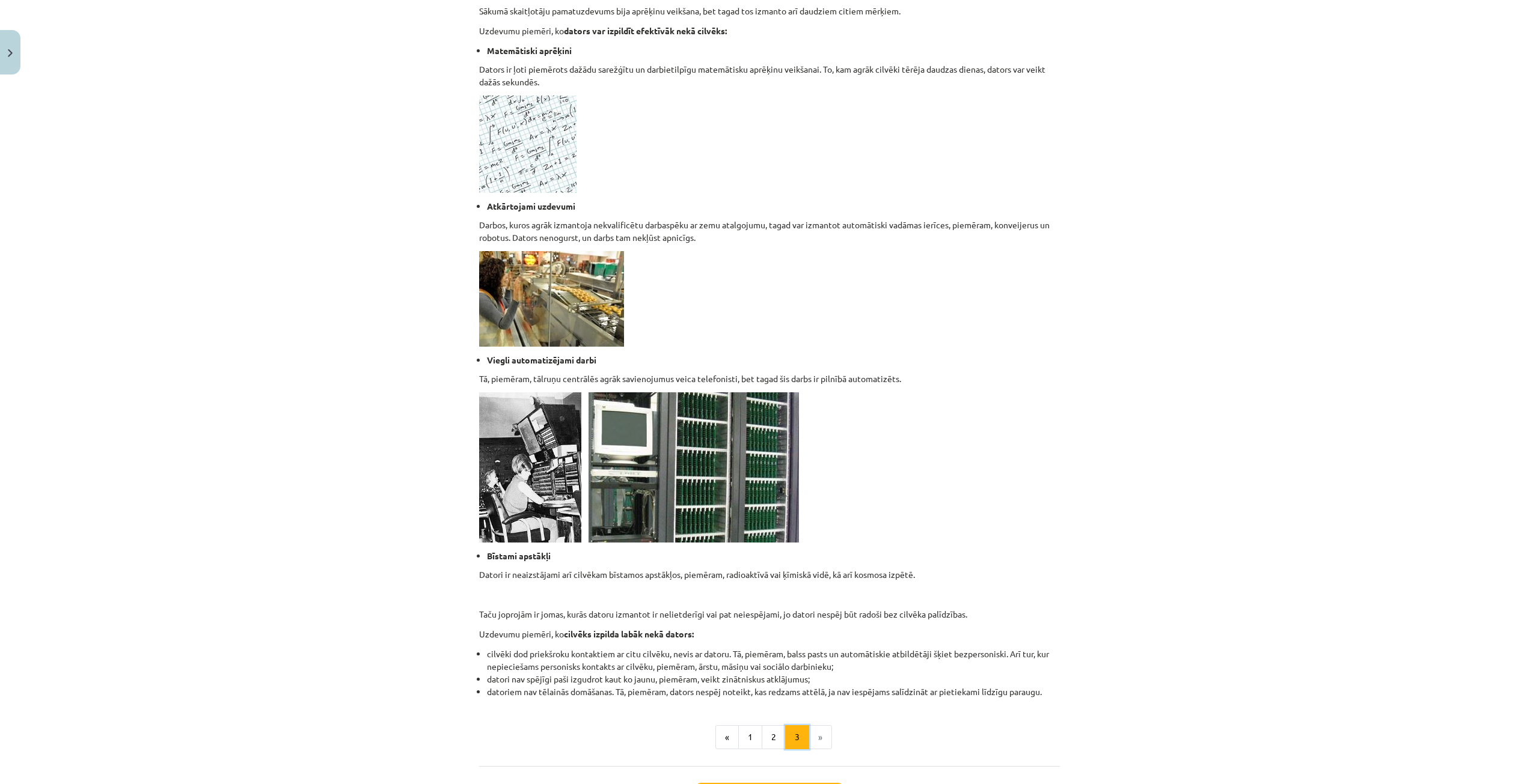
scroll to position [781, 0]
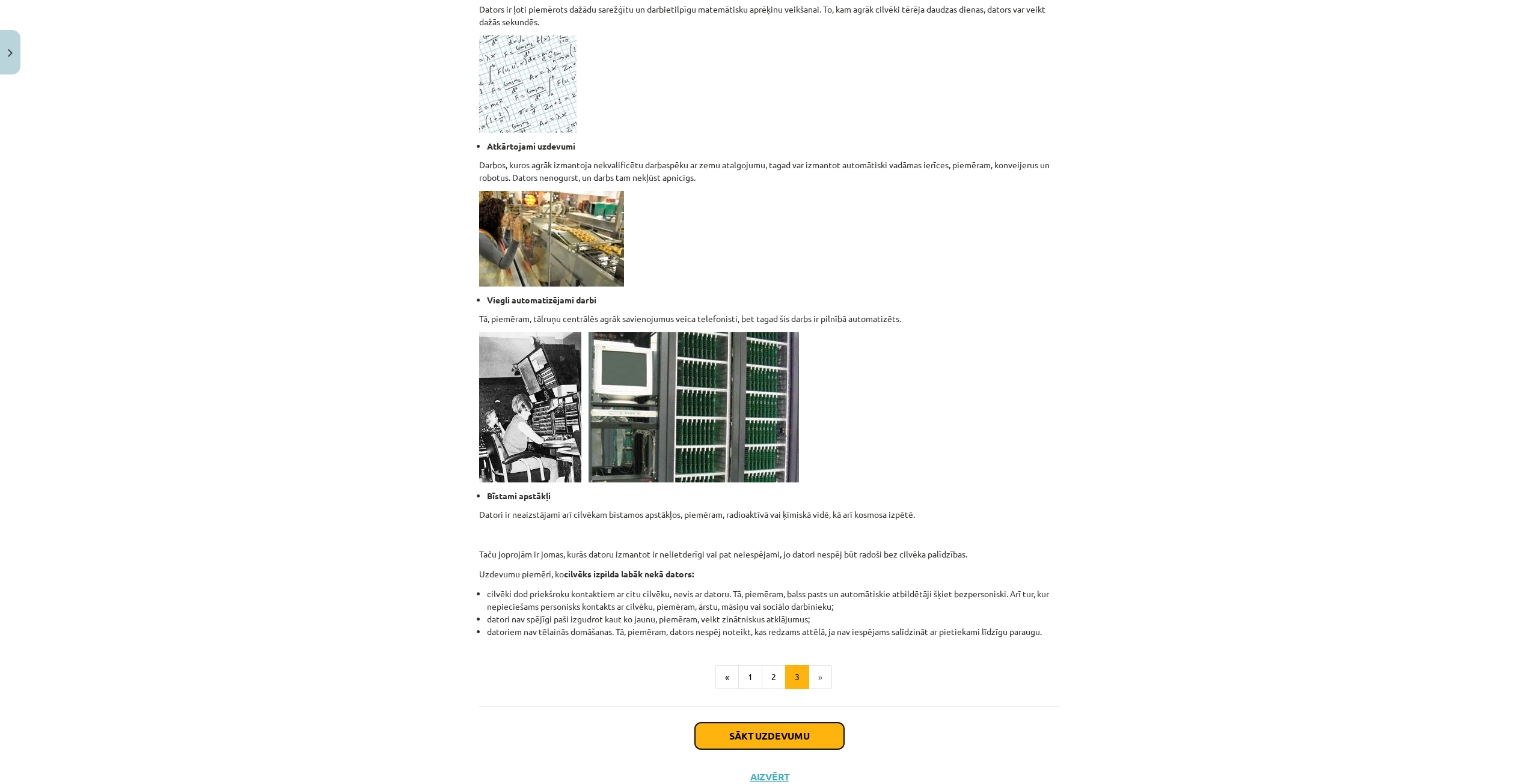
click at [816, 737] on button "Sākt uzdevumu" at bounding box center [769, 735] width 149 height 26
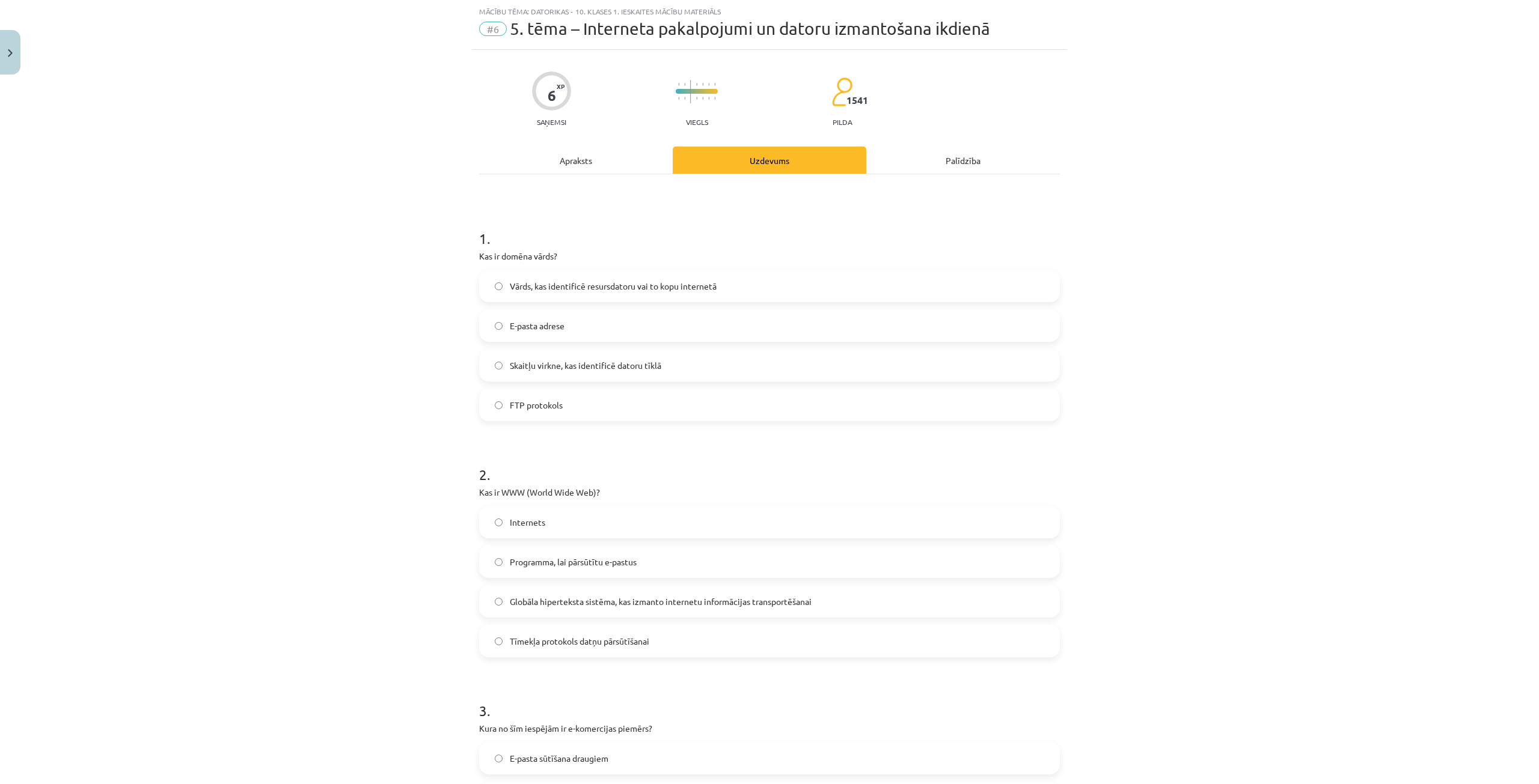
click at [601, 287] on span "Vārds, kas identificē resursdatoru vai to kopu internetā" at bounding box center [613, 287] width 206 height 13
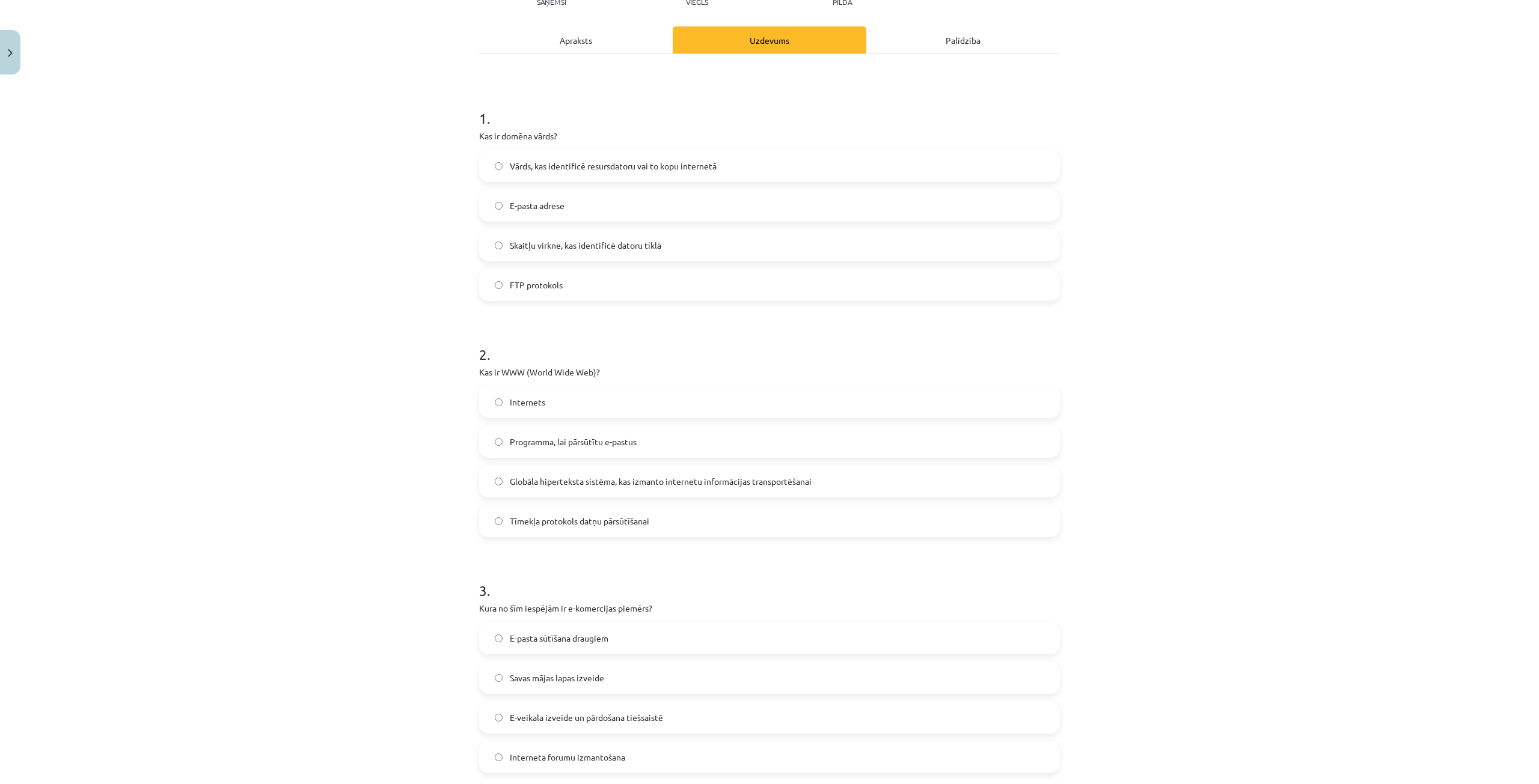
click at [597, 483] on span "Globāla hiperteksta sistēma, kas izmanto internetu informācijas transportēšanai" at bounding box center [661, 482] width 302 height 13
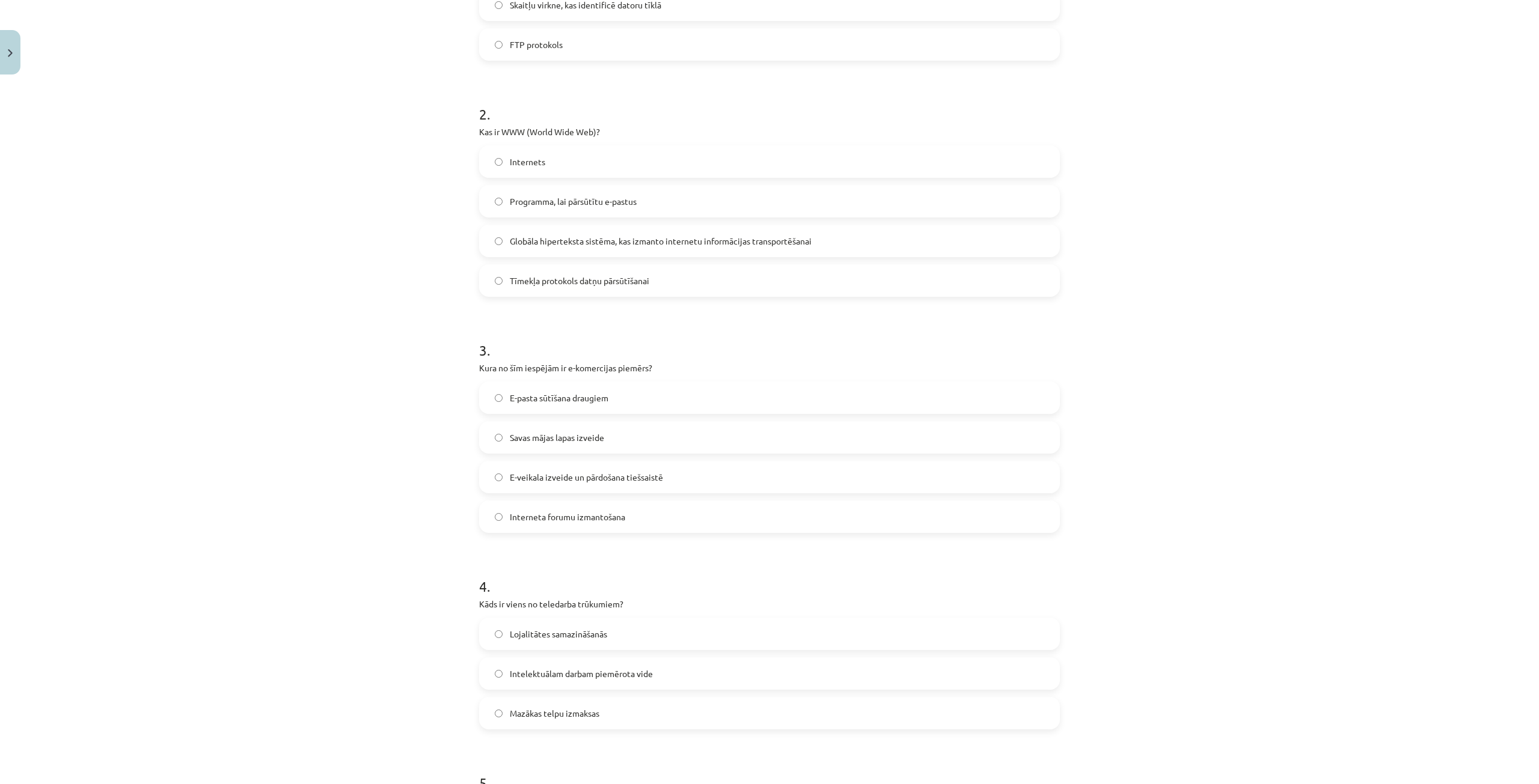
scroll to position [451, 0]
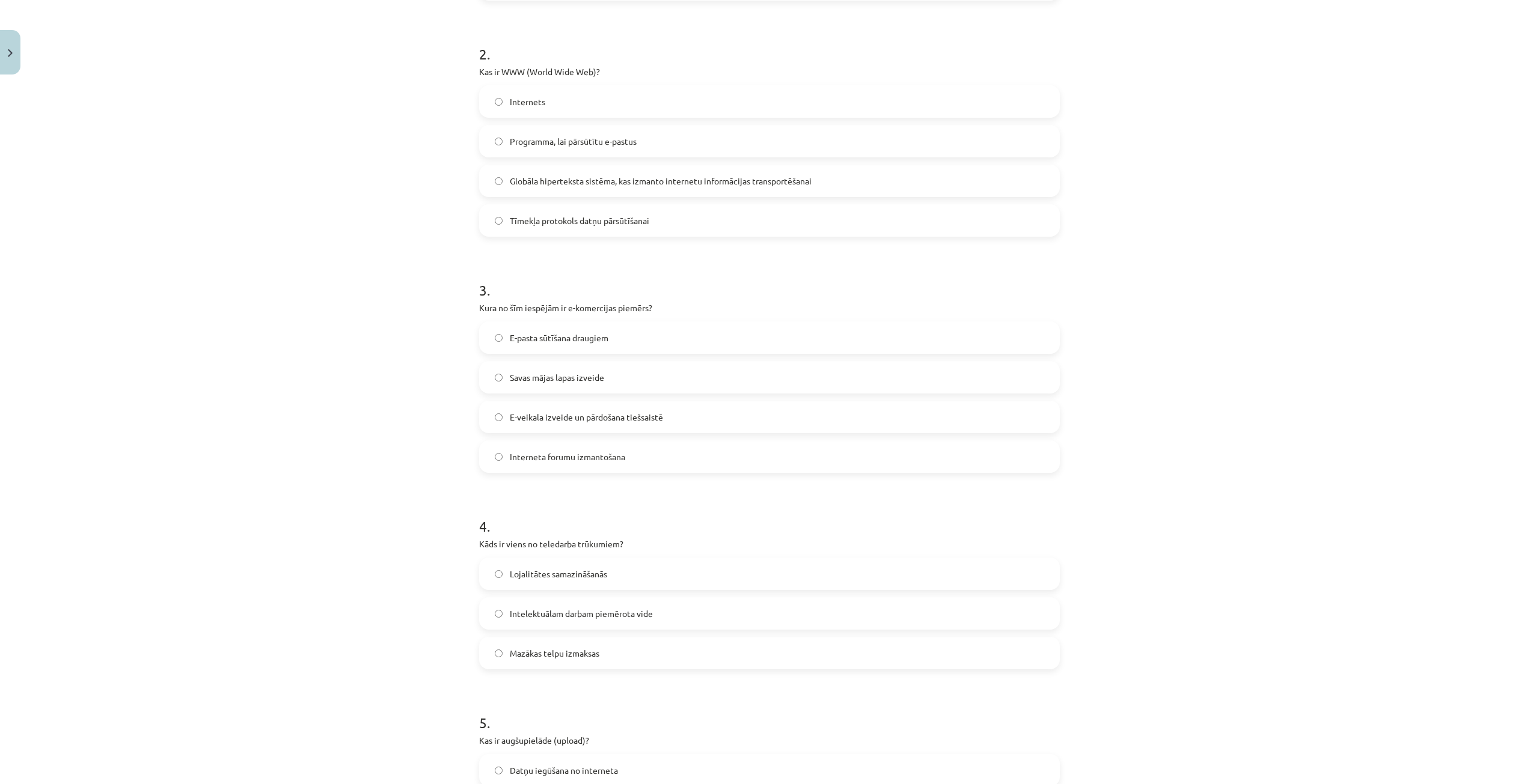
click at [582, 424] on label "E-veikala izveide un pārdošana tiešsaistē" at bounding box center [770, 416] width 579 height 30
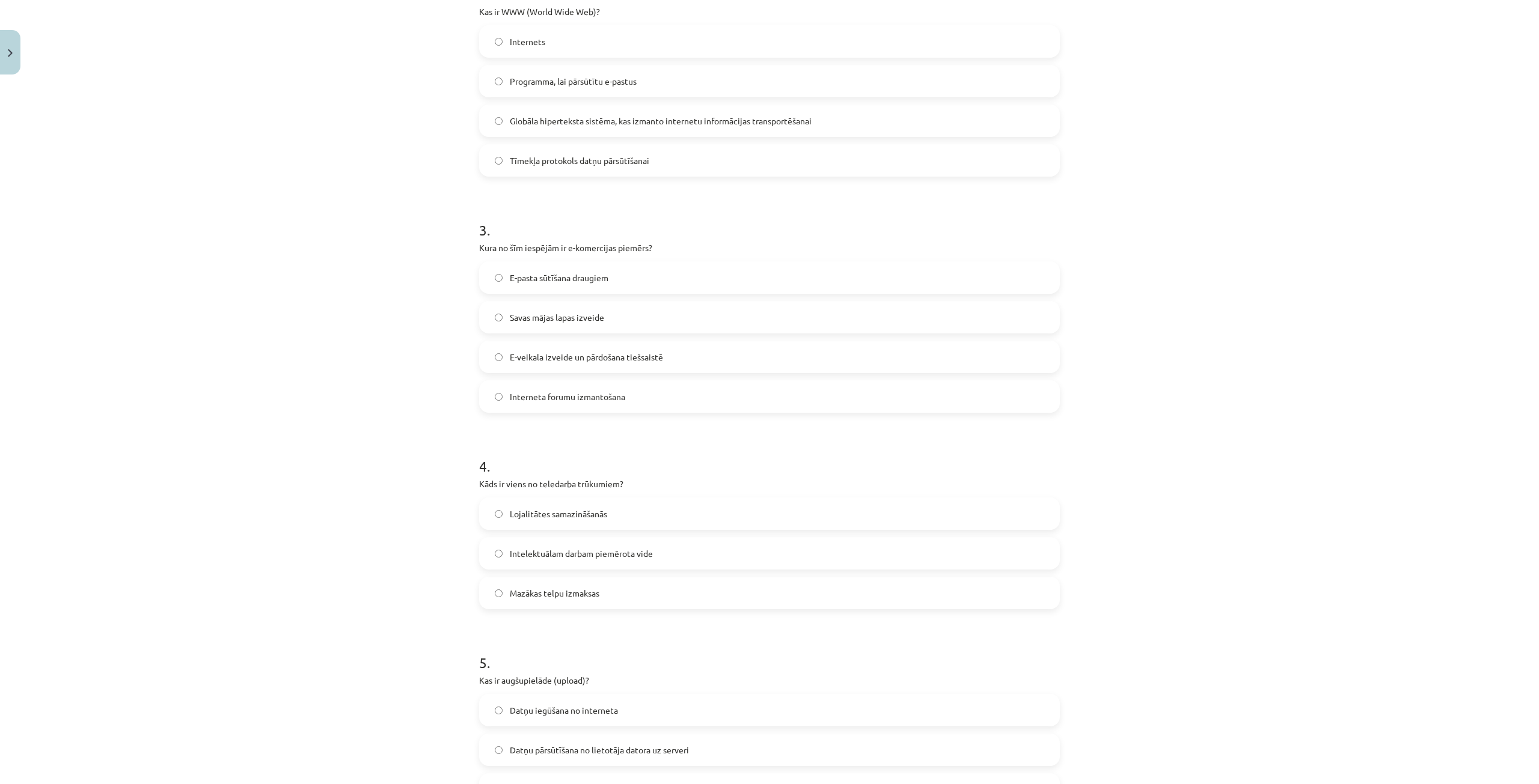
scroll to position [631, 0]
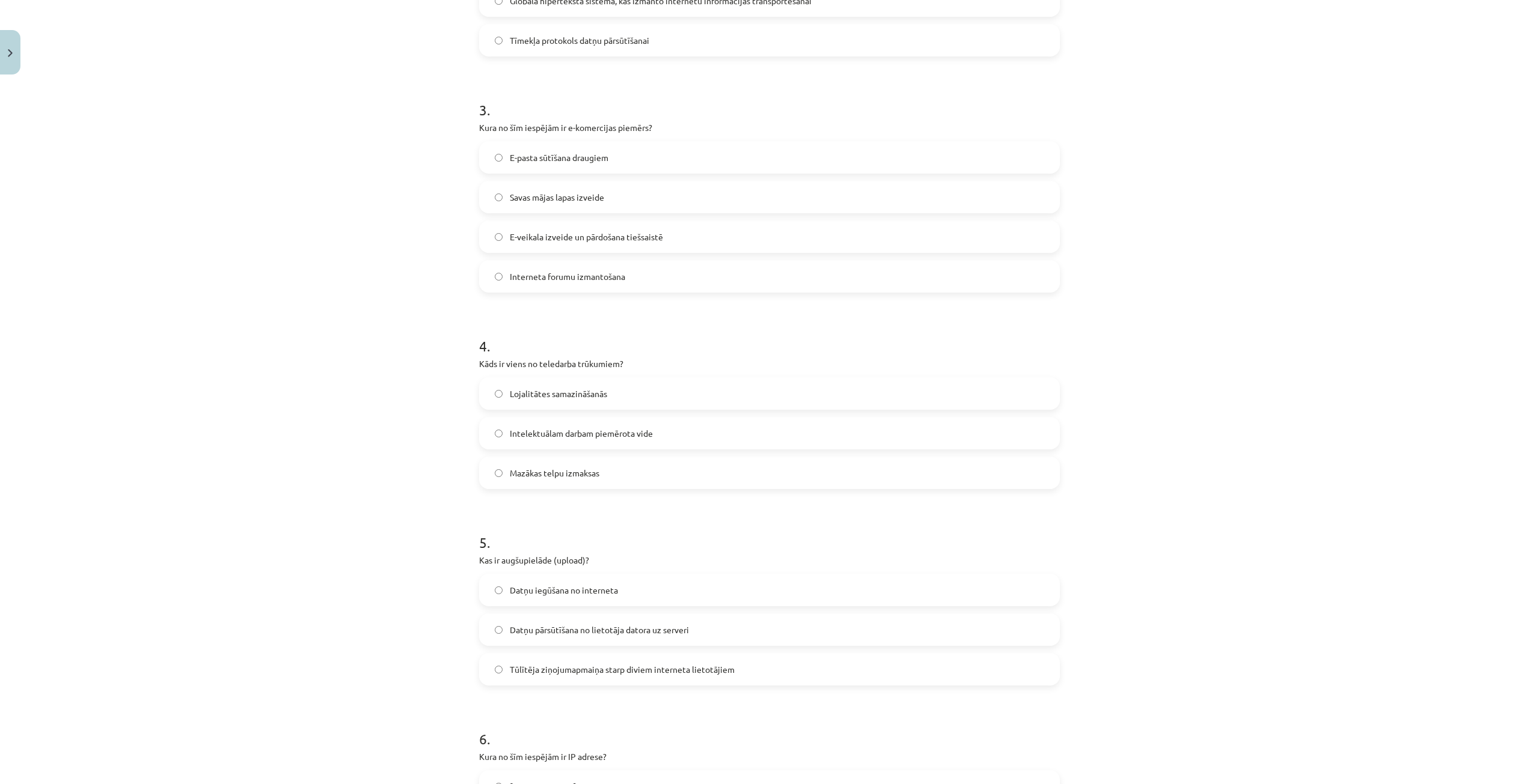
click at [557, 401] on label "Lojalitātes samazināšanās" at bounding box center [770, 393] width 579 height 30
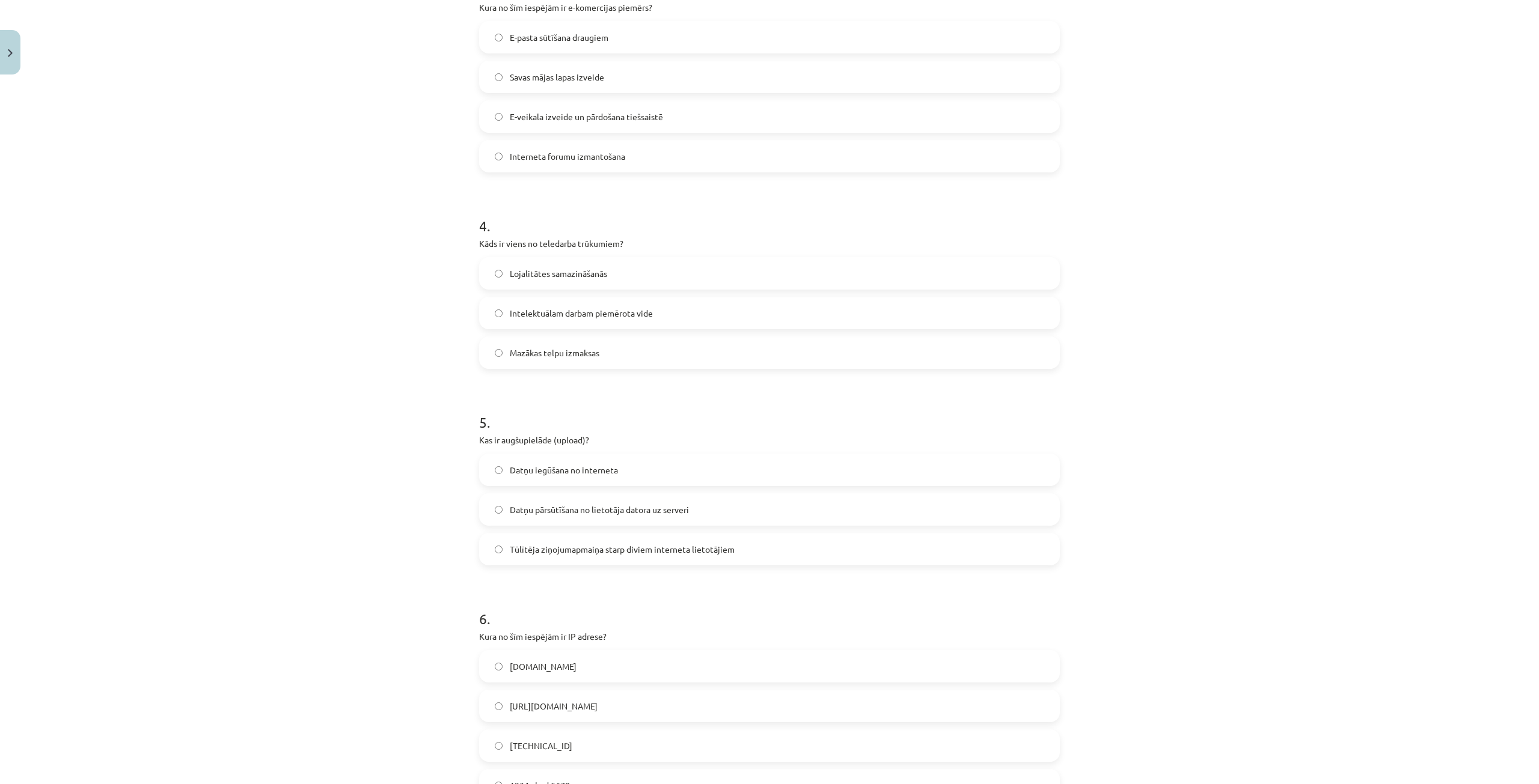
scroll to position [811, 0]
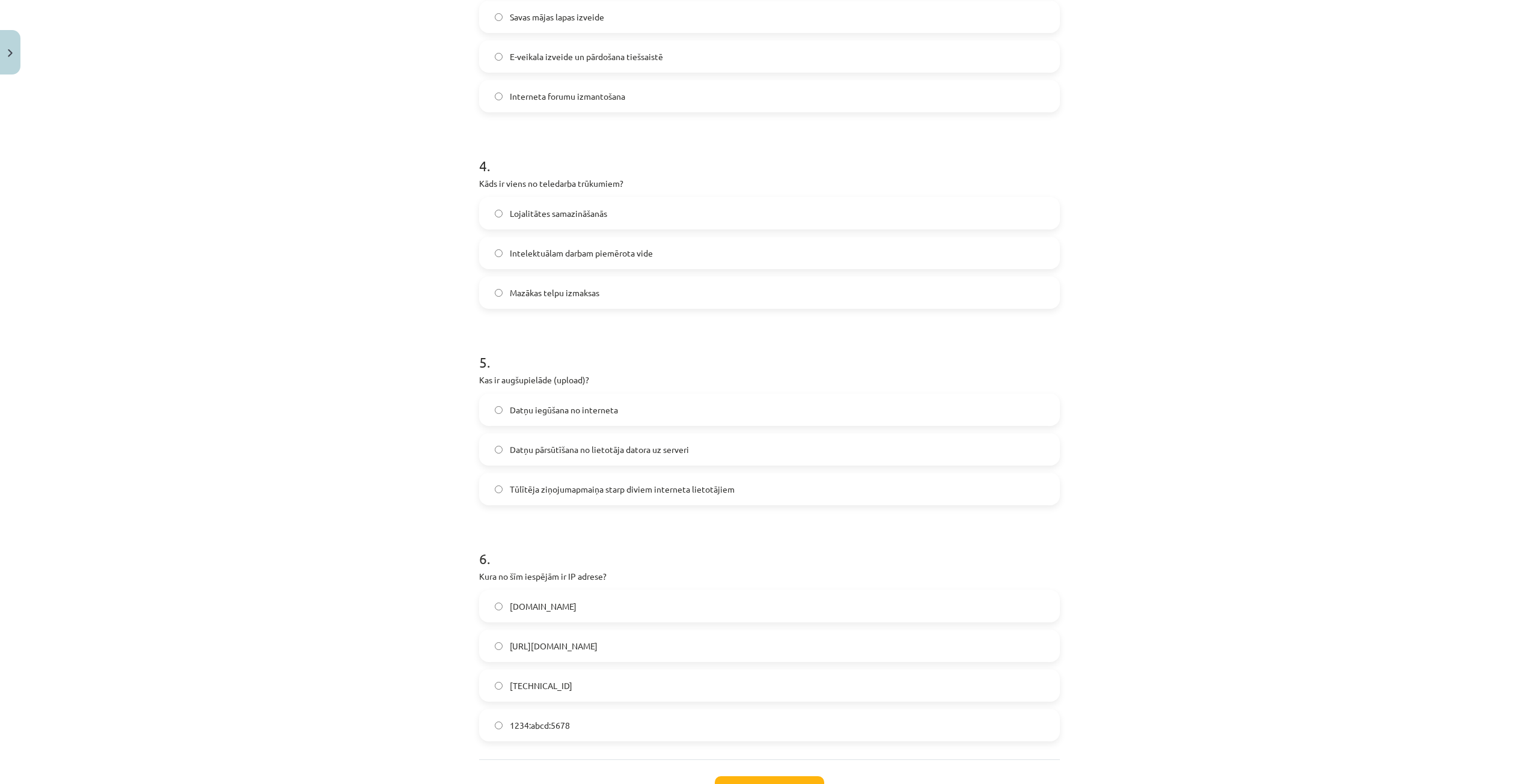
click at [613, 448] on span "Datņu pārsūtīšana no lietotāja datora uz serveri" at bounding box center [600, 450] width 179 height 13
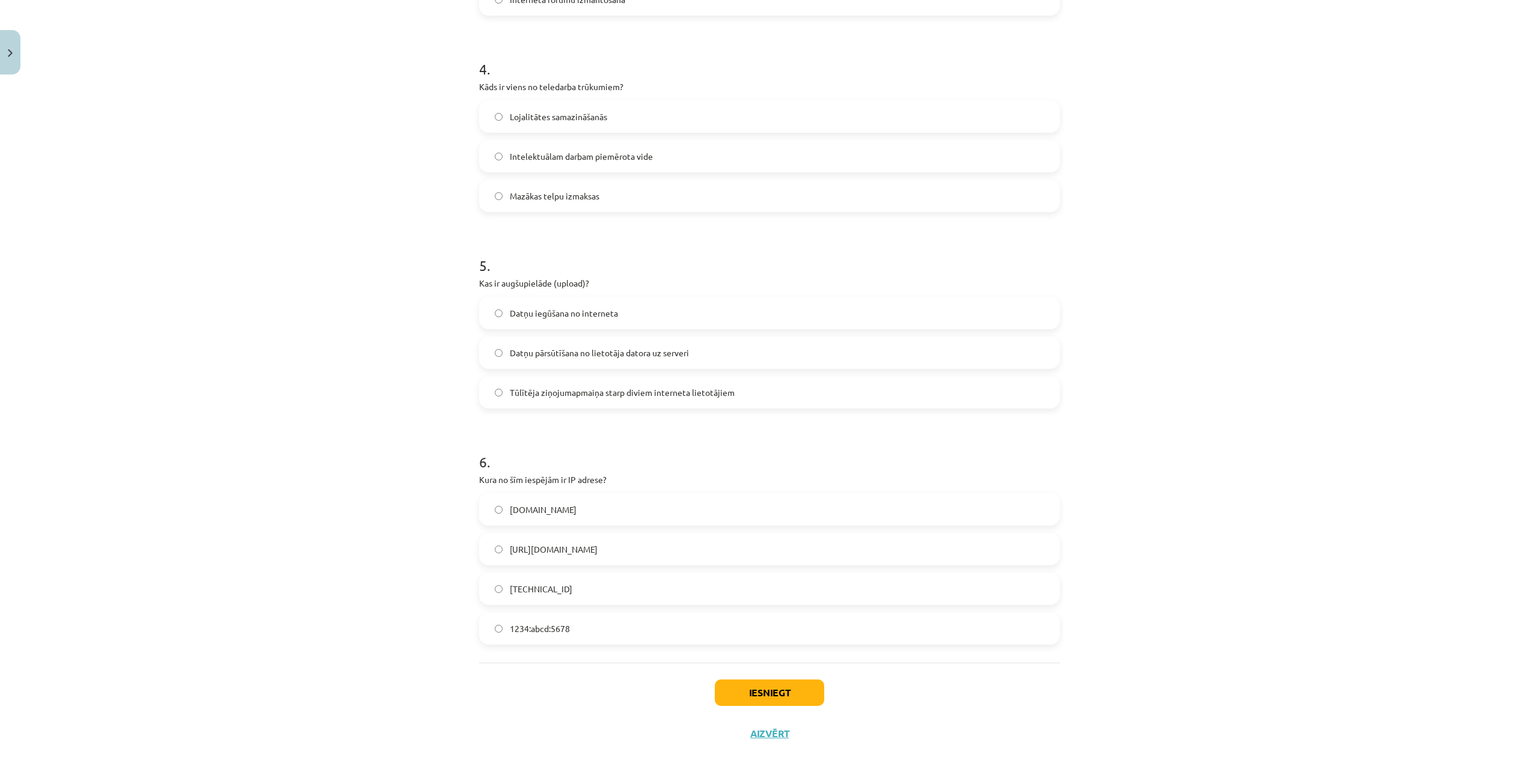
click at [547, 595] on span "[TECHNICAL_ID]" at bounding box center [541, 589] width 62 height 13
click at [730, 693] on button "Iesniegt" at bounding box center [769, 692] width 109 height 26
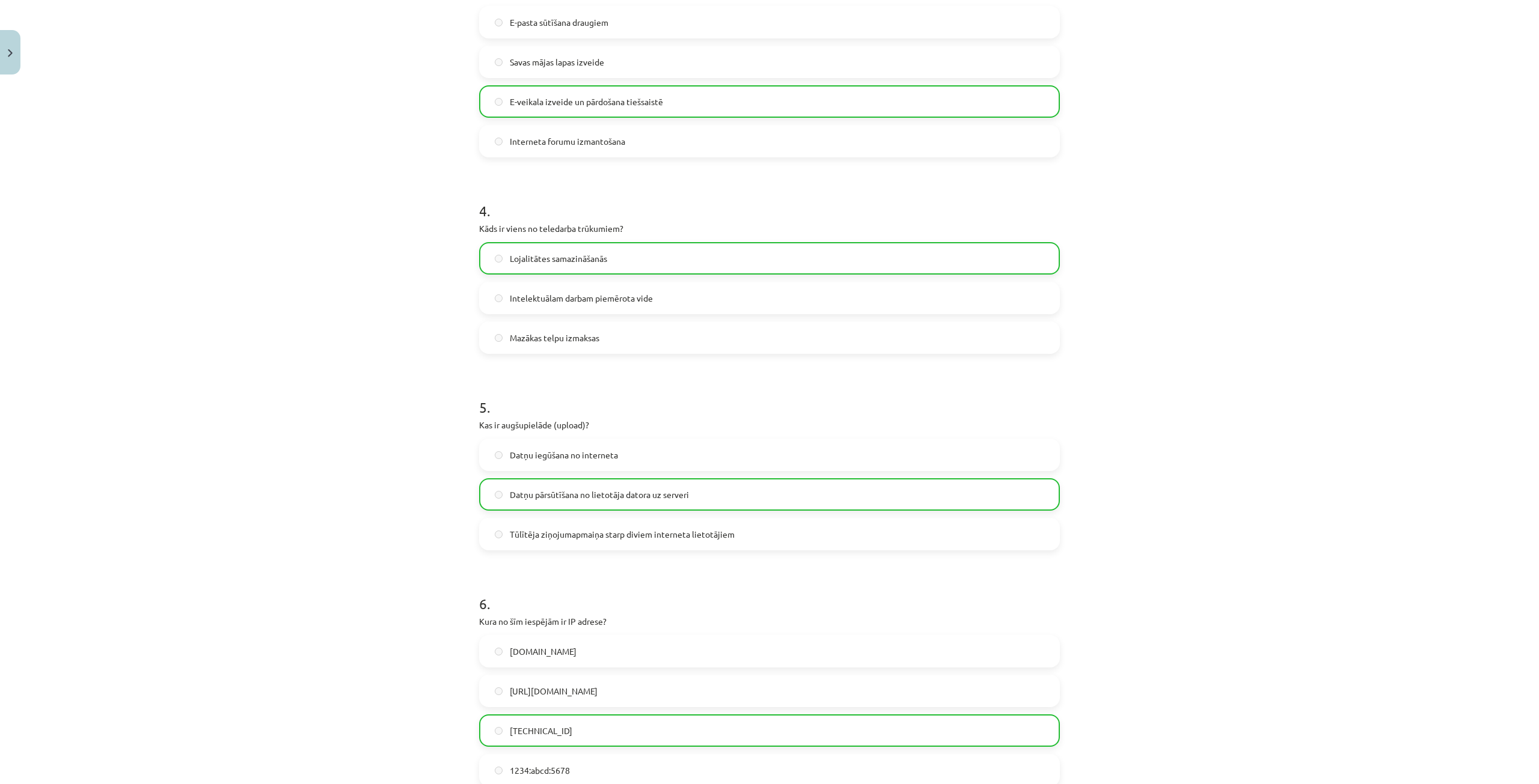
scroll to position [946, 0]
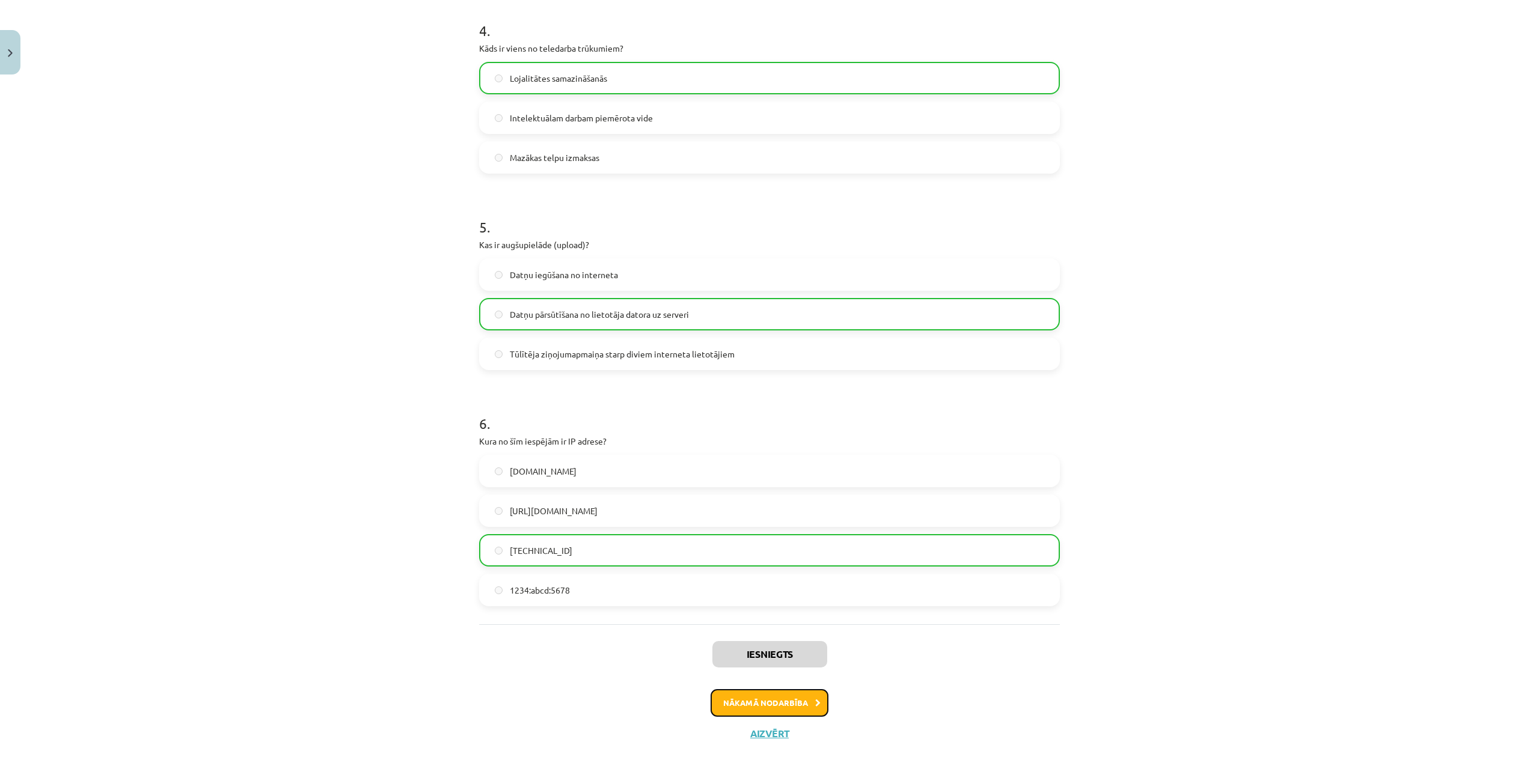
click at [761, 699] on button "Nākamā nodarbība" at bounding box center [769, 703] width 118 height 28
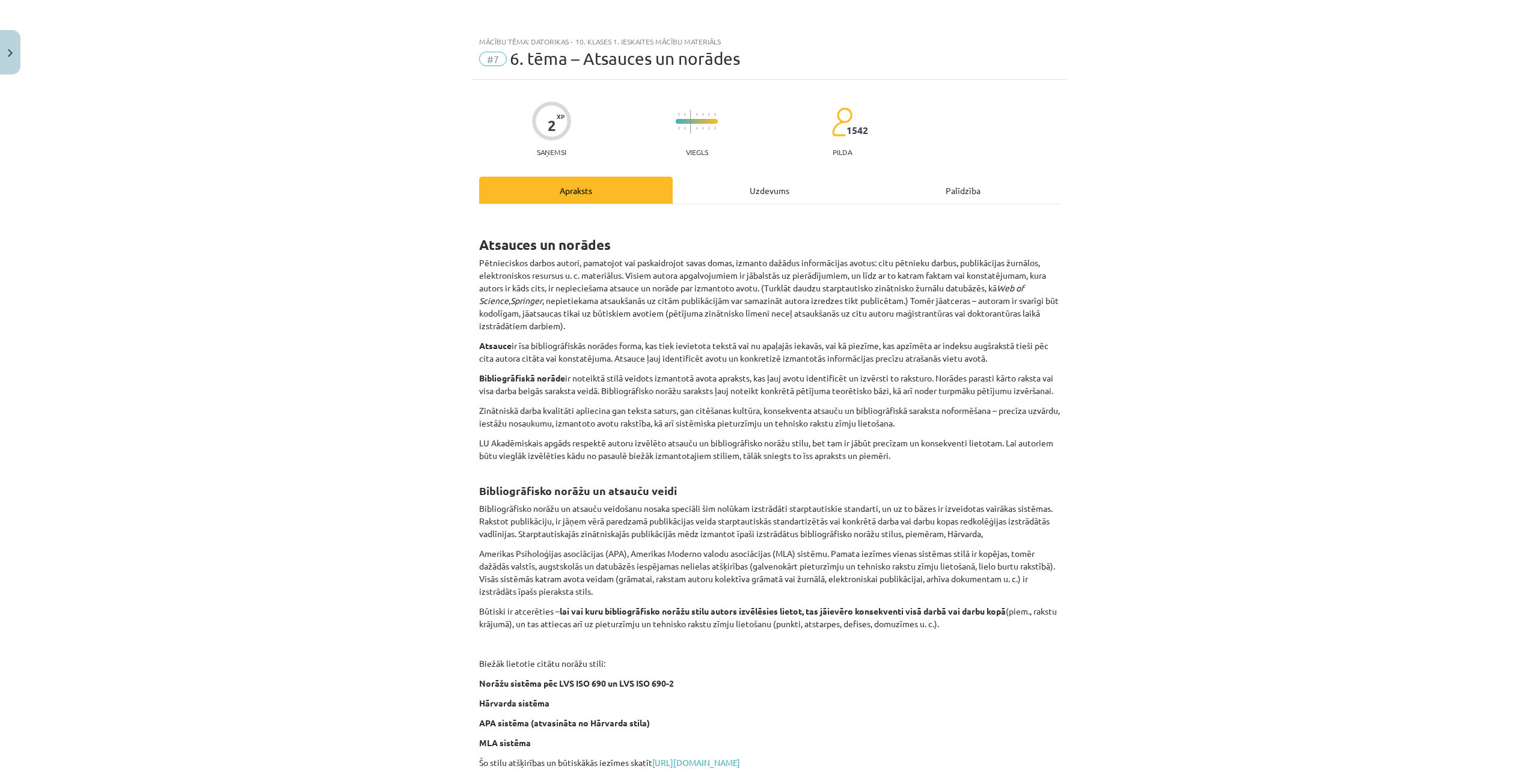
scroll to position [120, 0]
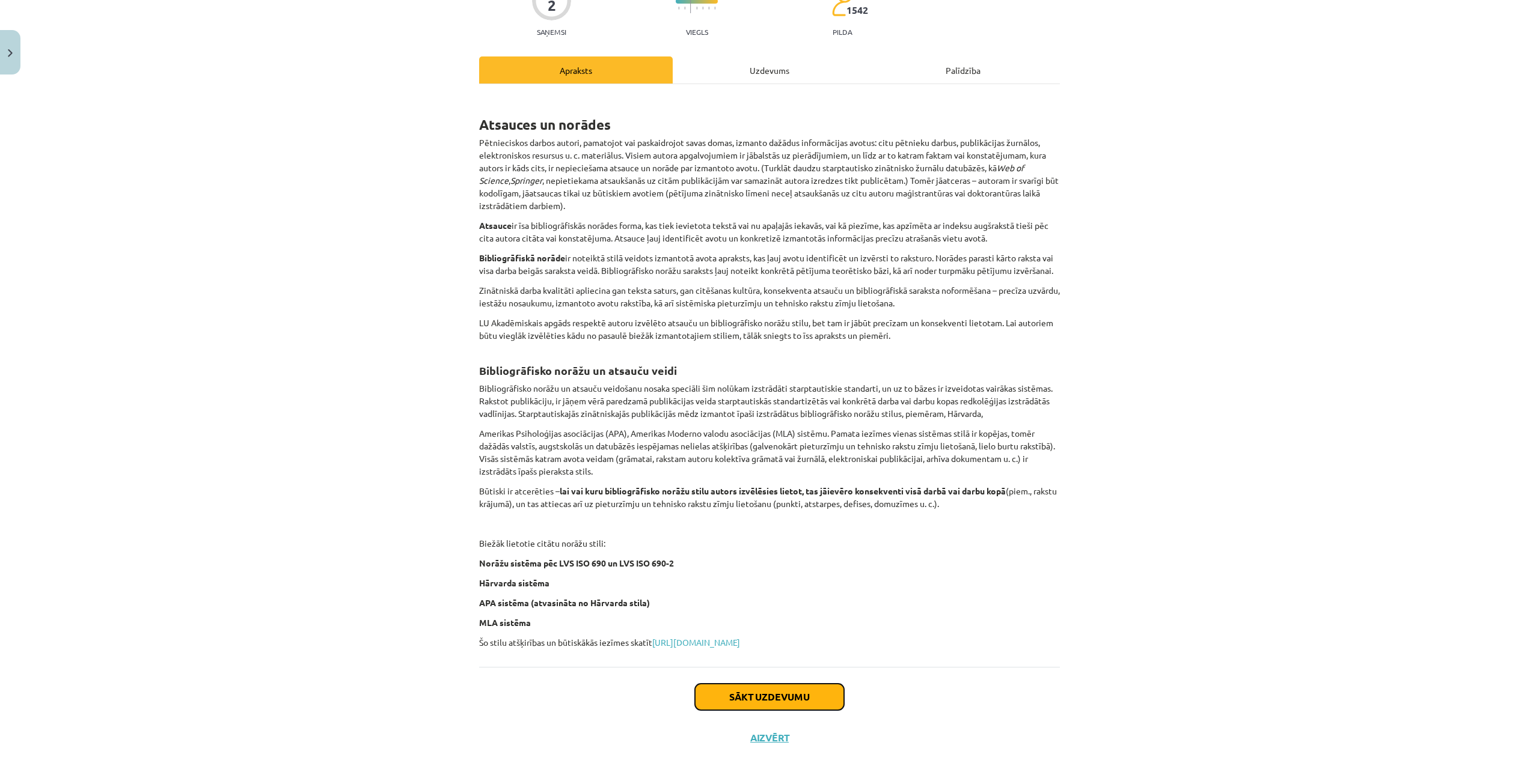
click at [696, 692] on button "Sākt uzdevumu" at bounding box center [769, 697] width 149 height 26
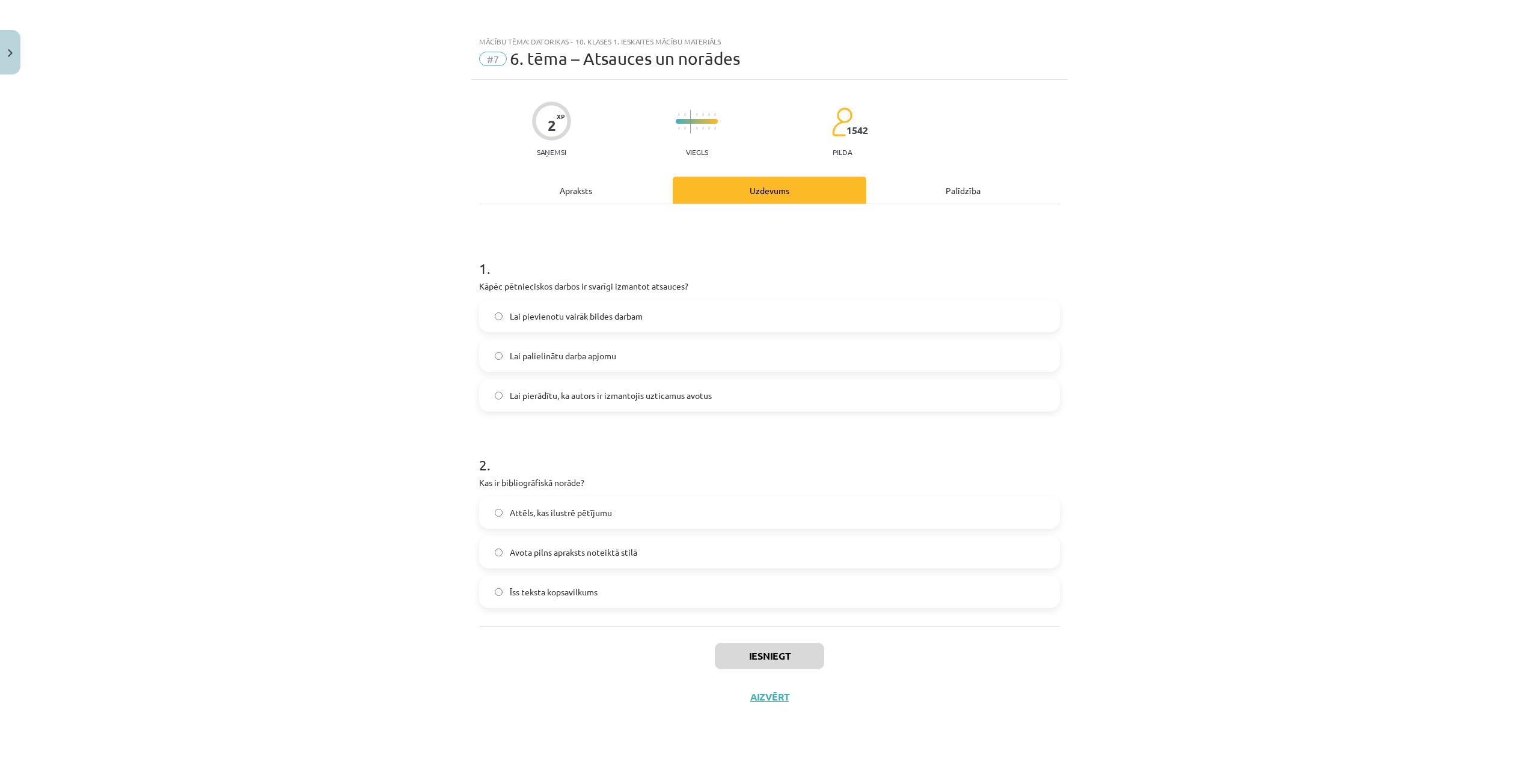
click at [589, 395] on span "Lai pierādītu, ka autors ir izmantojis uzticamus avotus" at bounding box center [611, 396] width 202 height 13
click at [603, 552] on span "Avota pilns apraksts noteiktā stilā" at bounding box center [573, 552] width 127 height 13
click at [741, 652] on button "Iesniegt" at bounding box center [769, 656] width 109 height 26
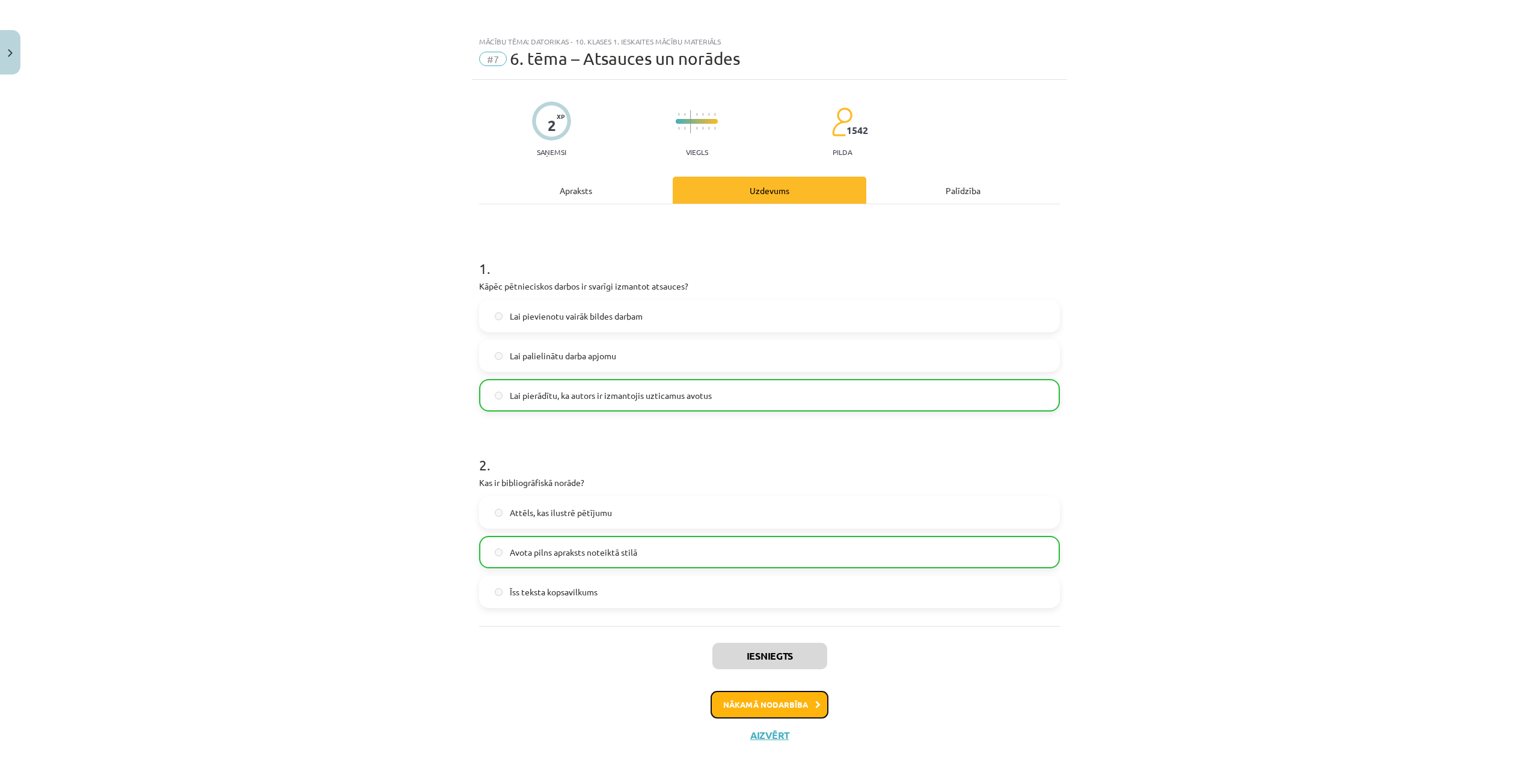
click at [770, 708] on button "Nākamā nodarbība" at bounding box center [769, 705] width 118 height 28
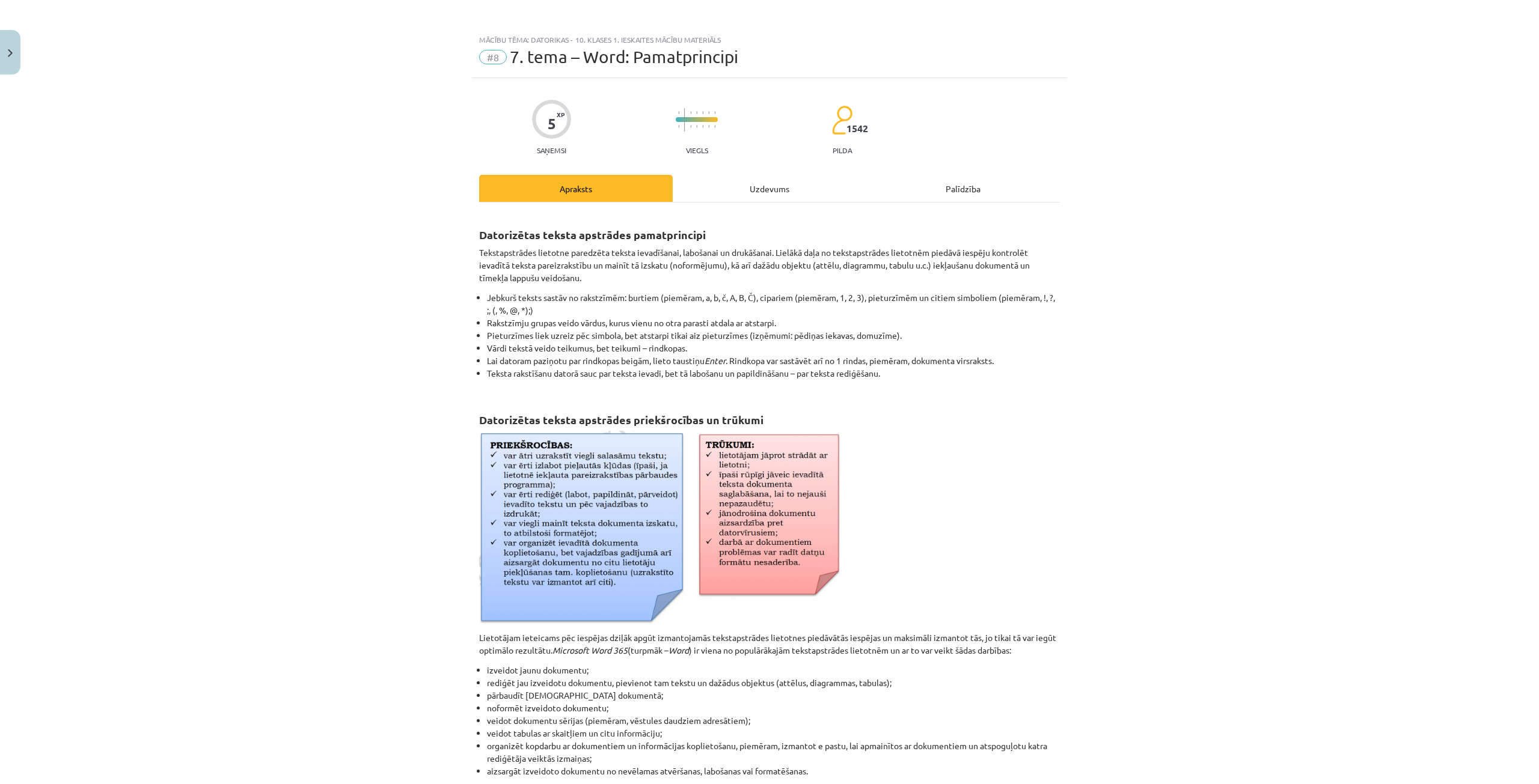
scroll to position [215, 0]
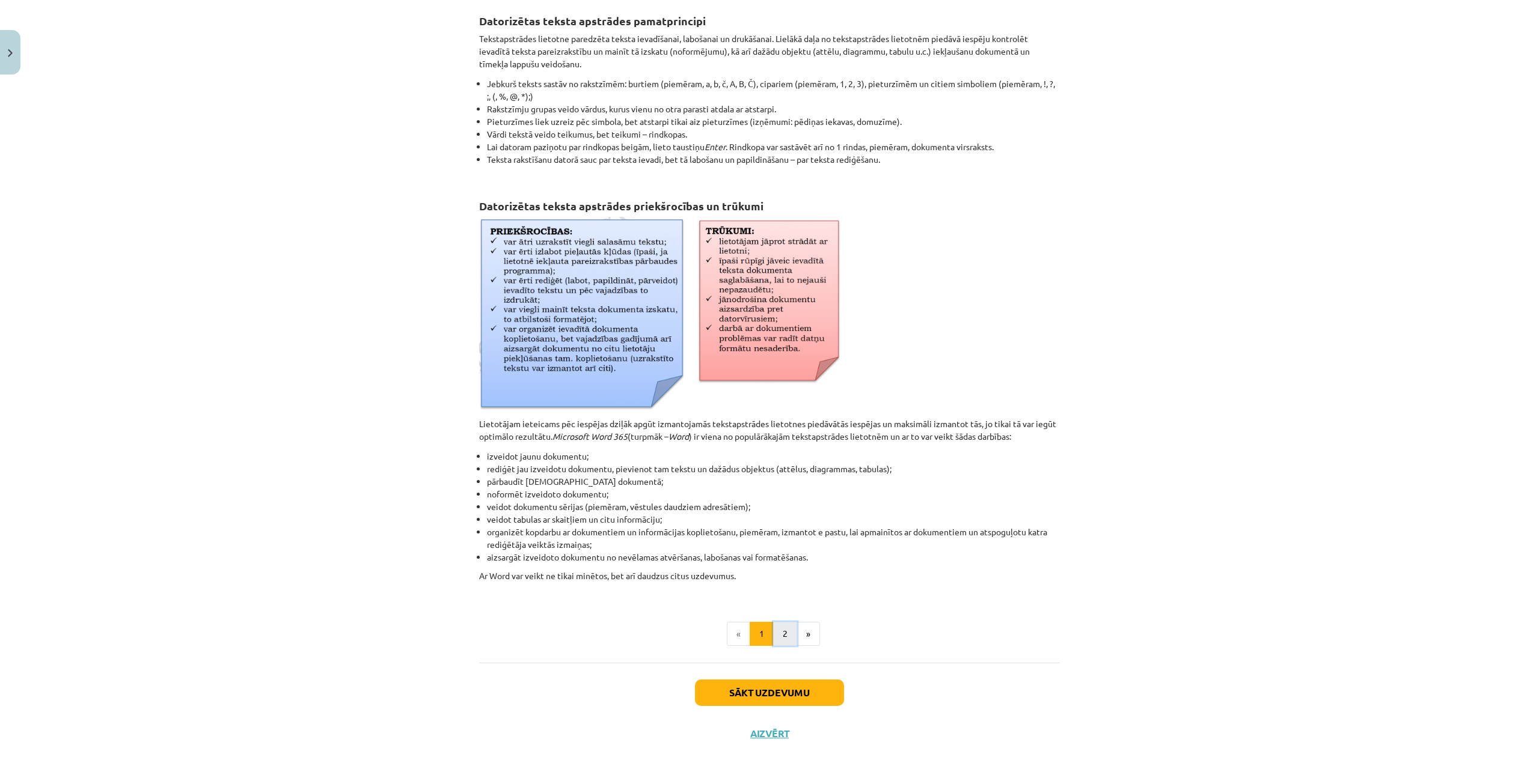
click at [775, 625] on button "2" at bounding box center [785, 634] width 24 height 24
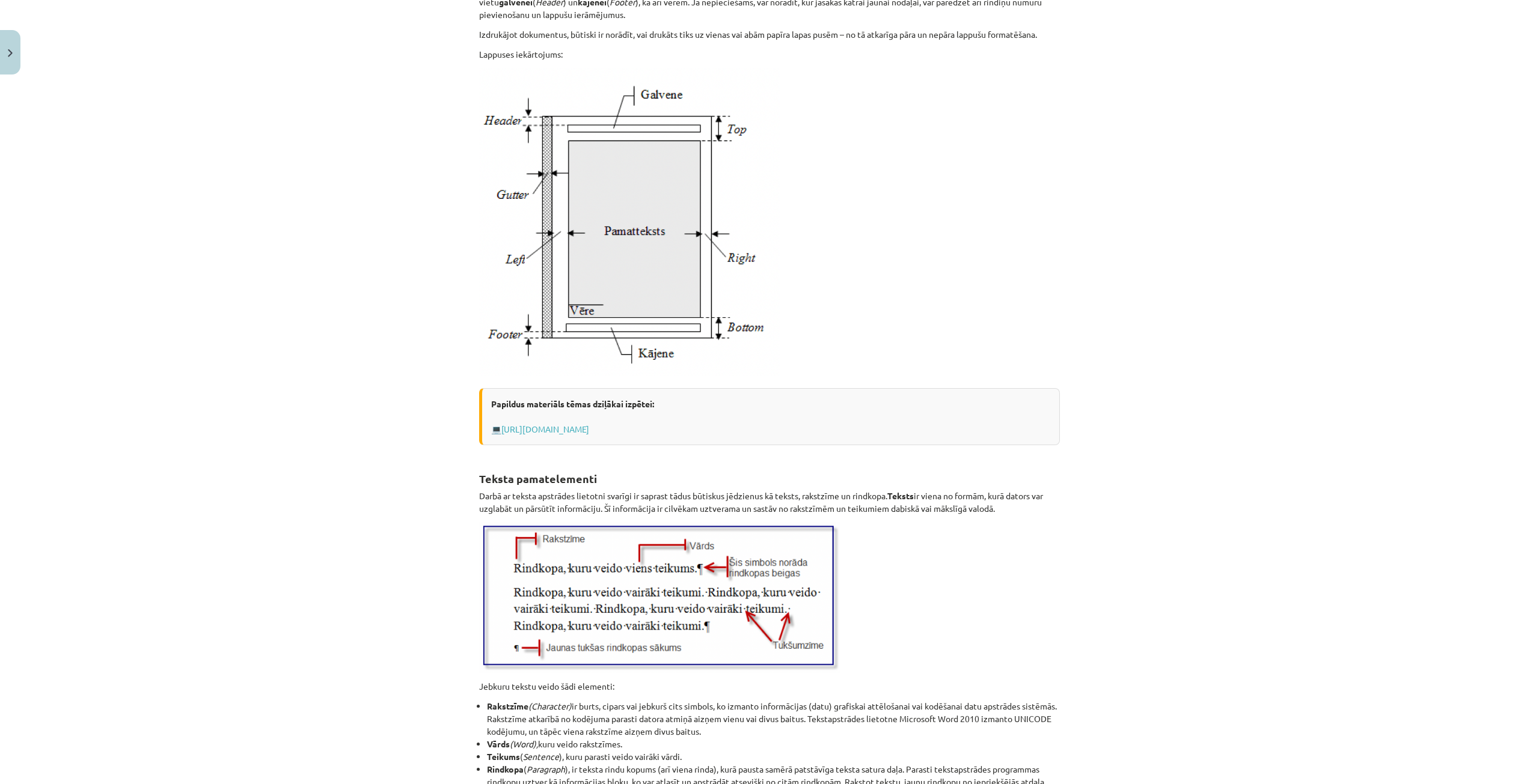
scroll to position [1206, 0]
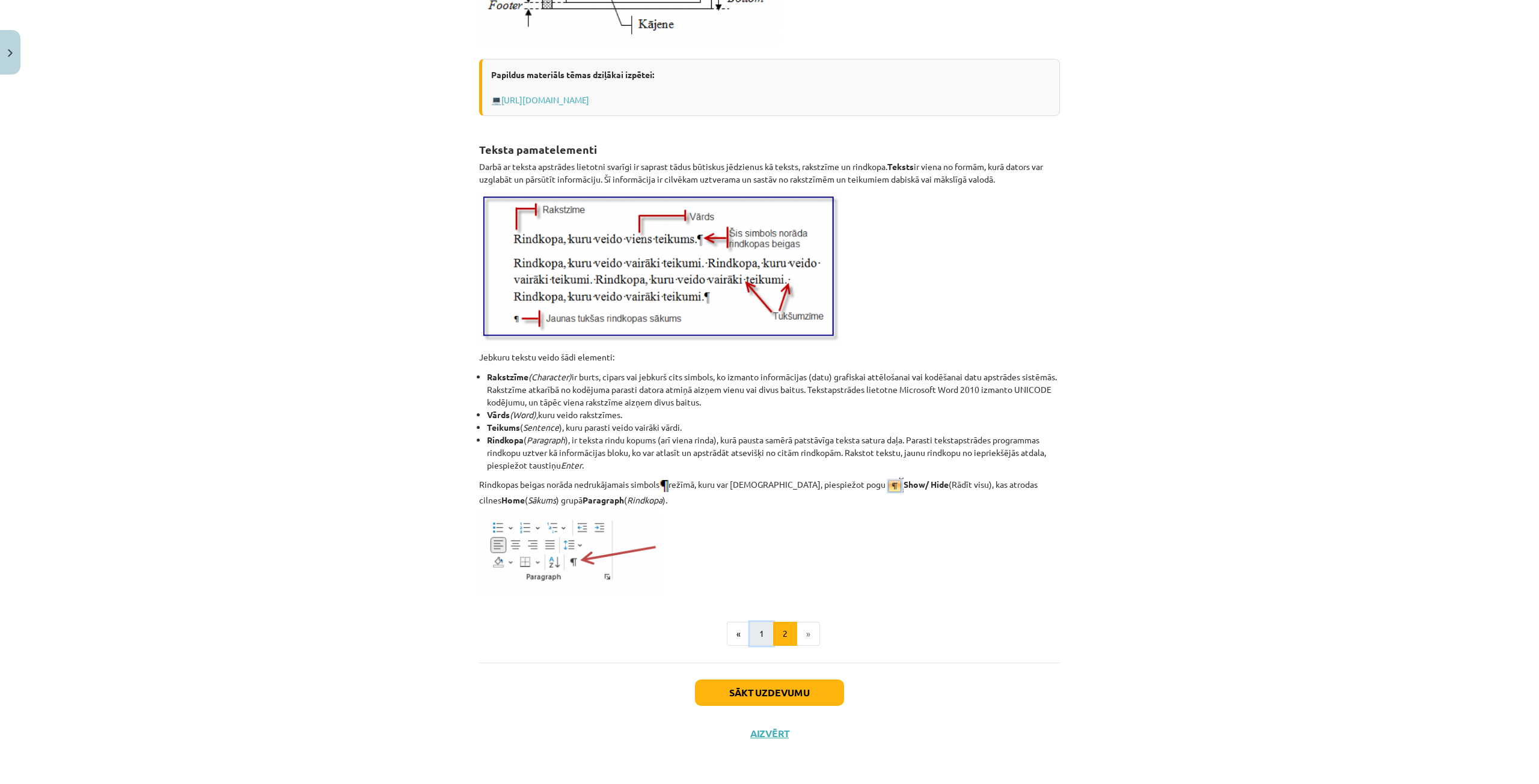
click at [750, 625] on button "1" at bounding box center [762, 634] width 24 height 24
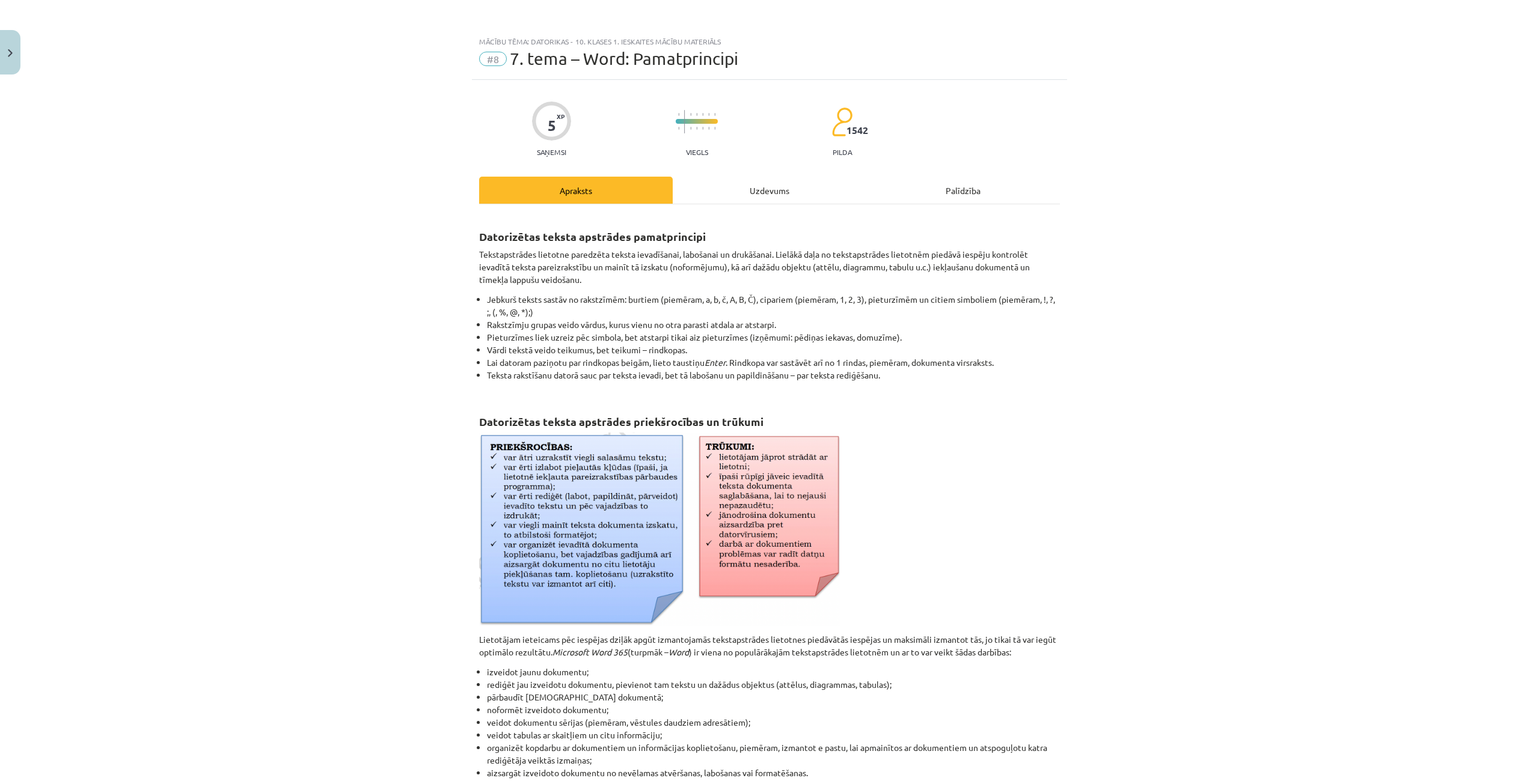
scroll to position [215, 0]
